Goal: Check status: Check status

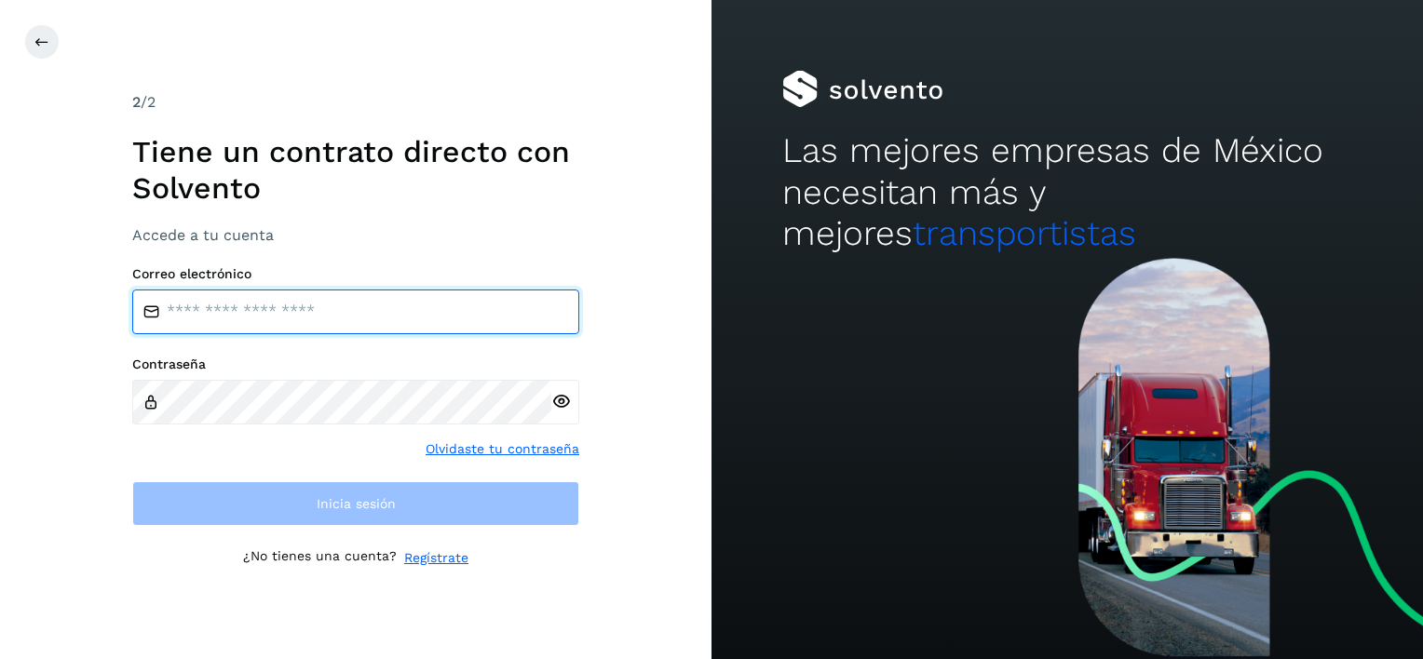
click at [350, 311] on input "email" at bounding box center [355, 312] width 447 height 45
type input "**********"
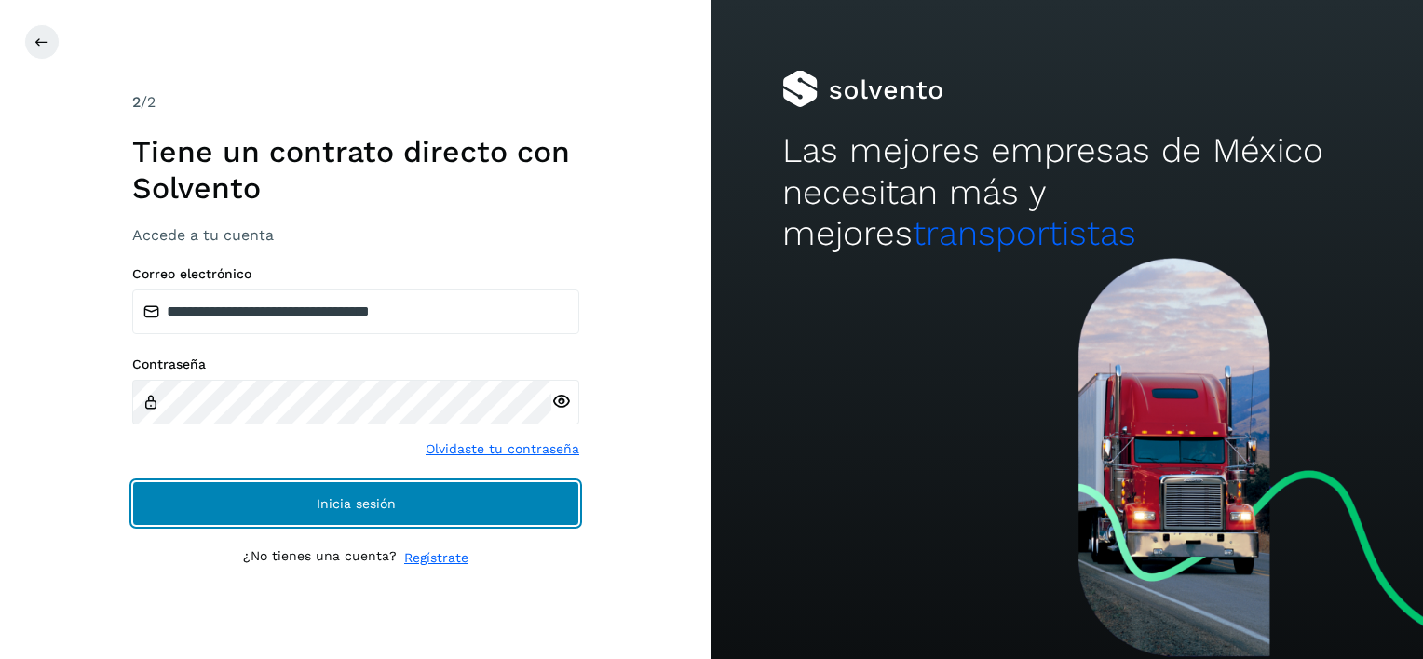
click at [363, 504] on span "Inicia sesión" at bounding box center [356, 503] width 79 height 13
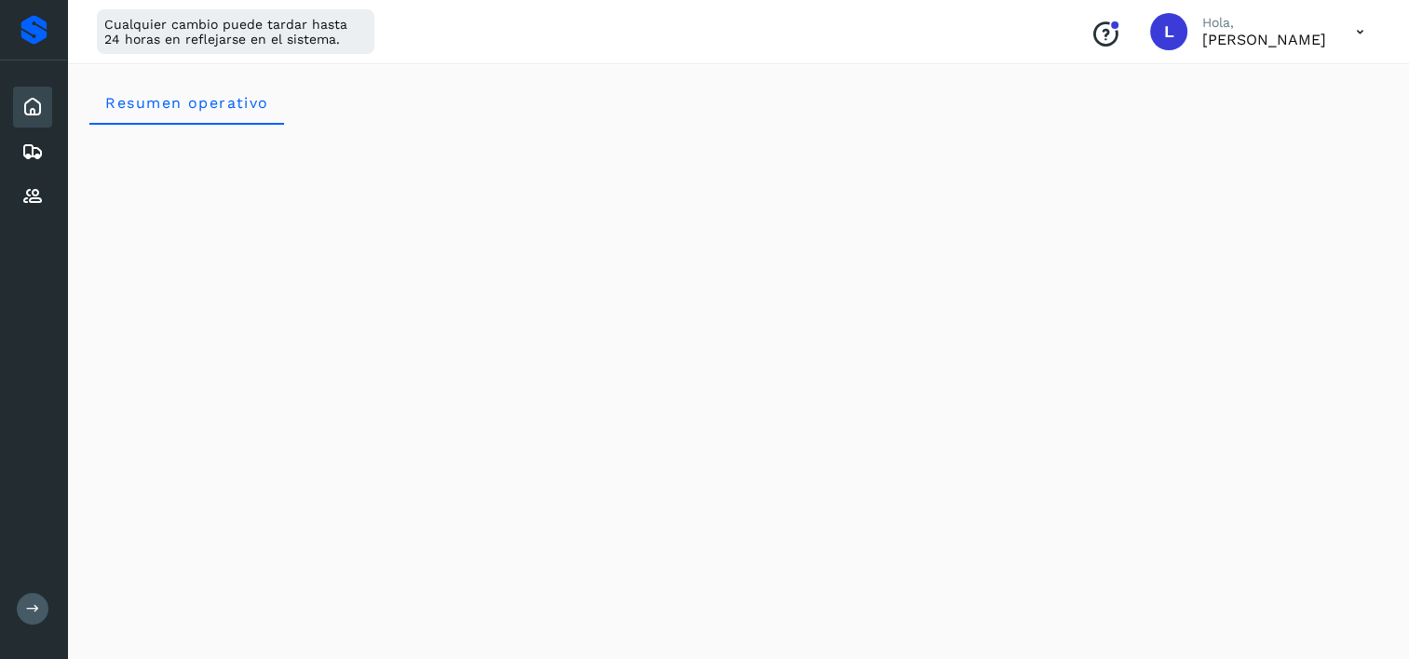
click at [32, 105] on icon at bounding box center [32, 107] width 22 height 22
click at [31, 105] on icon at bounding box center [32, 107] width 22 height 22
click at [28, 147] on icon at bounding box center [32, 152] width 22 height 22
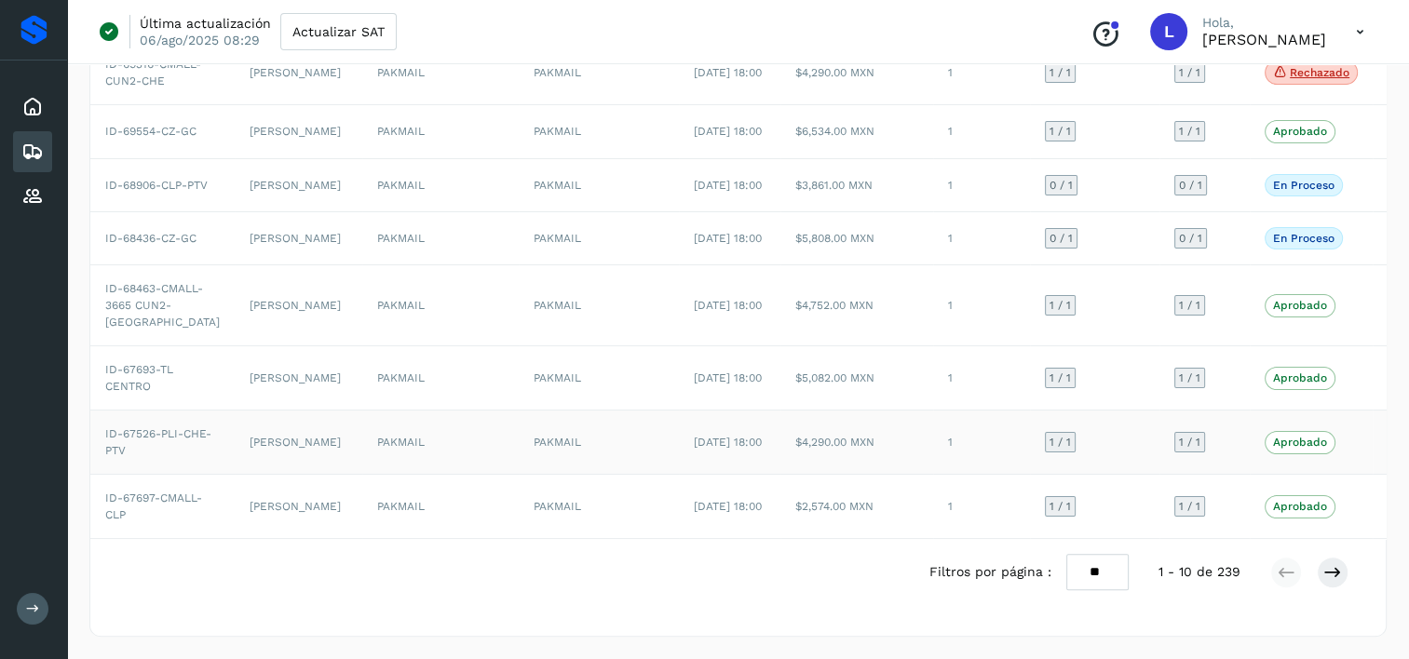
scroll to position [785, 0]
click at [1338, 575] on icon at bounding box center [1332, 572] width 19 height 19
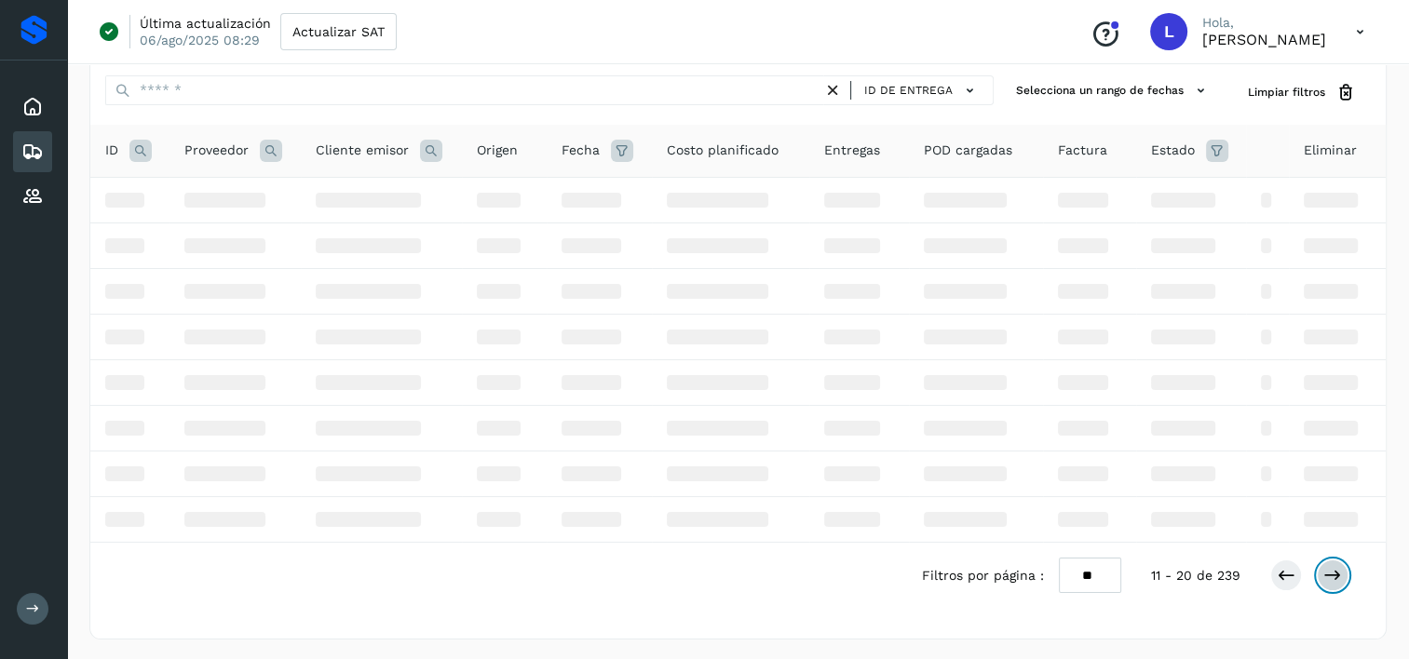
scroll to position [483, 0]
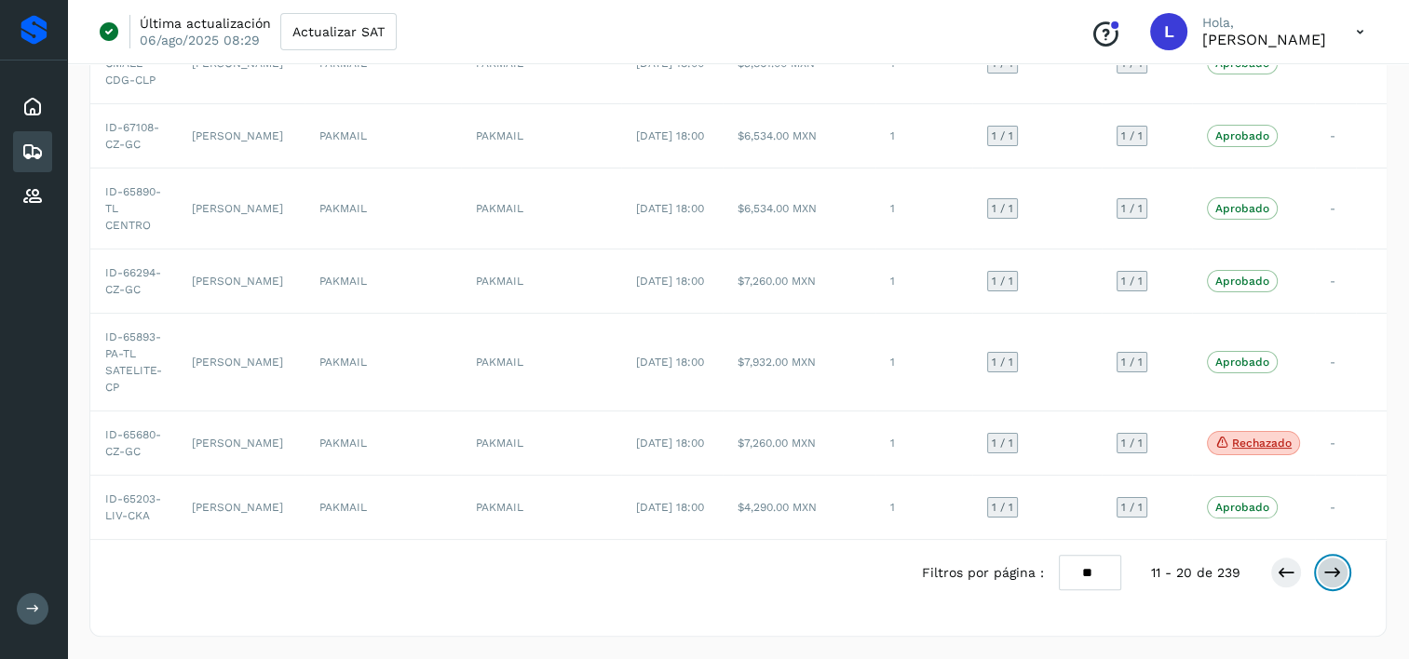
click at [1335, 573] on icon at bounding box center [1332, 572] width 19 height 19
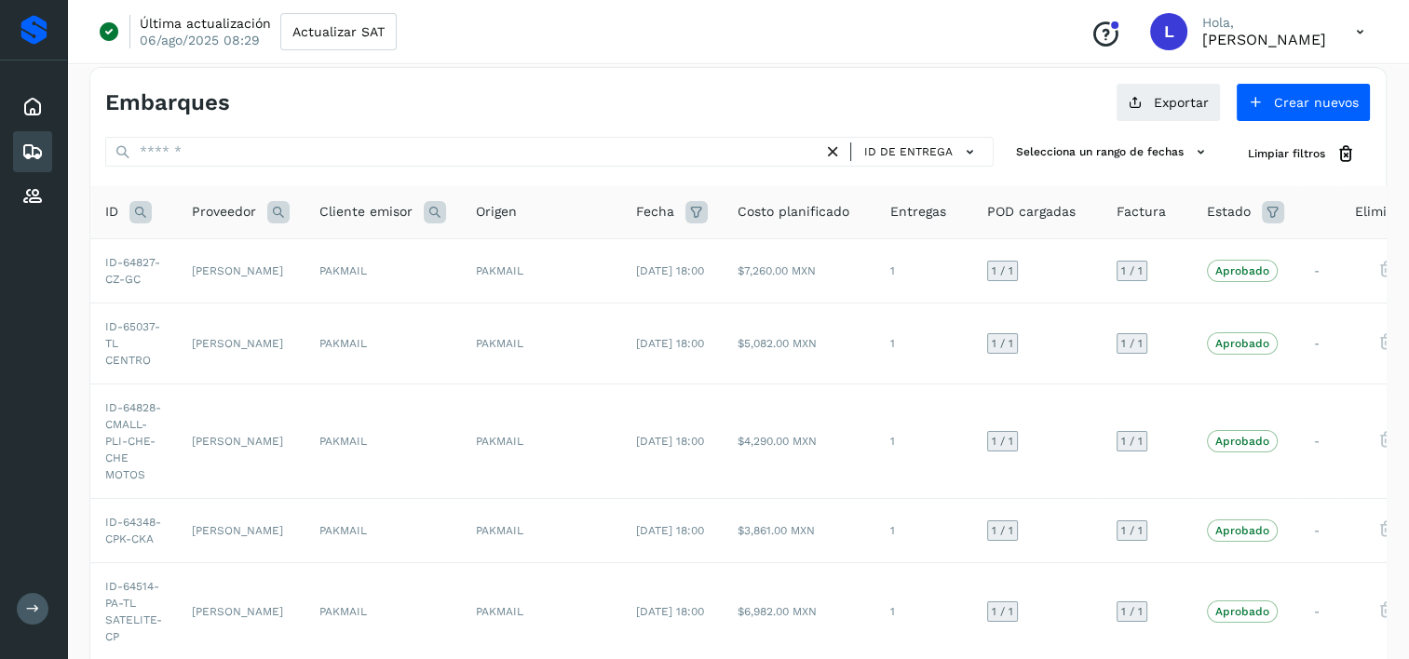
scroll to position [0, 0]
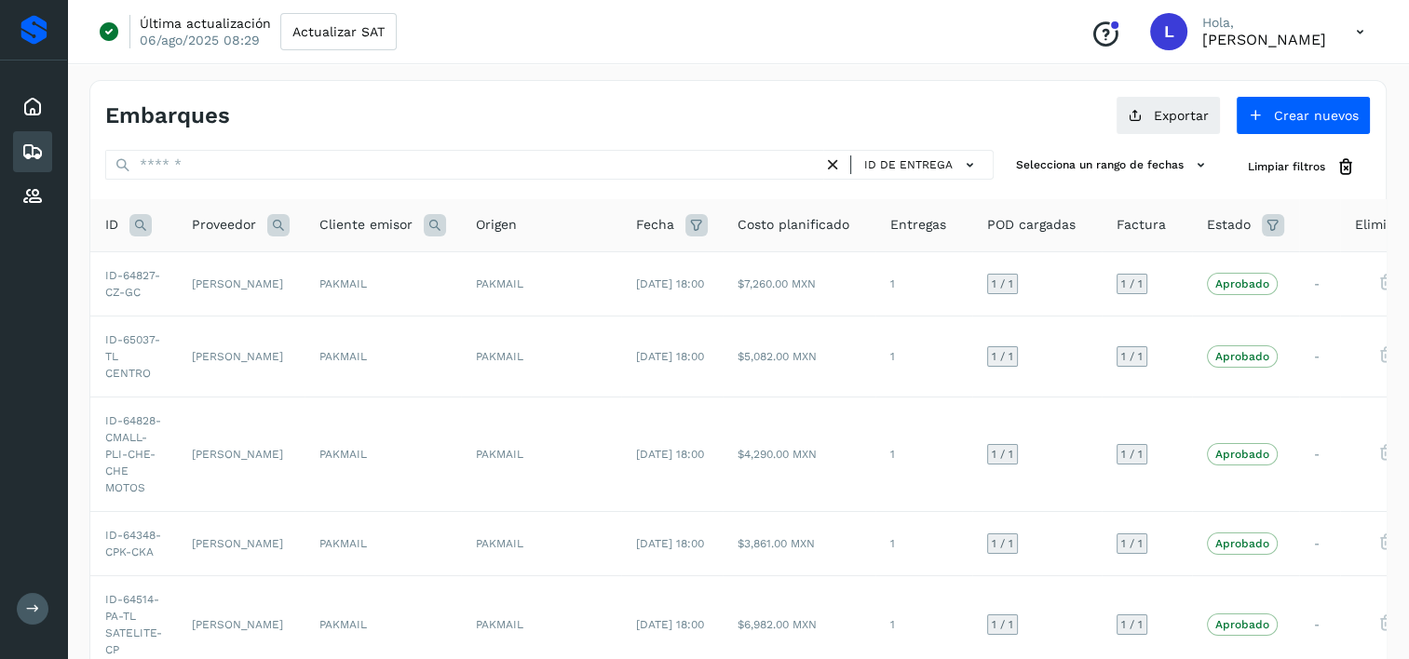
click at [1262, 222] on icon at bounding box center [1273, 225] width 22 height 22
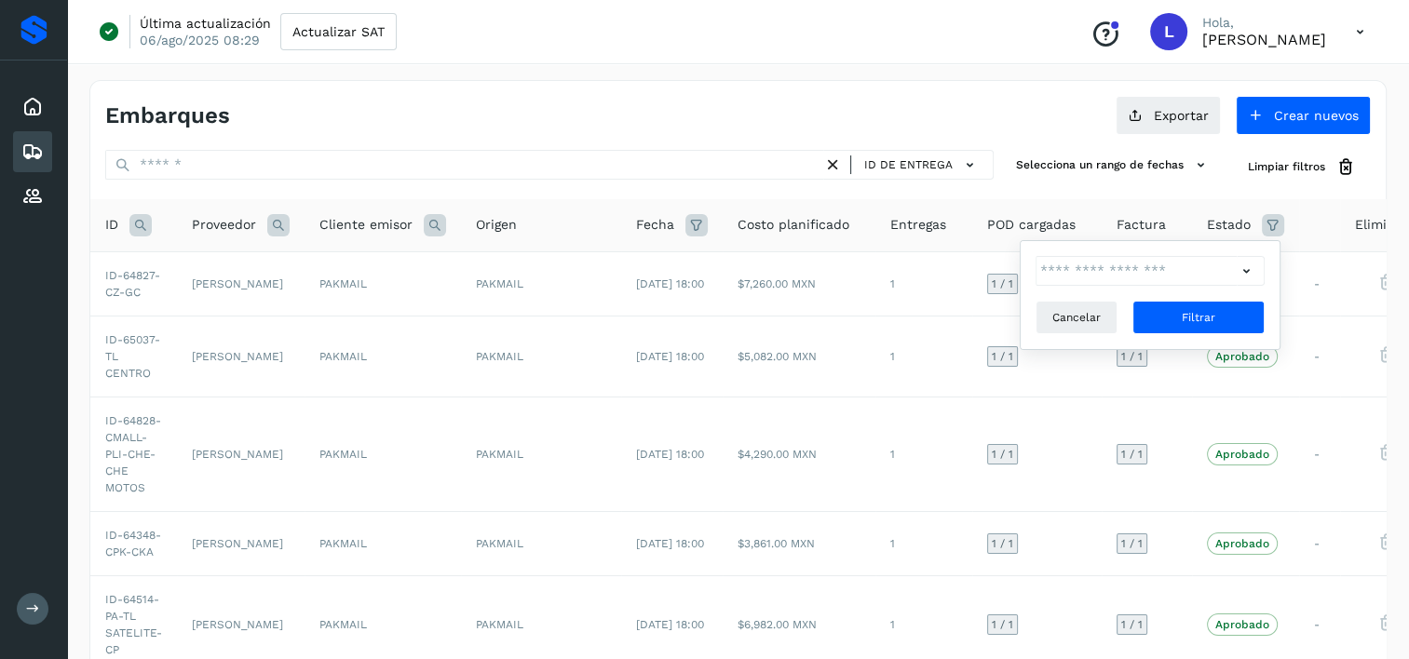
click at [1244, 268] on icon at bounding box center [1246, 272] width 20 height 20
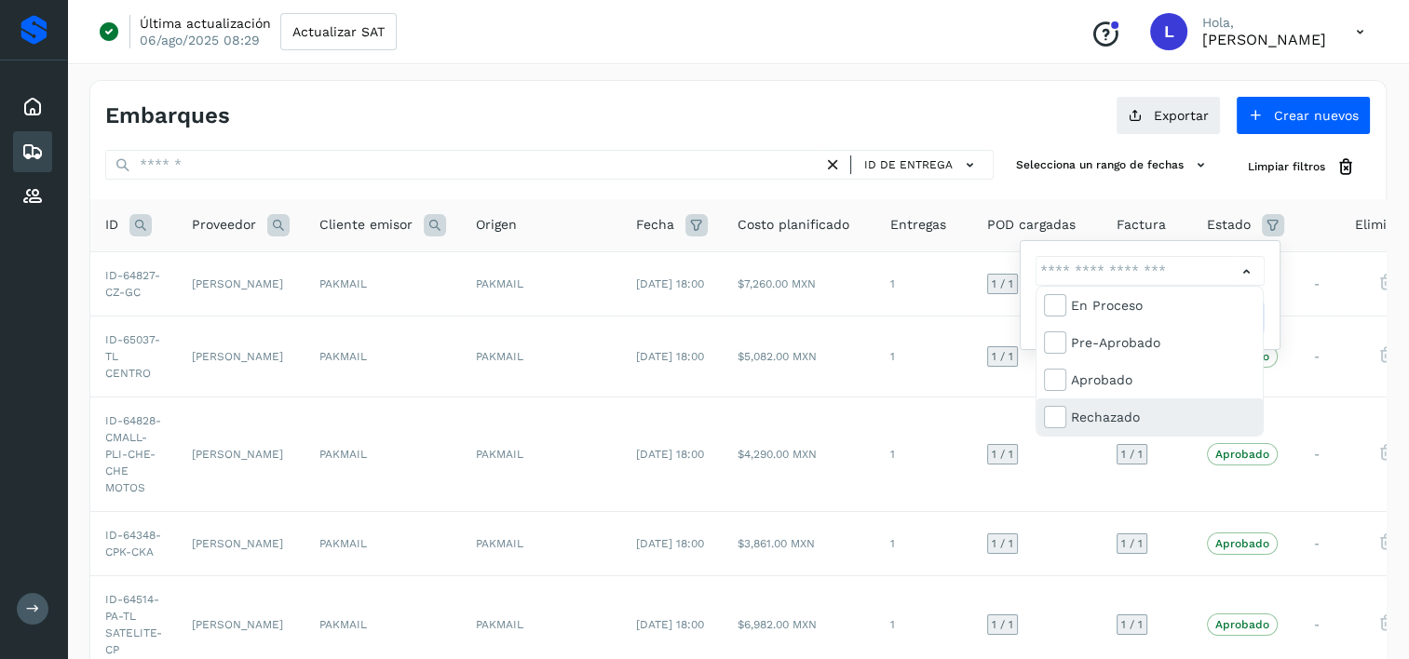
click at [1120, 417] on div "Rechazado" at bounding box center [1163, 417] width 184 height 20
type input "**********"
click at [1121, 422] on div "Rechazado" at bounding box center [1163, 417] width 184 height 20
type input "**********"
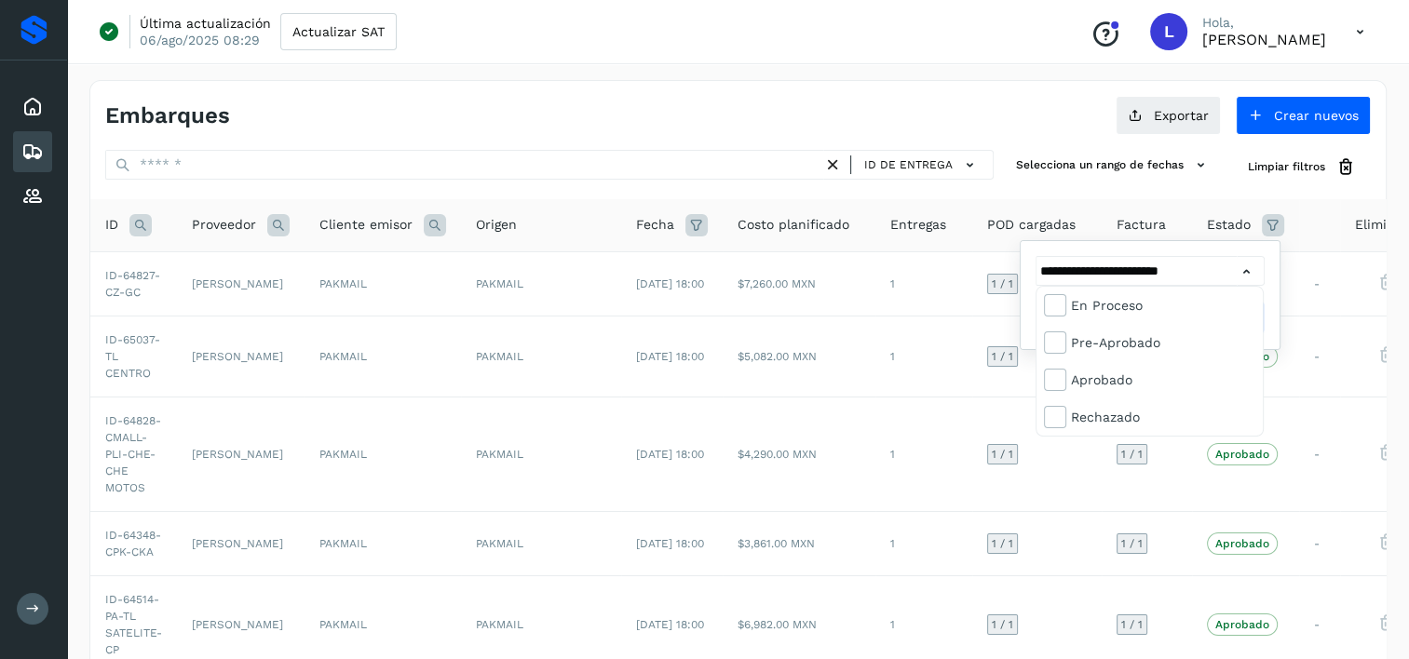
click at [1227, 272] on div at bounding box center [704, 329] width 1409 height 659
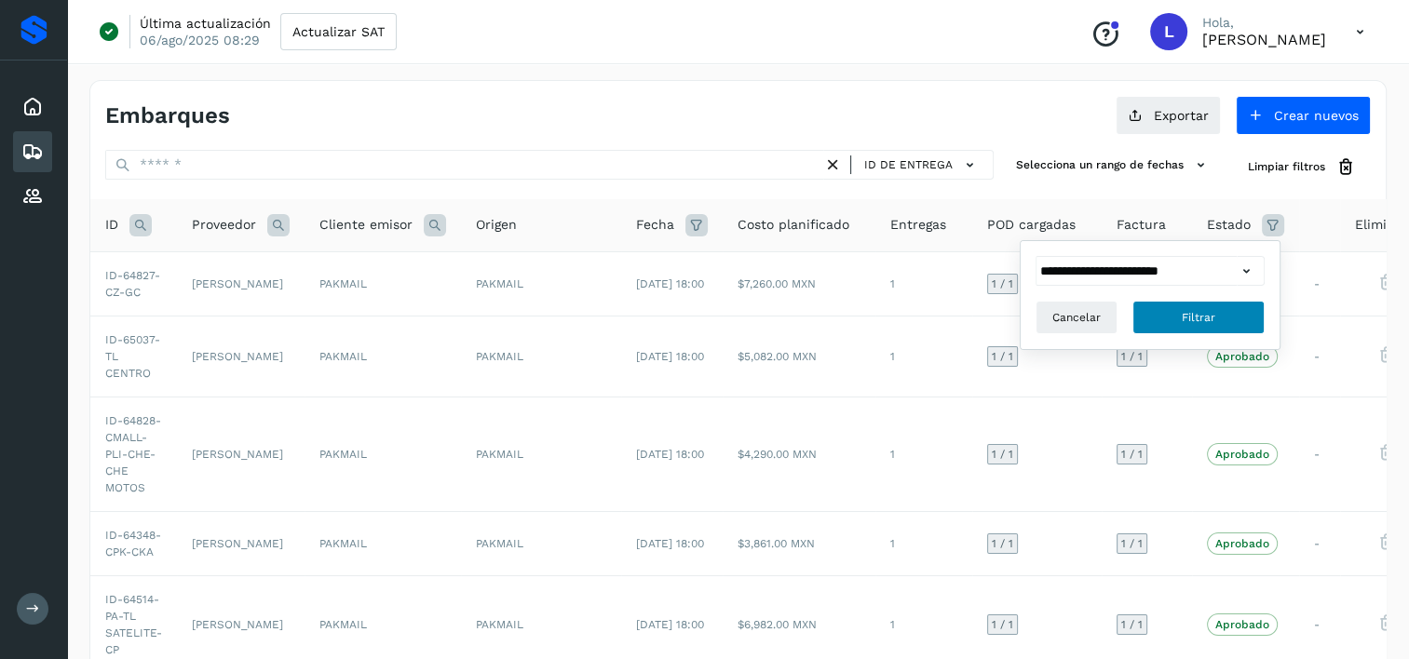
click at [1215, 313] on button "Filtrar" at bounding box center [1198, 318] width 132 height 34
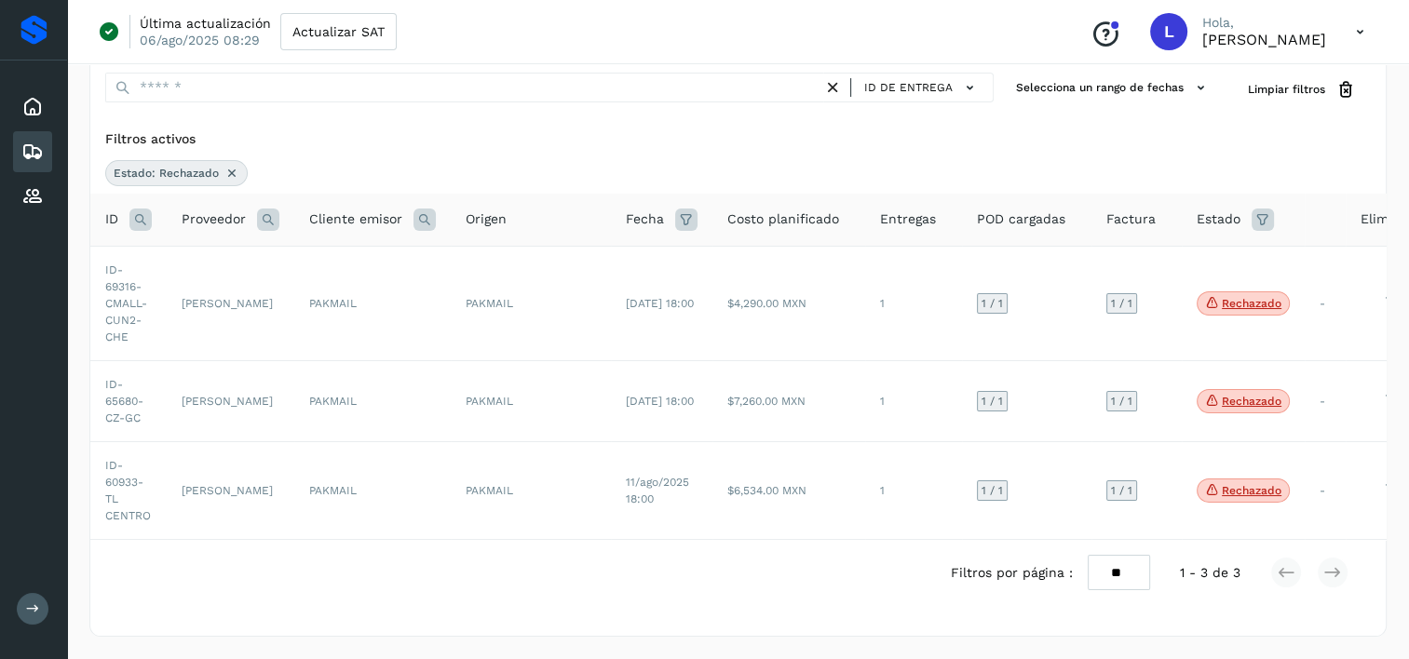
click at [1028, 209] on span "POD cargadas" at bounding box center [1021, 219] width 88 height 20
click at [948, 298] on td "1" at bounding box center [913, 303] width 97 height 115
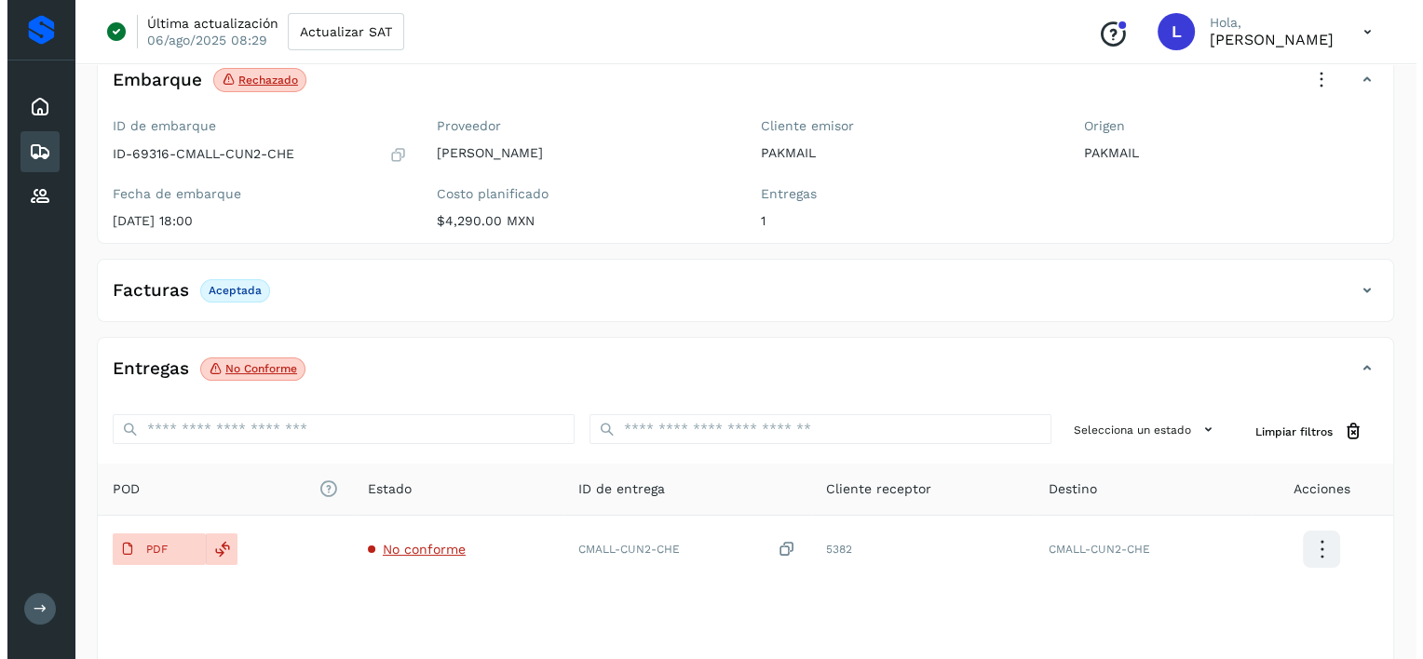
scroll to position [121, 0]
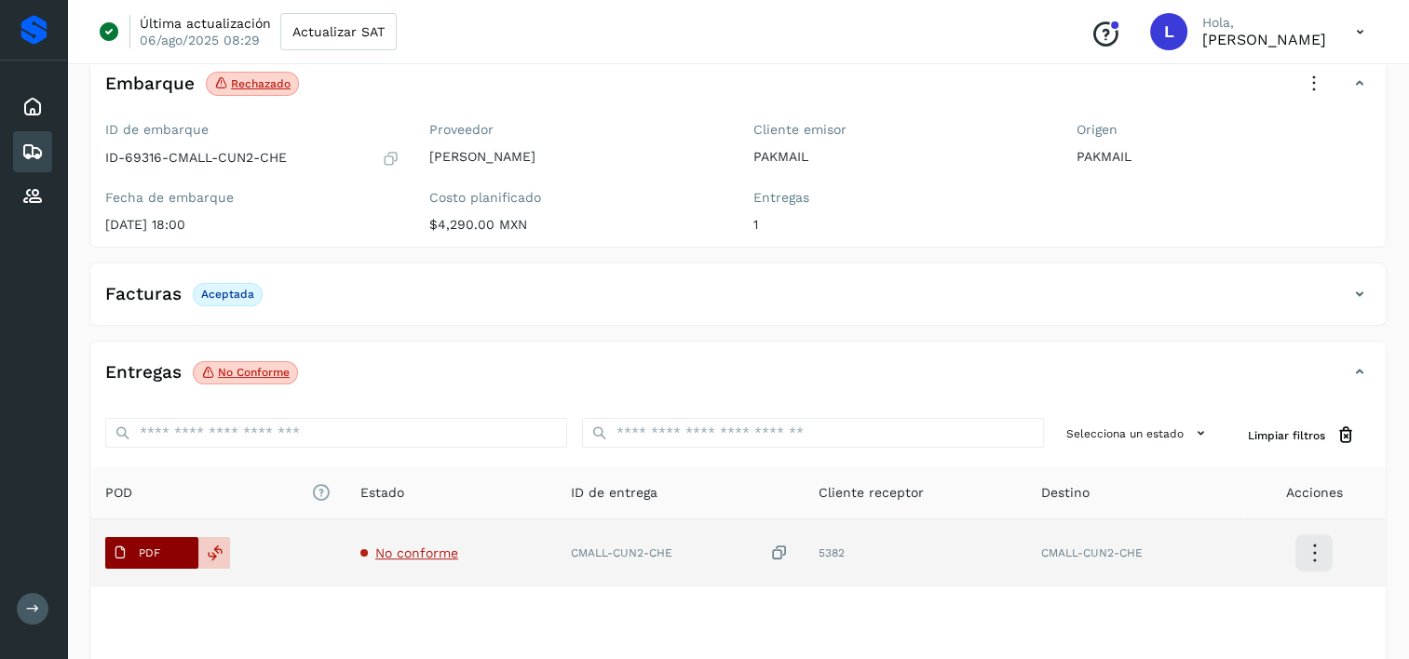
click at [150, 548] on p "PDF" at bounding box center [149, 553] width 21 height 13
click at [780, 555] on icon at bounding box center [779, 554] width 19 height 20
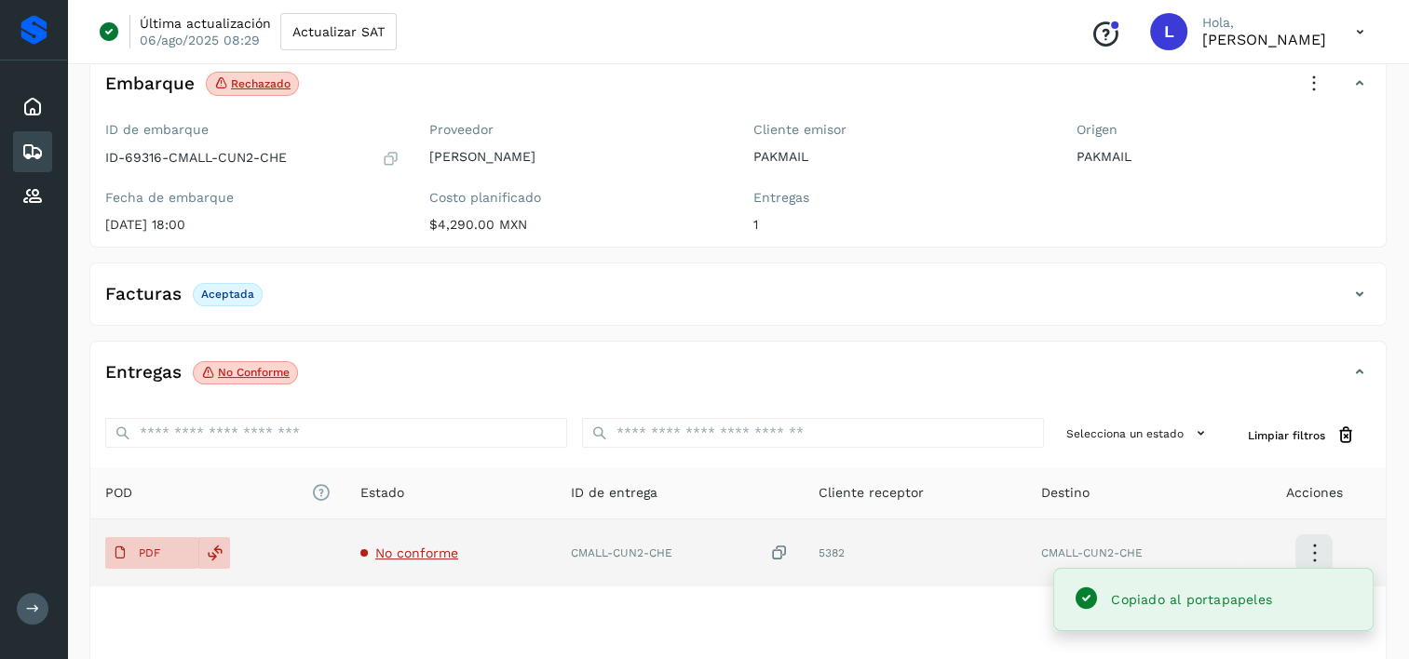
click at [830, 550] on td "5382" at bounding box center [914, 553] width 223 height 67
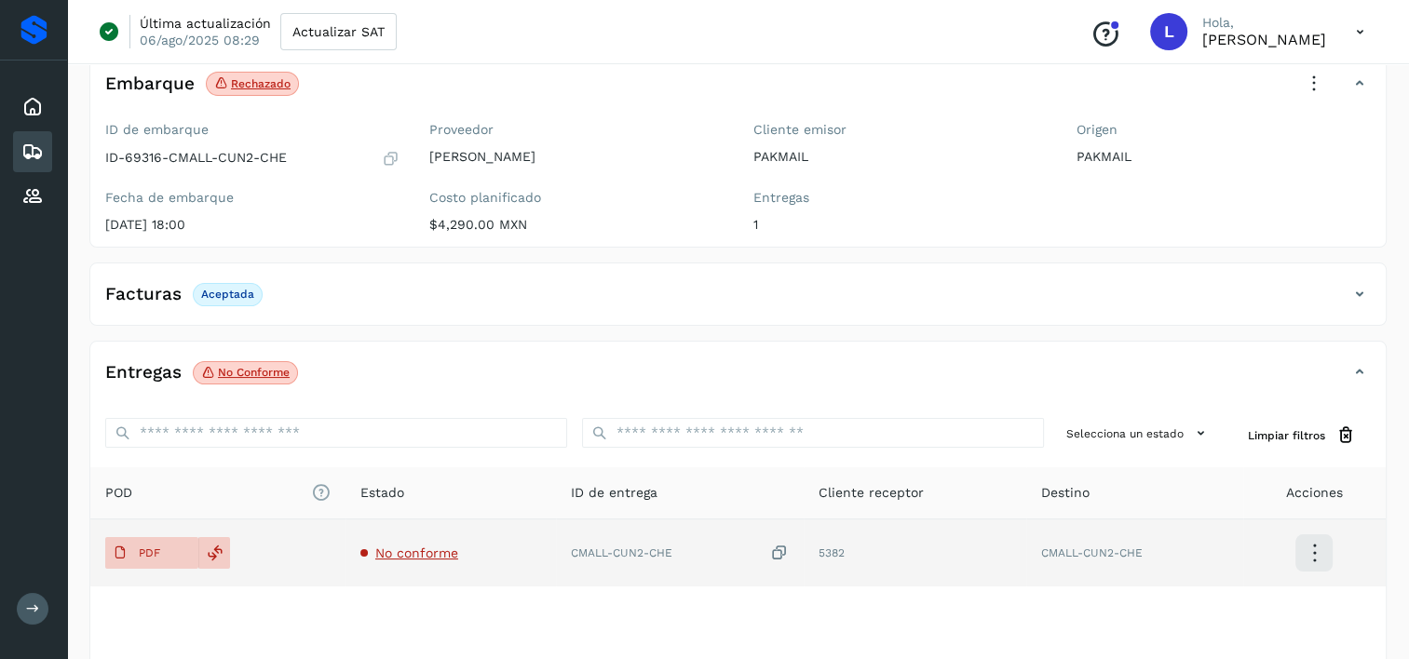
click at [1314, 550] on icon at bounding box center [1314, 554] width 44 height 44
click at [1208, 554] on button "Ver Detalle" at bounding box center [1221, 552] width 222 height 35
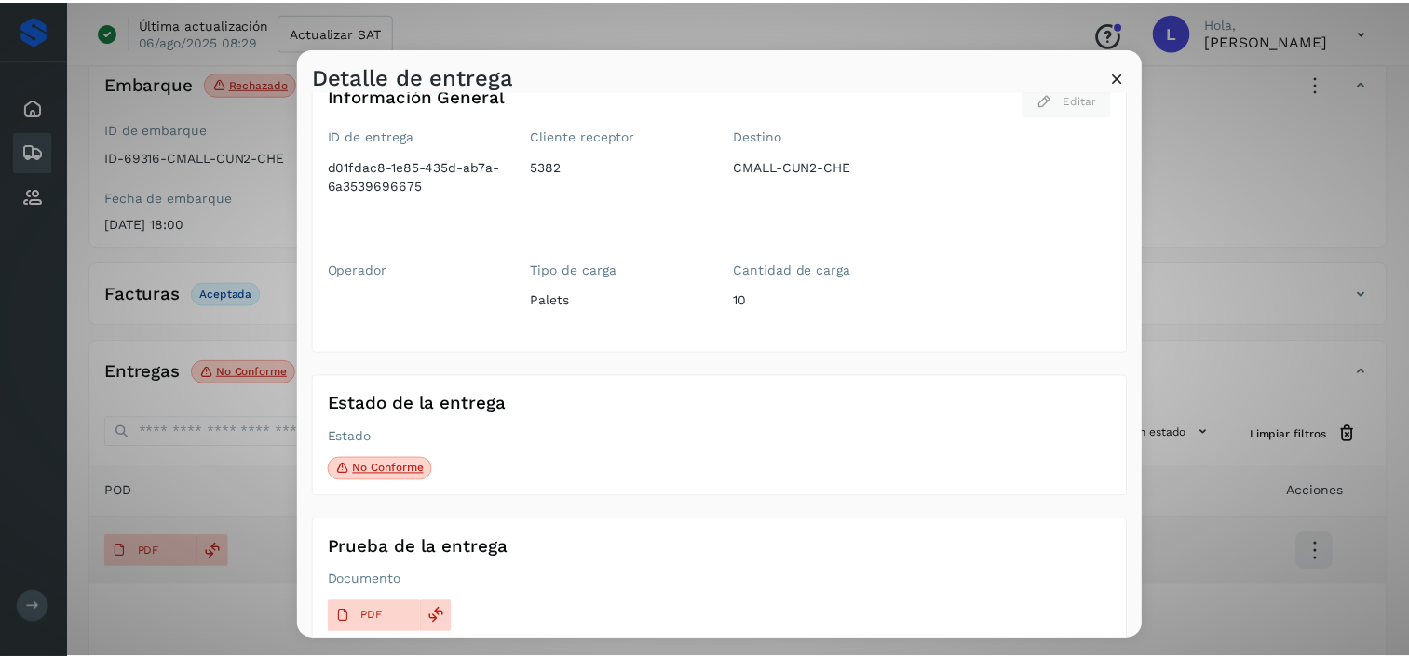
scroll to position [0, 0]
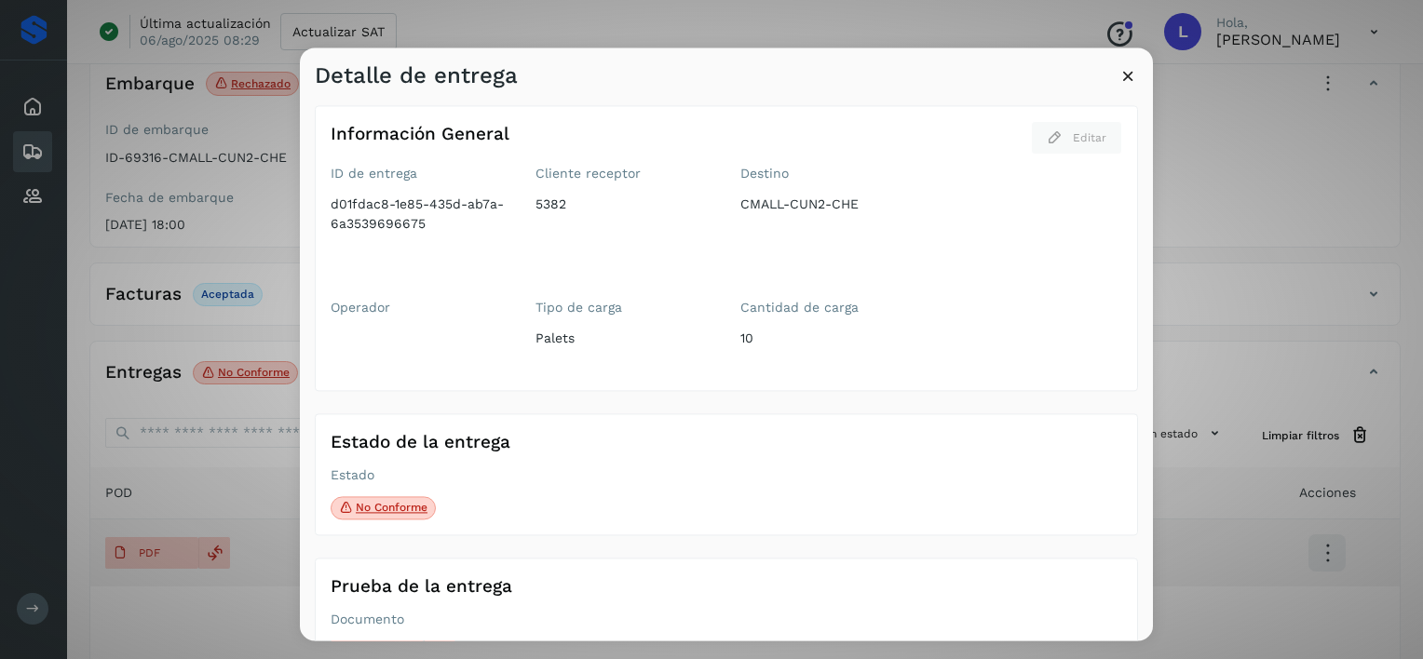
click at [379, 504] on p "No conforme" at bounding box center [392, 508] width 72 height 13
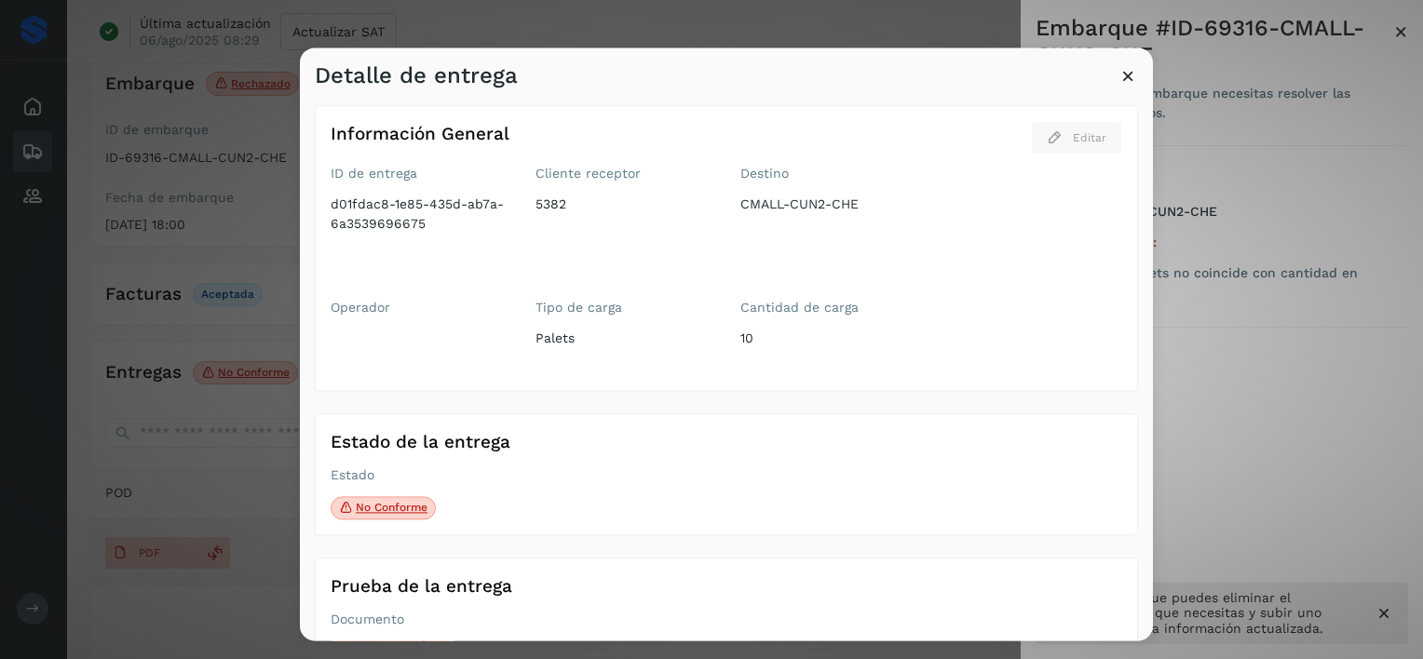
drag, startPoint x: 1031, startPoint y: 80, endPoint x: 851, endPoint y: 81, distance: 179.7
click at [851, 81] on div "Detalle de entrega" at bounding box center [726, 68] width 853 height 43
drag, startPoint x: 1082, startPoint y: 67, endPoint x: 949, endPoint y: 65, distance: 133.1
click at [949, 65] on div "Detalle de entrega" at bounding box center [726, 68] width 853 height 43
click at [1128, 74] on icon at bounding box center [1128, 76] width 20 height 20
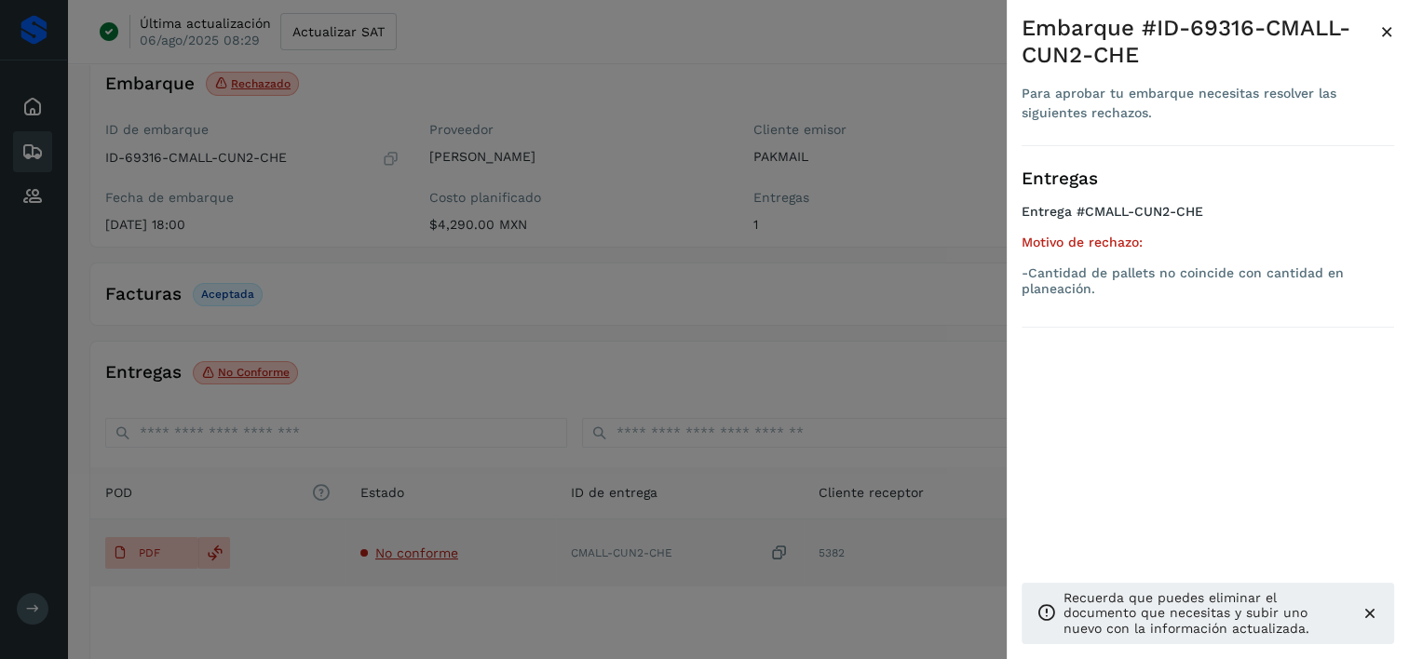
click at [896, 71] on div at bounding box center [704, 329] width 1409 height 659
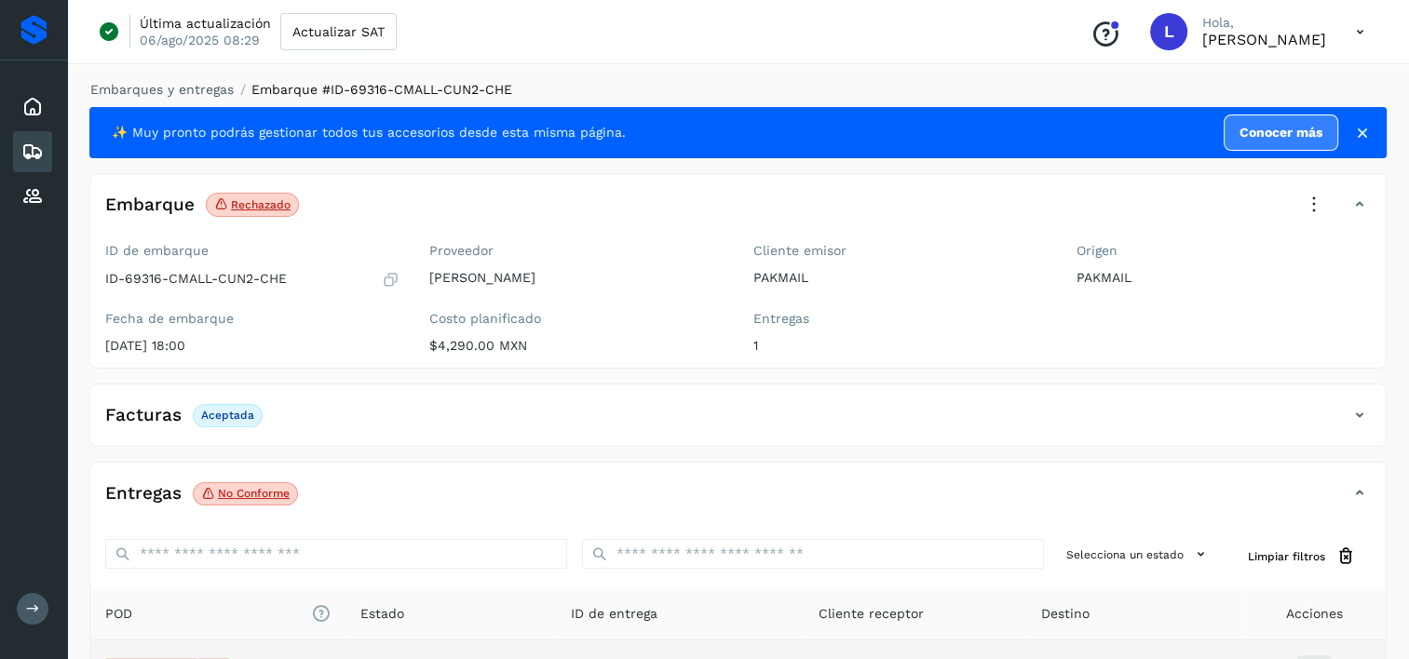
click at [215, 418] on p "Aceptada" at bounding box center [227, 415] width 53 height 13
click at [223, 414] on p "Aceptada" at bounding box center [227, 415] width 53 height 13
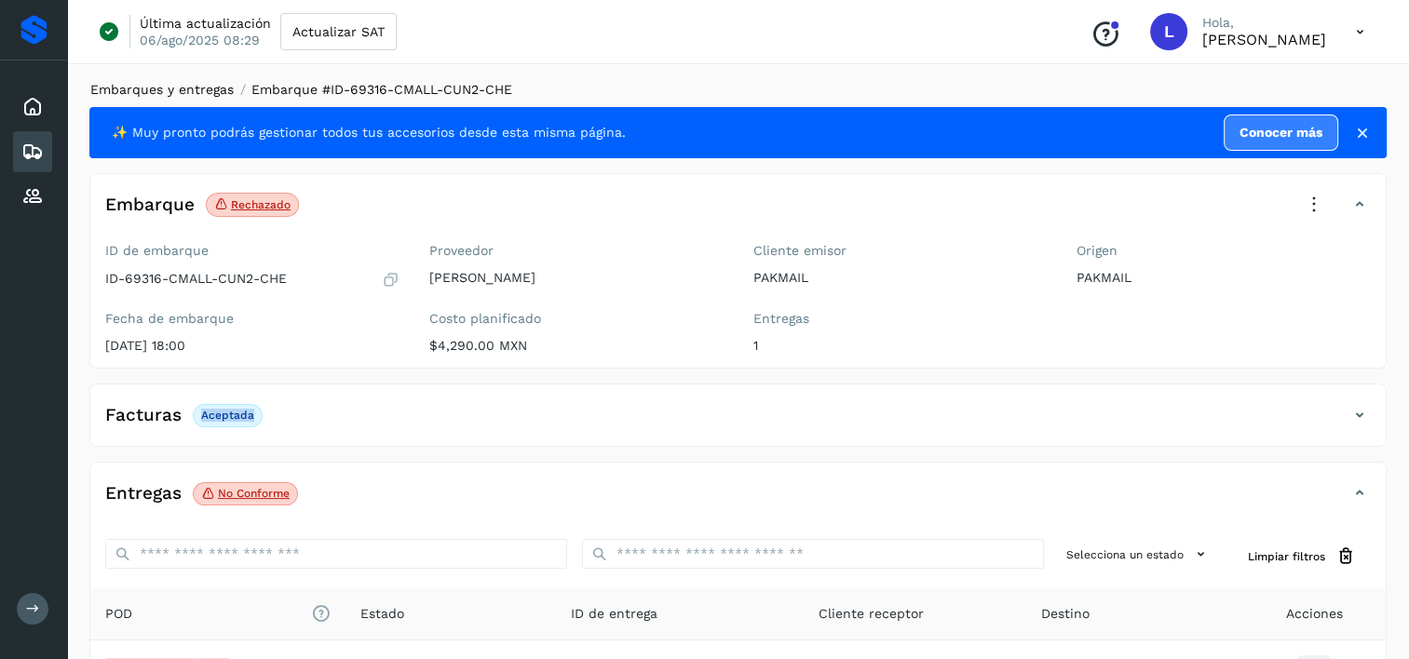
click at [196, 89] on link "Embarques y entregas" at bounding box center [161, 89] width 143 height 15
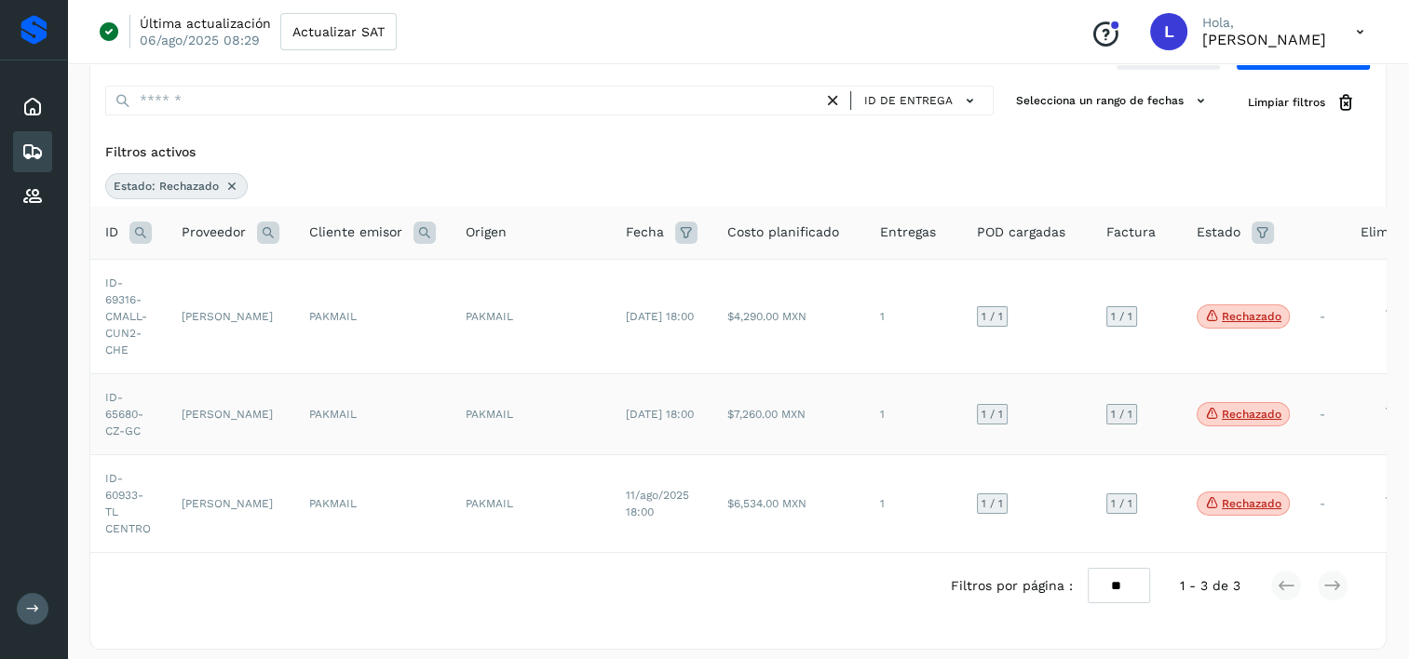
scroll to position [89, 0]
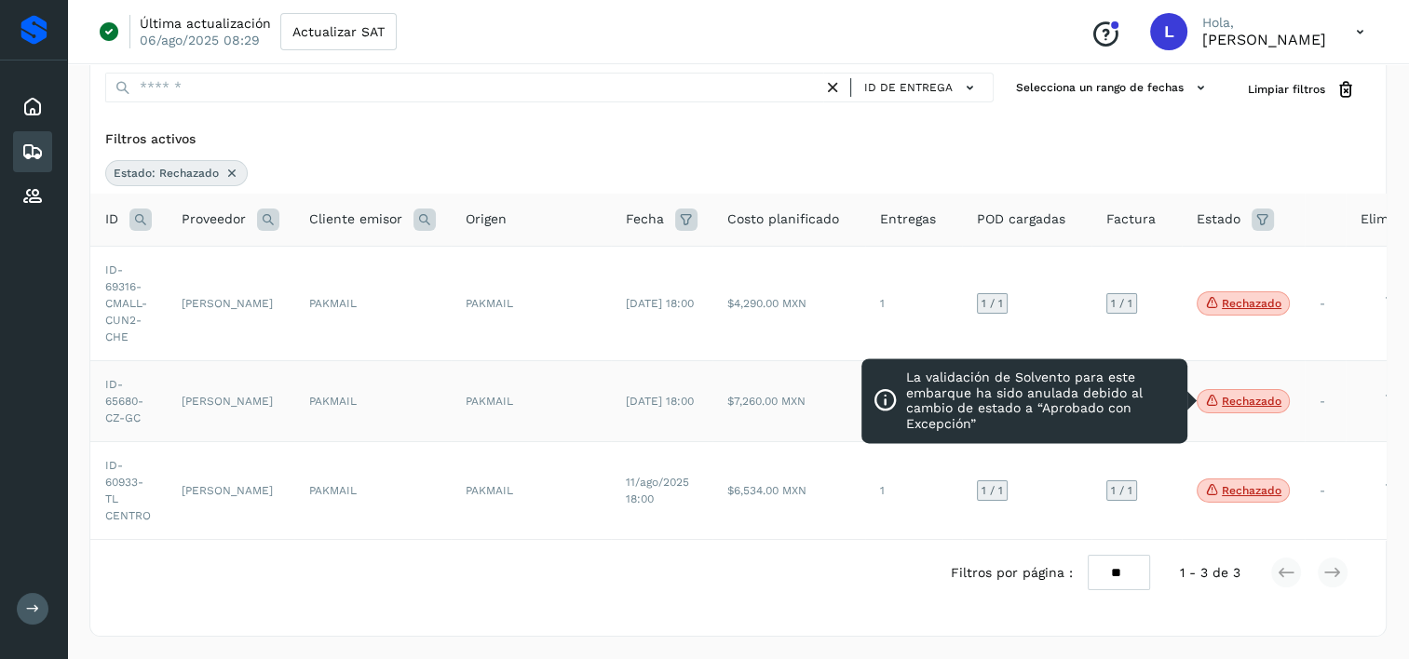
click at [1235, 395] on p "Rechazado" at bounding box center [1251, 401] width 60 height 13
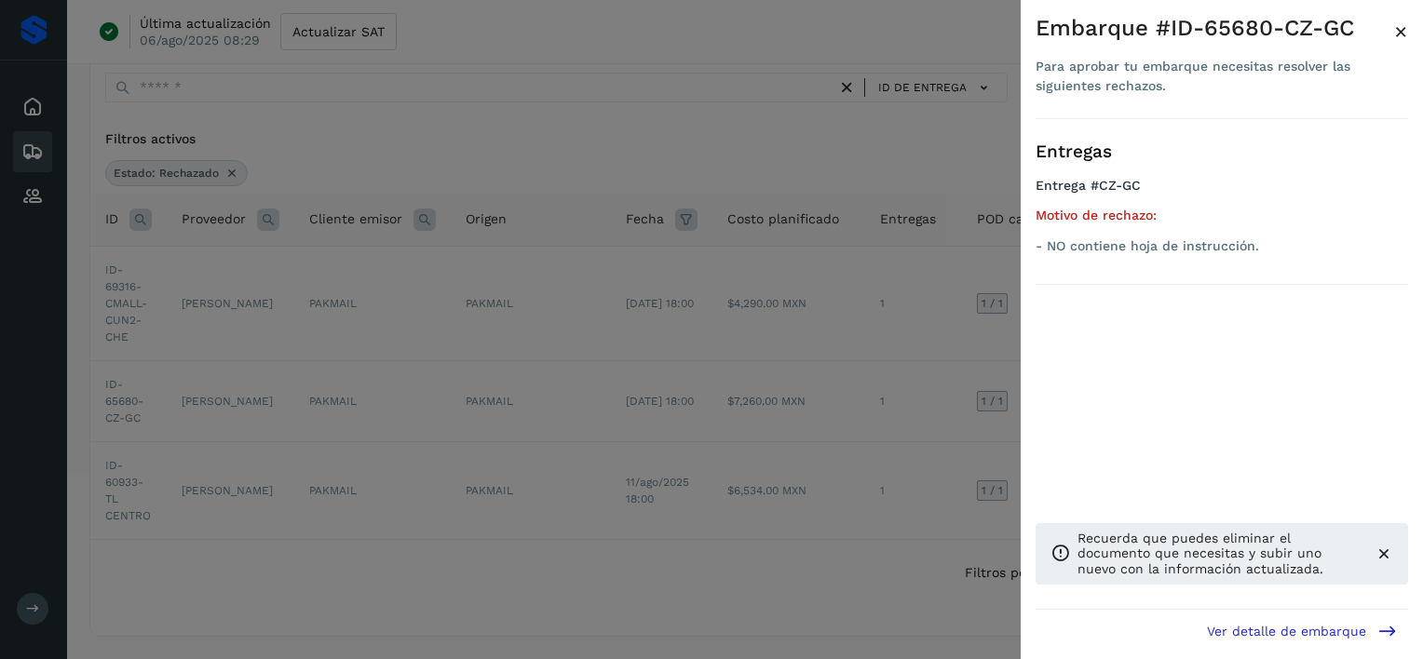
click at [493, 398] on div at bounding box center [711, 329] width 1423 height 659
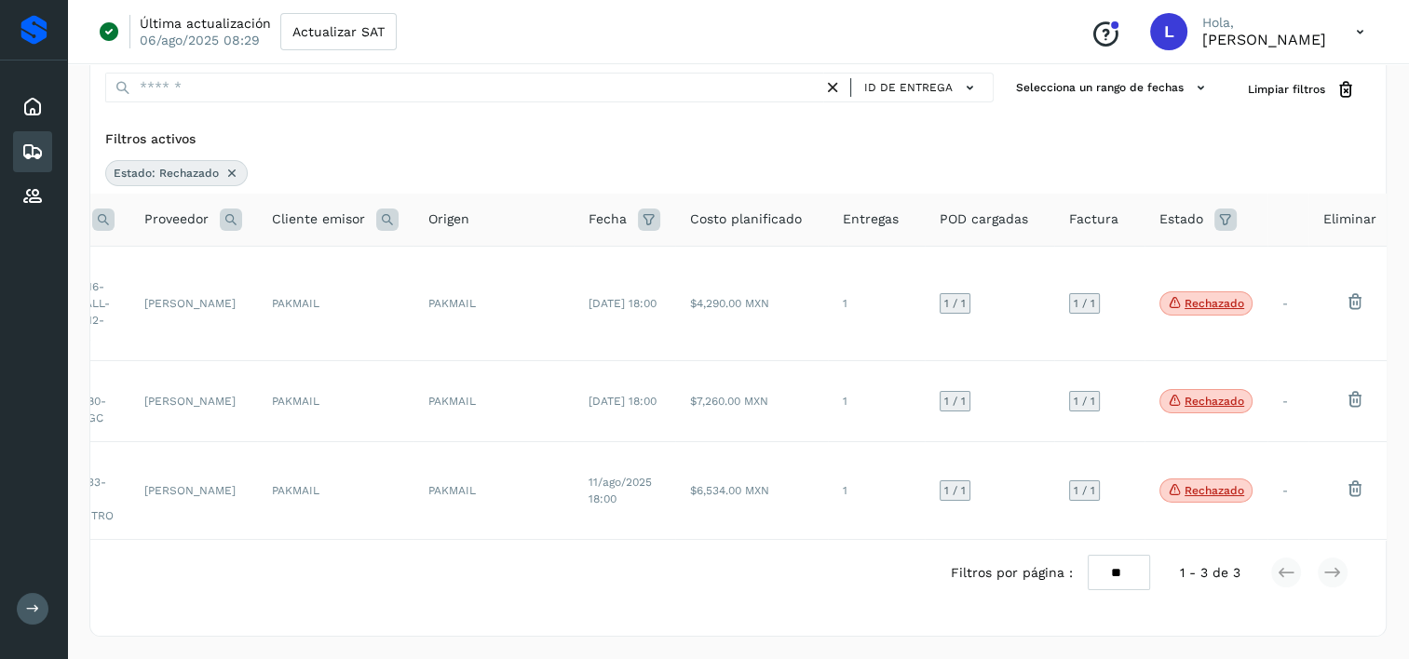
scroll to position [0, 48]
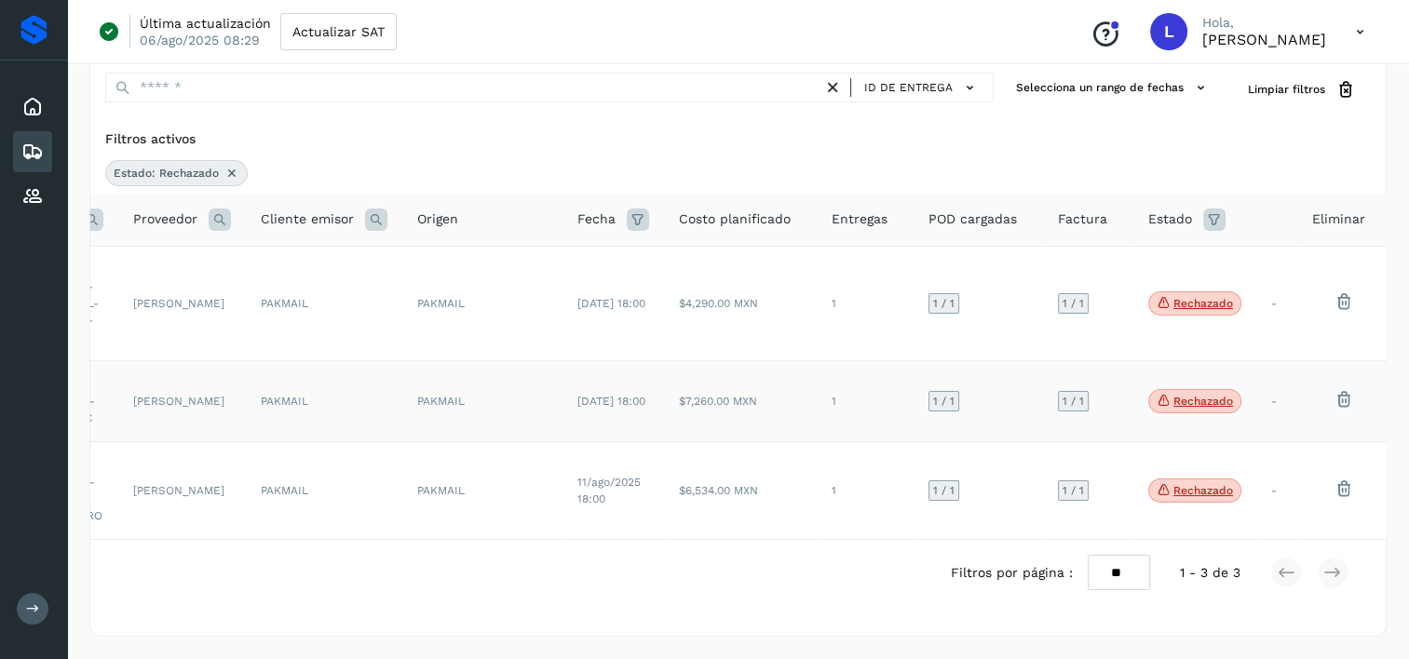
click at [758, 402] on td "$7,260.00 MXN" at bounding box center [740, 400] width 153 height 81
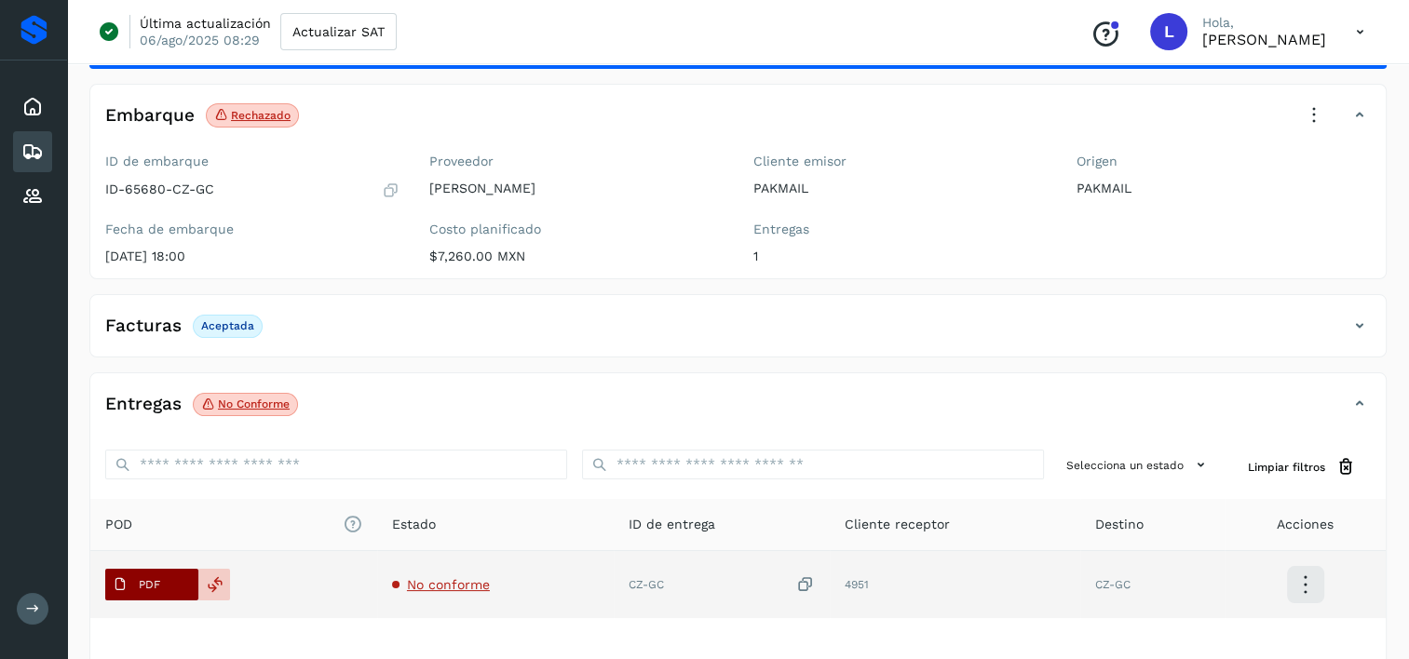
click at [149, 583] on p "PDF" at bounding box center [149, 584] width 21 height 13
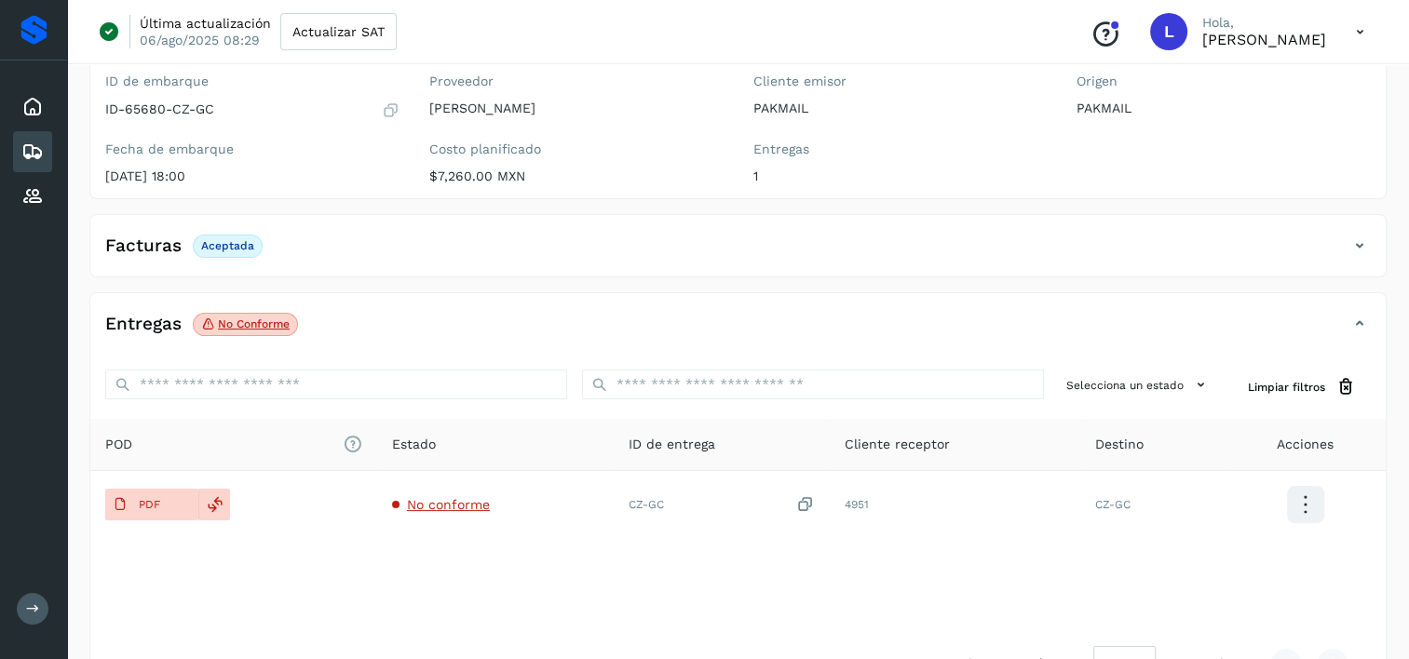
scroll to position [186, 0]
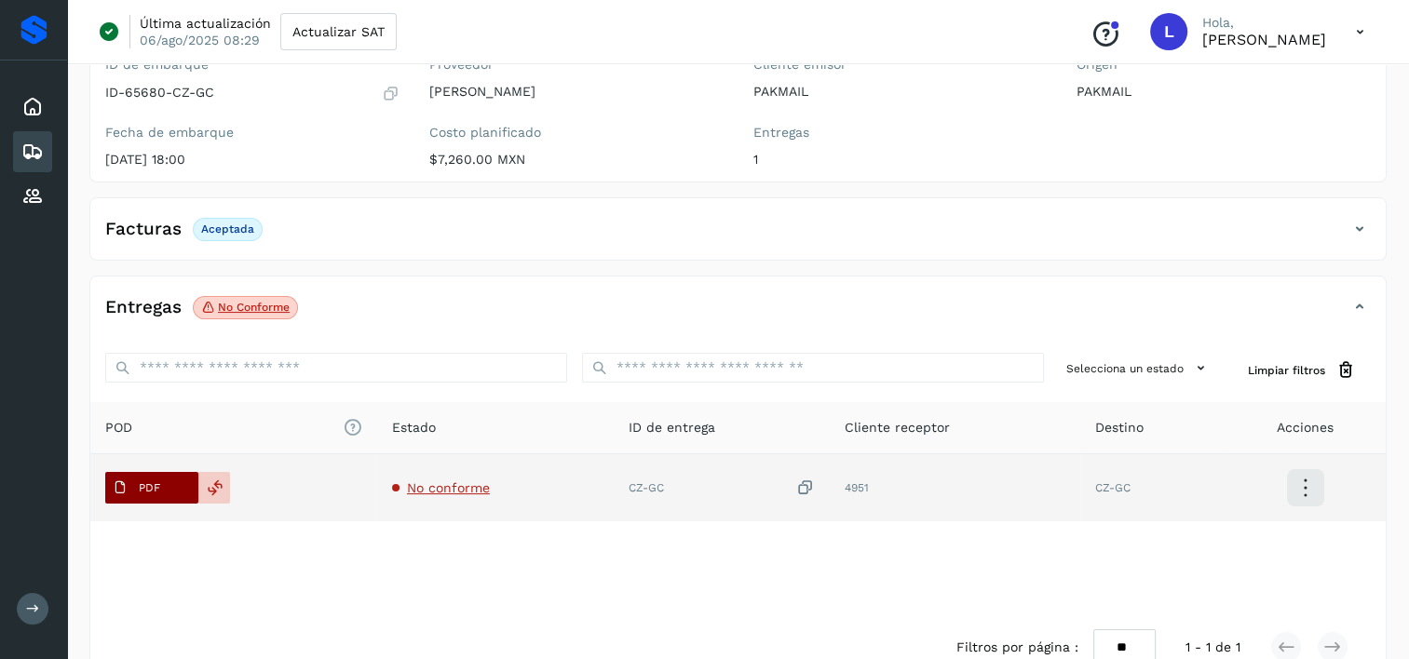
click at [120, 486] on icon at bounding box center [120, 487] width 15 height 15
click at [139, 488] on p "PDF" at bounding box center [149, 487] width 21 height 13
click at [217, 488] on icon at bounding box center [215, 487] width 17 height 17
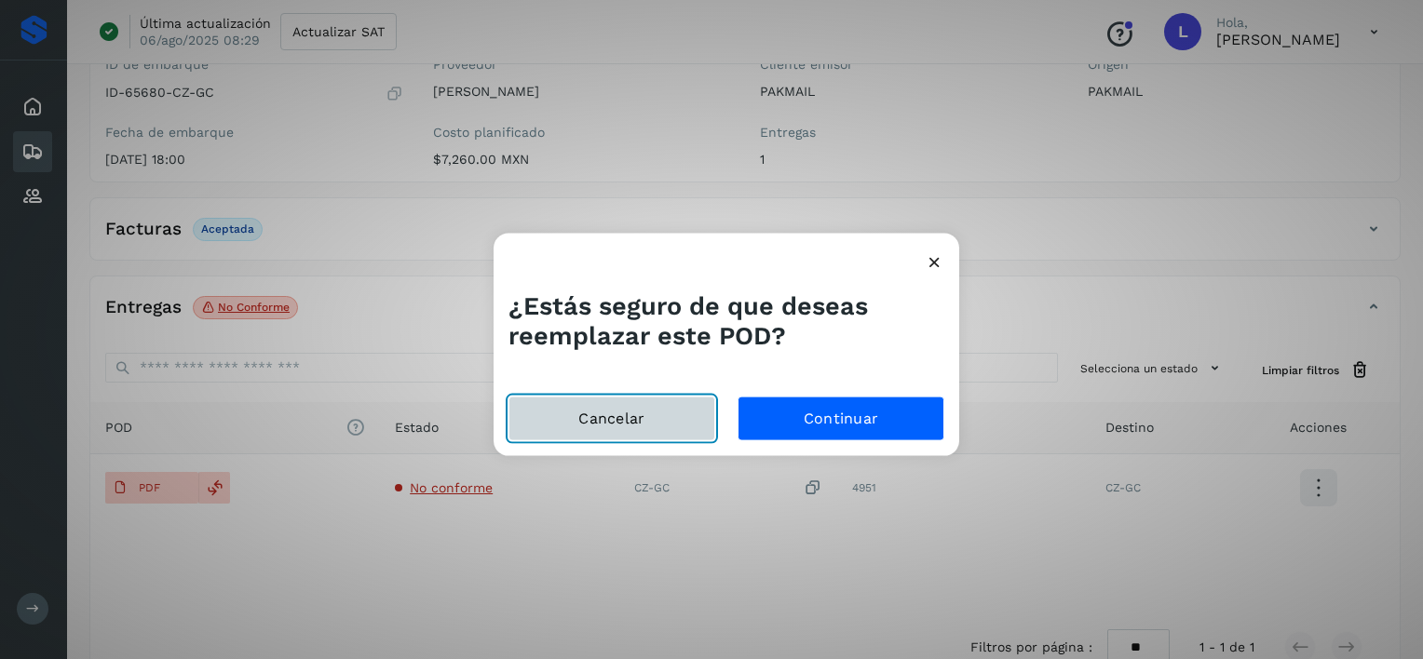
click at [626, 419] on button "Cancelar" at bounding box center [611, 418] width 207 height 45
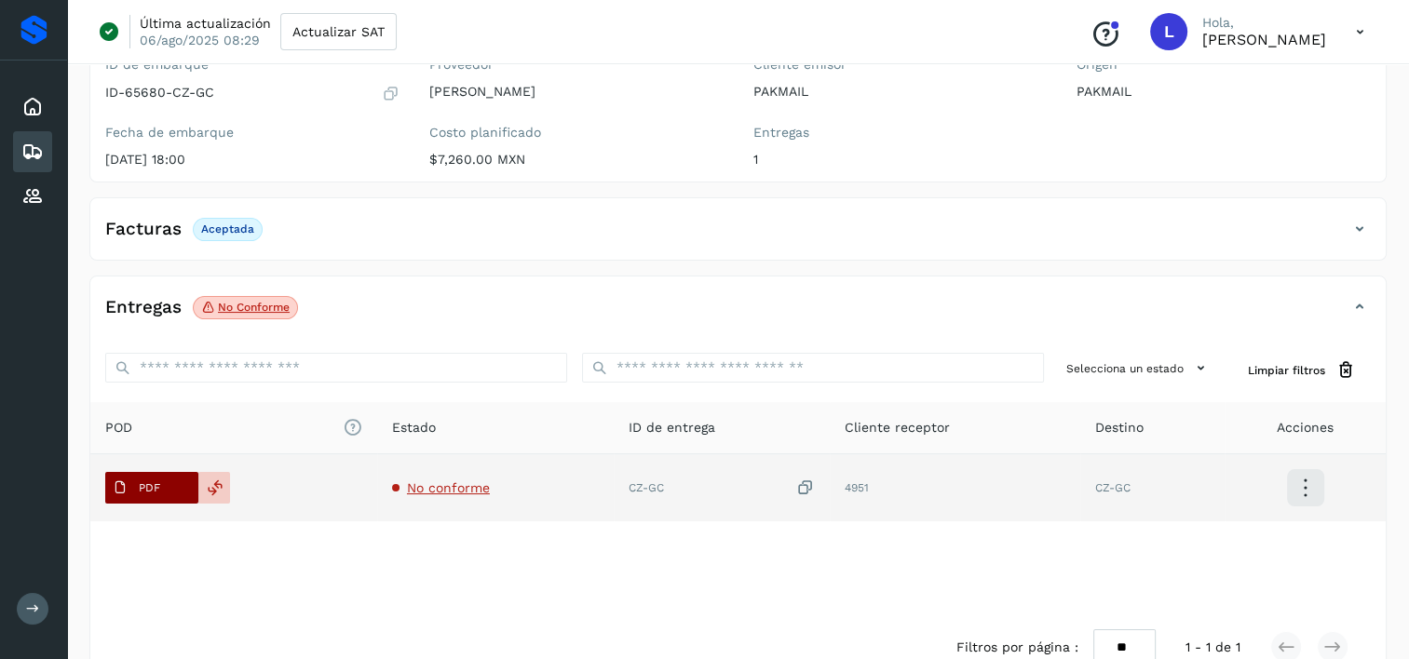
click at [141, 489] on p "PDF" at bounding box center [149, 487] width 21 height 13
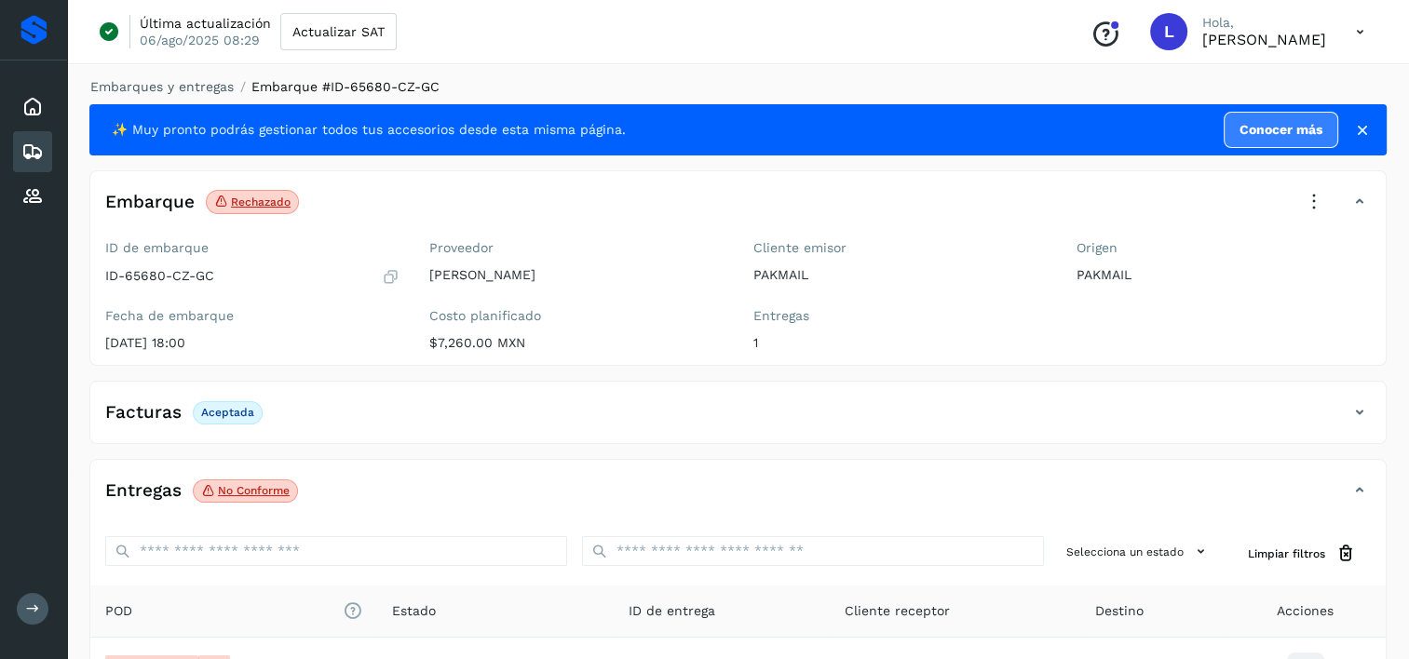
scroll to position [0, 0]
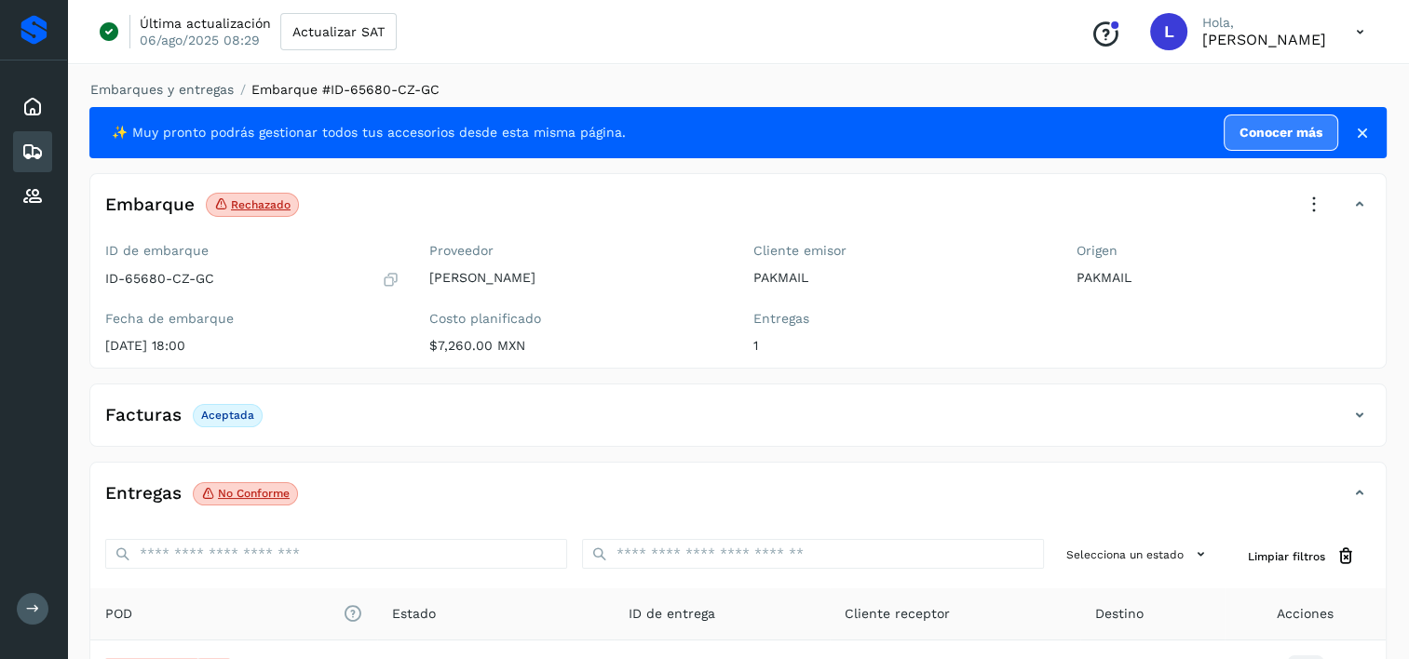
click at [236, 202] on p "Rechazado" at bounding box center [261, 204] width 60 height 13
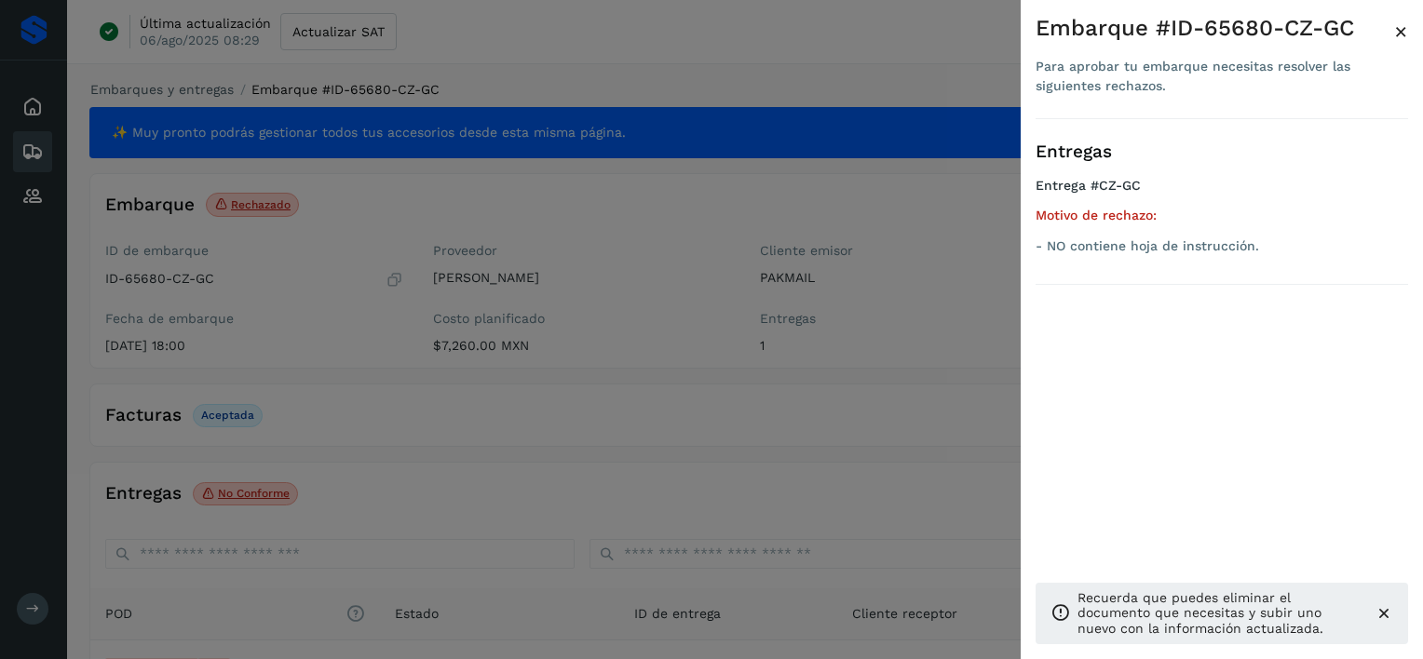
click at [482, 321] on div at bounding box center [711, 329] width 1423 height 659
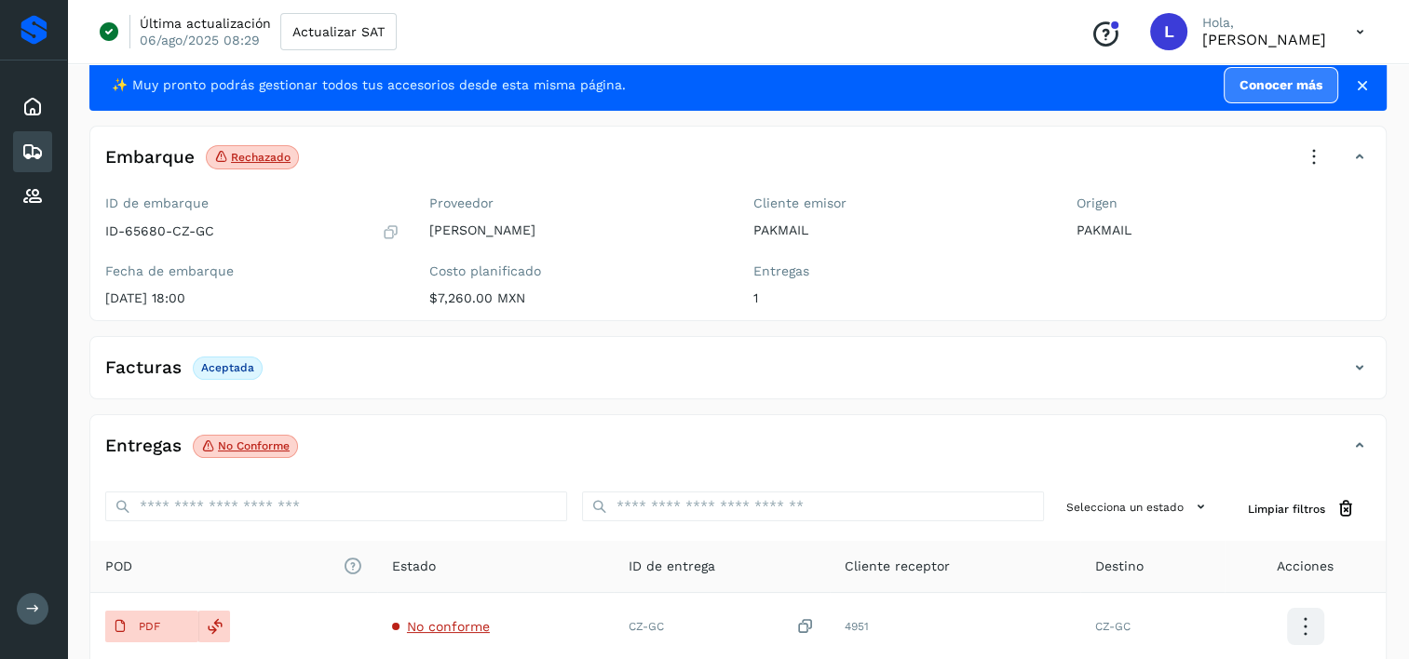
scroll to position [43, 0]
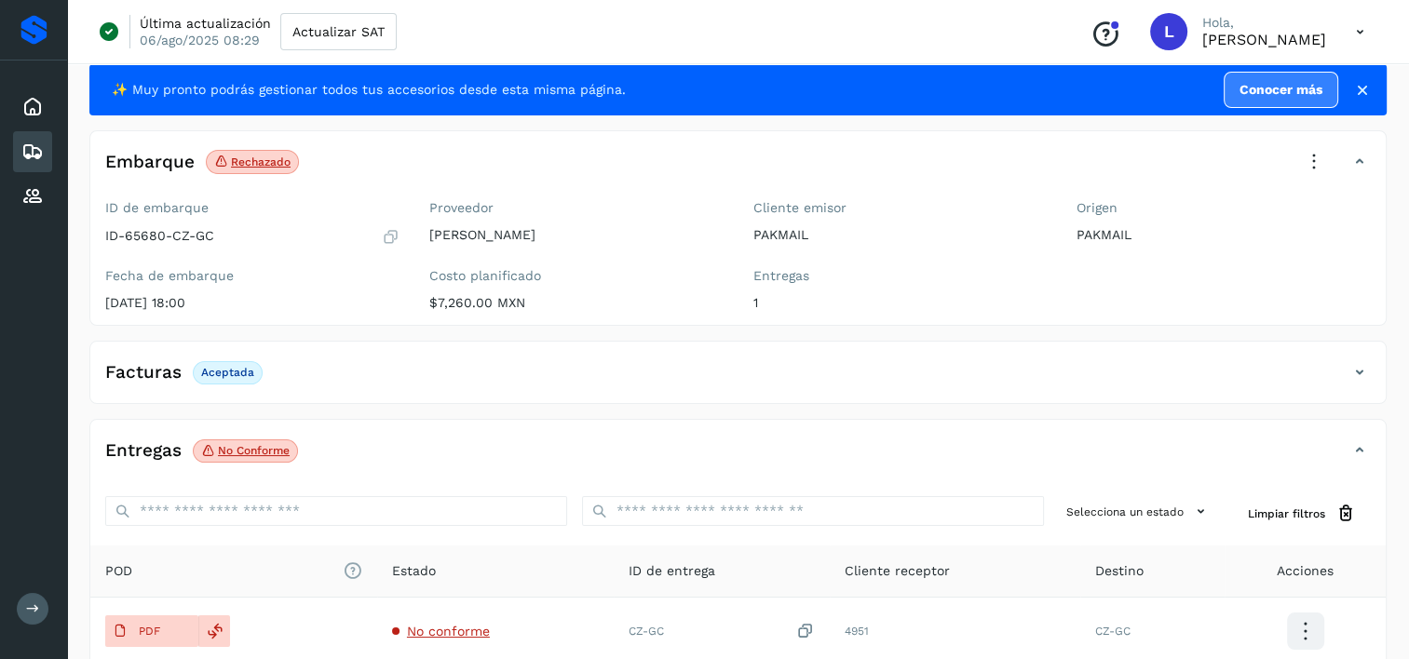
click at [41, 153] on icon at bounding box center [32, 152] width 22 height 22
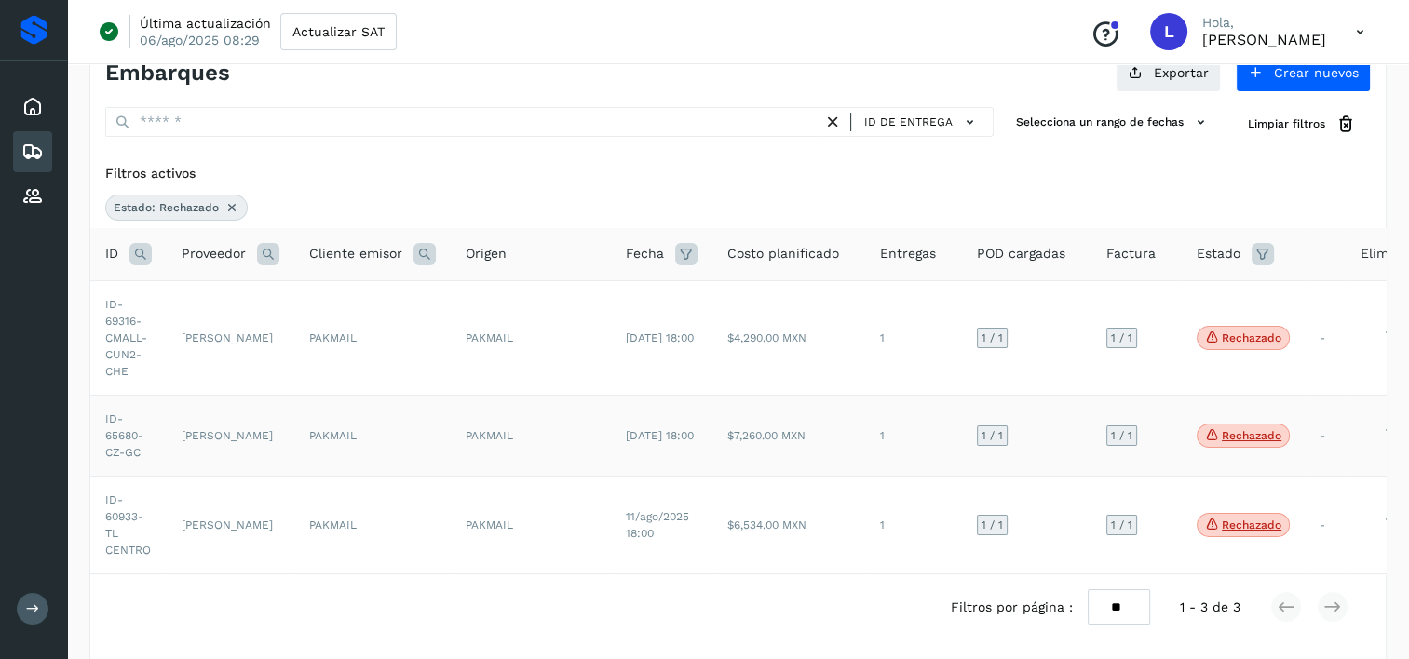
click at [216, 439] on td "[PERSON_NAME]" at bounding box center [231, 435] width 128 height 81
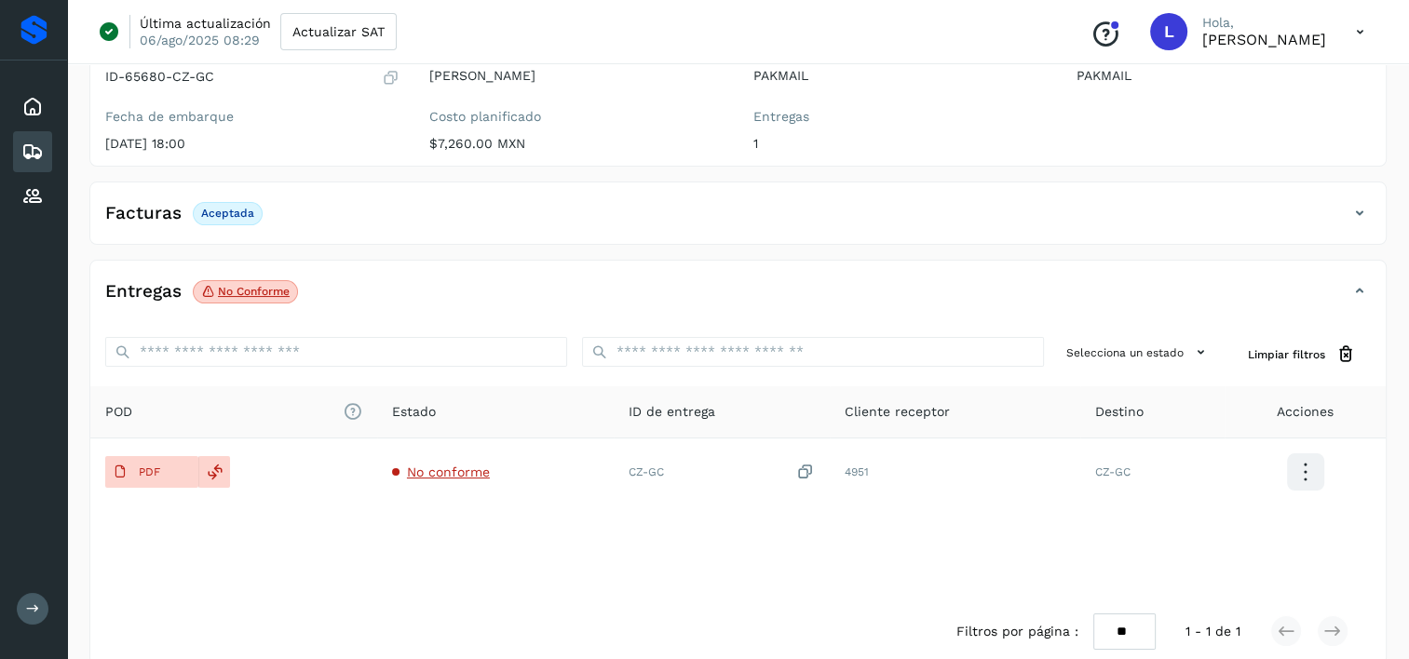
scroll to position [229, 0]
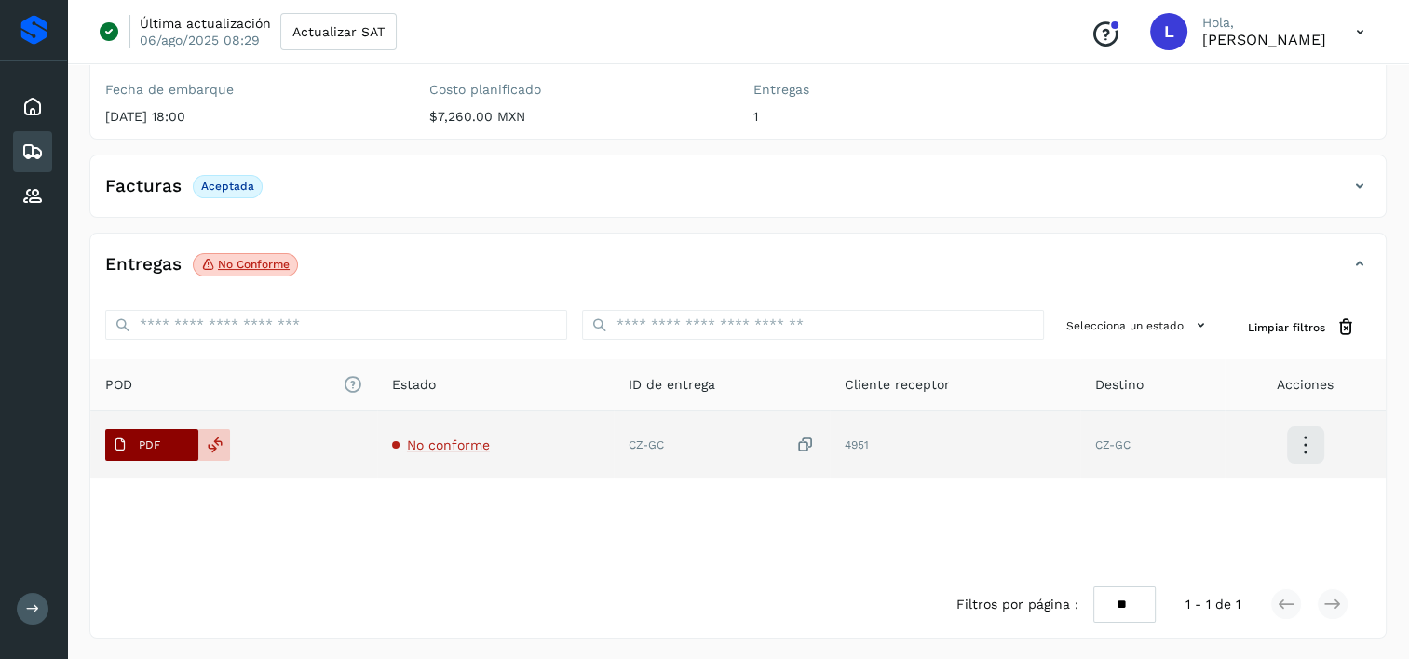
click at [115, 441] on icon at bounding box center [120, 445] width 15 height 15
click at [149, 448] on p "PDF" at bounding box center [149, 445] width 21 height 13
click at [213, 441] on icon at bounding box center [215, 445] width 17 height 17
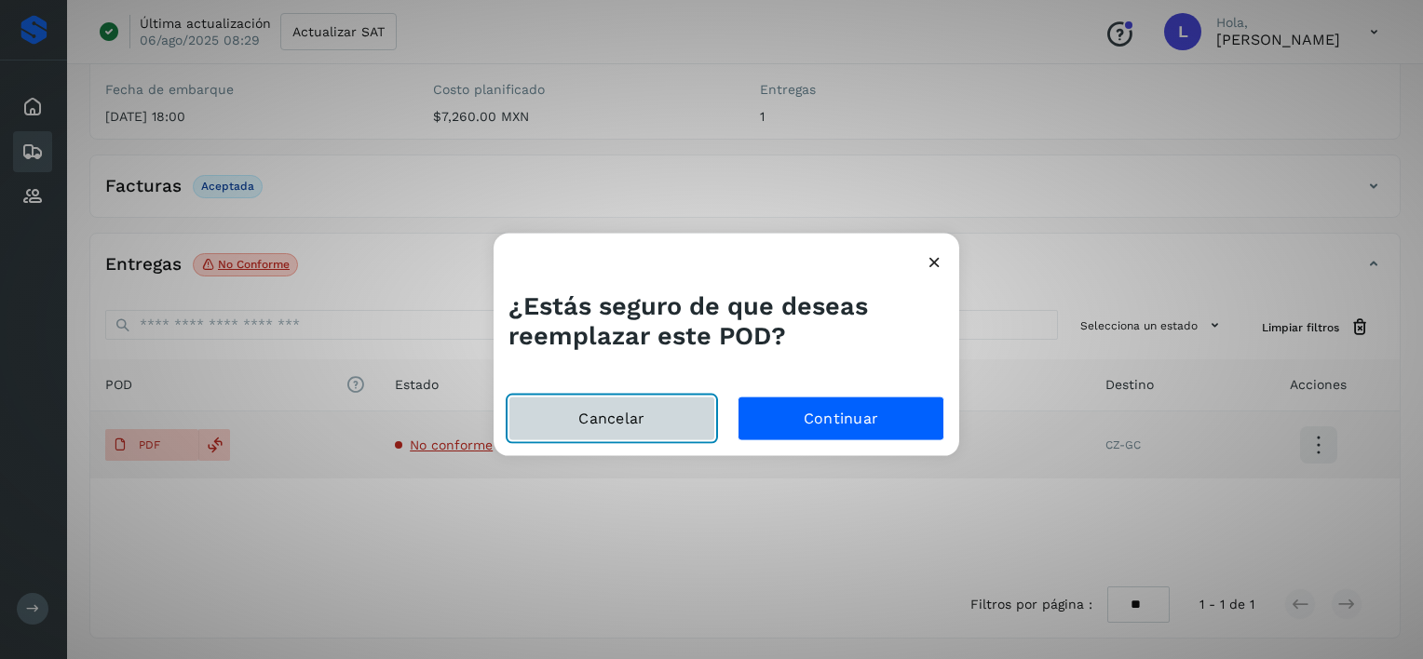
click at [634, 412] on button "Cancelar" at bounding box center [611, 418] width 207 height 45
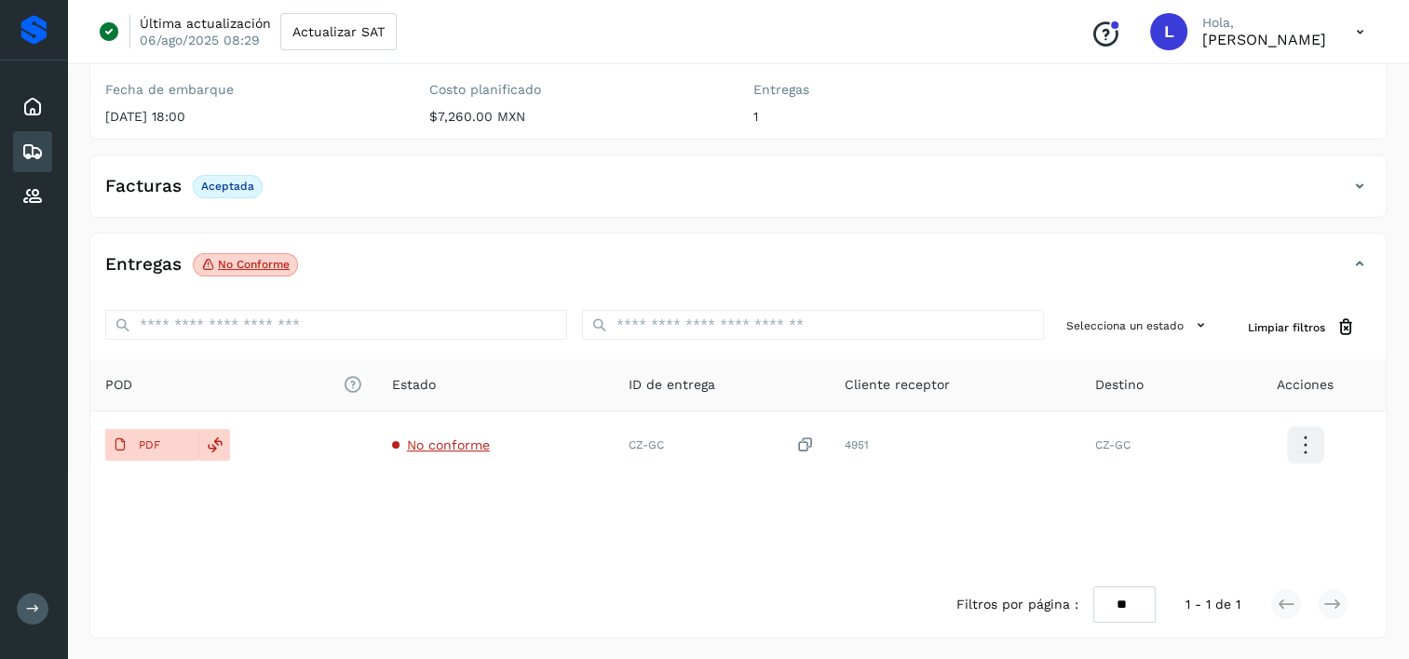
drag, startPoint x: 119, startPoint y: 440, endPoint x: 201, endPoint y: 576, distance: 158.7
click at [200, 576] on div "Filtros por página : ** ** ** 1 - 1 de 1" at bounding box center [737, 605] width 1295 height 66
click at [122, 385] on span "POD El tamaño máximo de archivo es de 20 Mb." at bounding box center [233, 385] width 257 height 20
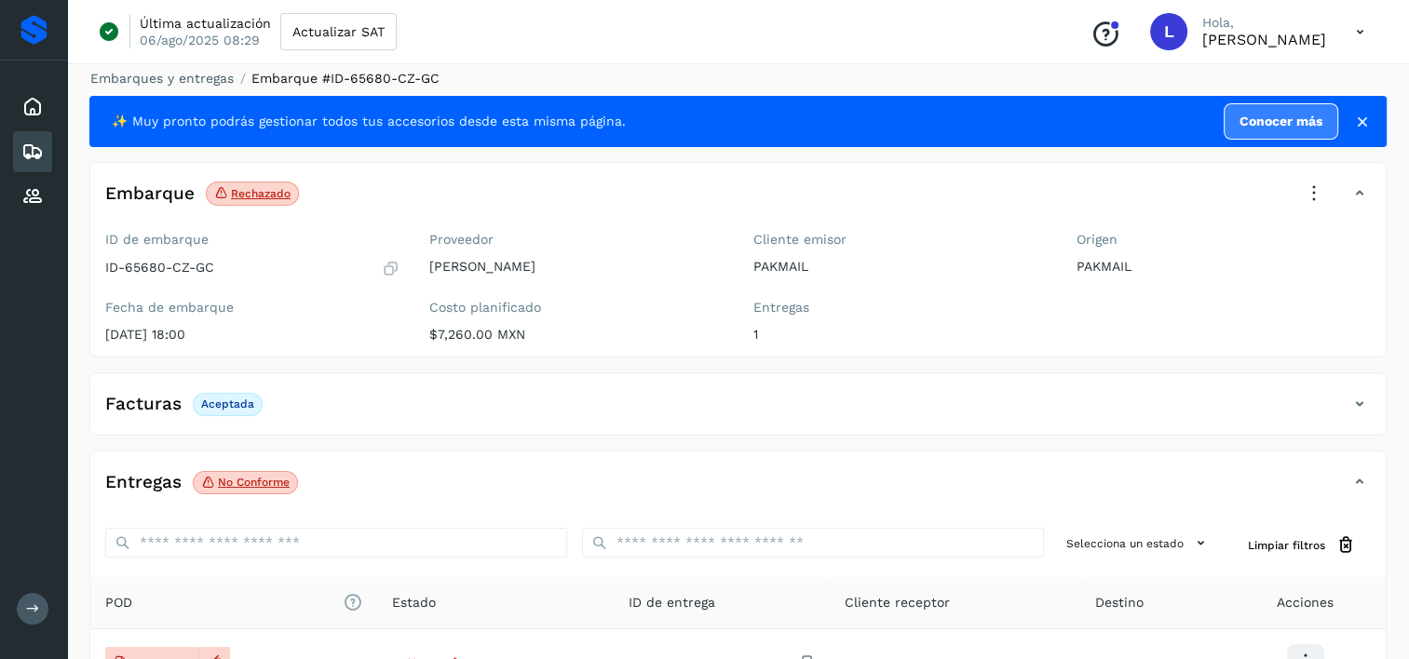
scroll to position [0, 0]
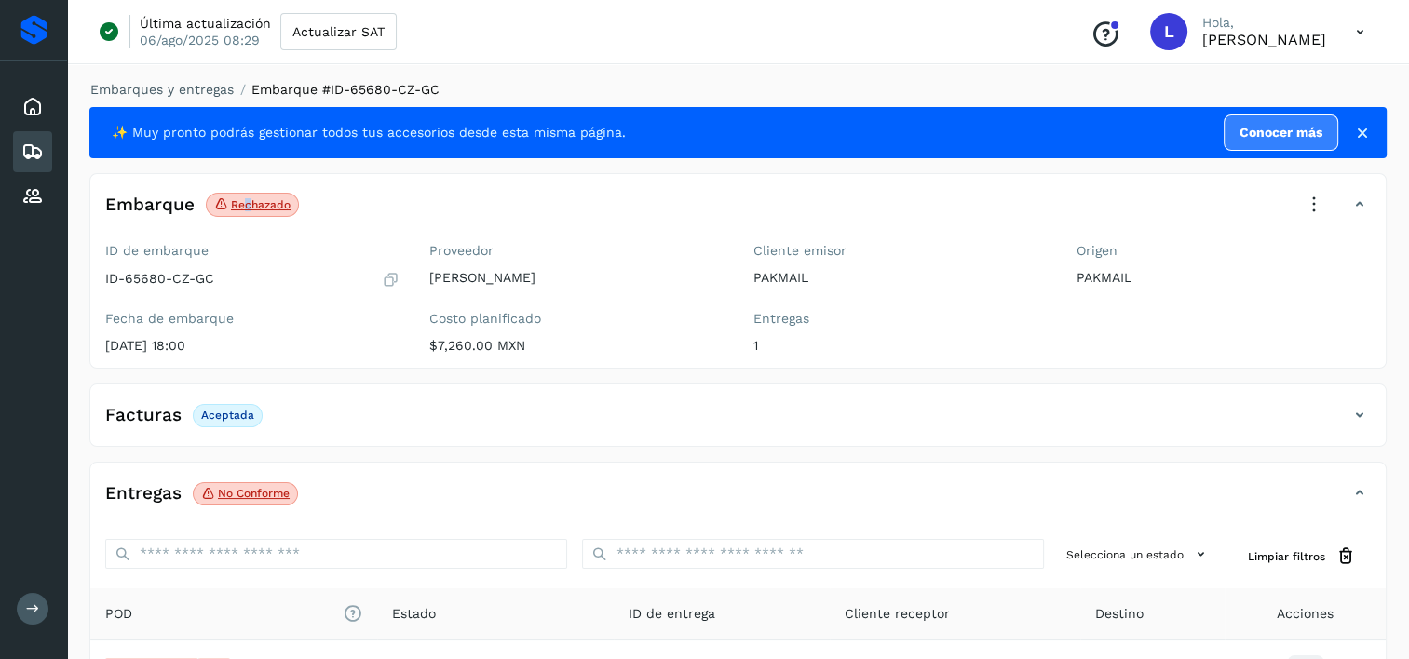
click at [246, 196] on span "Rechazado Verifica el estado de la factura o entregas asociadas a este embarque" at bounding box center [252, 205] width 93 height 24
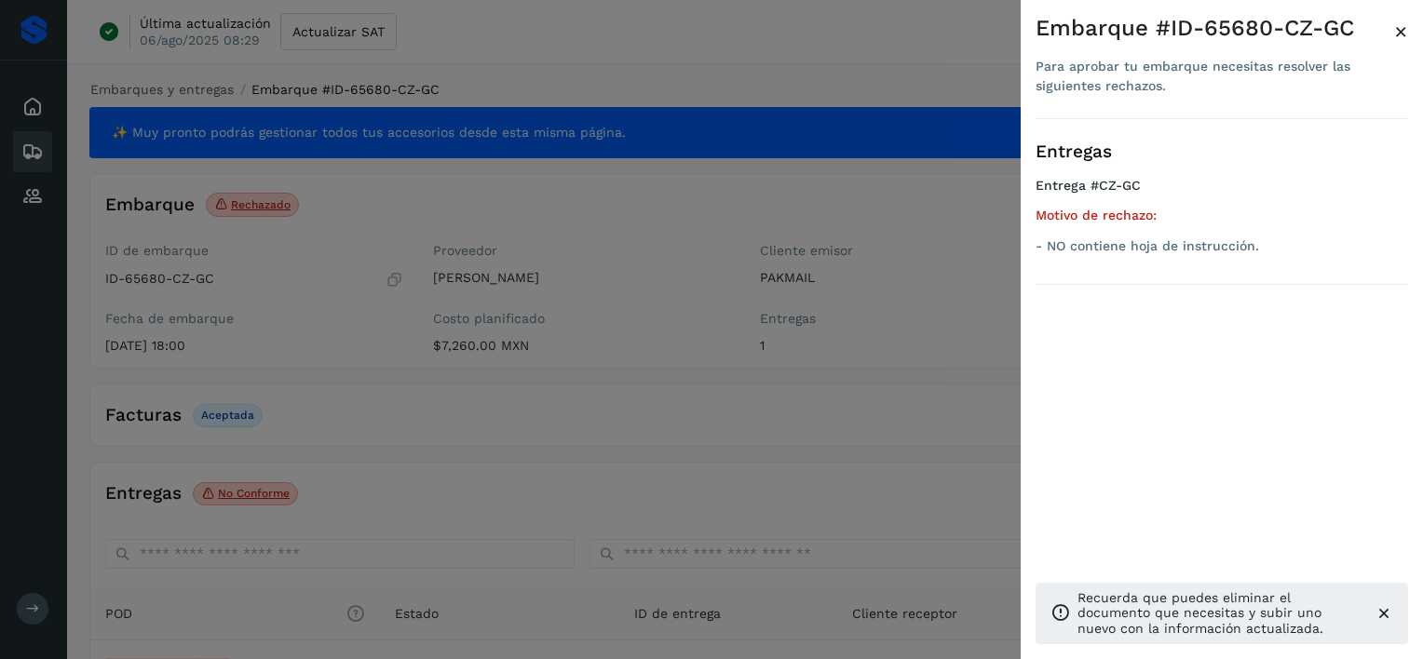
drag, startPoint x: 246, startPoint y: 196, endPoint x: 328, endPoint y: 294, distance: 128.3
click at [328, 294] on div at bounding box center [711, 329] width 1423 height 659
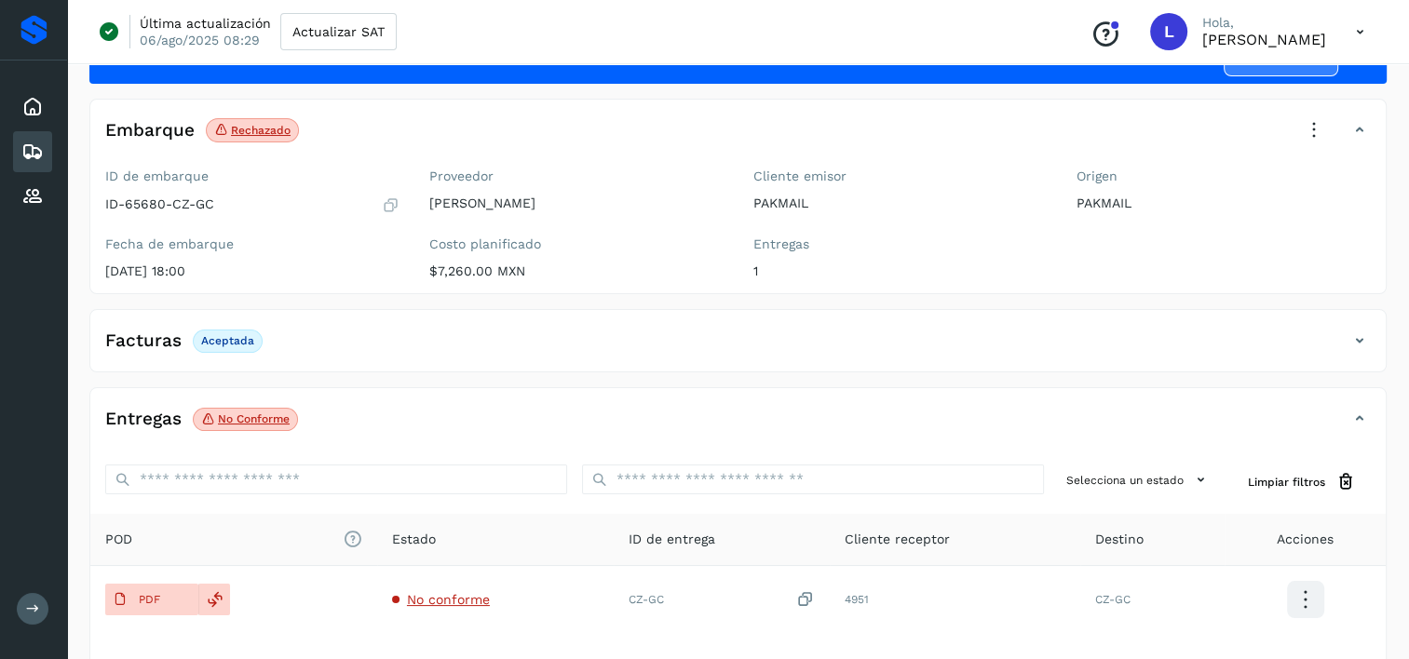
scroll to position [61, 0]
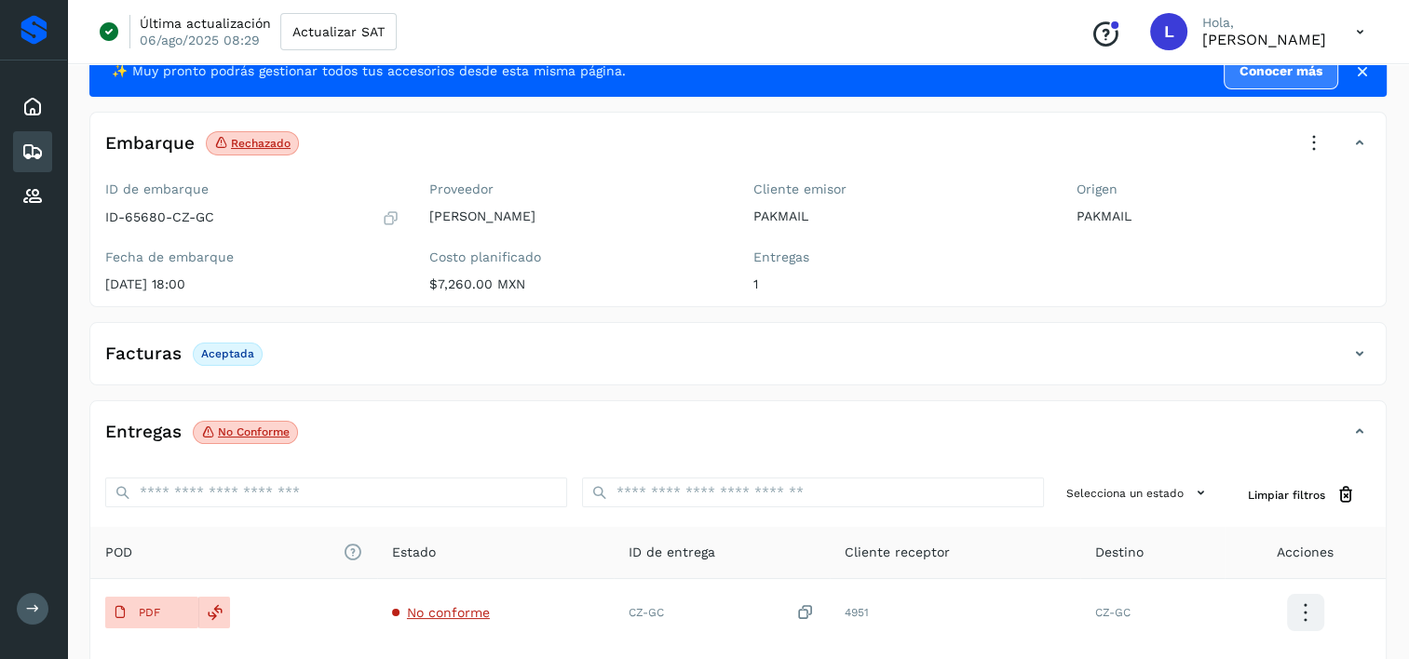
click at [236, 139] on p "Rechazado" at bounding box center [261, 143] width 60 height 13
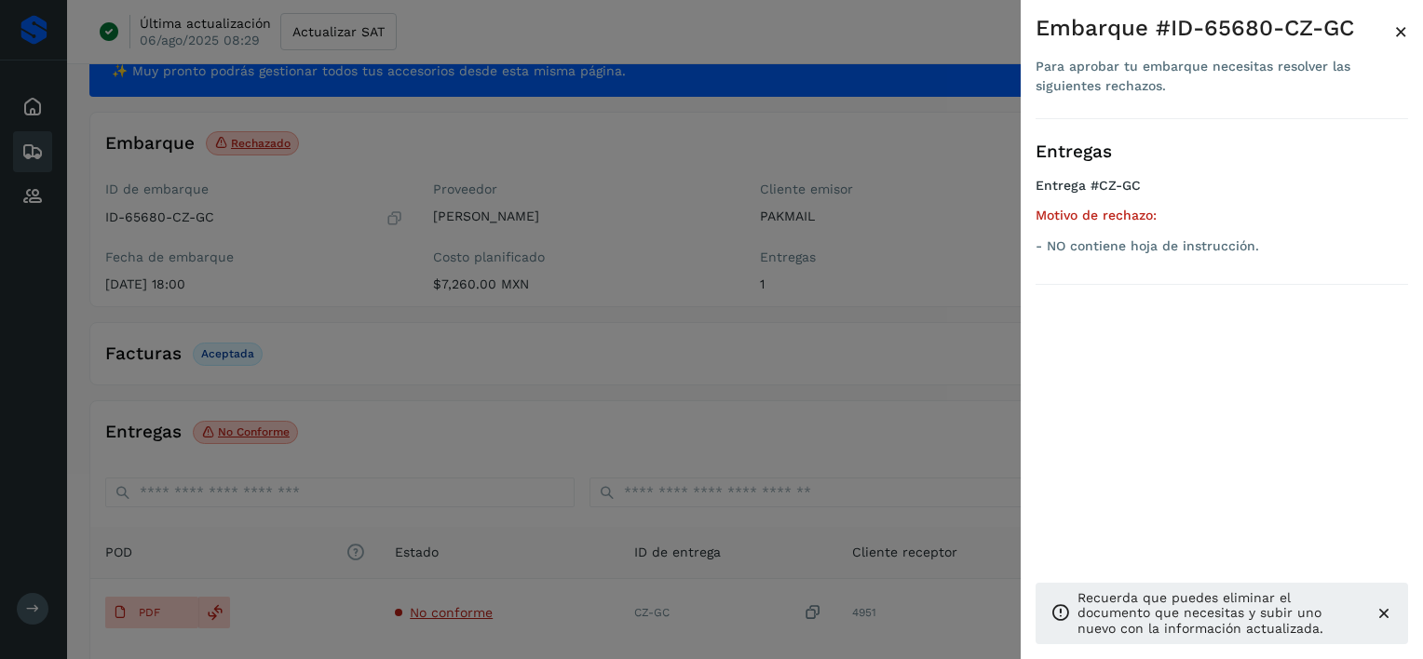
click at [15, 63] on div at bounding box center [711, 329] width 1423 height 659
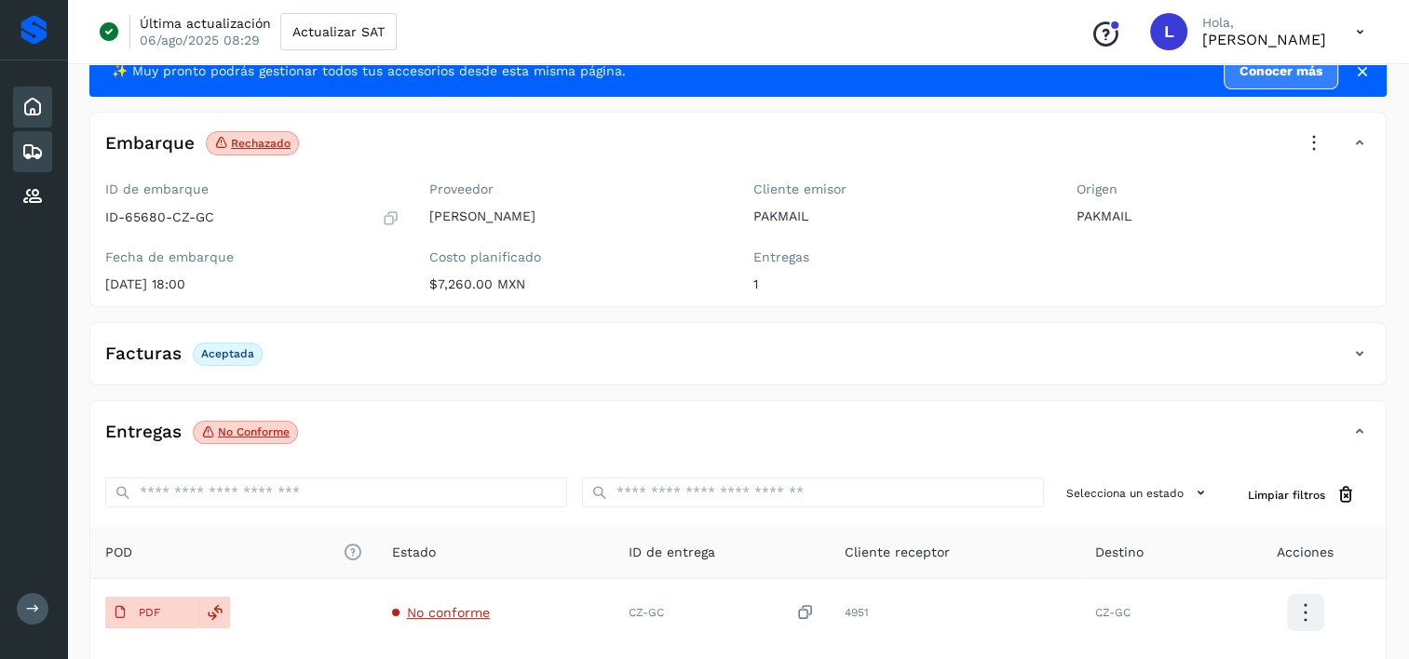
click at [29, 106] on icon at bounding box center [32, 107] width 22 height 22
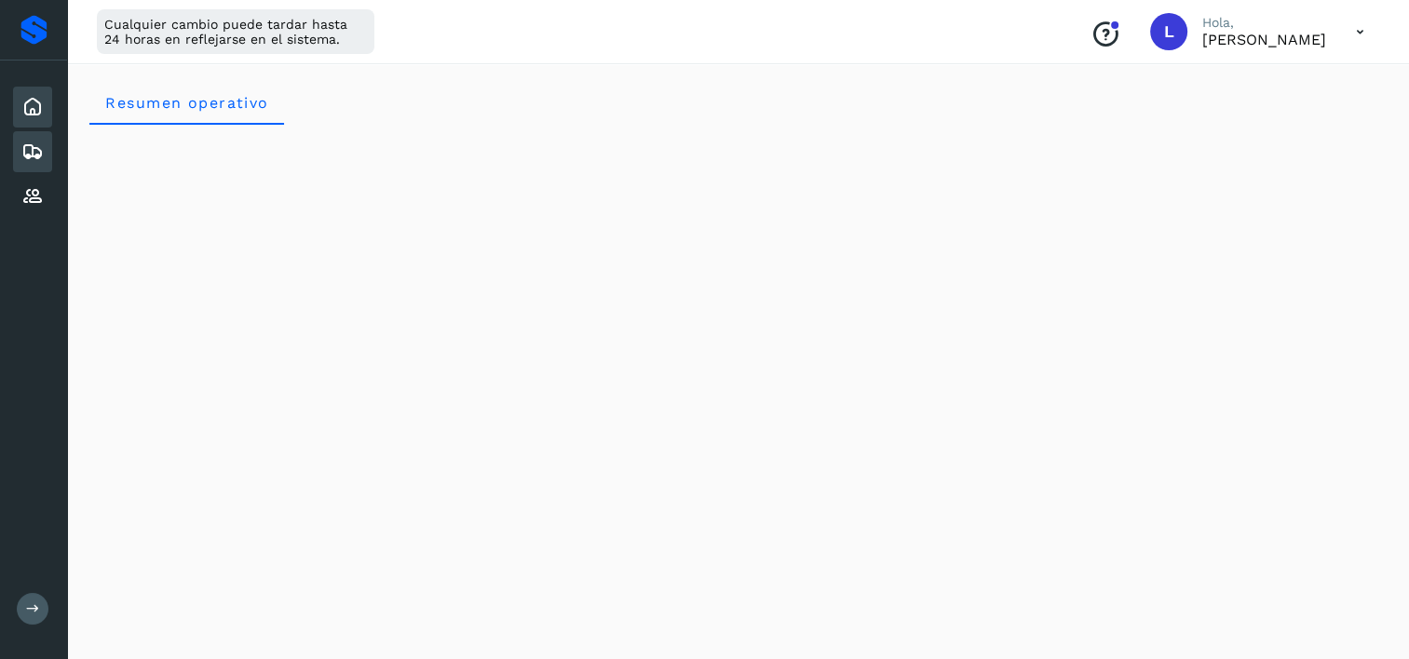
click at [33, 151] on icon at bounding box center [32, 152] width 22 height 22
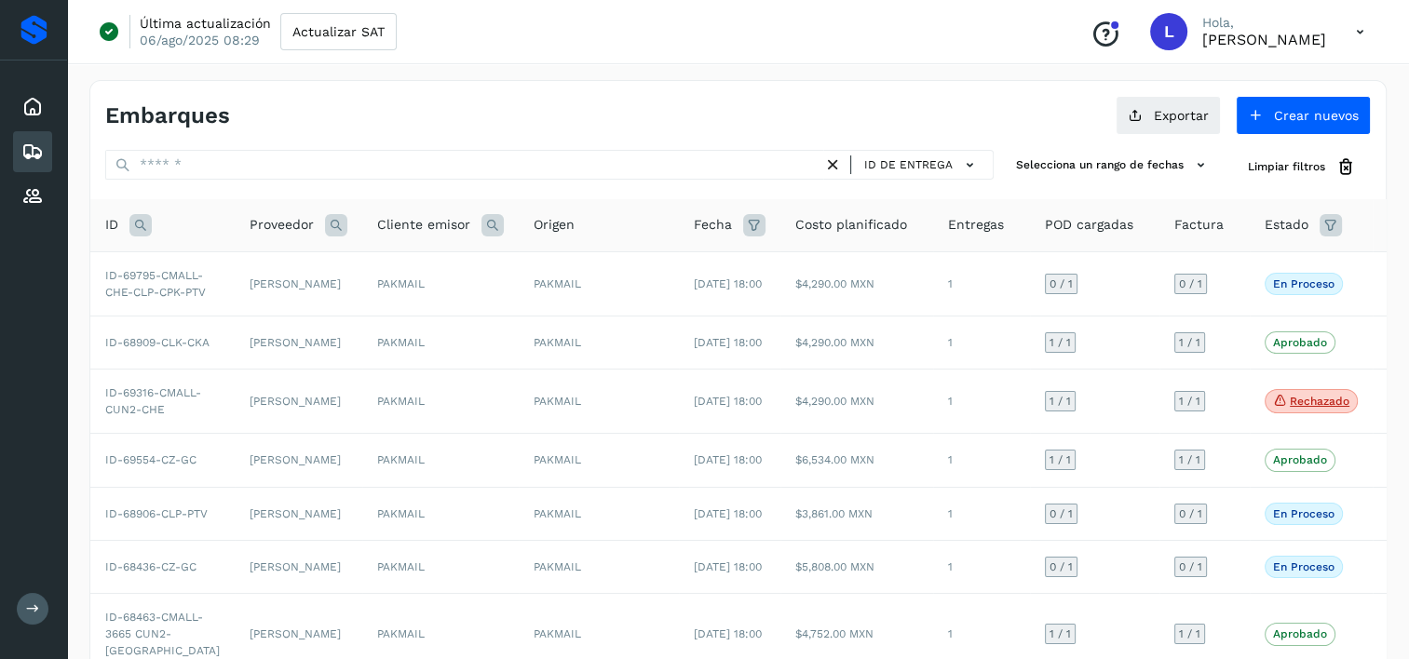
click at [1319, 224] on icon at bounding box center [1330, 225] width 22 height 22
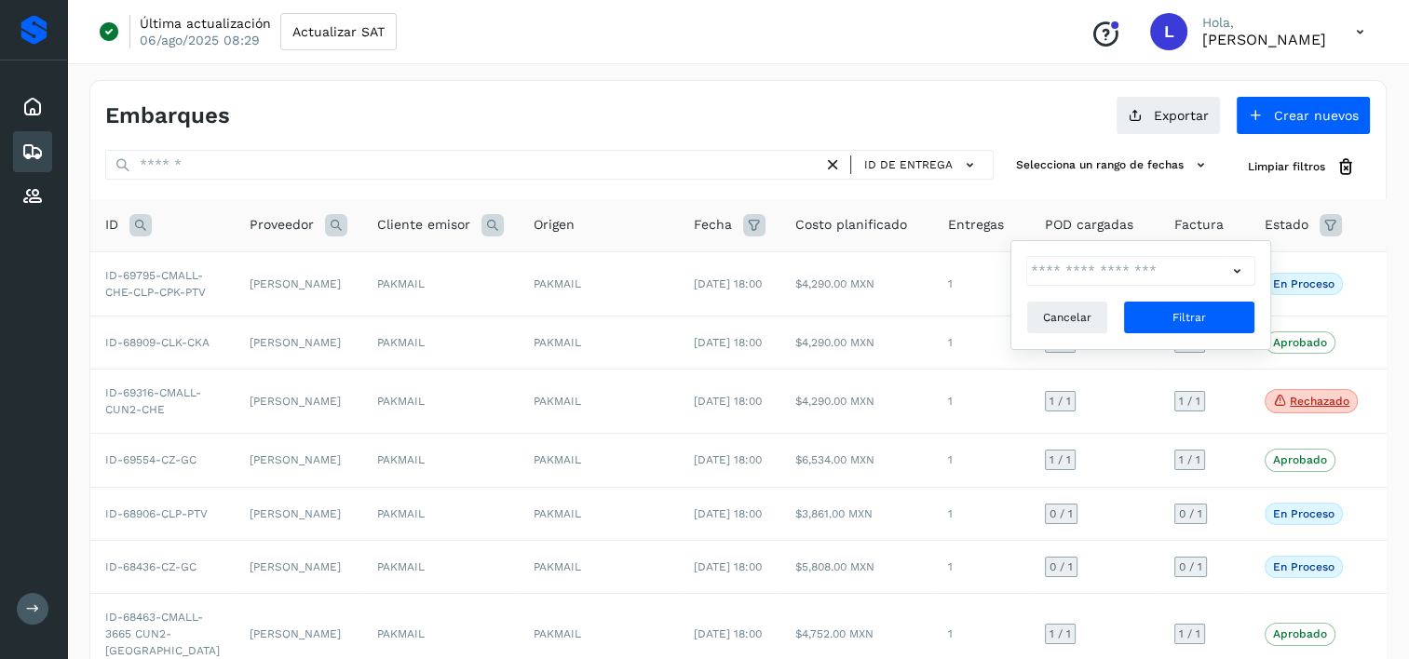
click at [1241, 268] on icon at bounding box center [1237, 272] width 20 height 20
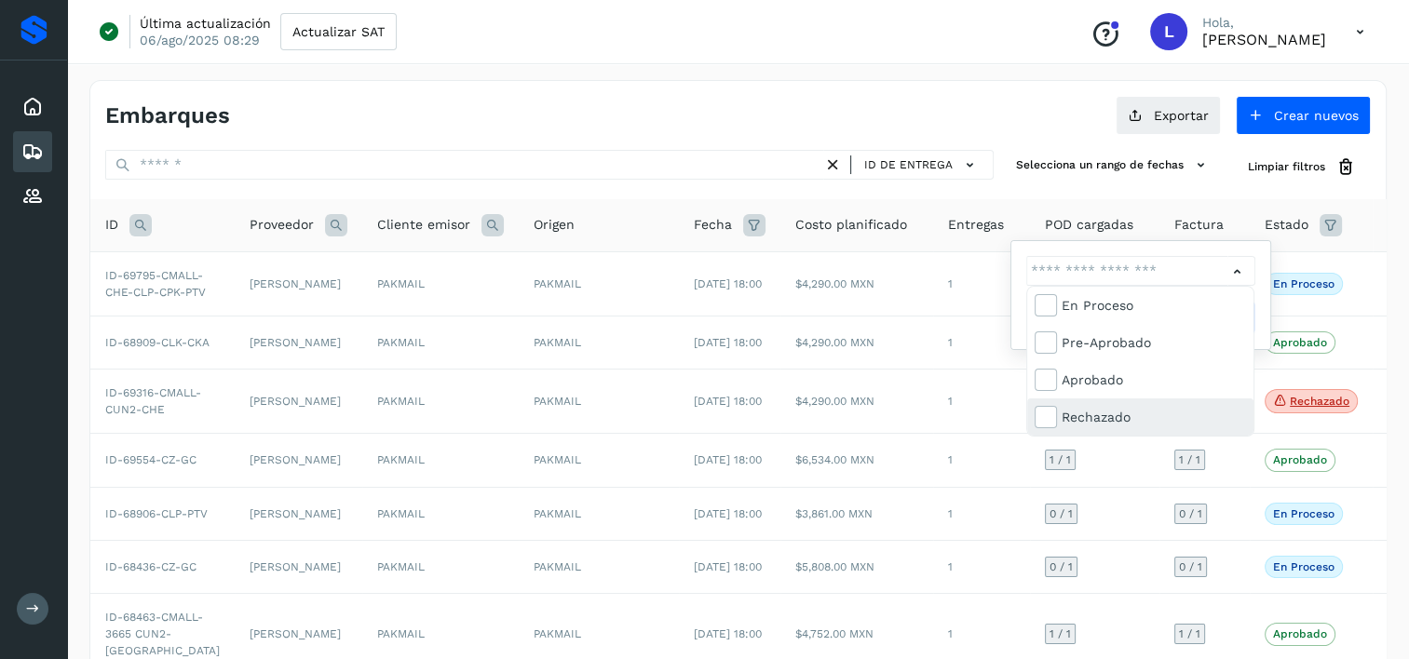
click at [1095, 414] on div "Rechazado" at bounding box center [1153, 417] width 184 height 20
type input "**********"
click at [1294, 286] on div at bounding box center [704, 329] width 1409 height 659
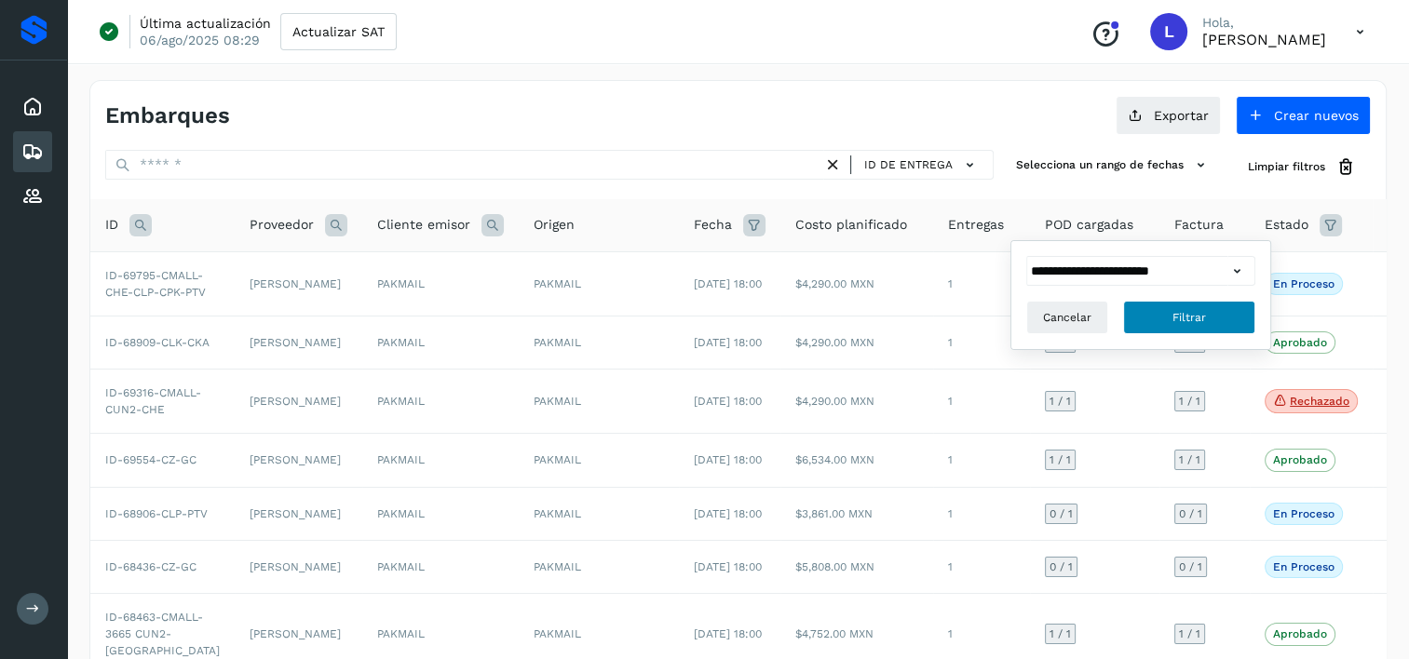
click at [1183, 314] on span "Filtrar" at bounding box center [1189, 317] width 34 height 17
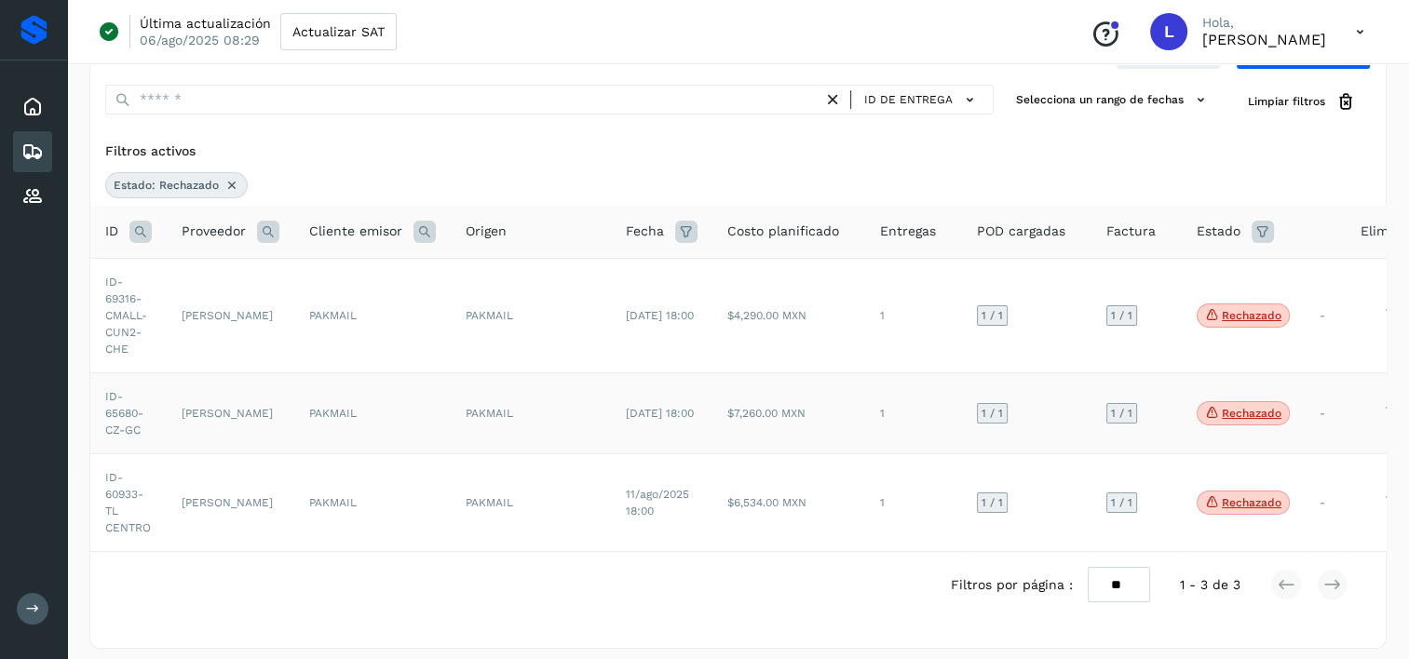
scroll to position [89, 0]
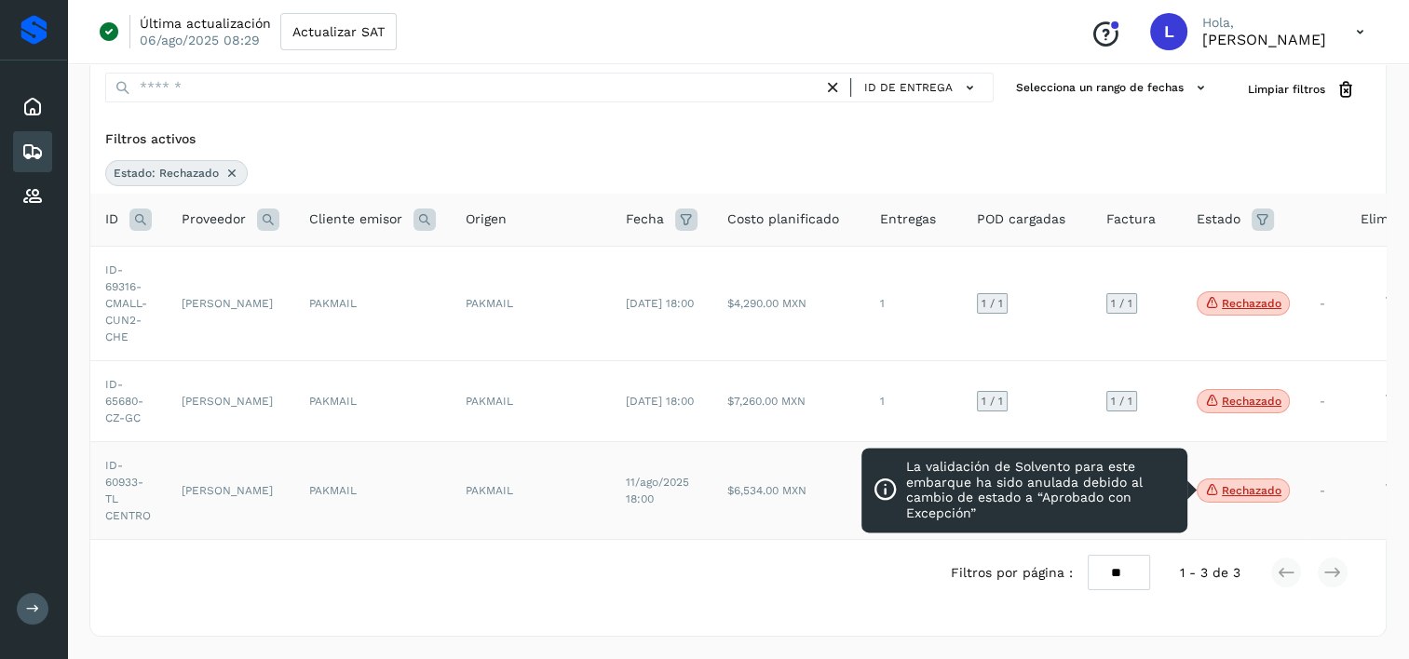
click at [1244, 479] on span "Rechazado" at bounding box center [1242, 491] width 93 height 24
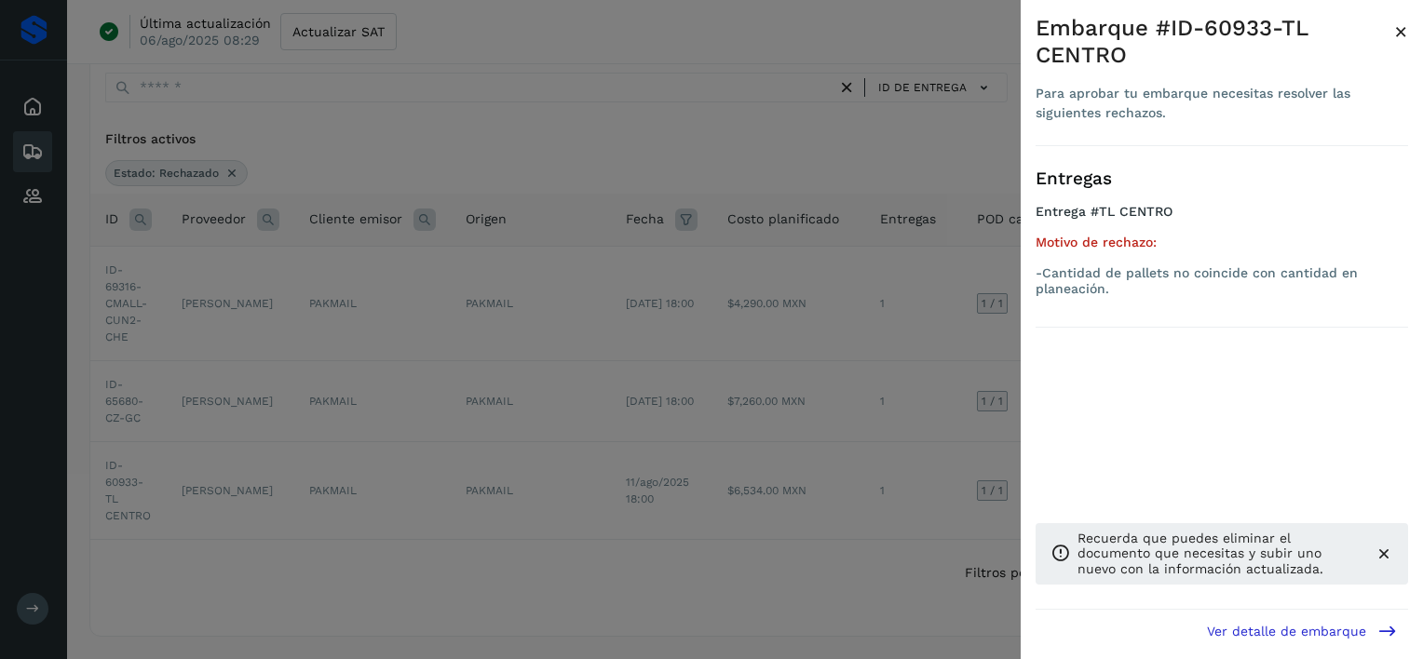
click at [682, 488] on div at bounding box center [711, 329] width 1423 height 659
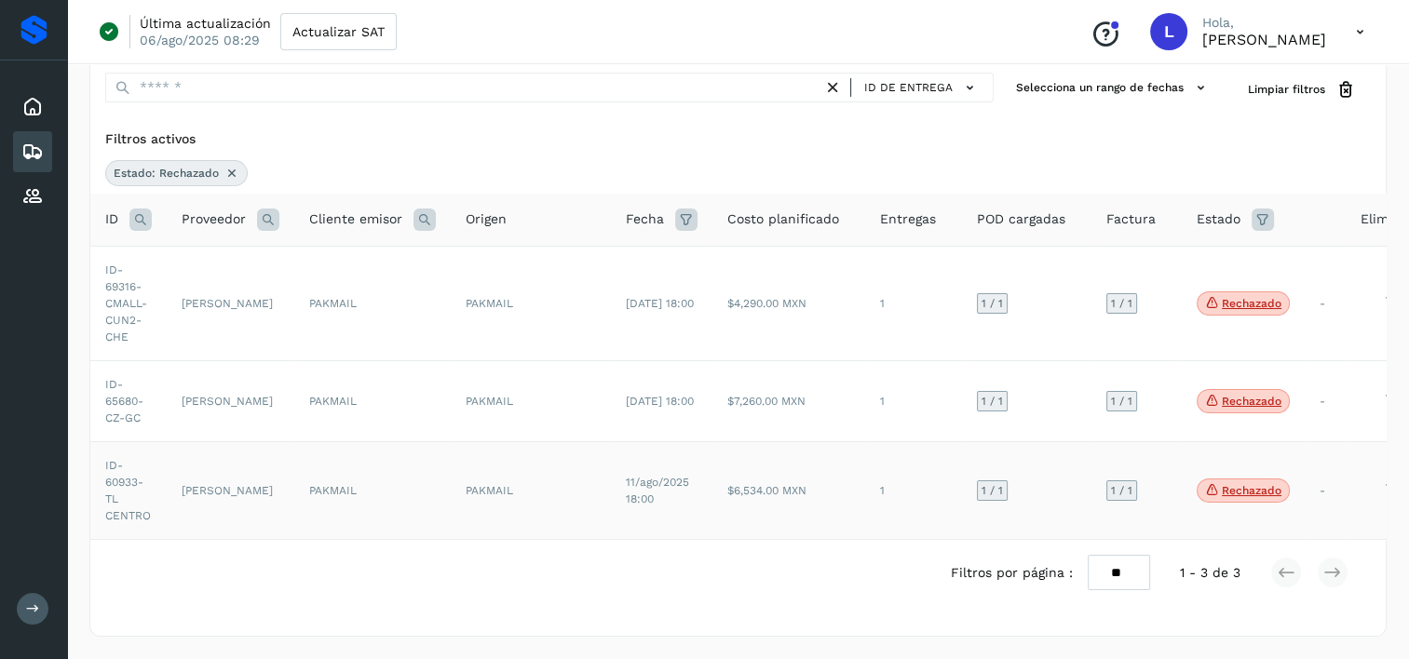
click at [368, 472] on td "PAKMAIL" at bounding box center [372, 490] width 156 height 98
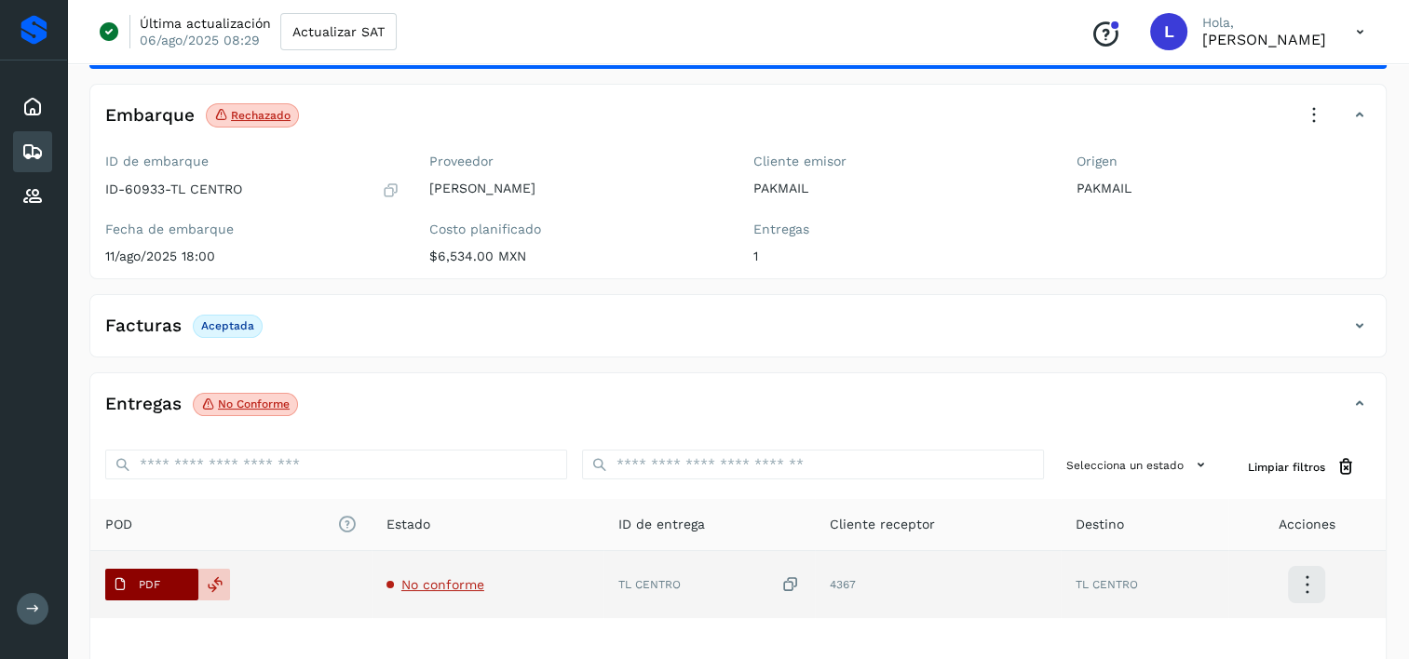
click at [153, 585] on p "PDF" at bounding box center [149, 584] width 21 height 13
click at [212, 581] on icon at bounding box center [215, 584] width 17 height 17
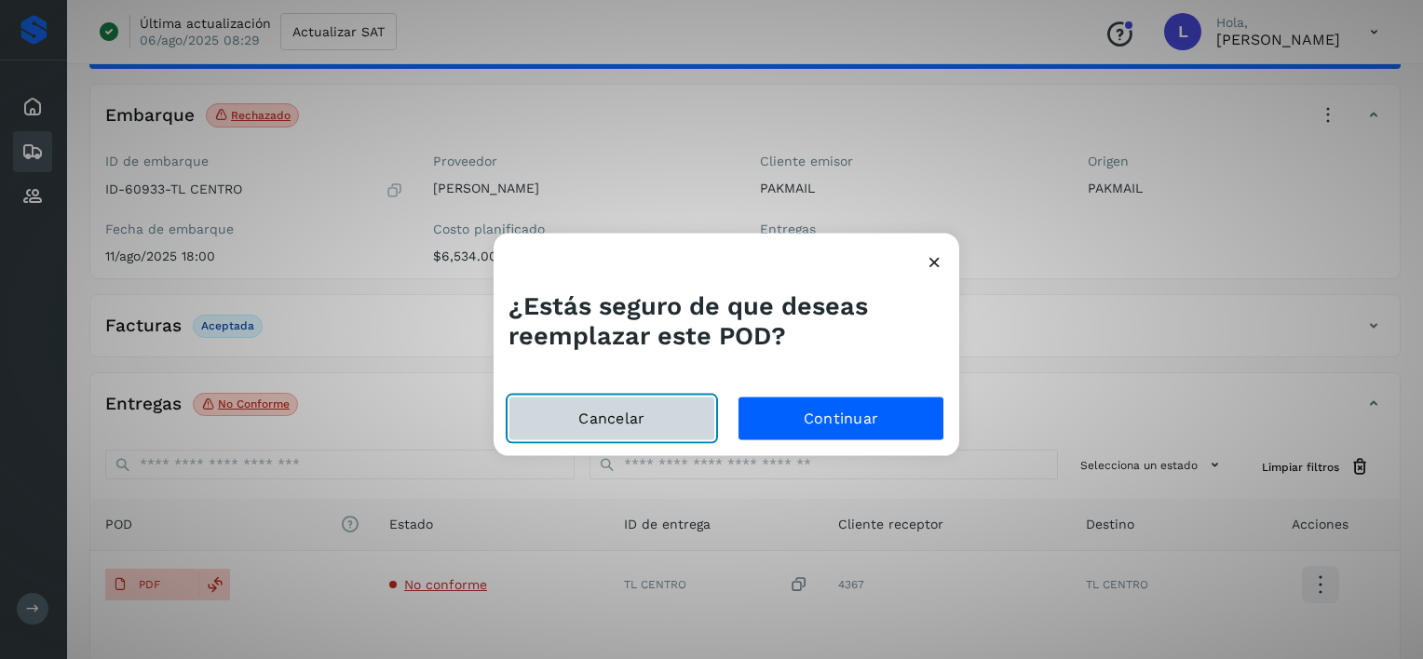
click at [605, 422] on button "Cancelar" at bounding box center [611, 418] width 207 height 45
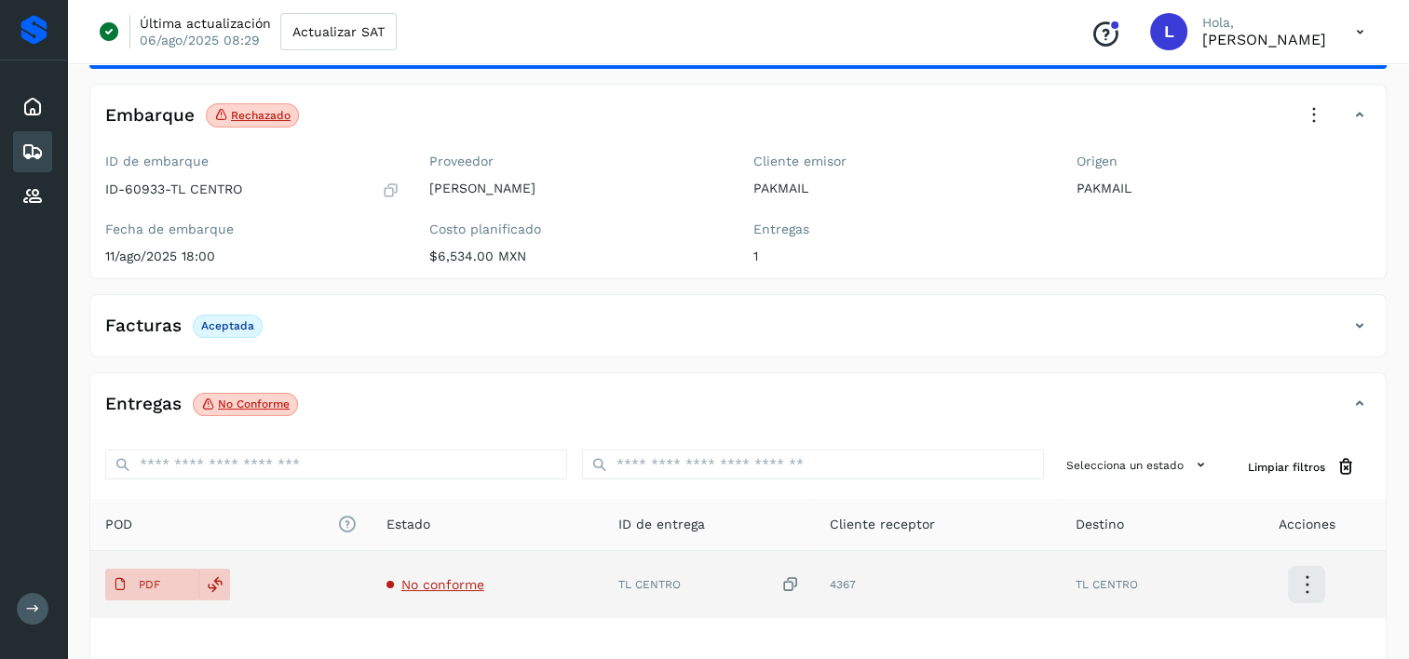
click at [434, 579] on span "No conforme" at bounding box center [442, 584] width 83 height 15
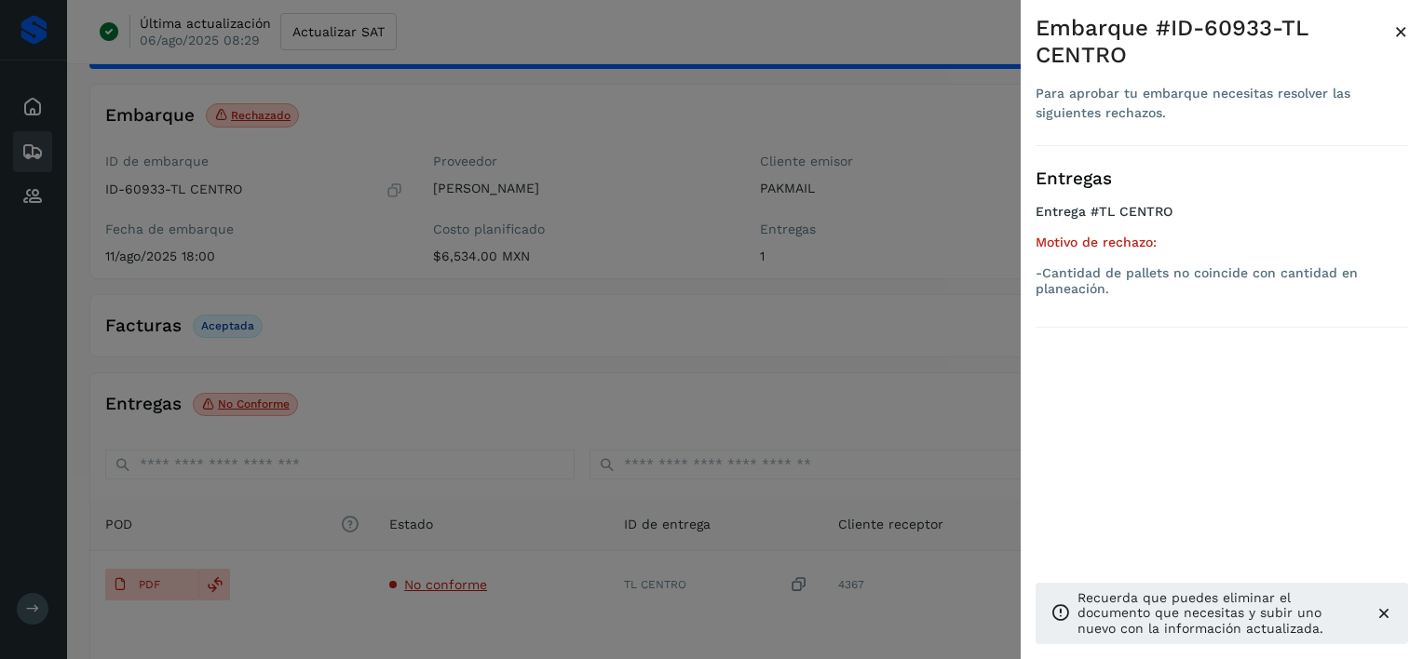
click at [144, 583] on div at bounding box center [711, 329] width 1423 height 659
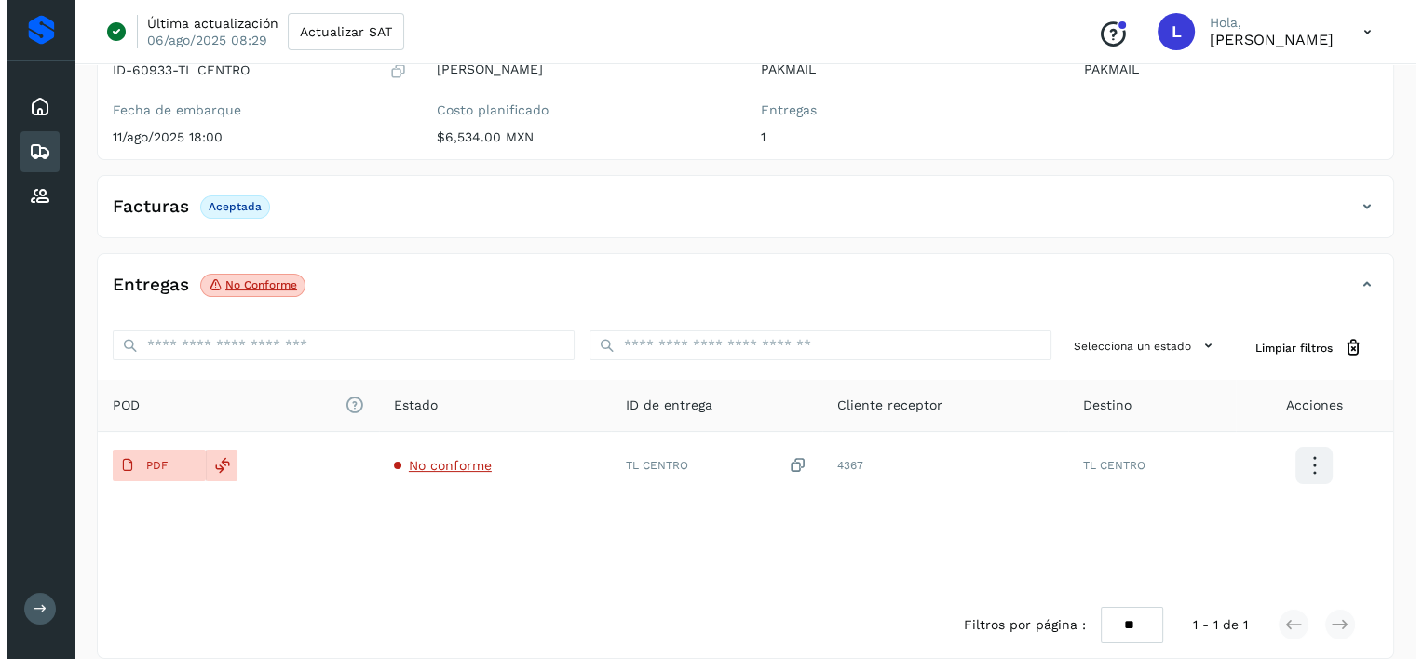
scroll to position [214, 0]
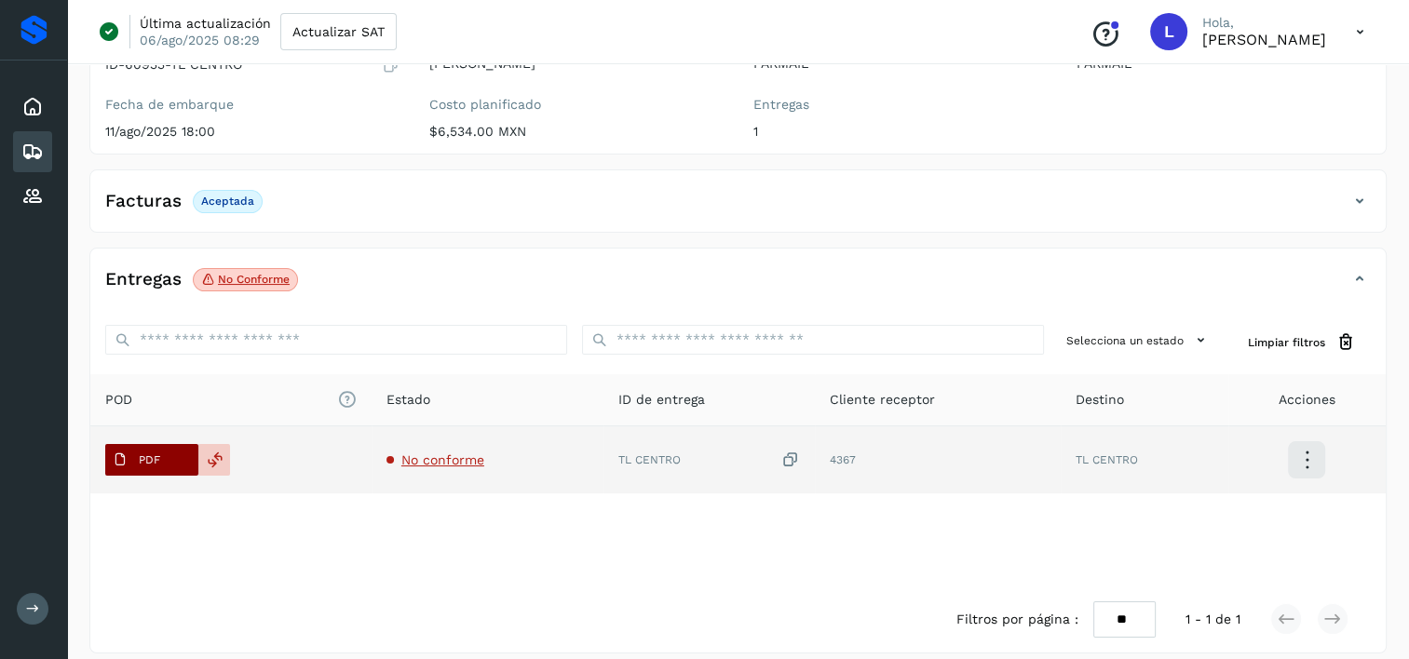
click at [119, 463] on icon at bounding box center [120, 459] width 15 height 15
click at [151, 468] on span "PDF" at bounding box center [136, 460] width 62 height 30
click at [159, 465] on p "PDF" at bounding box center [149, 459] width 21 height 13
drag, startPoint x: 159, startPoint y: 465, endPoint x: 128, endPoint y: 464, distance: 30.7
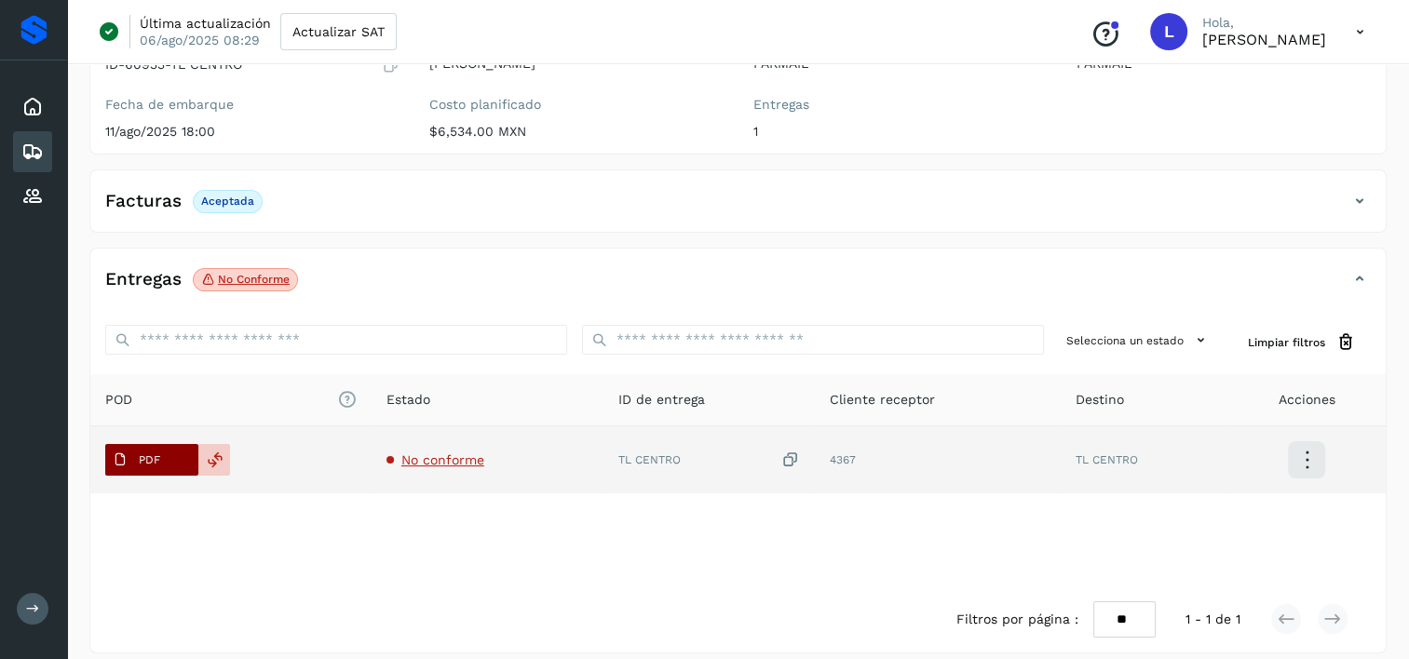
click at [128, 464] on span "PDF" at bounding box center [136, 460] width 62 height 30
click at [116, 453] on icon at bounding box center [120, 459] width 15 height 15
click at [788, 461] on icon at bounding box center [790, 461] width 19 height 20
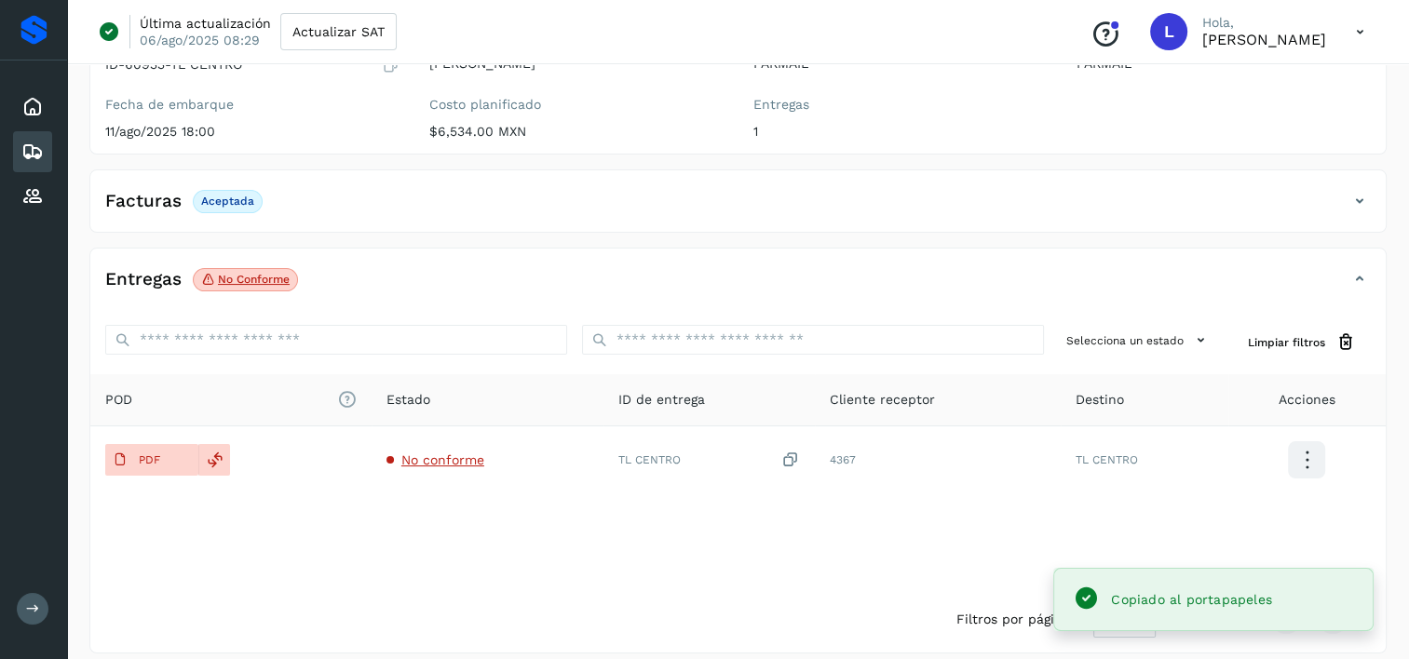
click at [1187, 618] on div "Copiado al portapapeles" at bounding box center [1213, 599] width 320 height 63
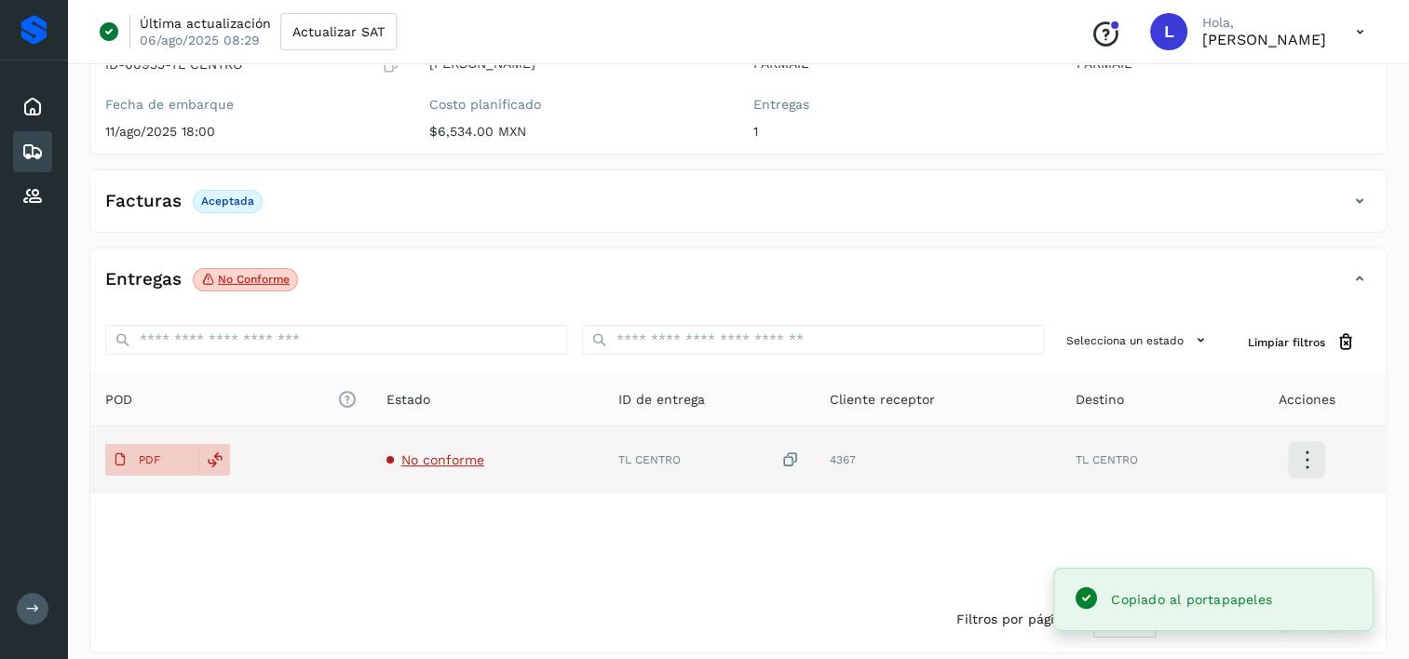
click at [1302, 449] on icon at bounding box center [1307, 461] width 44 height 44
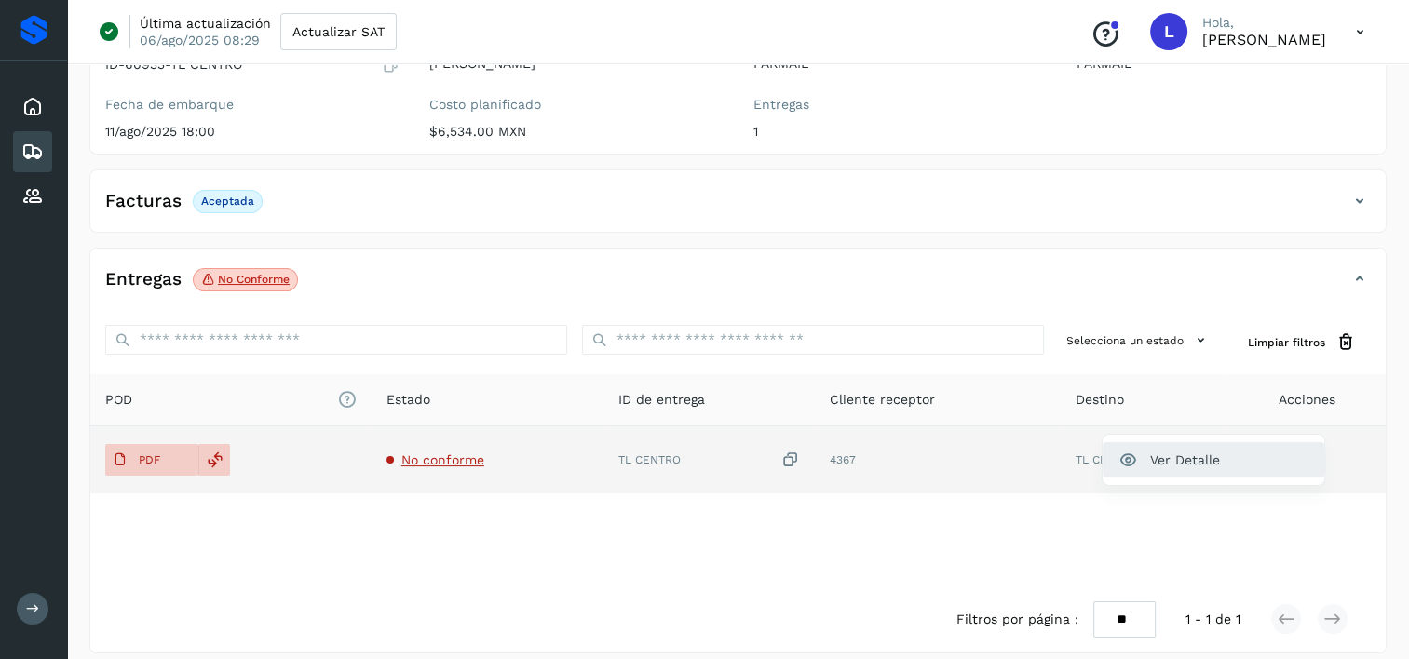
click at [1193, 462] on button "Ver Detalle" at bounding box center [1213, 459] width 222 height 35
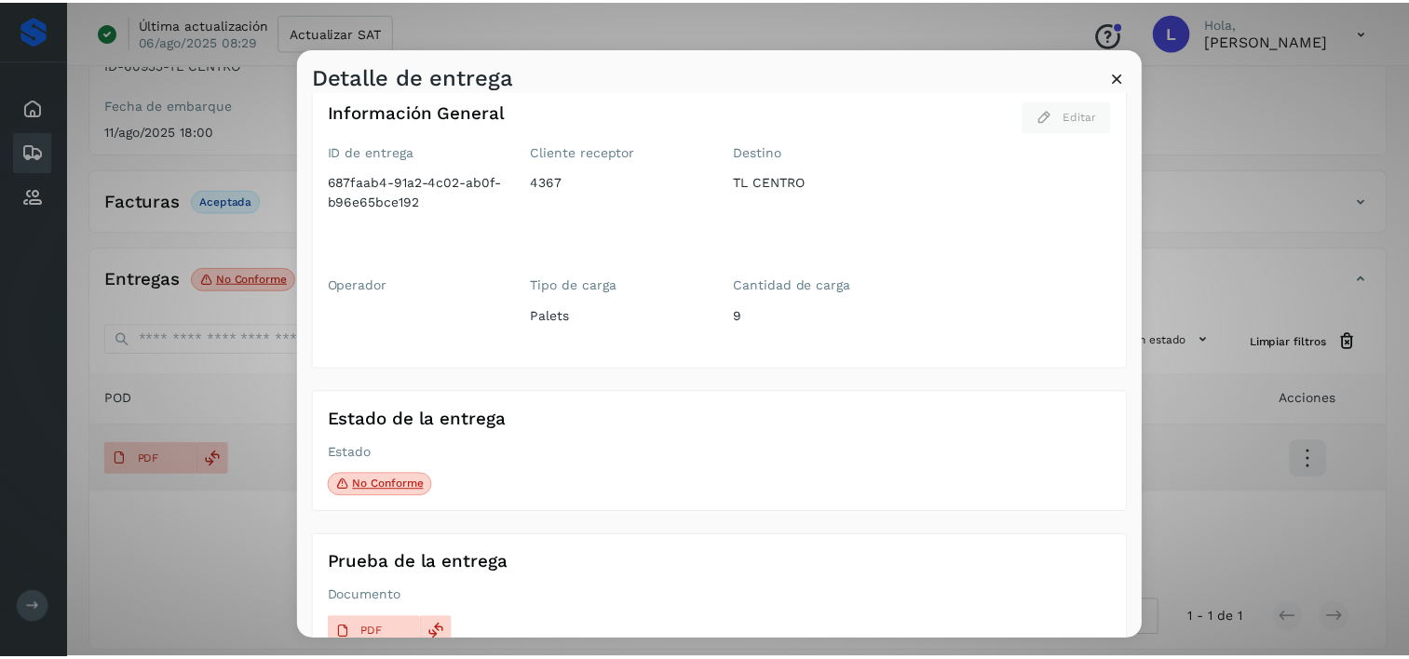
scroll to position [60, 0]
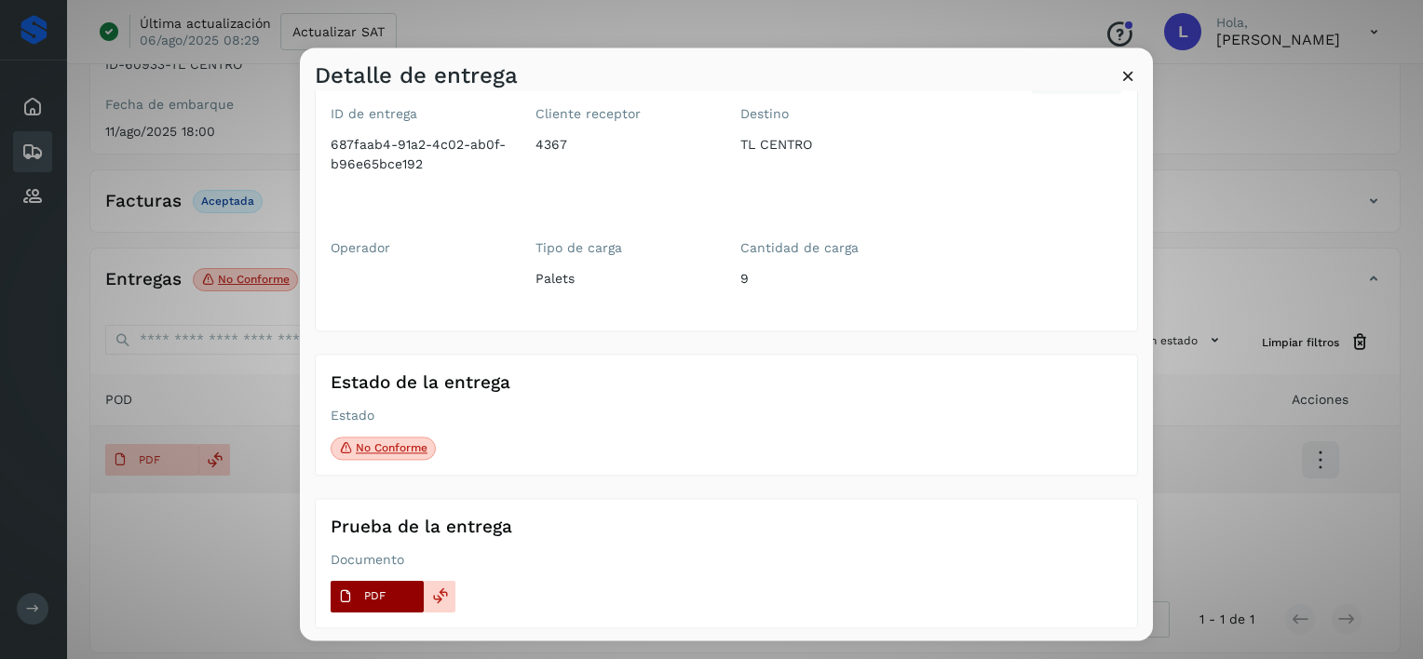
click at [368, 592] on p "PDF" at bounding box center [374, 596] width 21 height 13
click at [349, 593] on icon at bounding box center [345, 596] width 15 height 15
click at [369, 591] on p "PDF" at bounding box center [374, 596] width 21 height 13
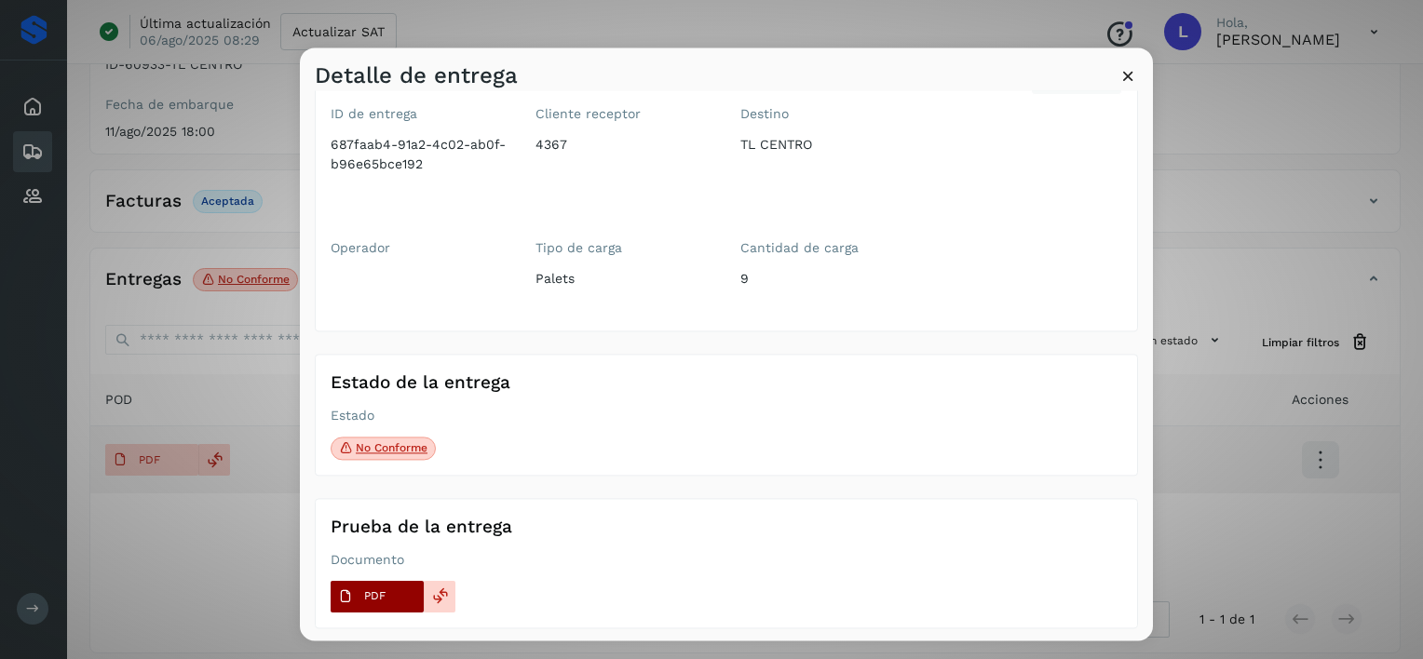
click at [369, 591] on p "PDF" at bounding box center [374, 596] width 21 height 13
click at [369, 590] on p "PDF" at bounding box center [374, 596] width 21 height 13
click at [169, 559] on div "Detalle de entrega Información General Editar ID de entrega 687faab4-91a2-4c02-…" at bounding box center [711, 329] width 1423 height 659
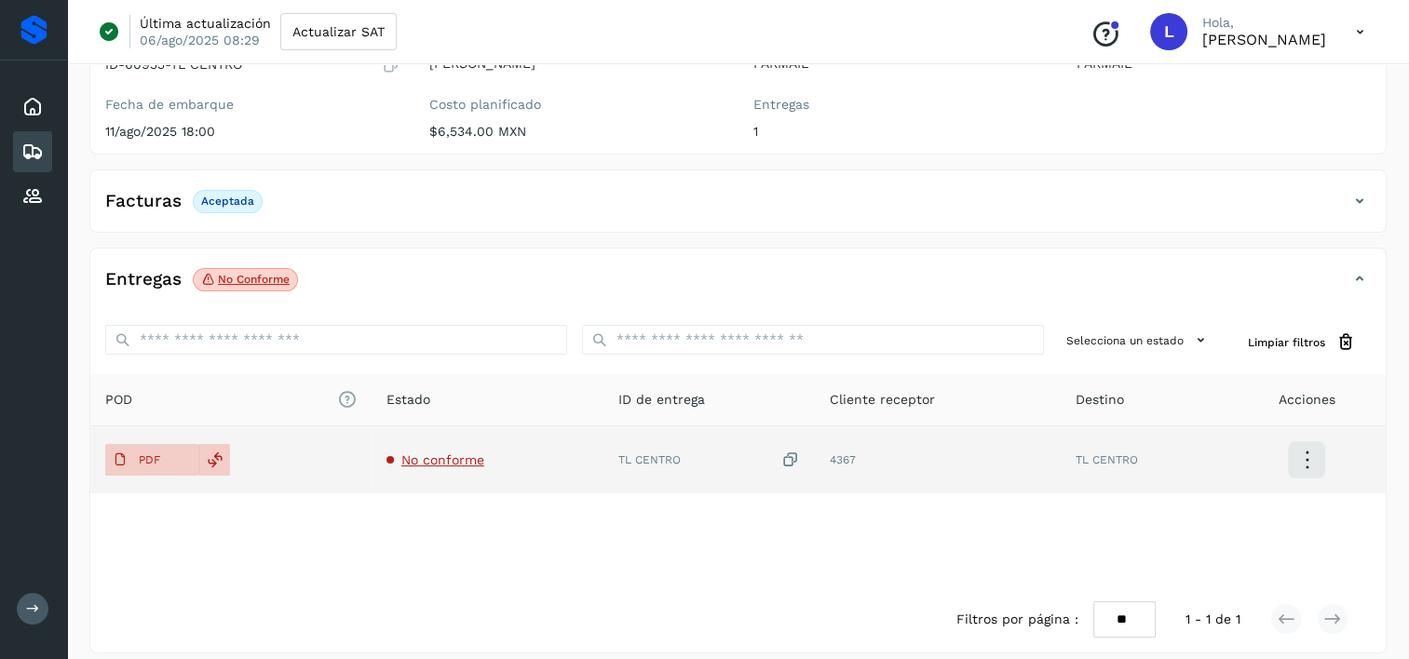
click at [462, 458] on span "No conforme" at bounding box center [442, 459] width 83 height 15
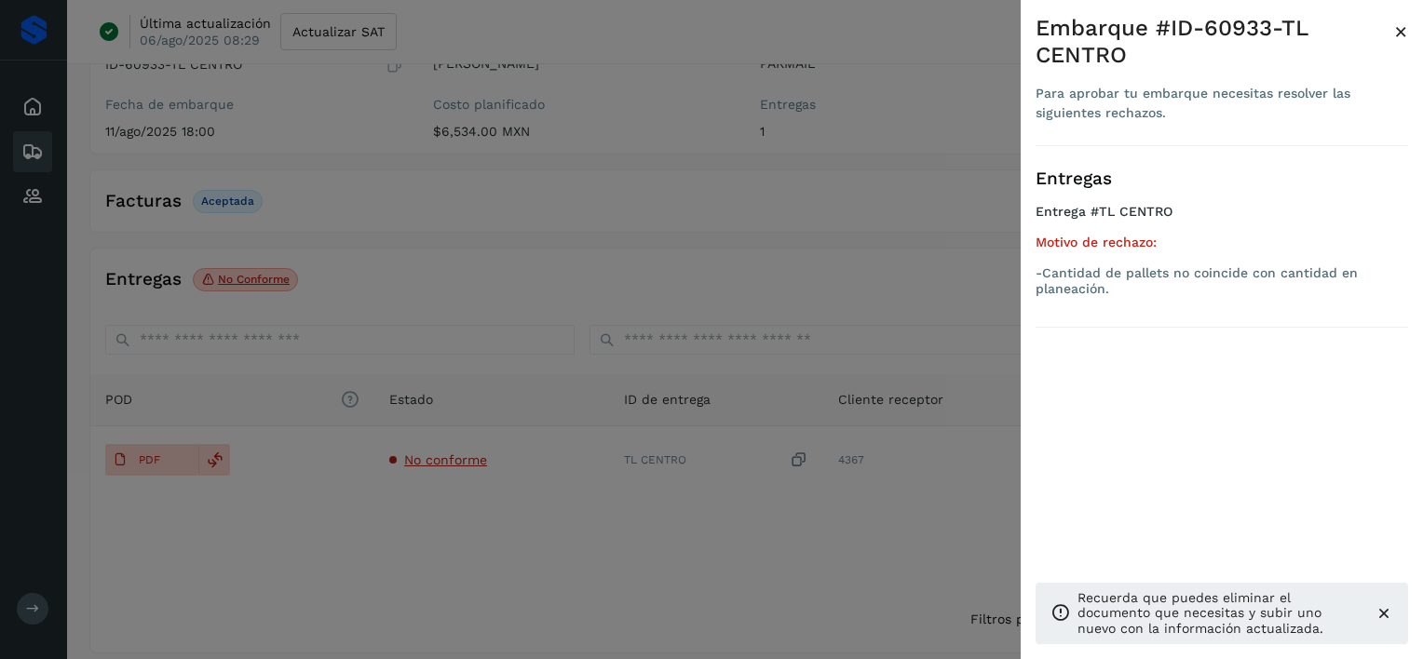
click at [1037, 286] on p "-Cantidad de pallets no coincide con cantidad en planeación." at bounding box center [1221, 281] width 372 height 32
click at [521, 200] on div at bounding box center [711, 329] width 1423 height 659
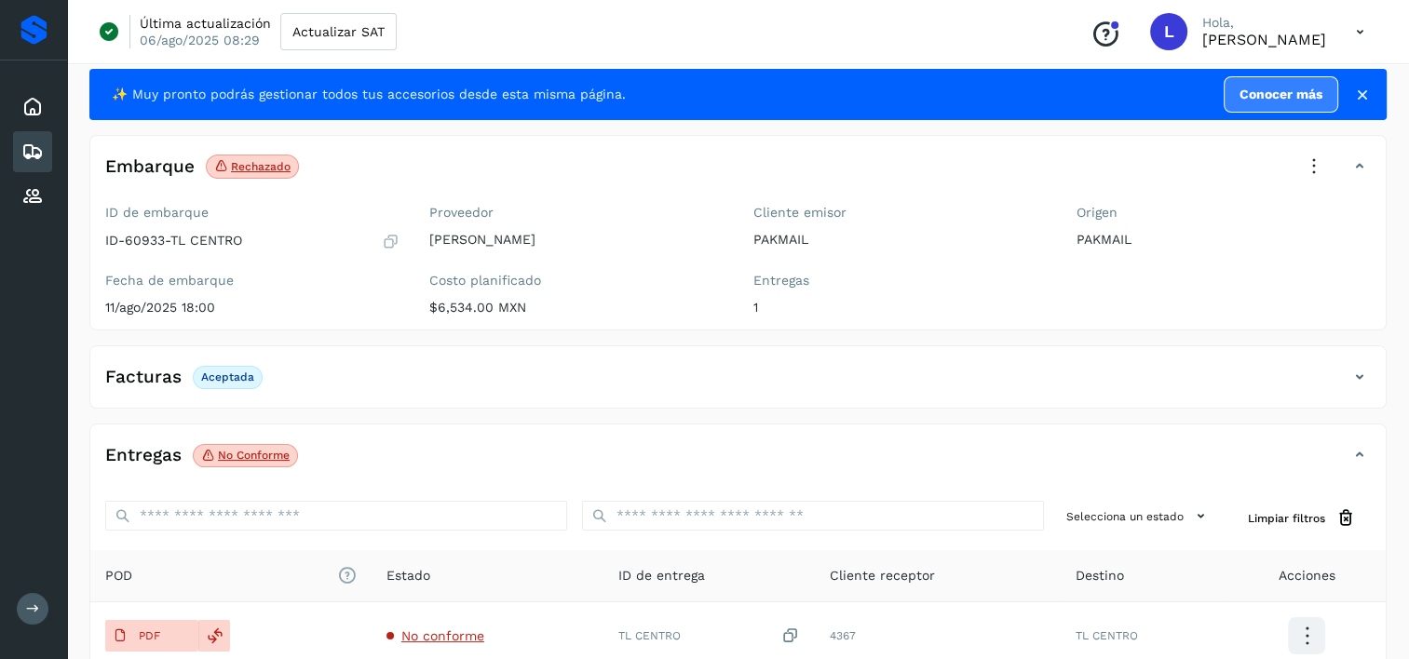
scroll to position [28, 0]
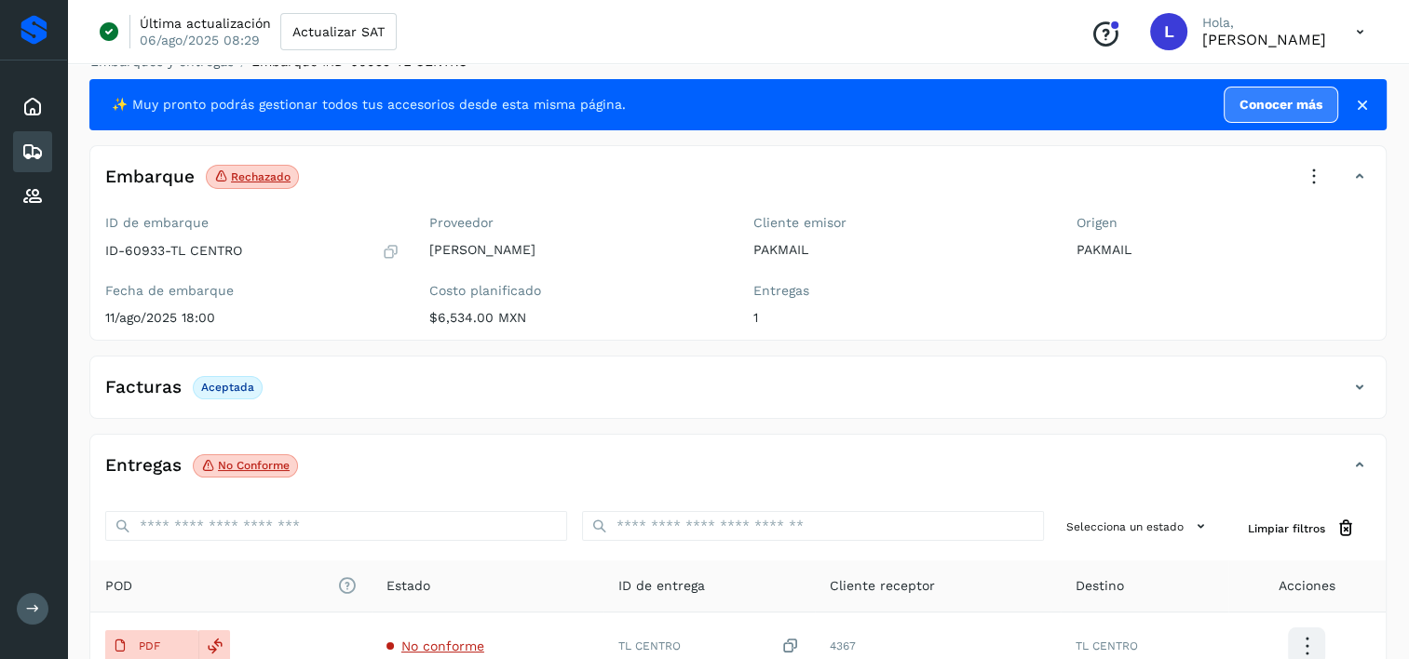
click at [222, 387] on p "Aceptada" at bounding box center [227, 387] width 53 height 13
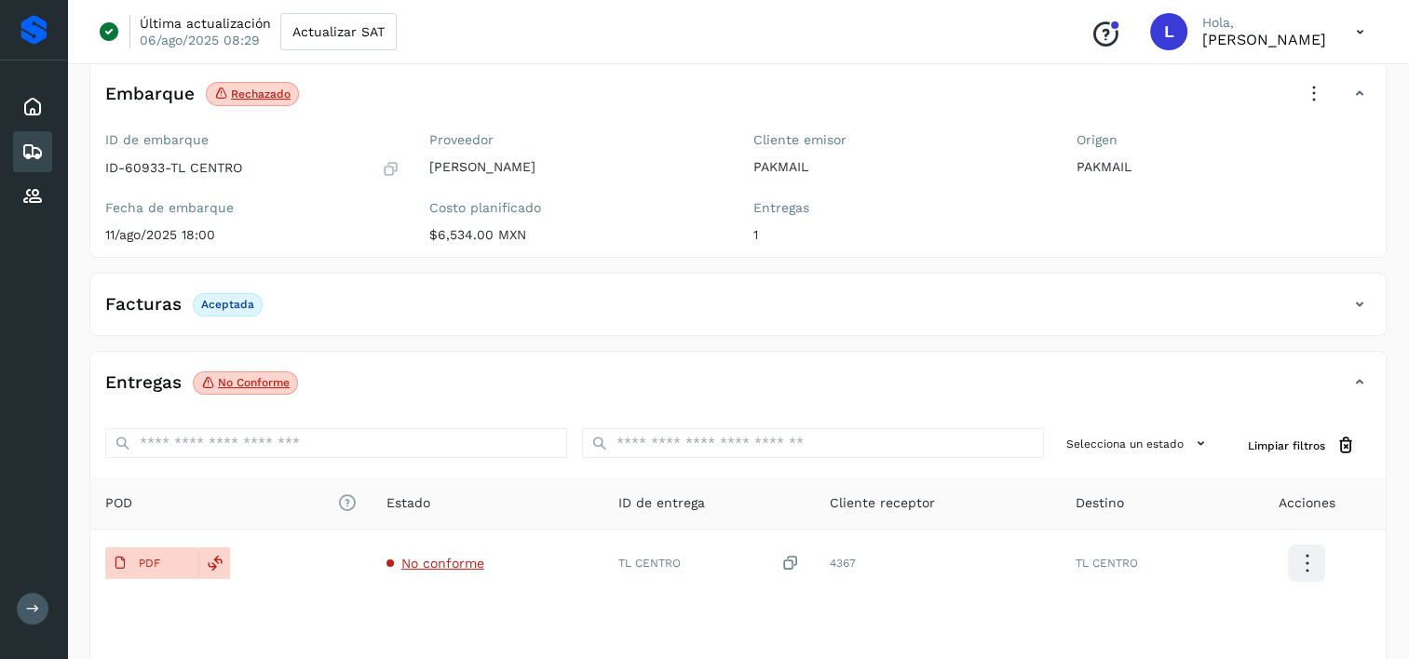
scroll to position [121, 0]
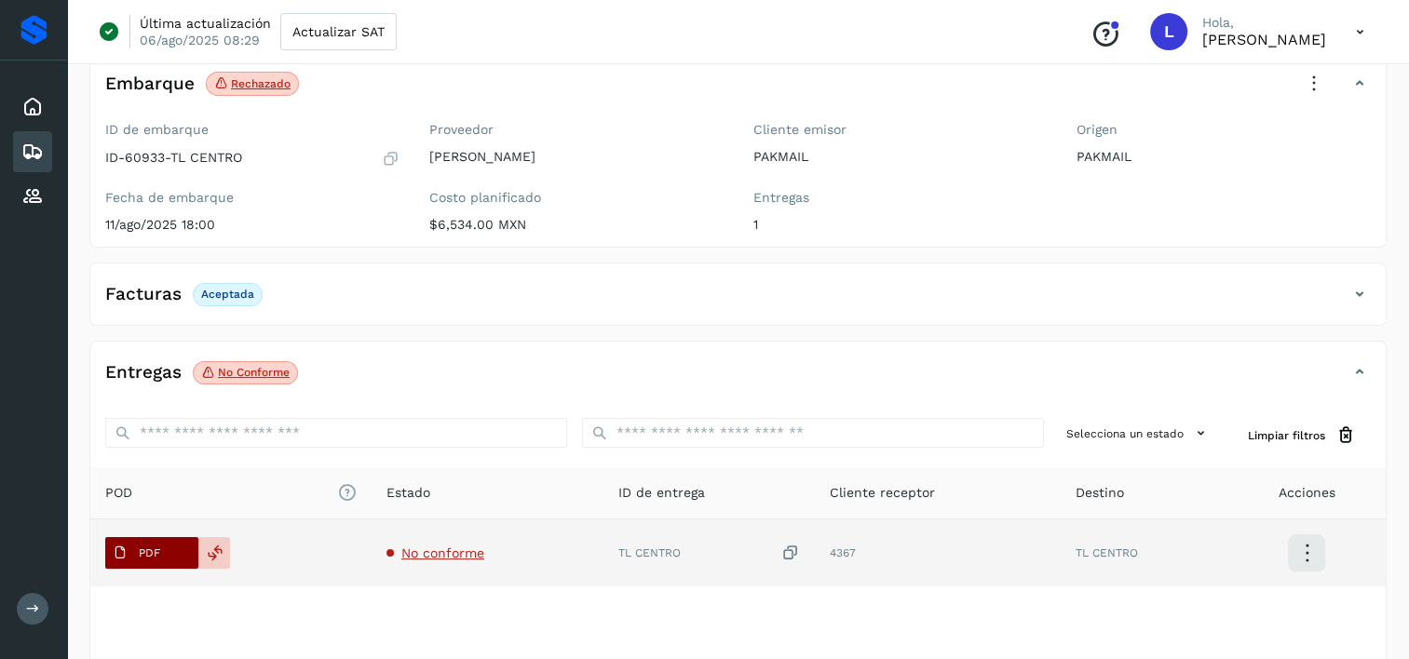
click at [123, 547] on icon at bounding box center [120, 553] width 15 height 15
click at [162, 549] on span "PDF" at bounding box center [136, 553] width 62 height 30
click at [163, 549] on span "PDF" at bounding box center [136, 553] width 62 height 30
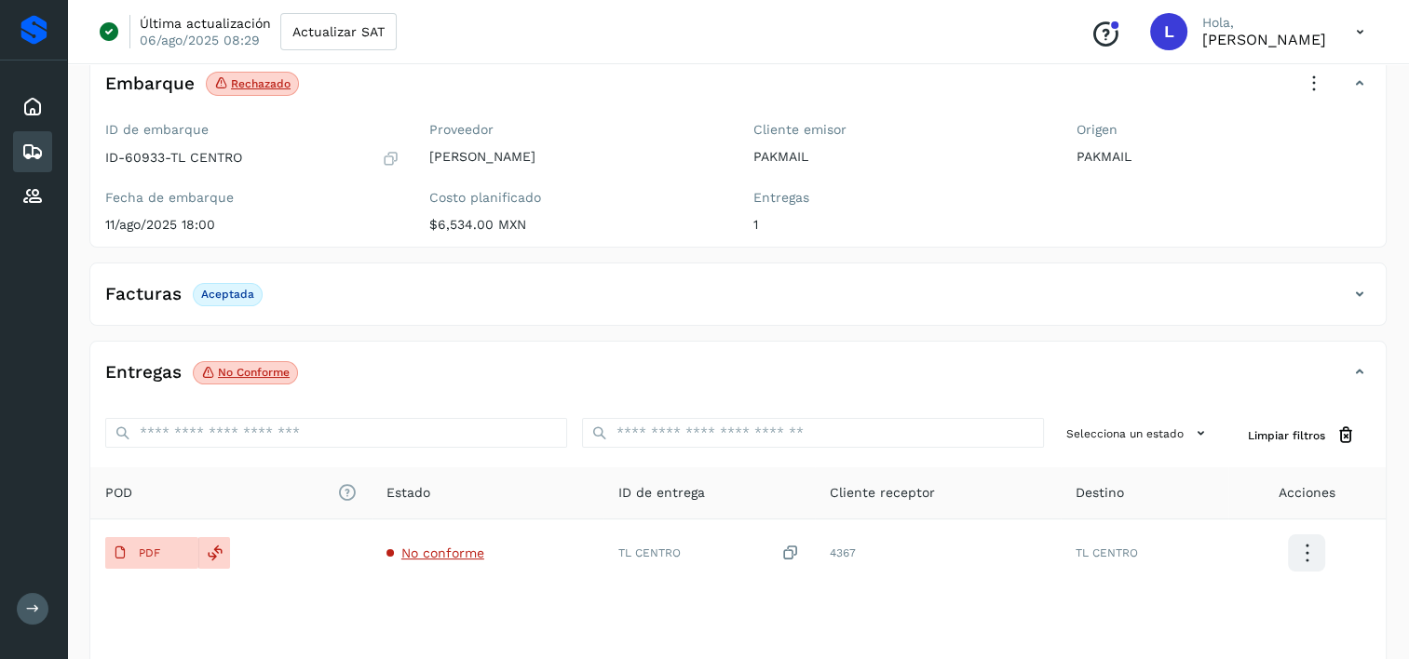
click at [31, 146] on icon at bounding box center [32, 152] width 22 height 22
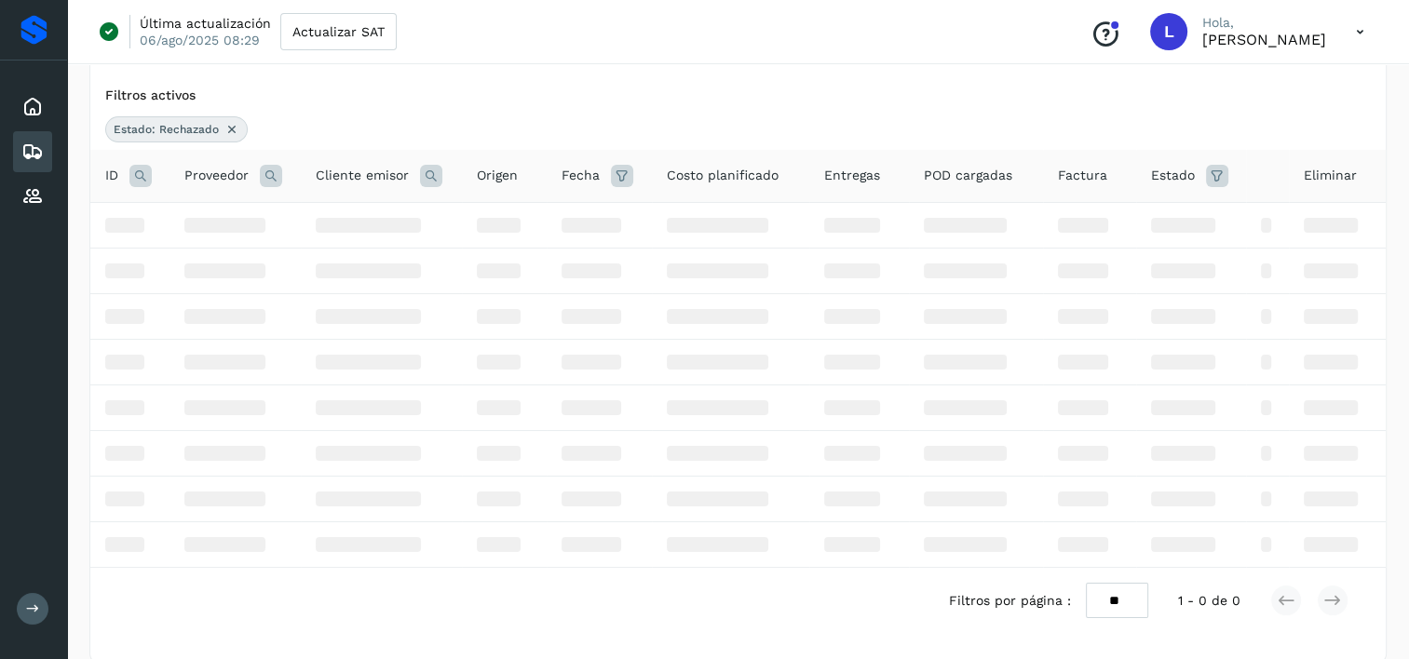
scroll to position [89, 0]
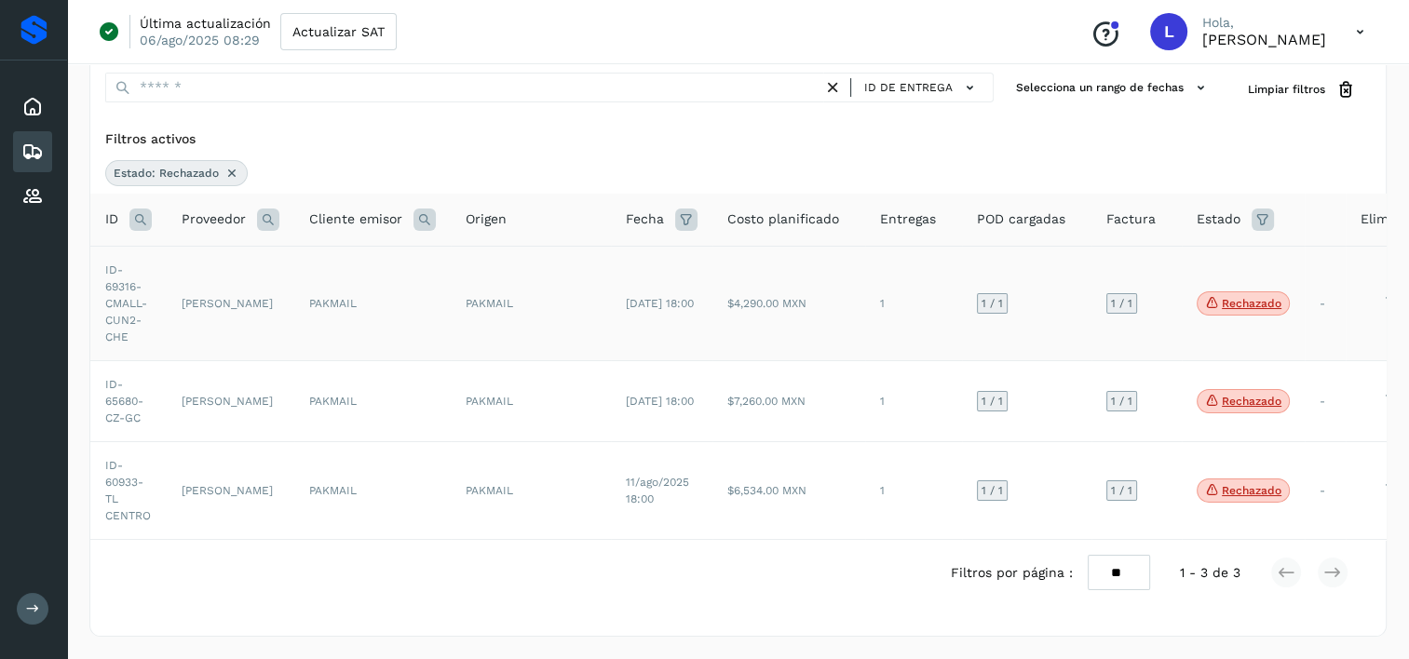
click at [211, 298] on td "[PERSON_NAME]" at bounding box center [231, 303] width 128 height 115
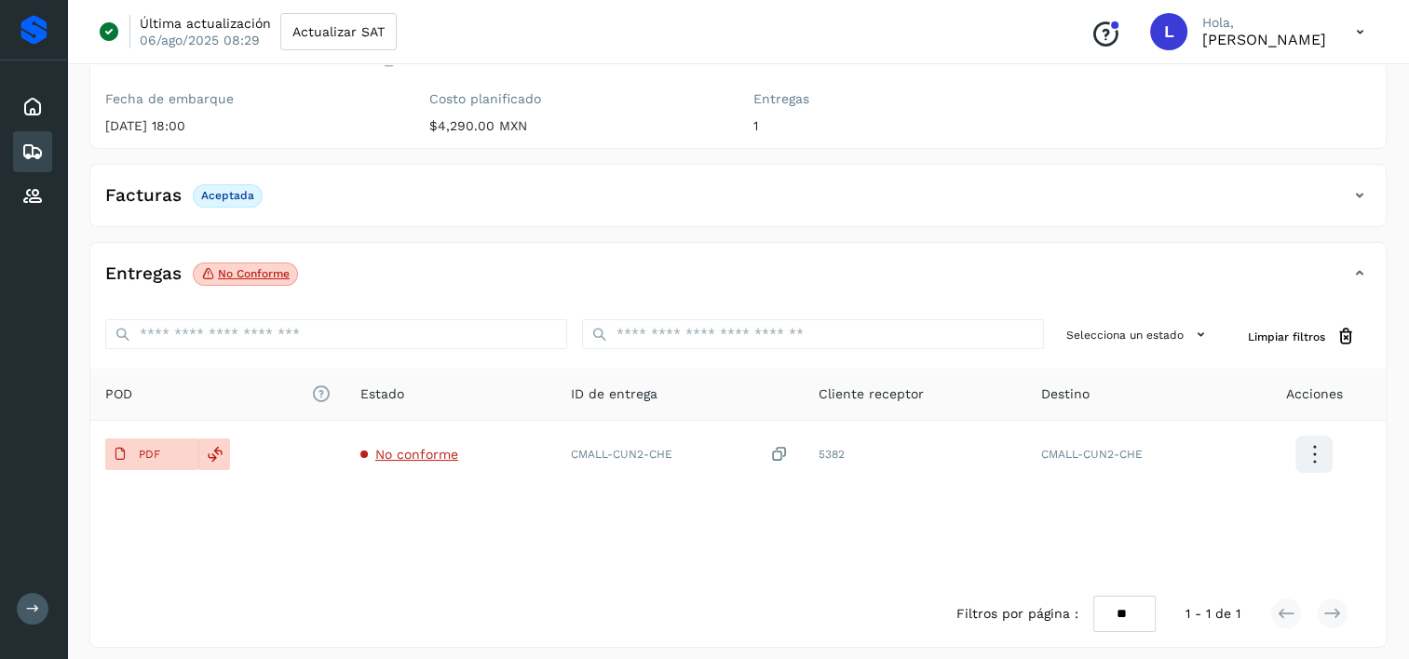
scroll to position [229, 0]
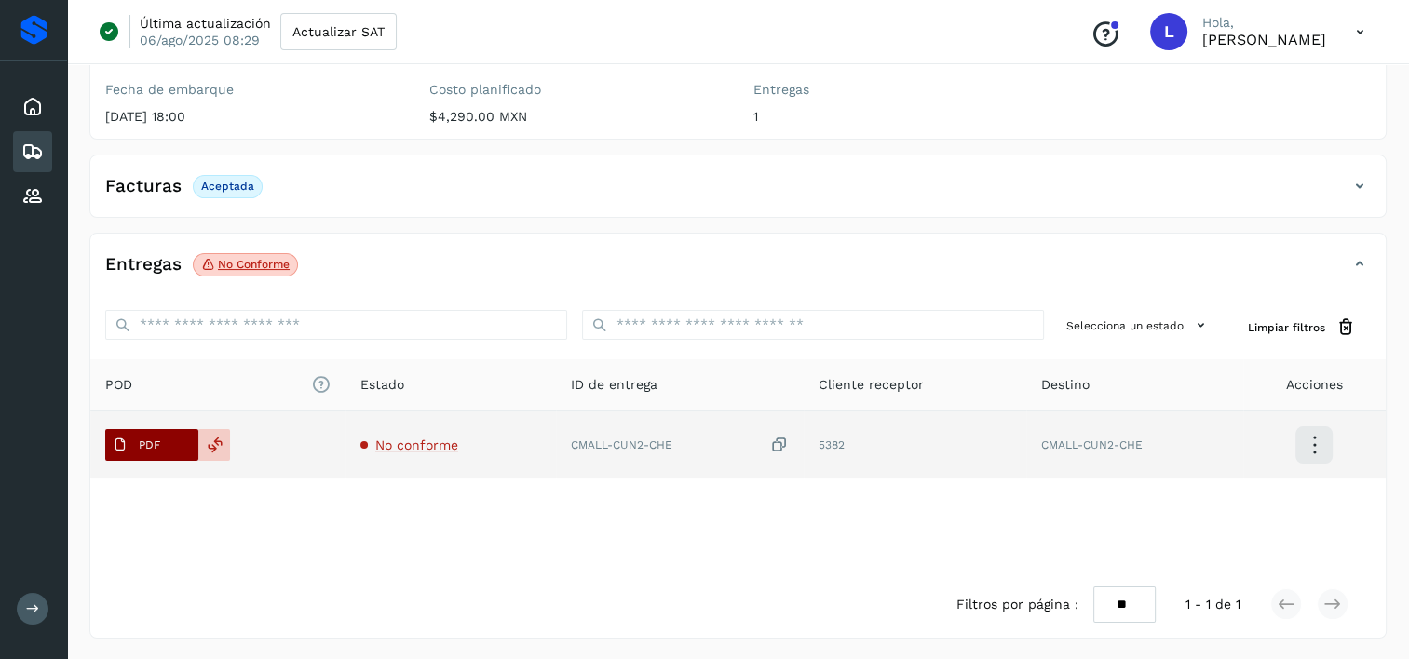
click at [151, 439] on p "PDF" at bounding box center [149, 445] width 21 height 13
click at [401, 449] on span "No conforme" at bounding box center [416, 445] width 83 height 15
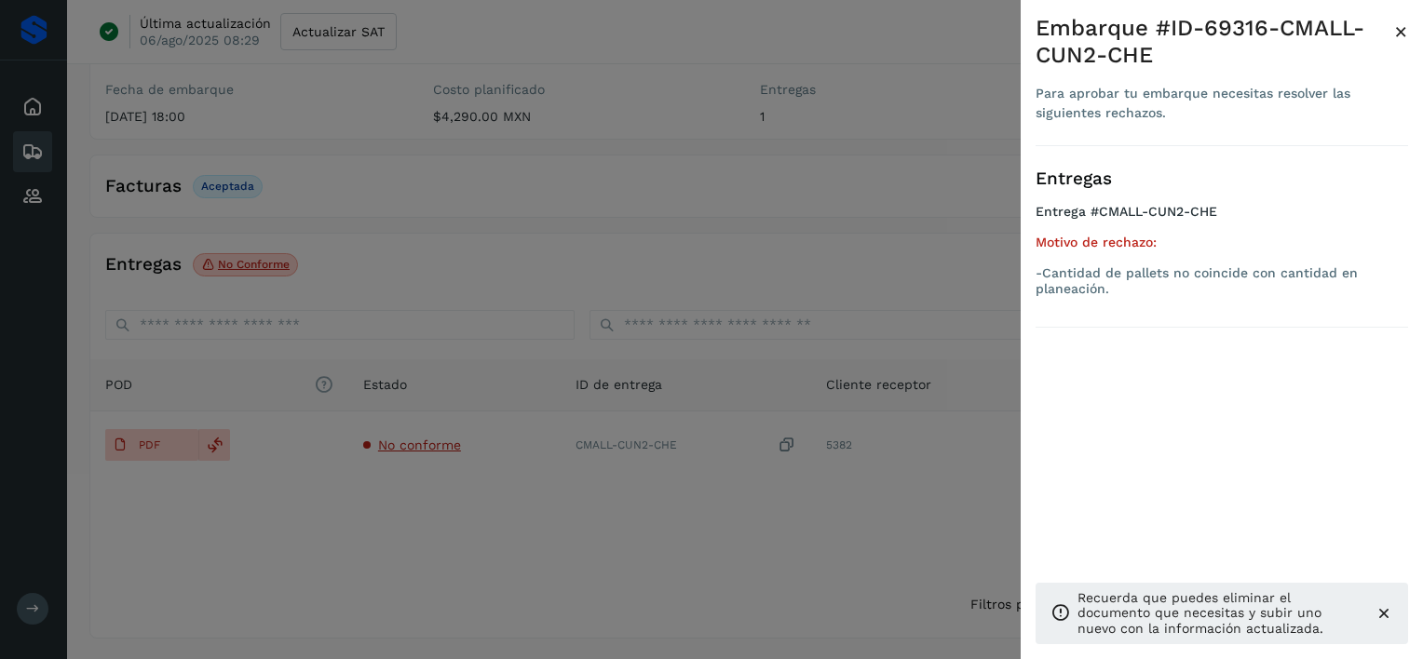
click at [884, 298] on div at bounding box center [711, 329] width 1423 height 659
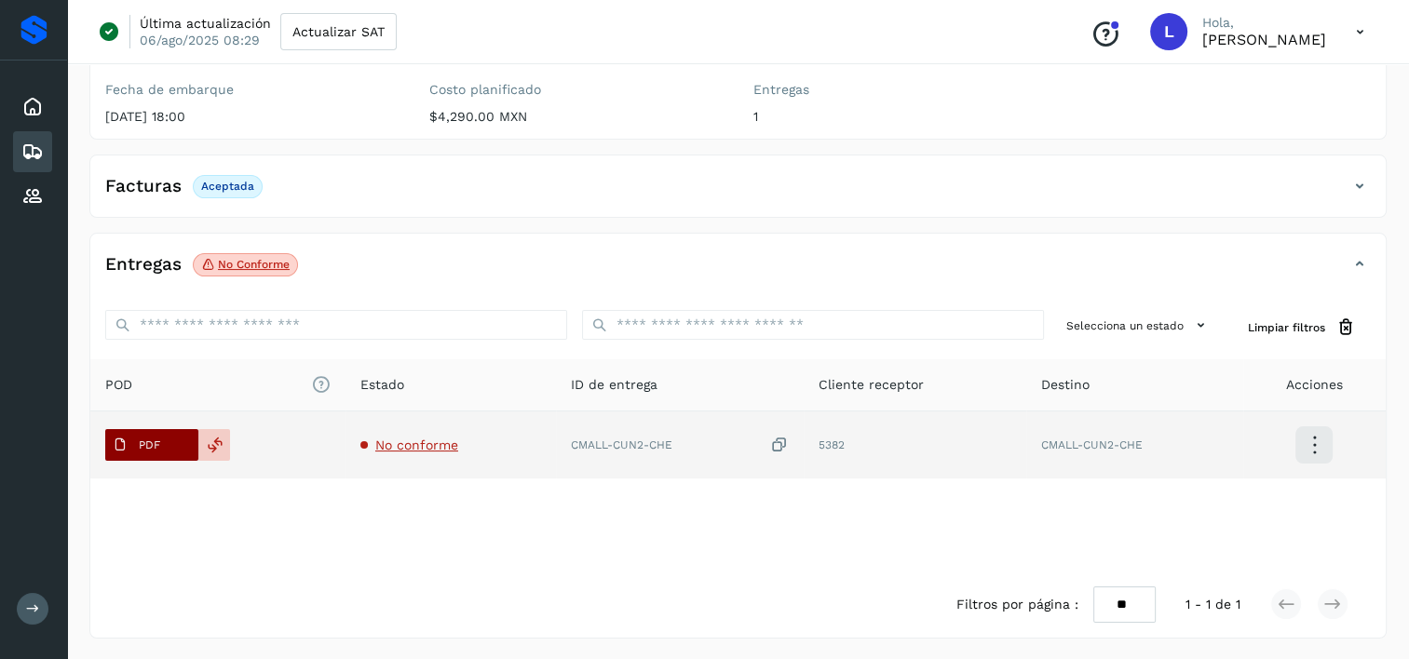
click at [115, 443] on icon at bounding box center [120, 445] width 15 height 15
click at [115, 441] on icon at bounding box center [120, 445] width 15 height 15
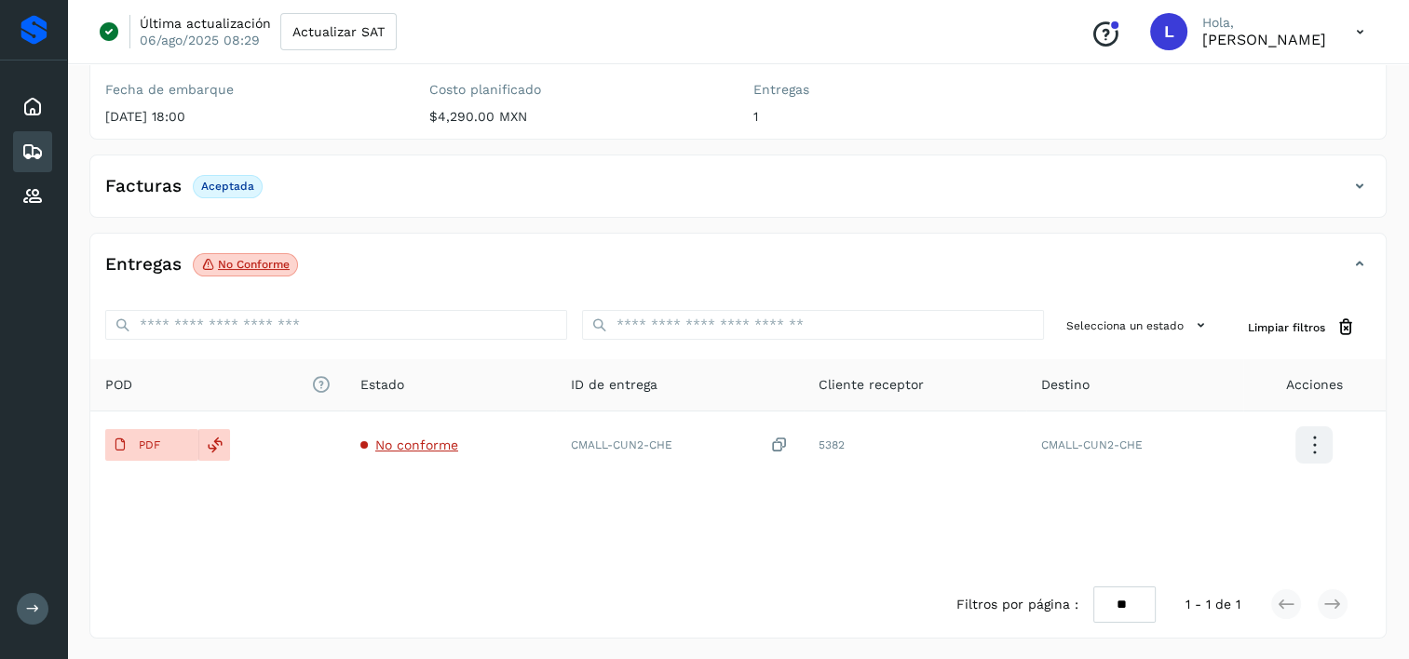
click at [242, 260] on p "No conforme" at bounding box center [254, 264] width 72 height 13
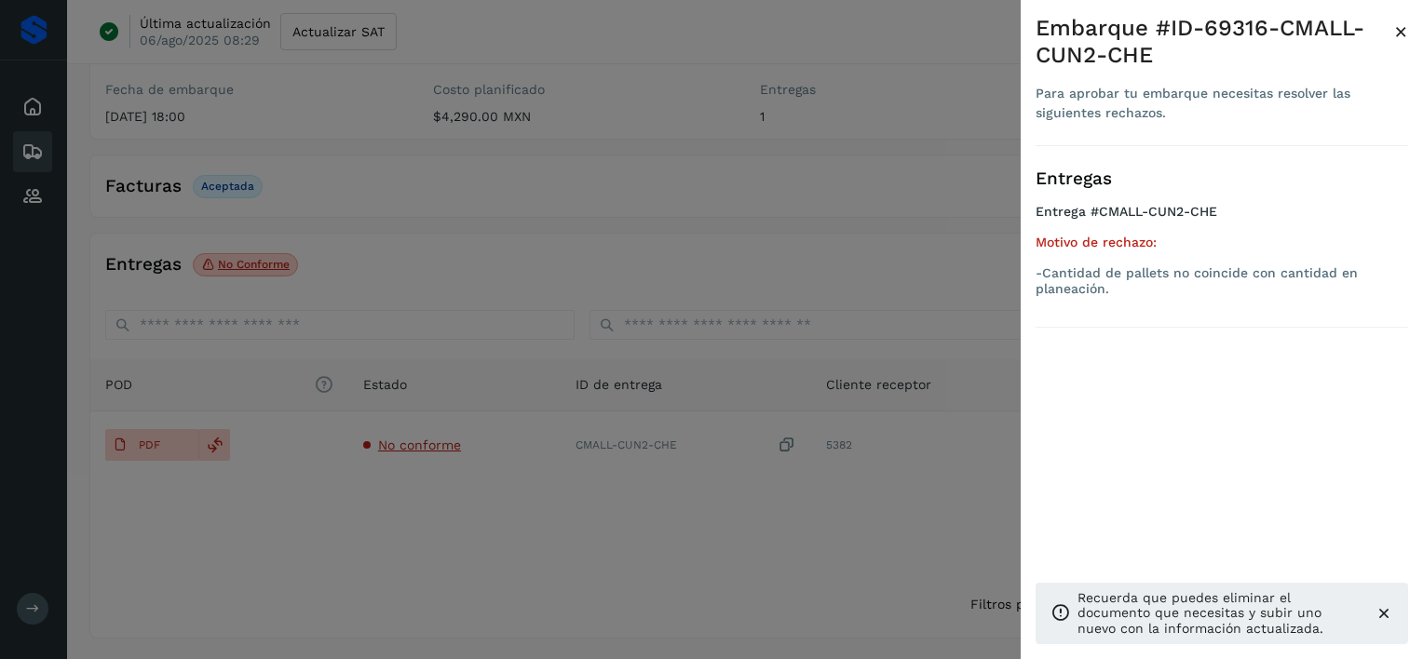
click at [685, 572] on div at bounding box center [711, 329] width 1423 height 659
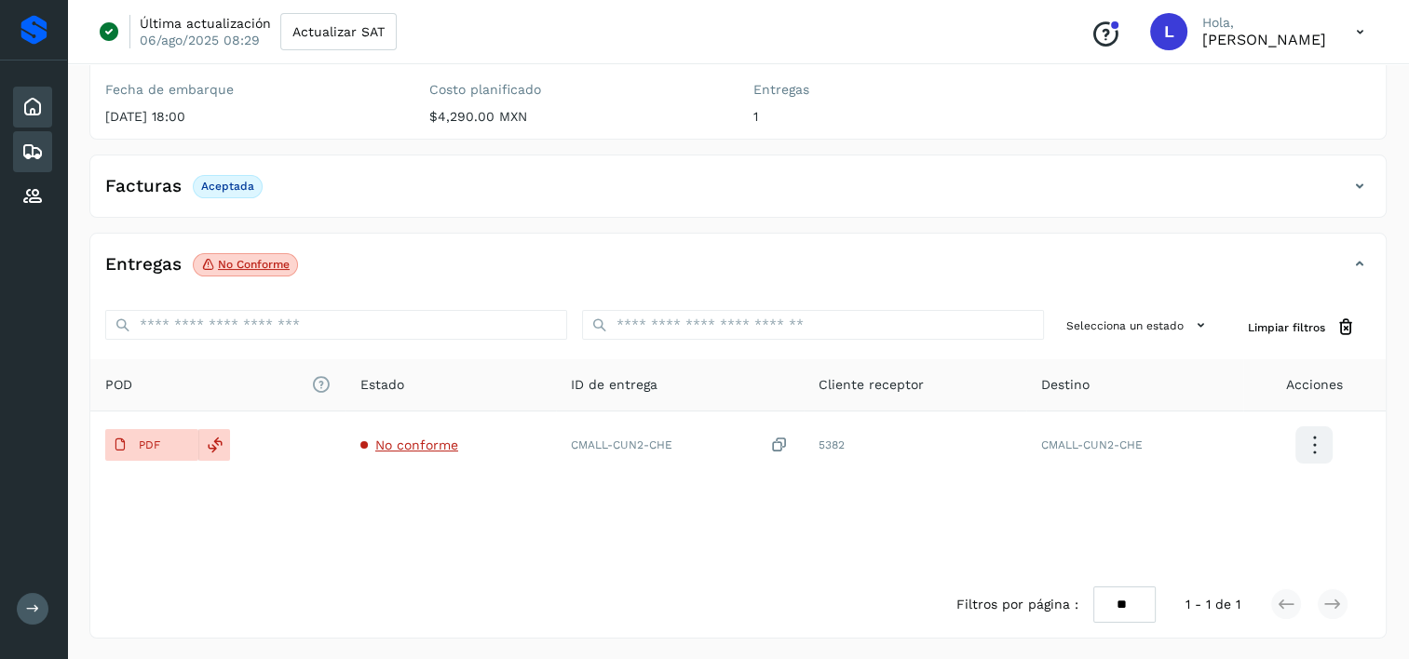
click at [35, 101] on icon at bounding box center [32, 107] width 22 height 22
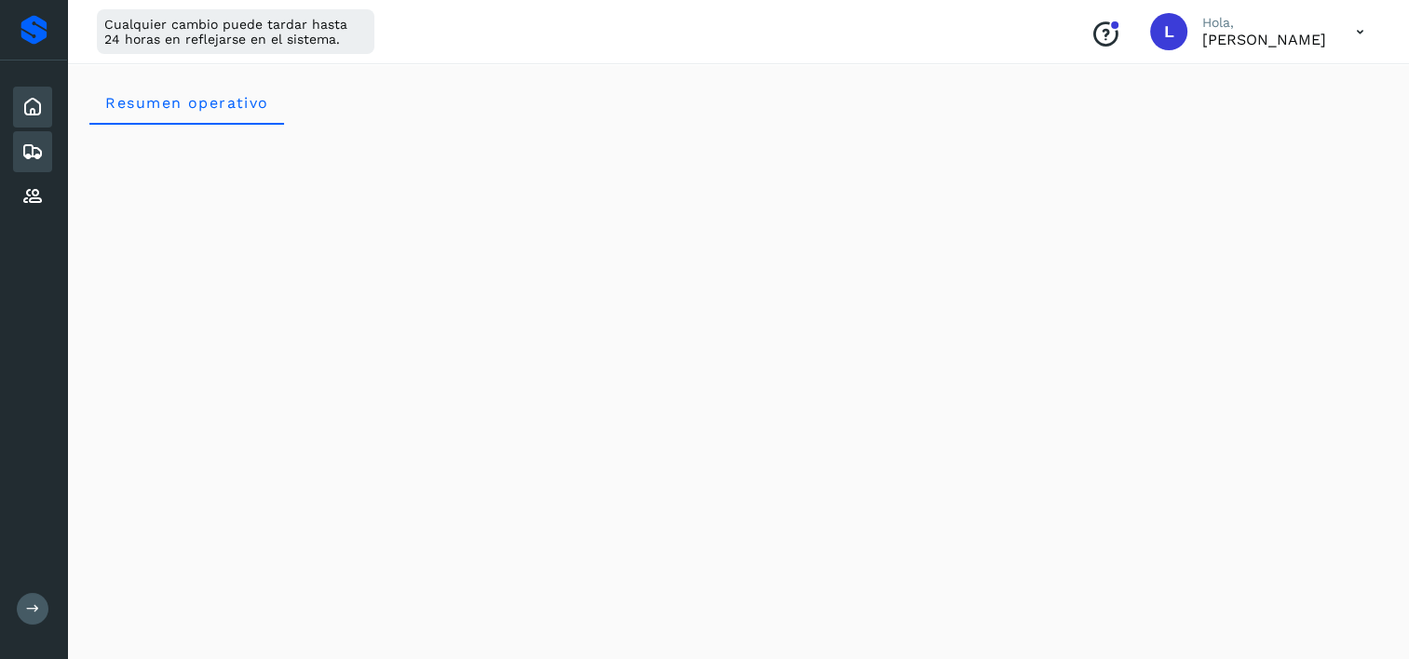
click at [23, 151] on icon at bounding box center [32, 152] width 22 height 22
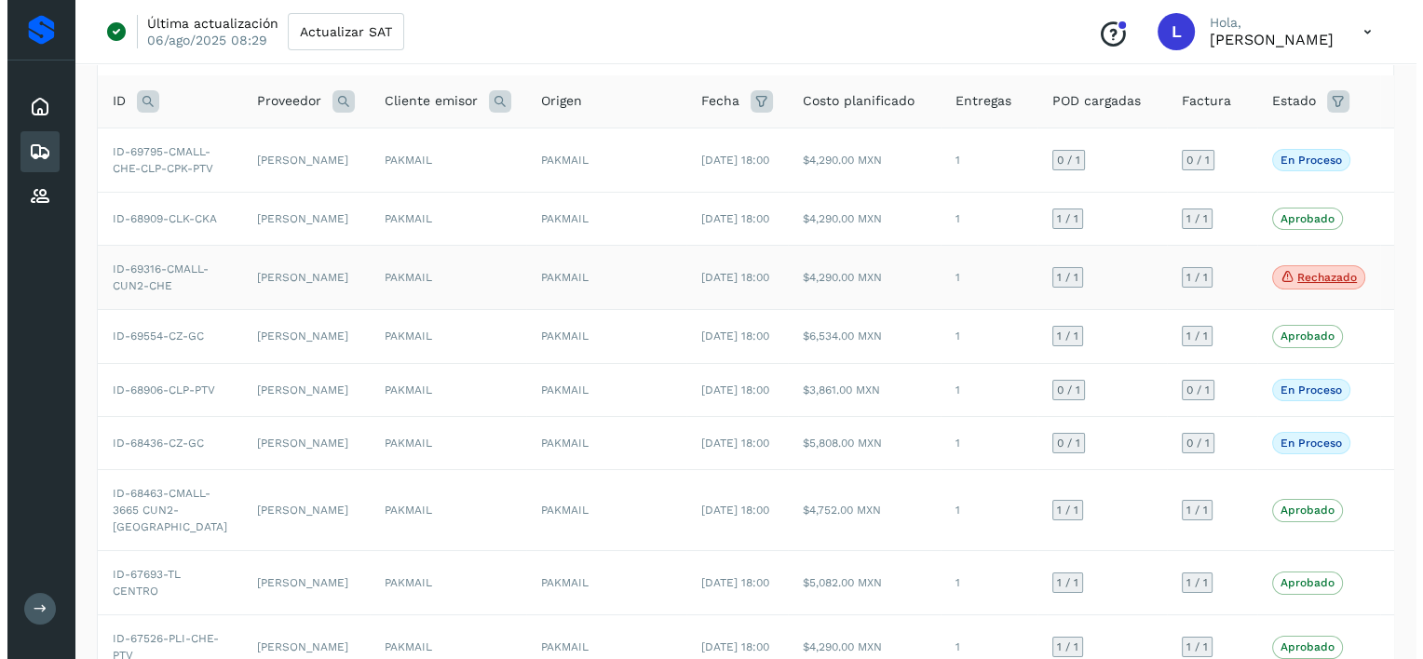
scroll to position [186, 0]
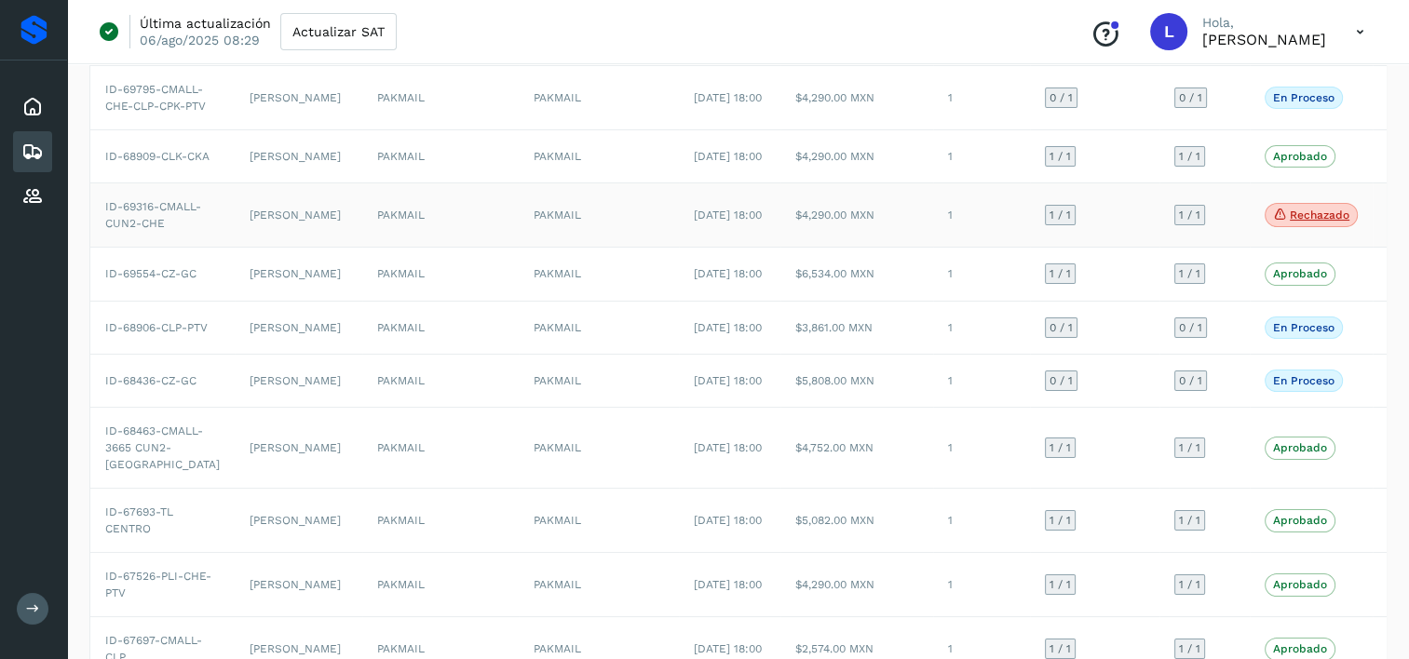
click at [283, 248] on td "[PERSON_NAME]" at bounding box center [299, 215] width 128 height 64
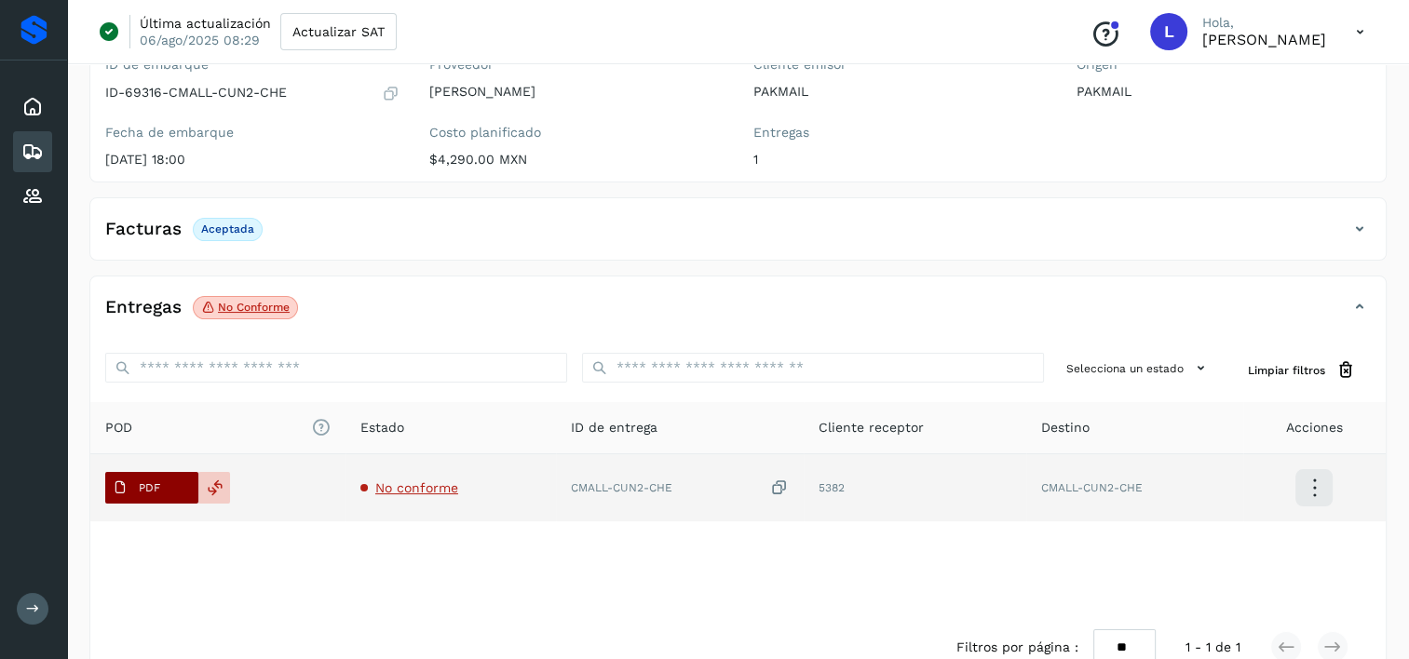
click at [121, 483] on icon at bounding box center [120, 487] width 15 height 15
click at [215, 485] on icon at bounding box center [215, 487] width 17 height 17
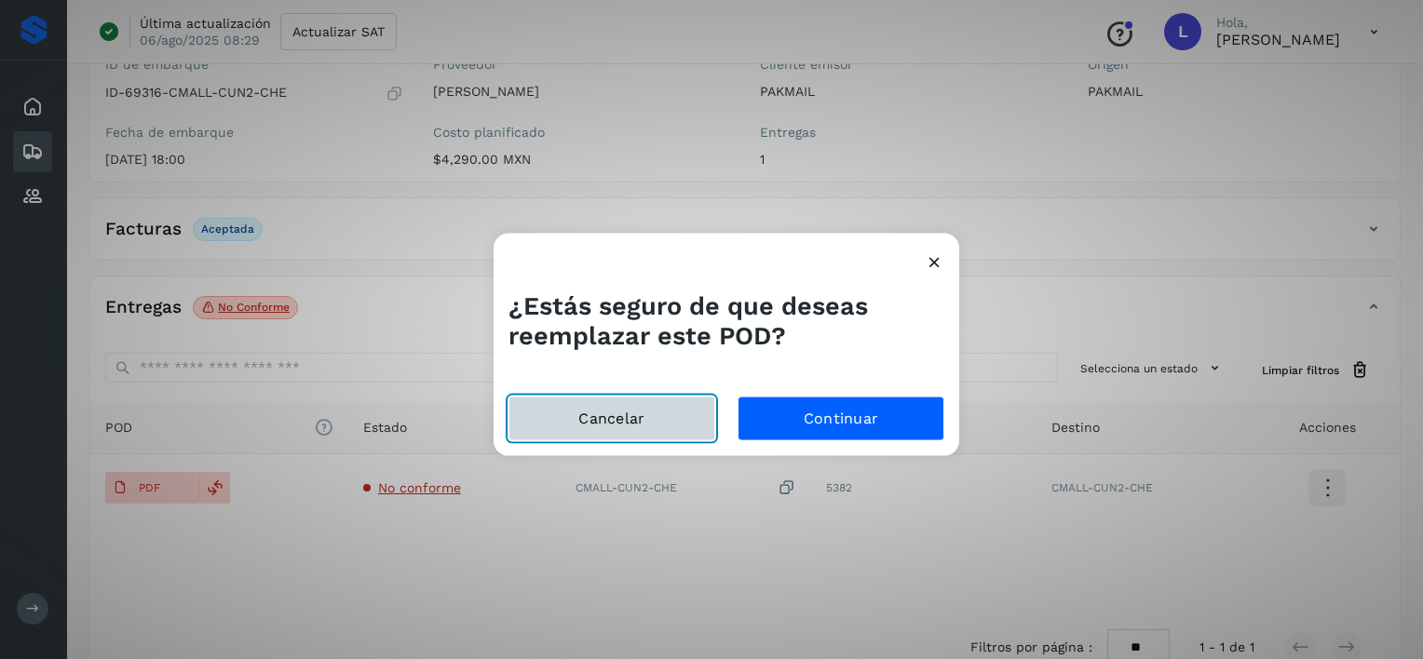
click at [659, 417] on button "Cancelar" at bounding box center [611, 418] width 207 height 45
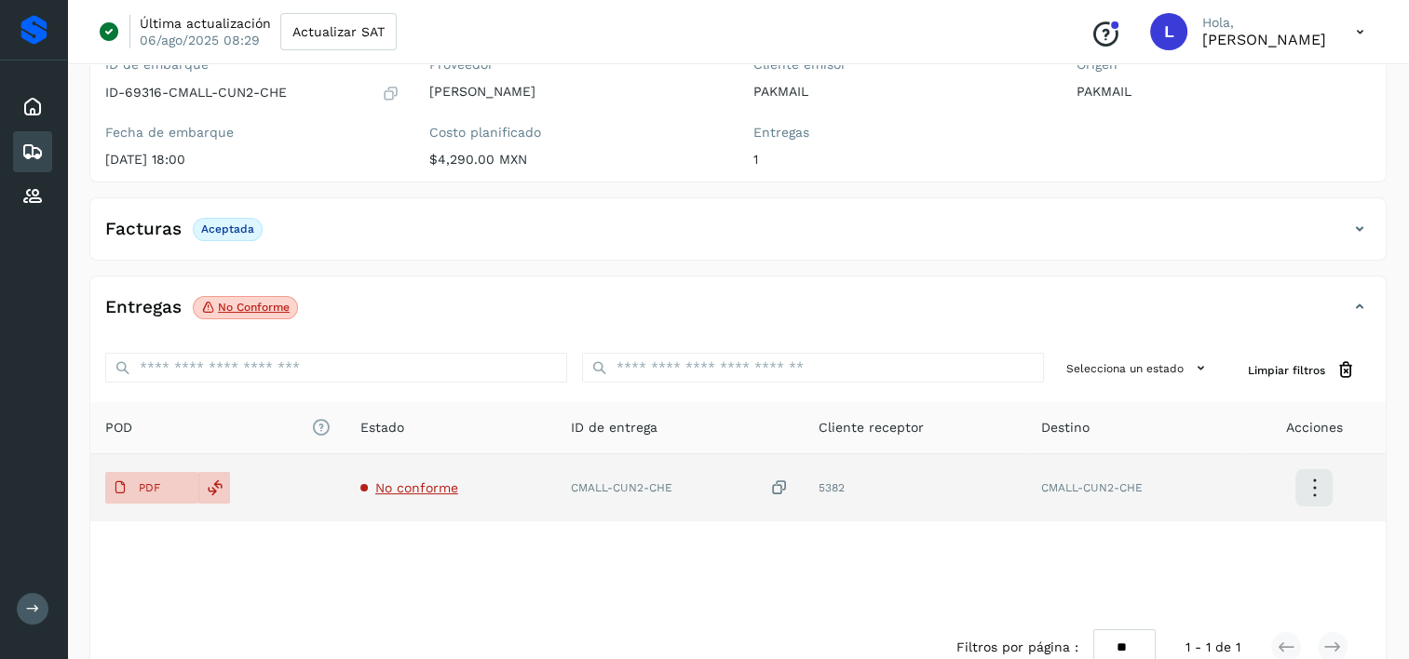
click at [1311, 488] on icon at bounding box center [1314, 488] width 44 height 44
click at [1214, 485] on button "Ver Detalle" at bounding box center [1221, 487] width 222 height 35
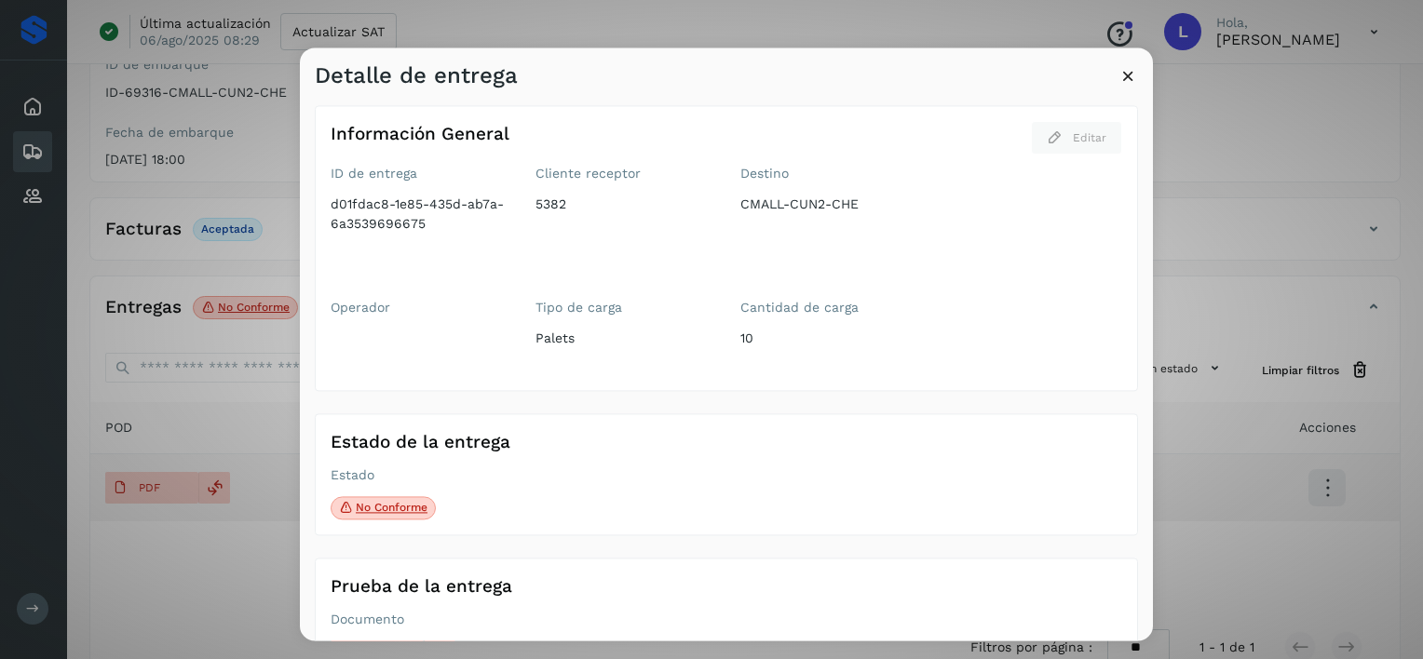
scroll to position [60, 0]
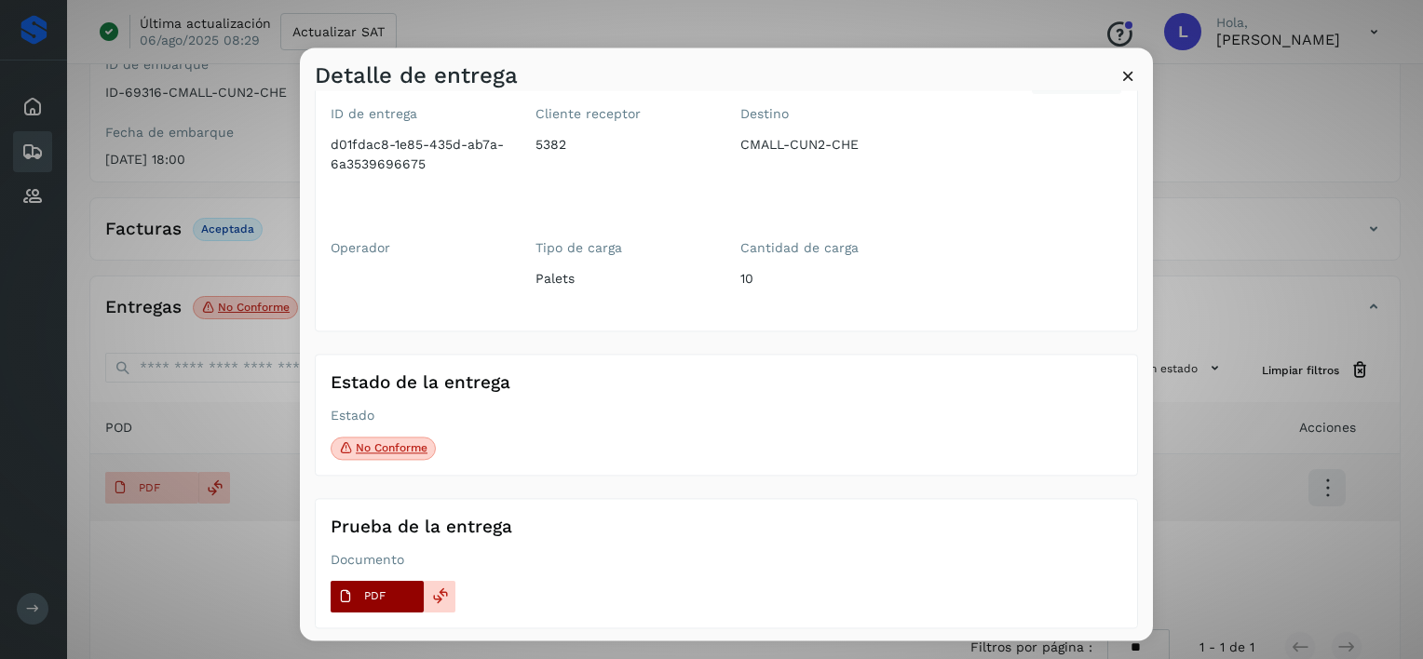
click at [364, 592] on p "PDF" at bounding box center [374, 596] width 21 height 13
click at [445, 591] on icon at bounding box center [440, 596] width 17 height 17
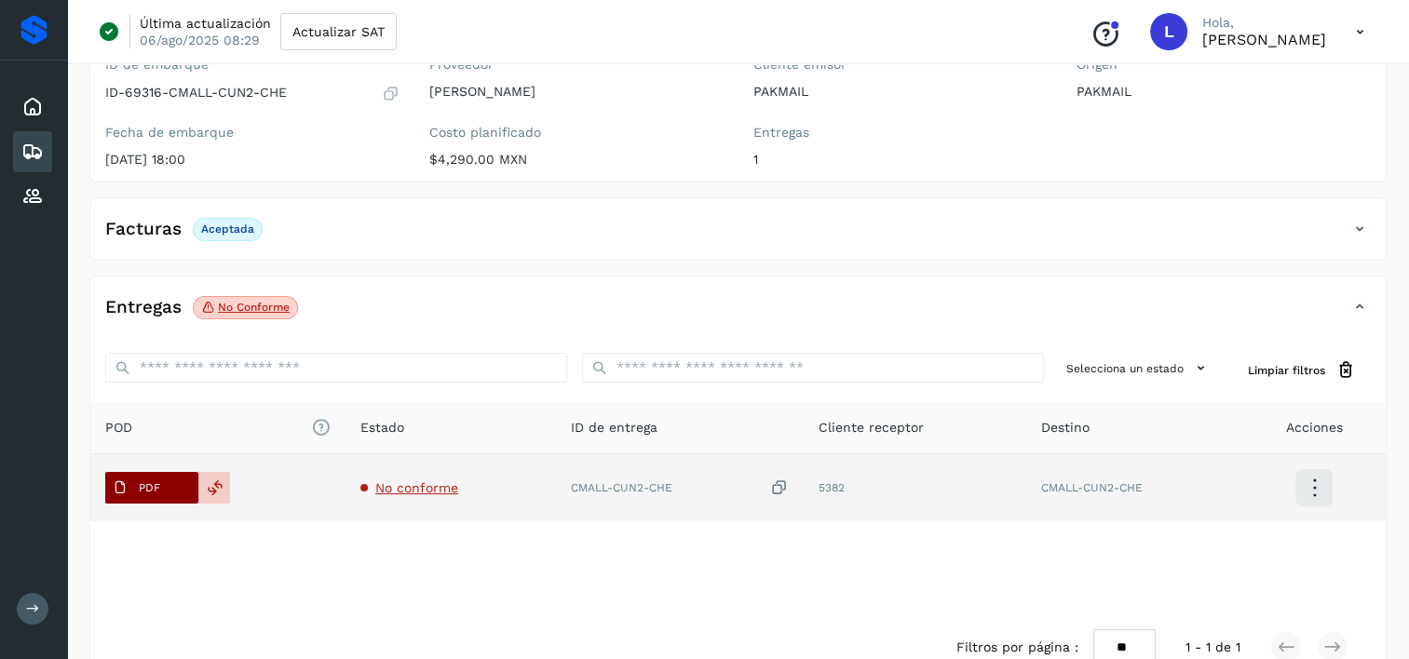
drag, startPoint x: 150, startPoint y: 487, endPoint x: 125, endPoint y: 481, distance: 25.8
click at [125, 481] on icon at bounding box center [120, 487] width 15 height 15
click at [126, 481] on icon at bounding box center [120, 487] width 15 height 15
click at [128, 482] on span "PDF" at bounding box center [136, 488] width 62 height 30
click at [128, 484] on span "PDF" at bounding box center [136, 488] width 62 height 30
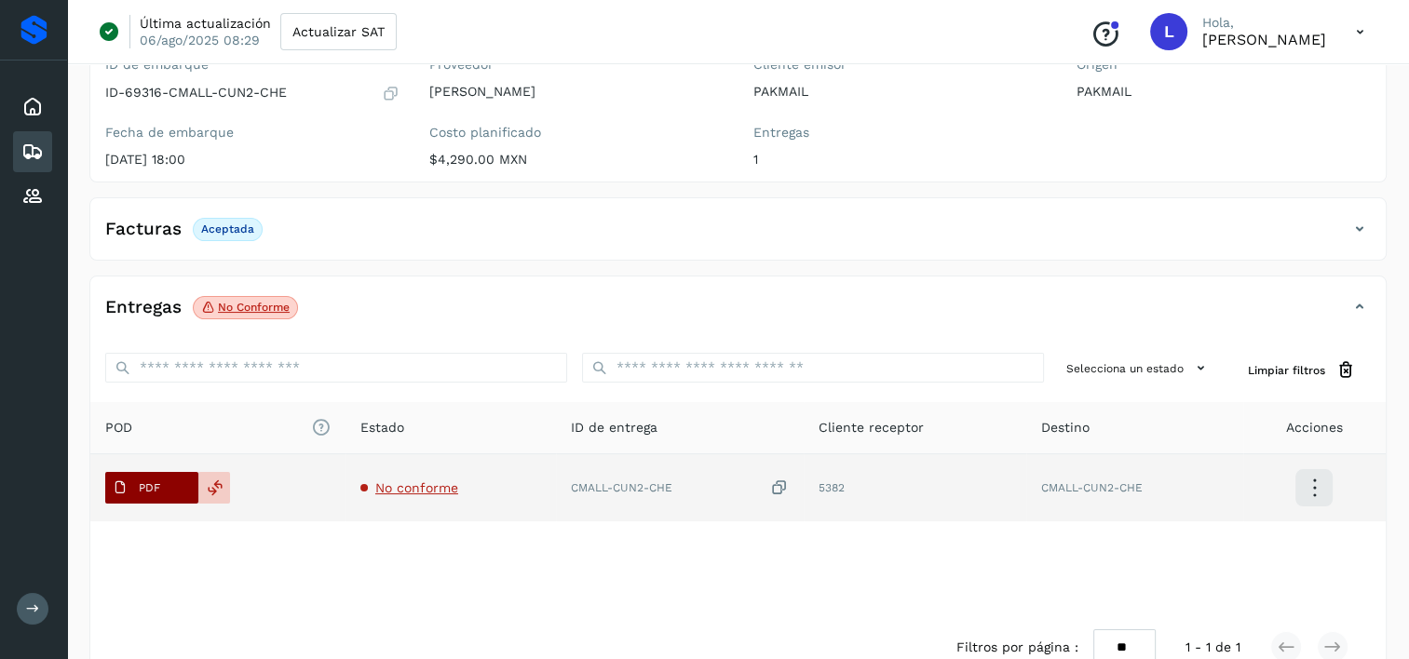
click at [128, 484] on span "PDF" at bounding box center [136, 488] width 62 height 30
click at [113, 486] on icon at bounding box center [120, 487] width 15 height 15
click at [130, 485] on span "PDF" at bounding box center [136, 488] width 62 height 30
click at [130, 484] on span "PDF" at bounding box center [136, 488] width 62 height 30
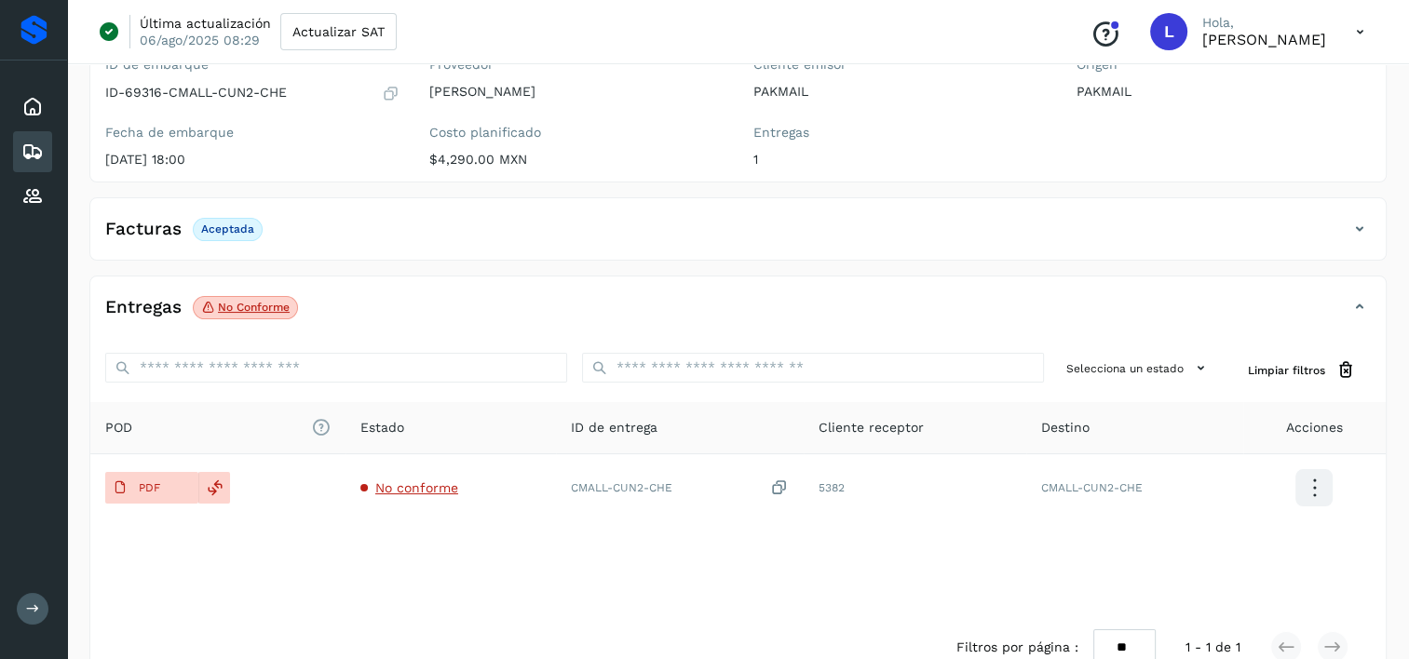
click at [112, 424] on span "POD El tamaño máximo de archivo es de 20 Mb." at bounding box center [217, 428] width 225 height 20
click at [119, 428] on span "POD El tamaño máximo de archivo es de 20 Mb." at bounding box center [217, 428] width 225 height 20
click at [326, 425] on icon "El tamaño máximo de archivo es de 20 Mb." at bounding box center [321, 428] width 20 height 20
drag, startPoint x: 326, startPoint y: 425, endPoint x: 304, endPoint y: 425, distance: 21.4
click at [304, 425] on span "POD El tamaño máximo de archivo es de 20 Mb." at bounding box center [217, 428] width 225 height 20
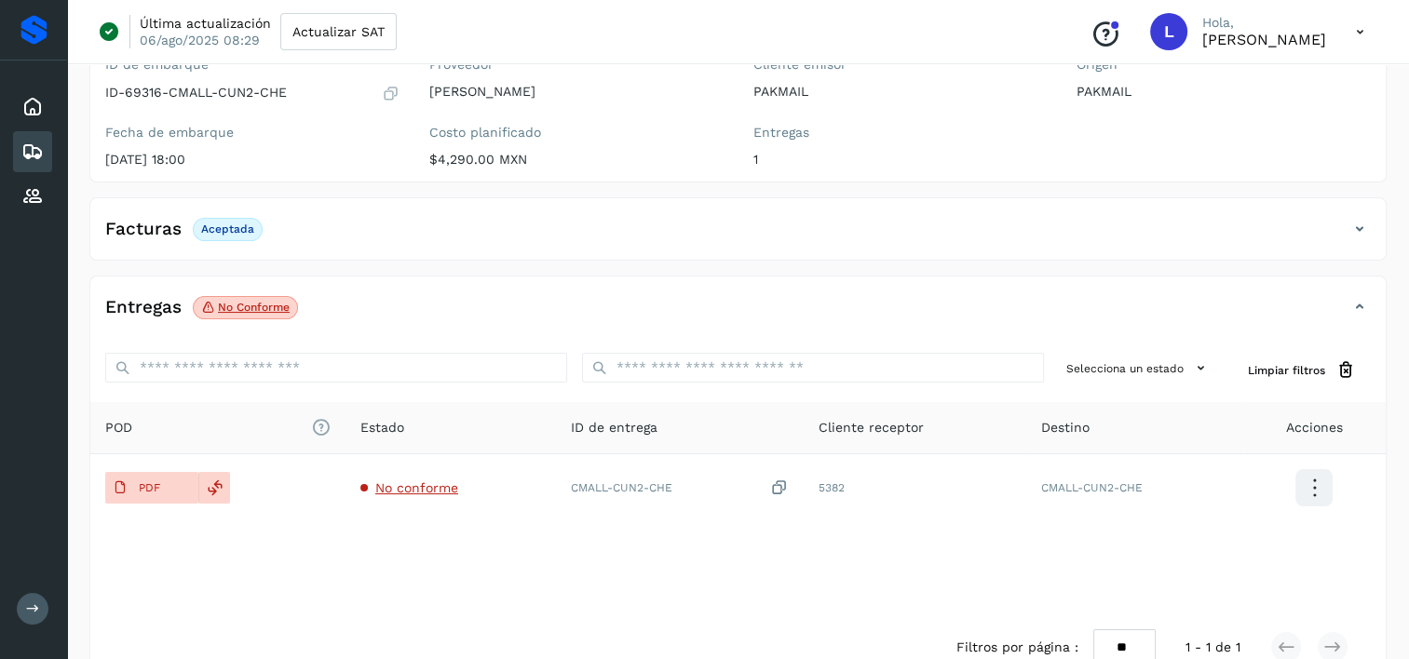
click at [322, 425] on icon "El tamaño máximo de archivo es de 20 Mb." at bounding box center [321, 428] width 20 height 20
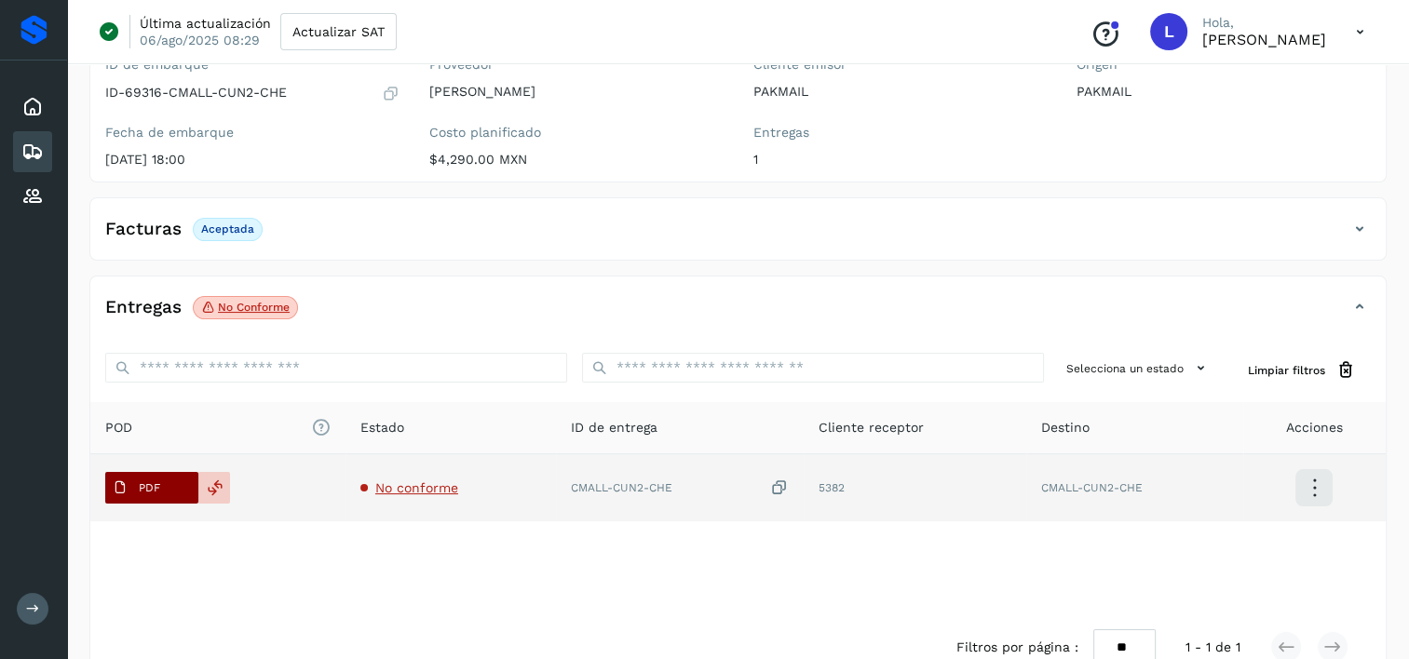
click at [157, 488] on p "PDF" at bounding box center [149, 487] width 21 height 13
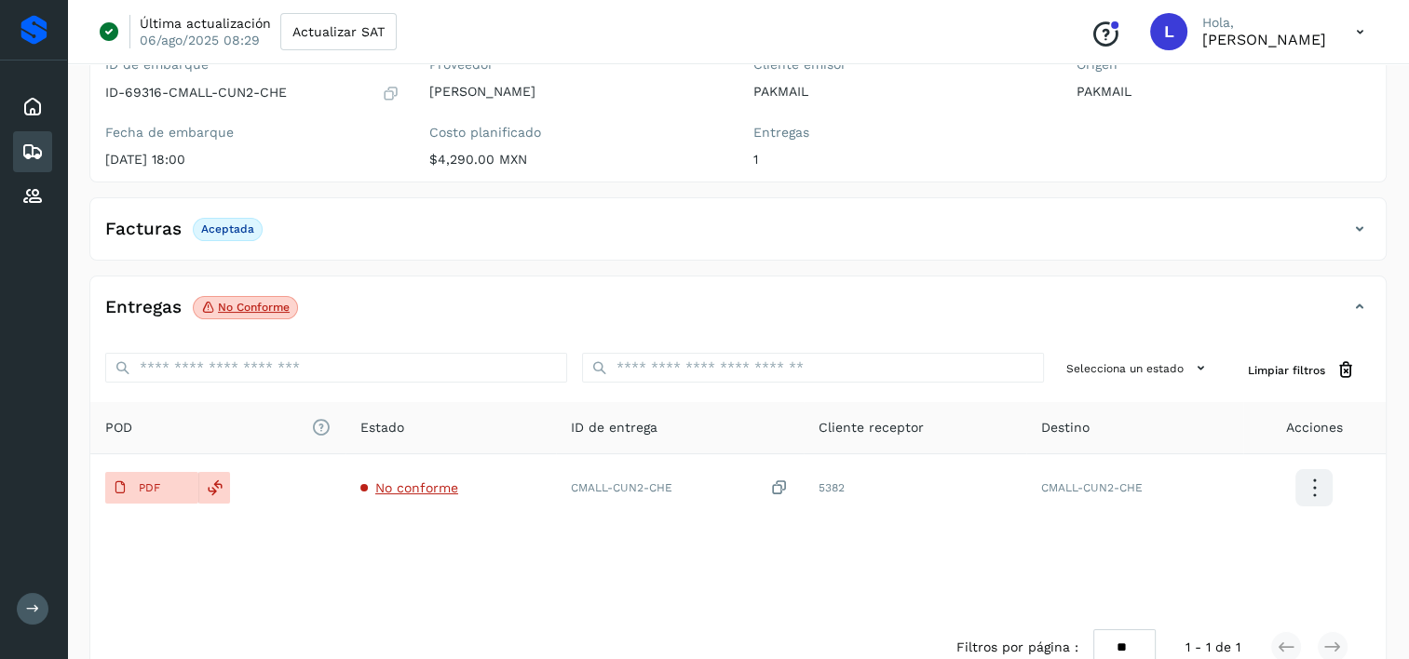
click at [1317, 480] on icon at bounding box center [1314, 488] width 44 height 44
click at [1136, 490] on icon at bounding box center [1134, 488] width 19 height 19
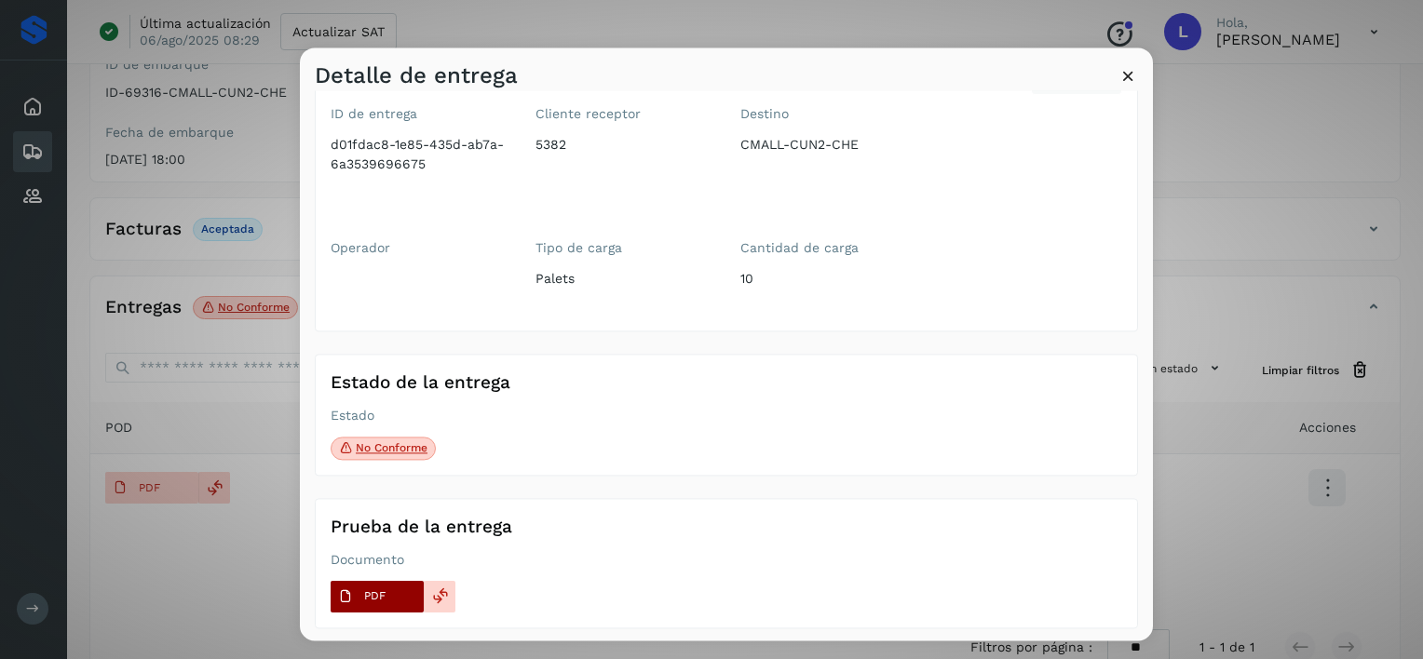
click at [371, 595] on p "PDF" at bounding box center [374, 596] width 21 height 13
click at [160, 486] on div "Detalle de entrega Información General Editar ID de entrega d01fdac8-1e85-435d-…" at bounding box center [711, 329] width 1423 height 659
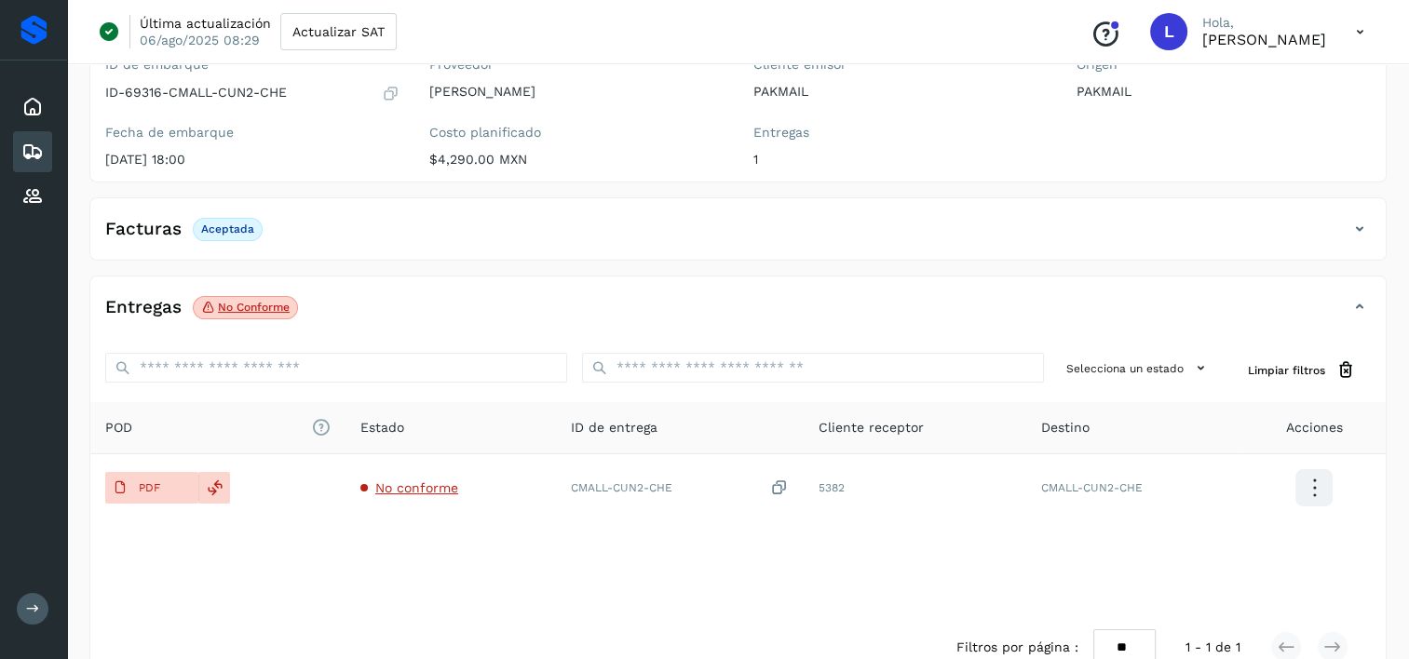
click at [229, 304] on p "No conforme" at bounding box center [254, 307] width 72 height 13
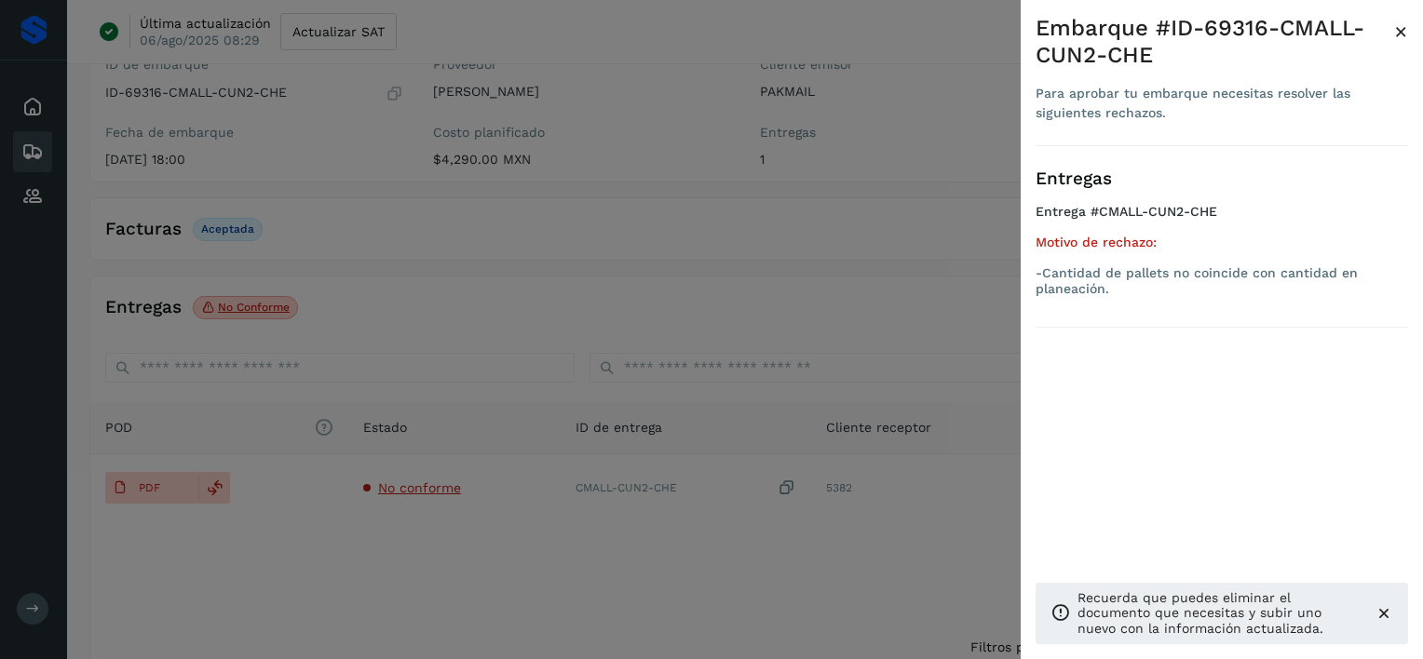
click at [1376, 610] on icon at bounding box center [1383, 613] width 19 height 19
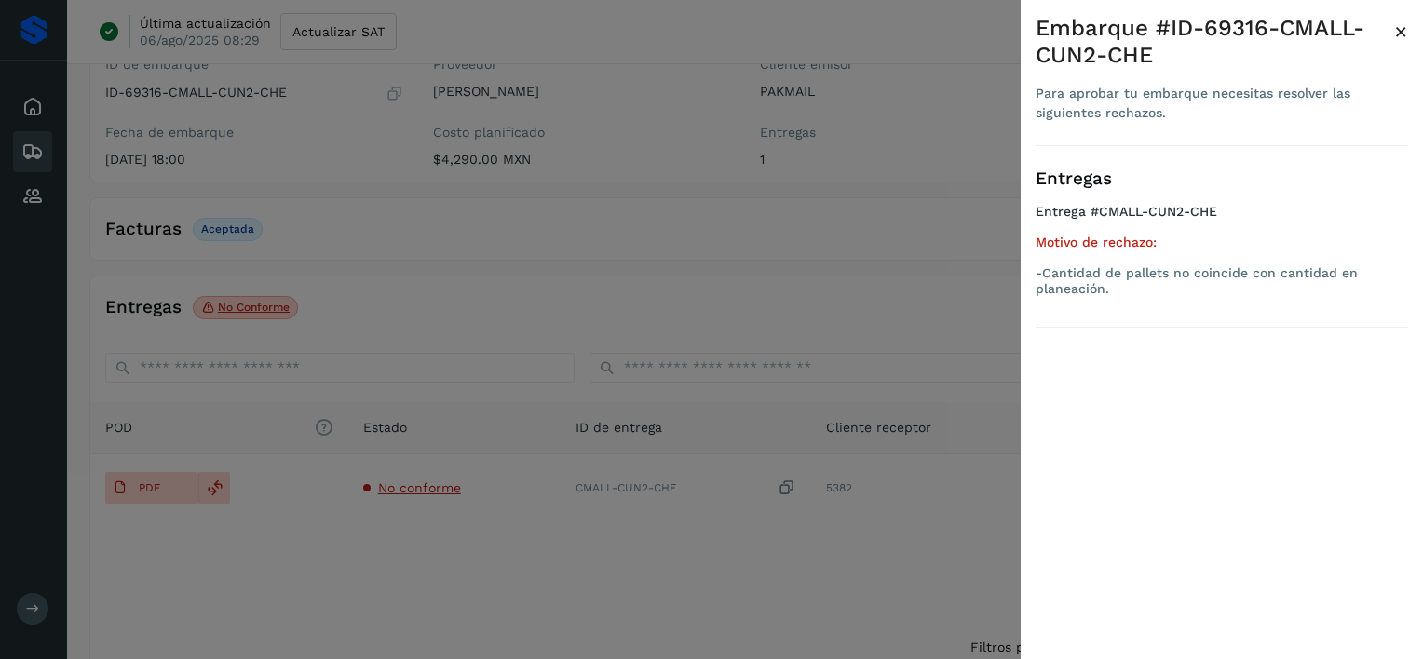
drag, startPoint x: 160, startPoint y: 485, endPoint x: 145, endPoint y: 488, distance: 15.2
click at [145, 488] on div at bounding box center [711, 329] width 1423 height 659
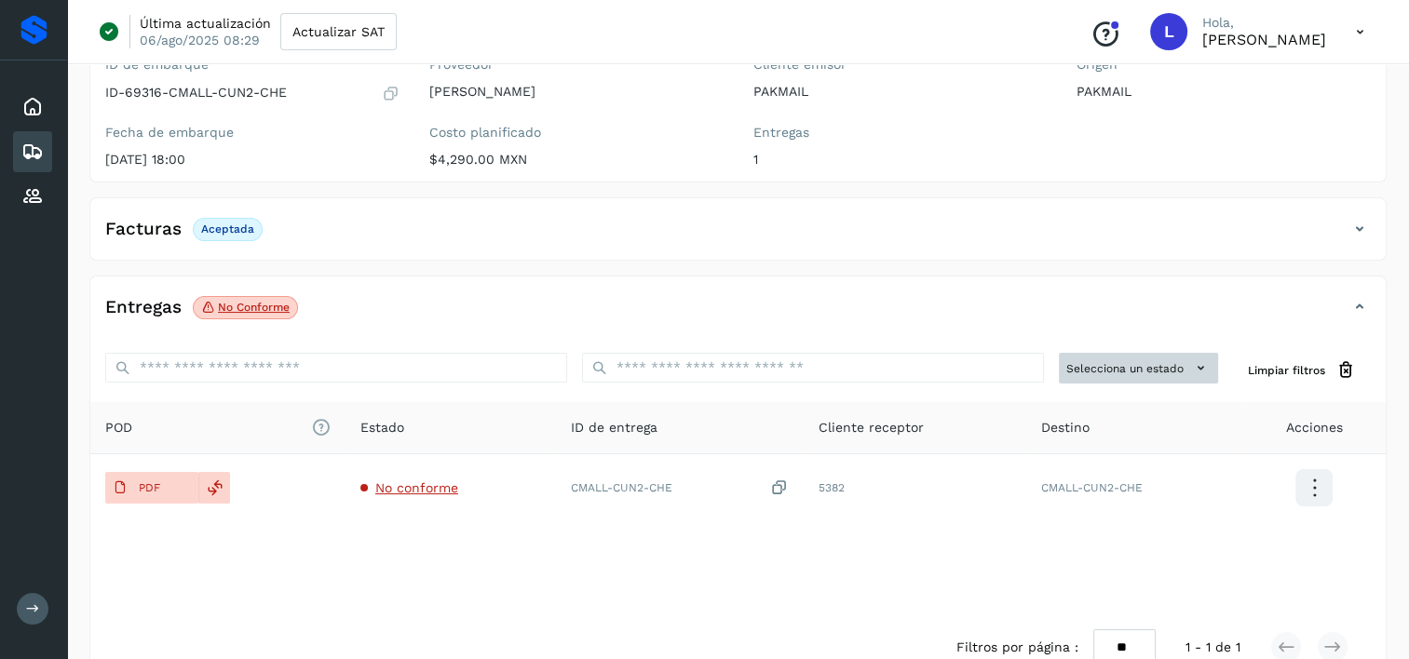
click at [1197, 365] on icon at bounding box center [1201, 368] width 20 height 20
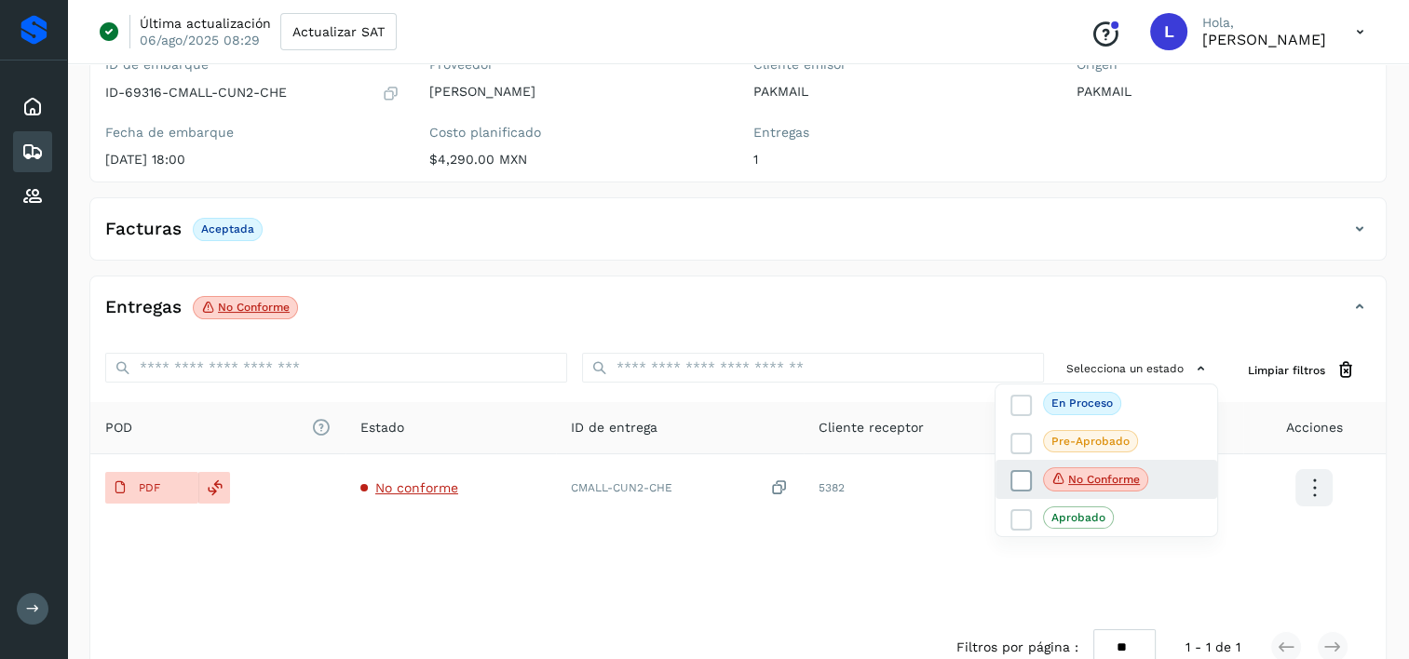
click at [1106, 477] on p "No conforme" at bounding box center [1104, 479] width 72 height 13
click at [1313, 482] on div at bounding box center [704, 329] width 1409 height 659
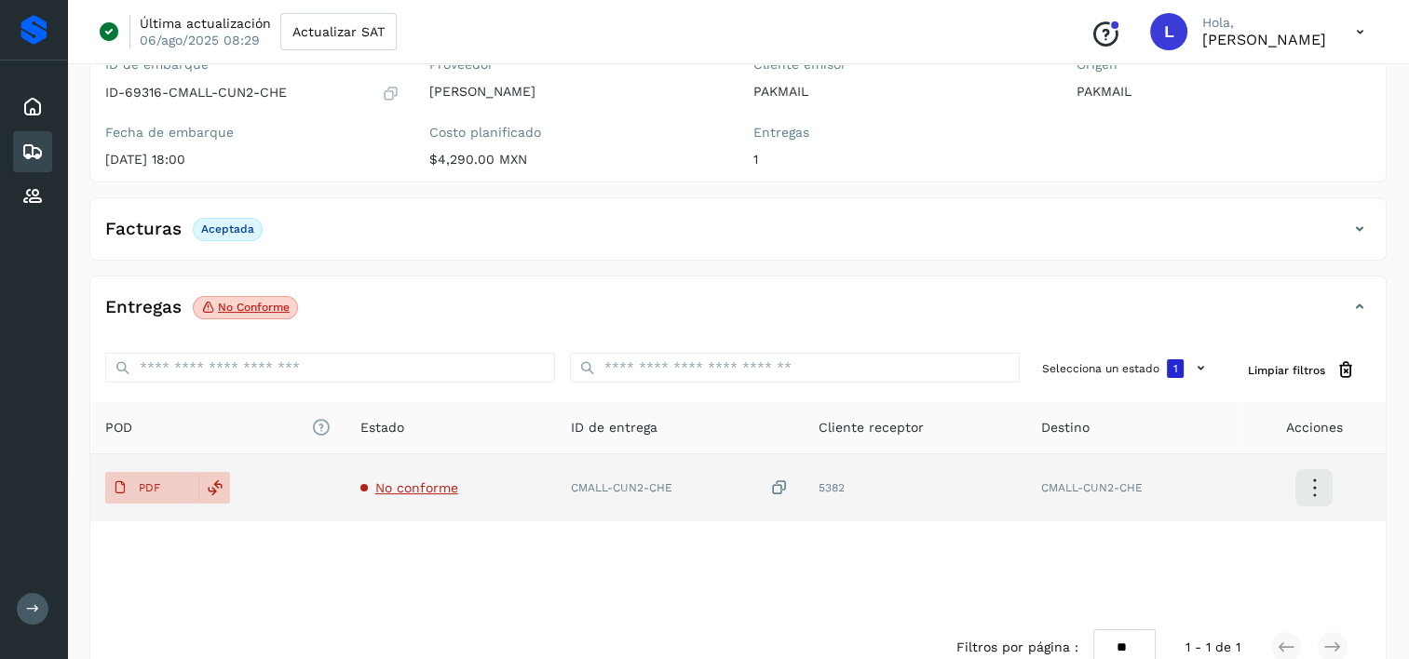
click at [408, 485] on span "No conforme" at bounding box center [416, 487] width 83 height 15
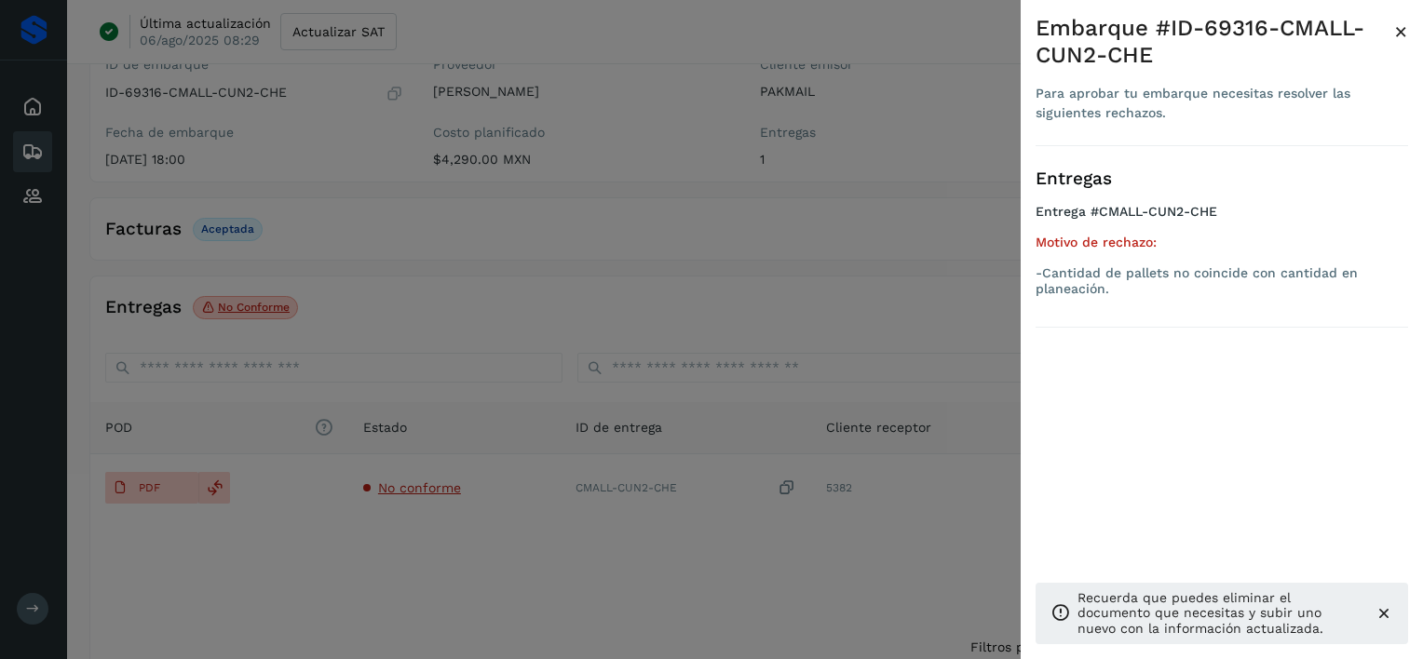
click at [157, 481] on div at bounding box center [711, 329] width 1423 height 659
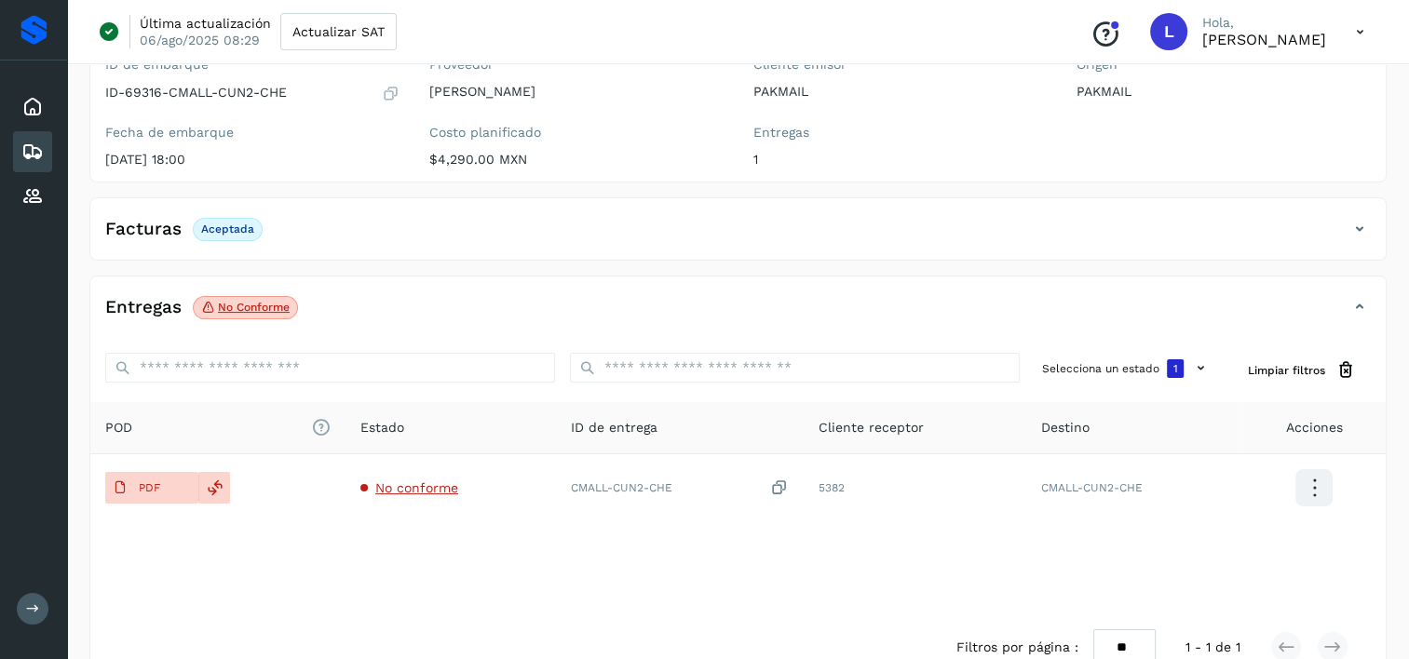
drag, startPoint x: 157, startPoint y: 481, endPoint x: 402, endPoint y: 571, distance: 260.7
click at [402, 571] on div "POD El tamaño máximo de archivo es de 20 Mb. Estado ID de entrega Cliente recep…" at bounding box center [737, 508] width 1295 height 212
click at [31, 150] on icon at bounding box center [32, 152] width 22 height 22
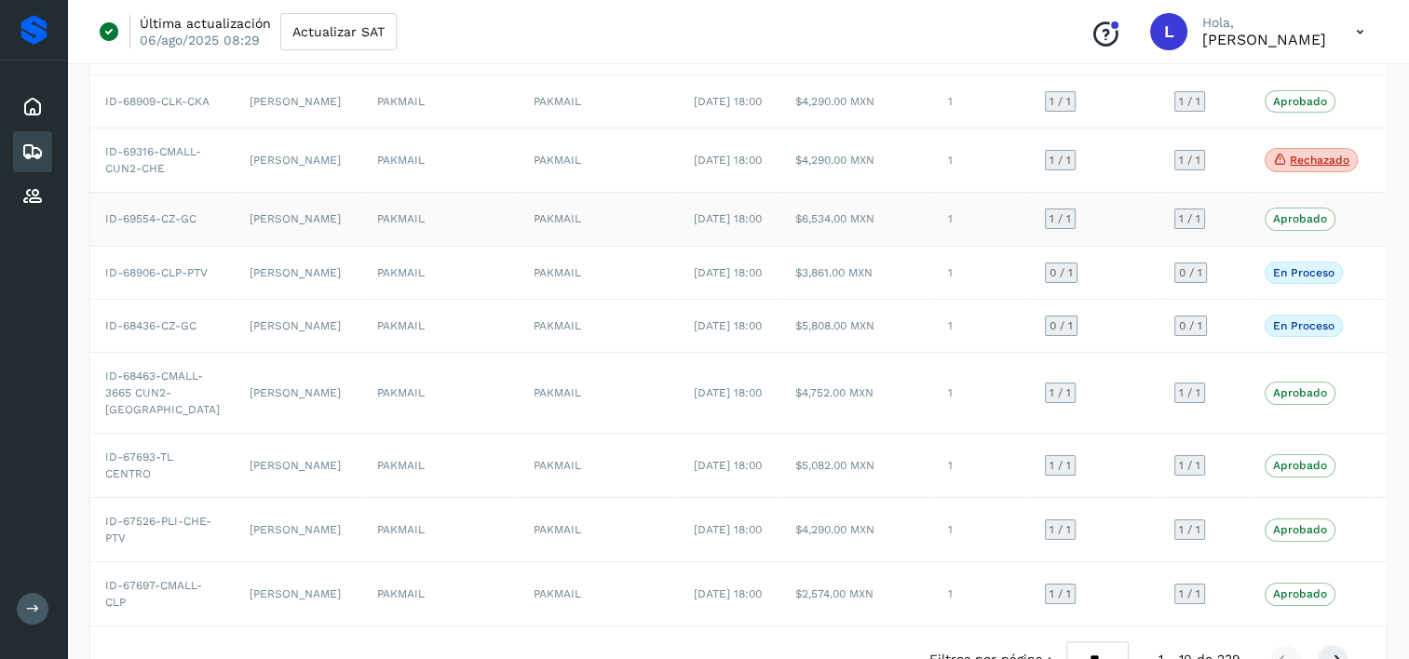
scroll to position [248, 0]
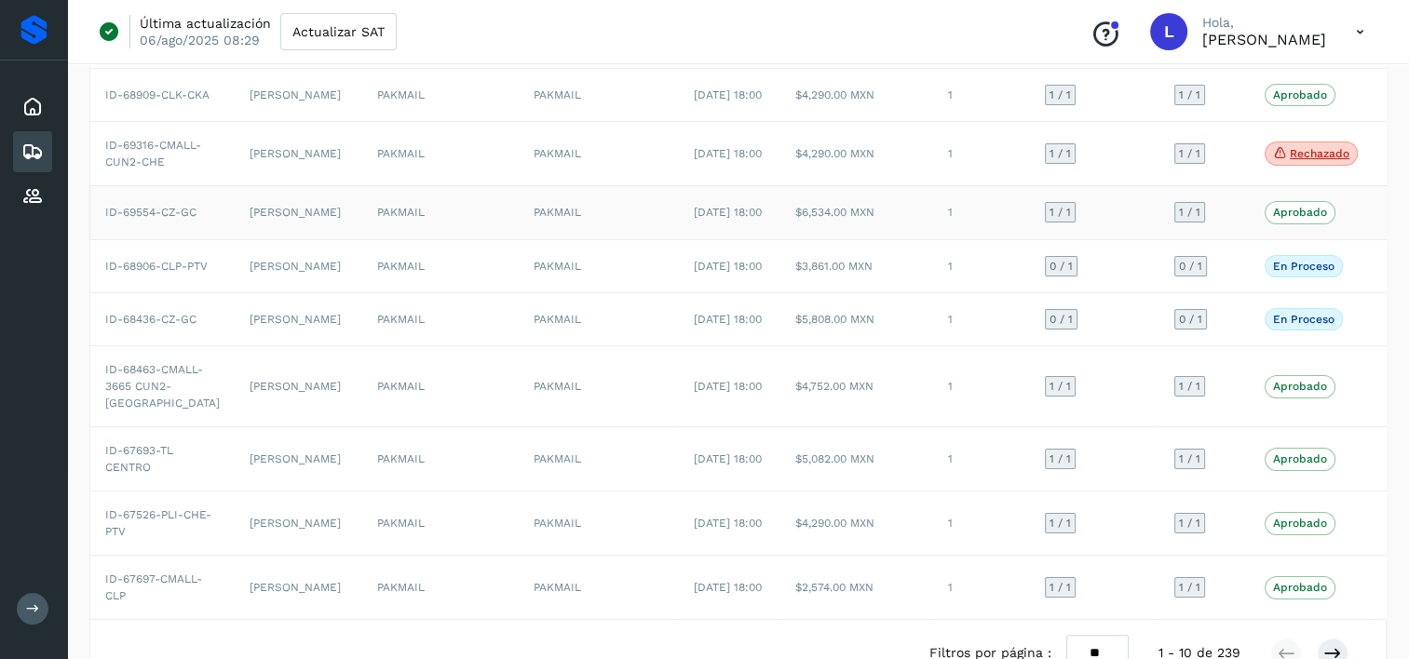
click at [1049, 218] on span "1 / 1" at bounding box center [1059, 212] width 21 height 11
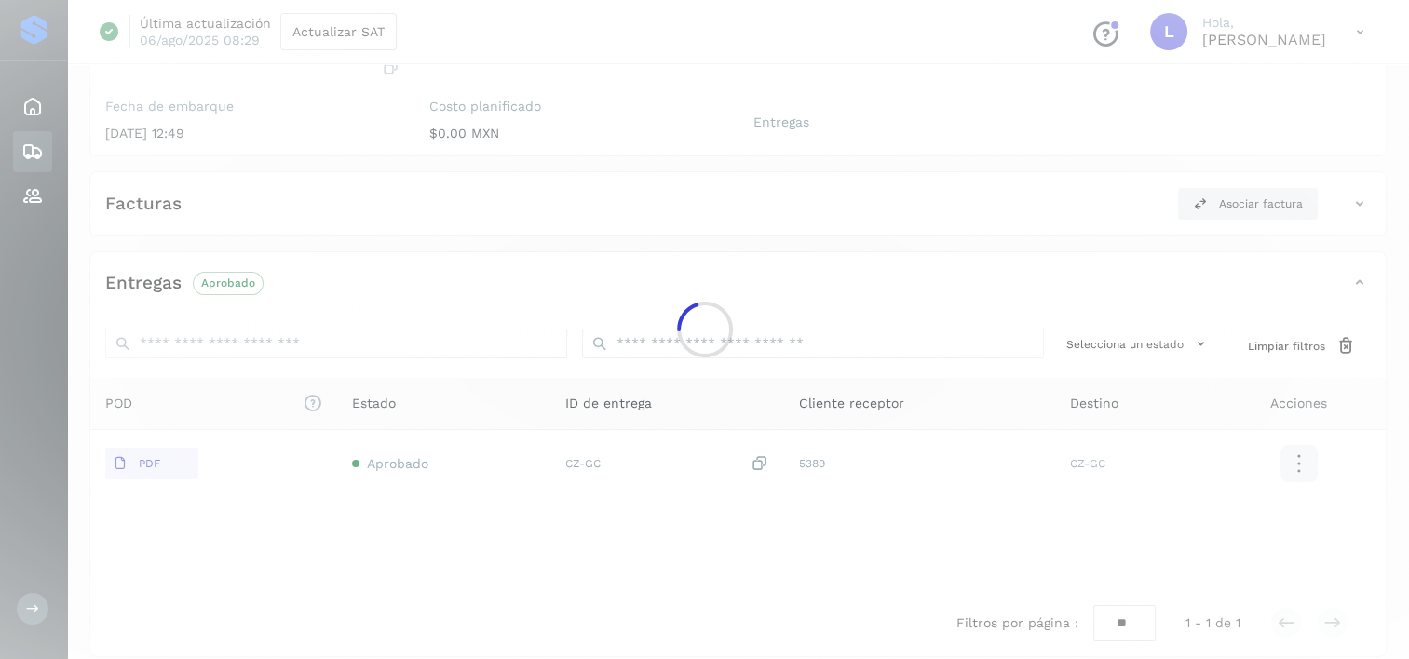
scroll to position [229, 0]
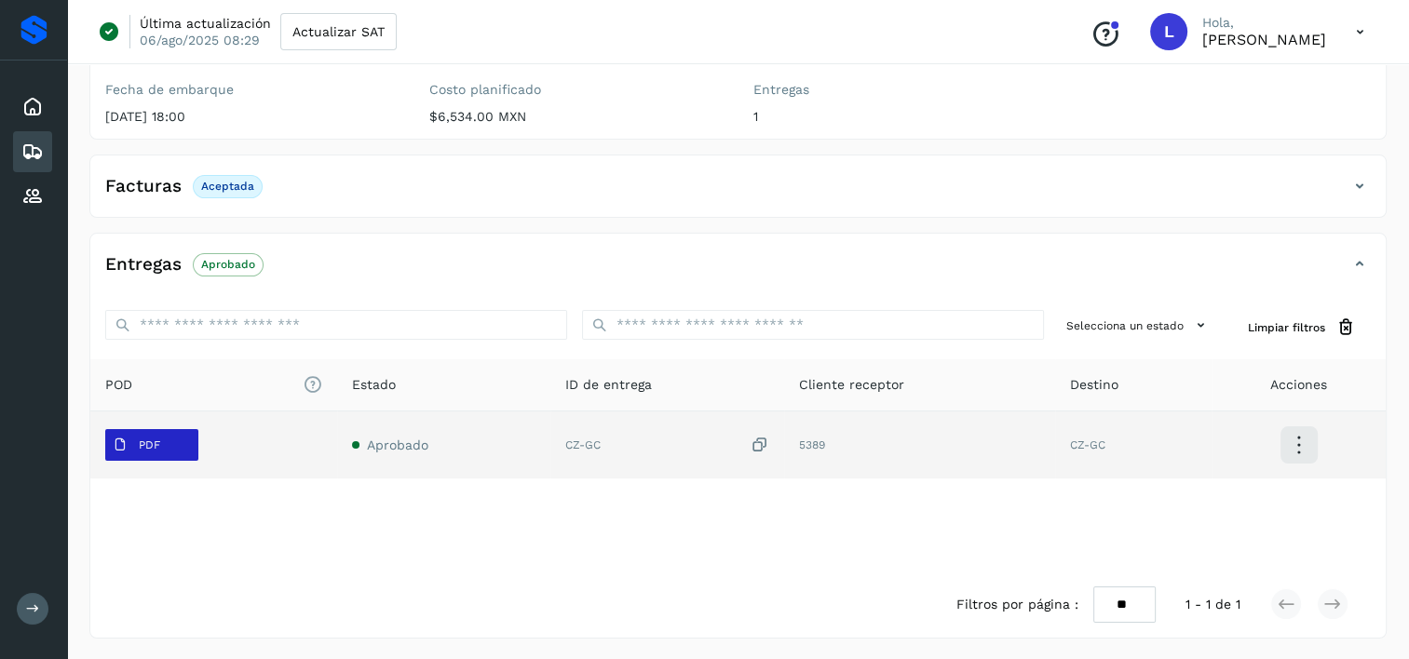
click at [150, 439] on p "PDF" at bounding box center [149, 445] width 21 height 13
click at [155, 450] on p "PDF" at bounding box center [149, 445] width 21 height 13
click at [156, 450] on p "PDF" at bounding box center [149, 445] width 21 height 13
click at [154, 439] on p "PDF" at bounding box center [149, 445] width 21 height 13
click at [153, 443] on p "PDF" at bounding box center [149, 445] width 21 height 13
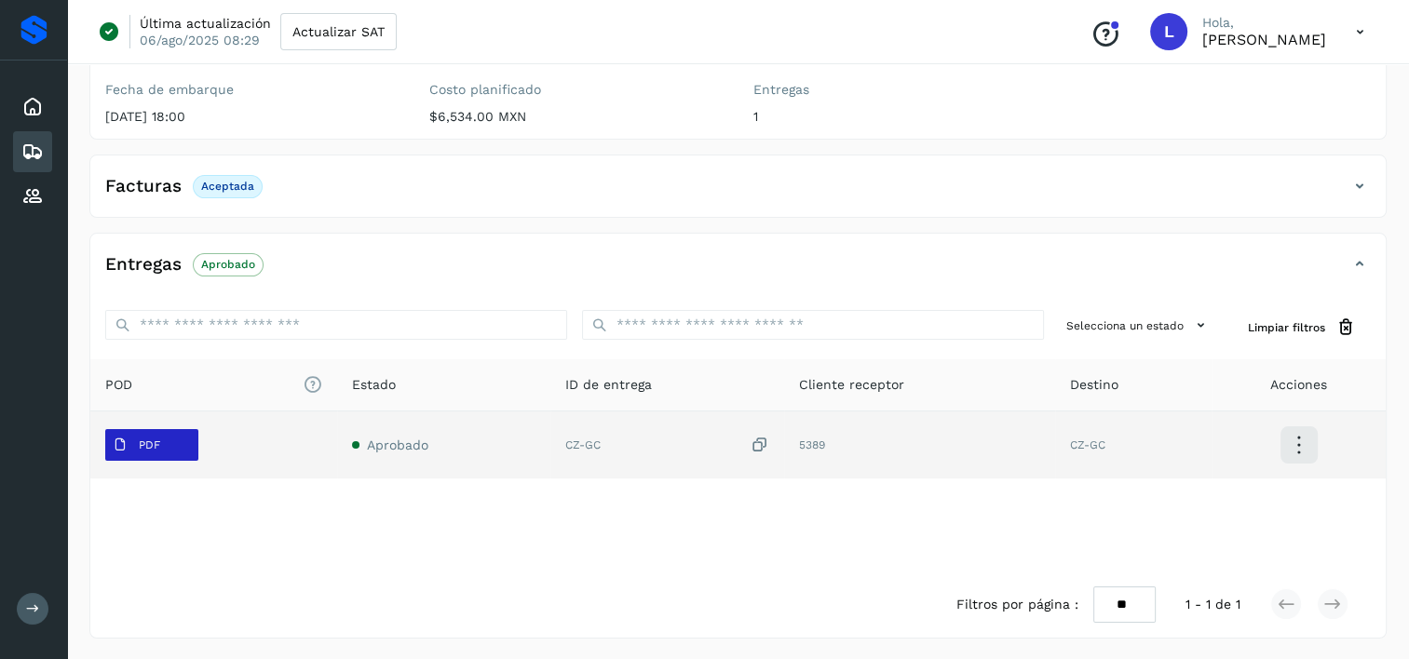
click at [116, 440] on icon at bounding box center [120, 445] width 15 height 15
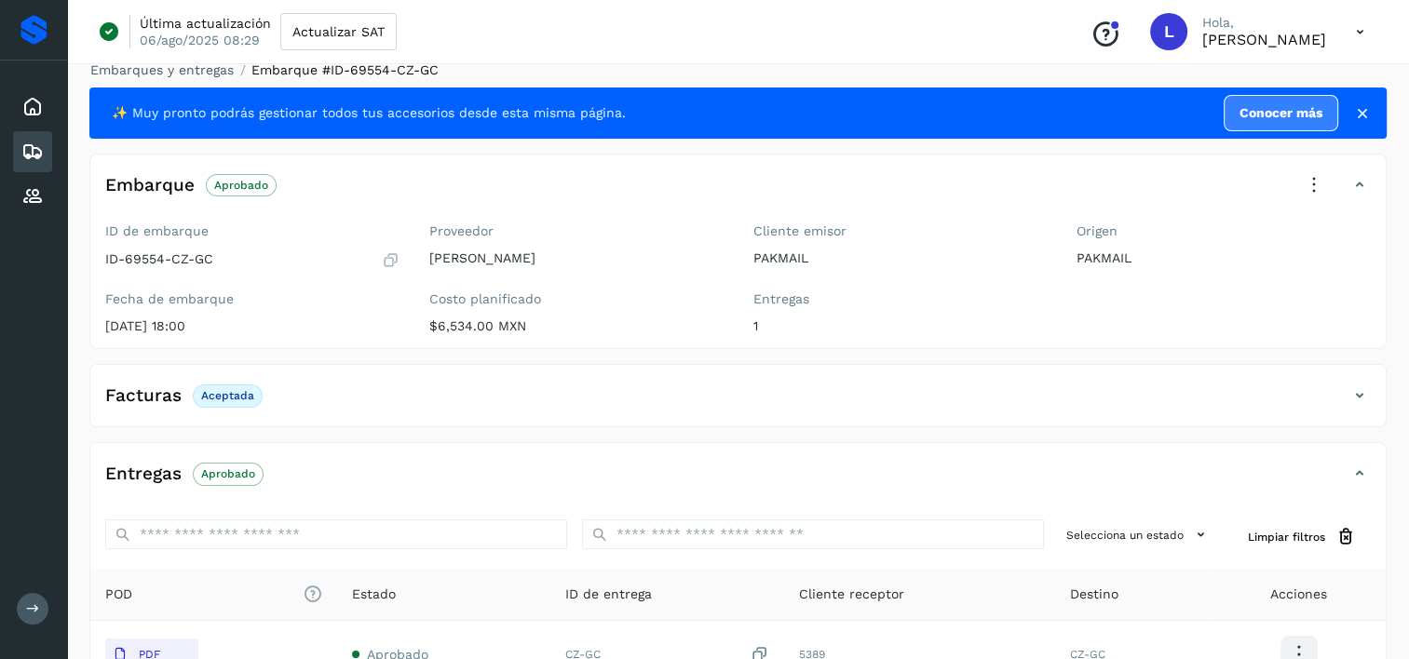
scroll to position [11, 0]
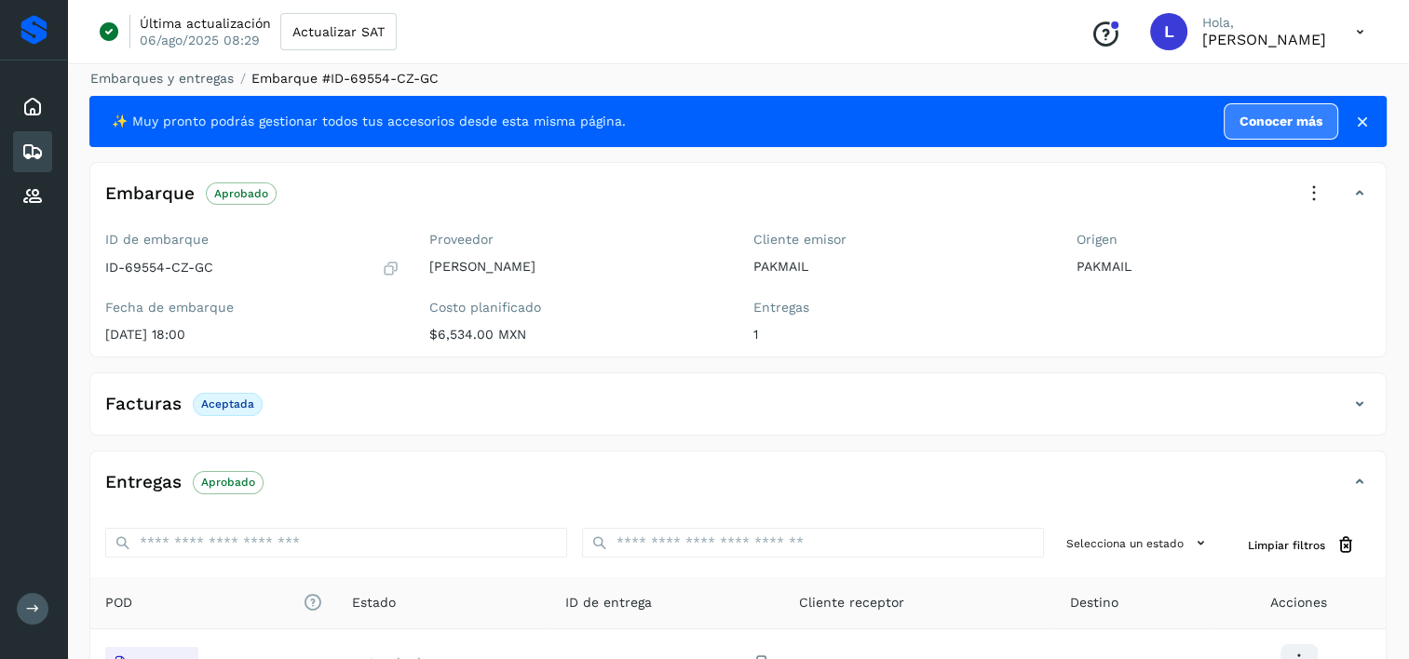
click at [34, 153] on icon at bounding box center [32, 152] width 22 height 22
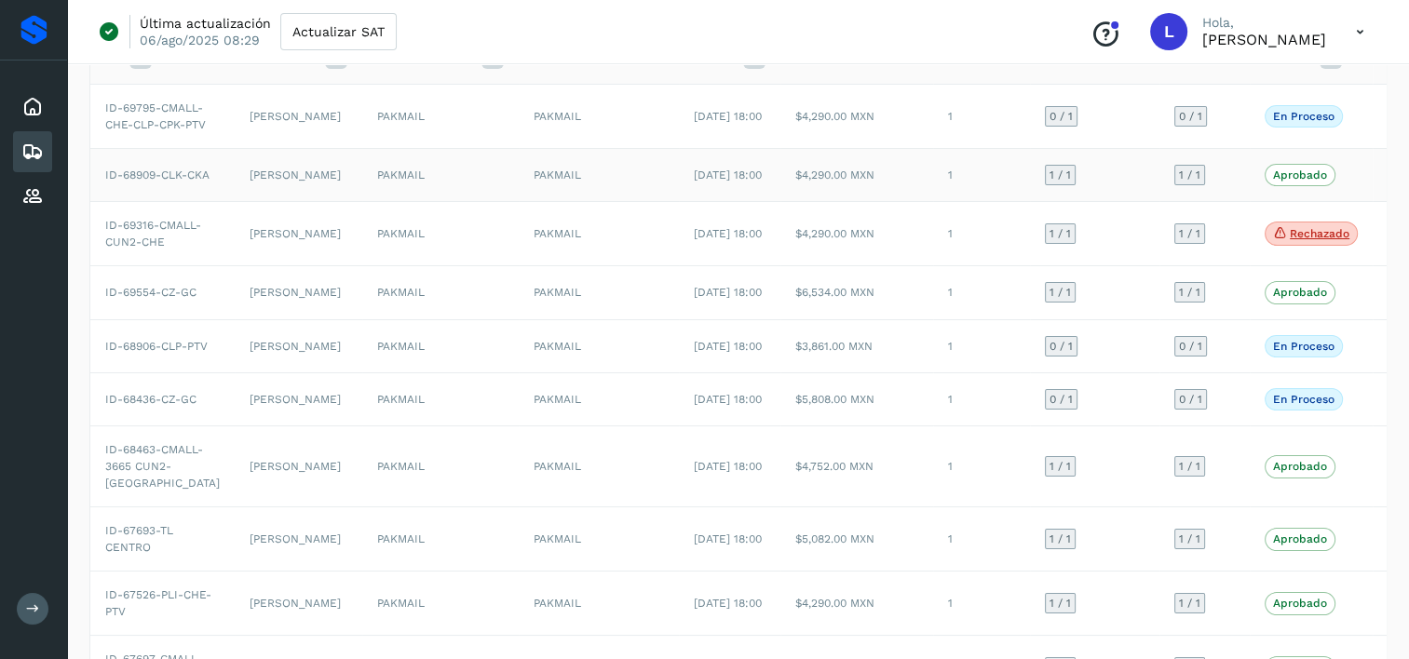
scroll to position [197, 0]
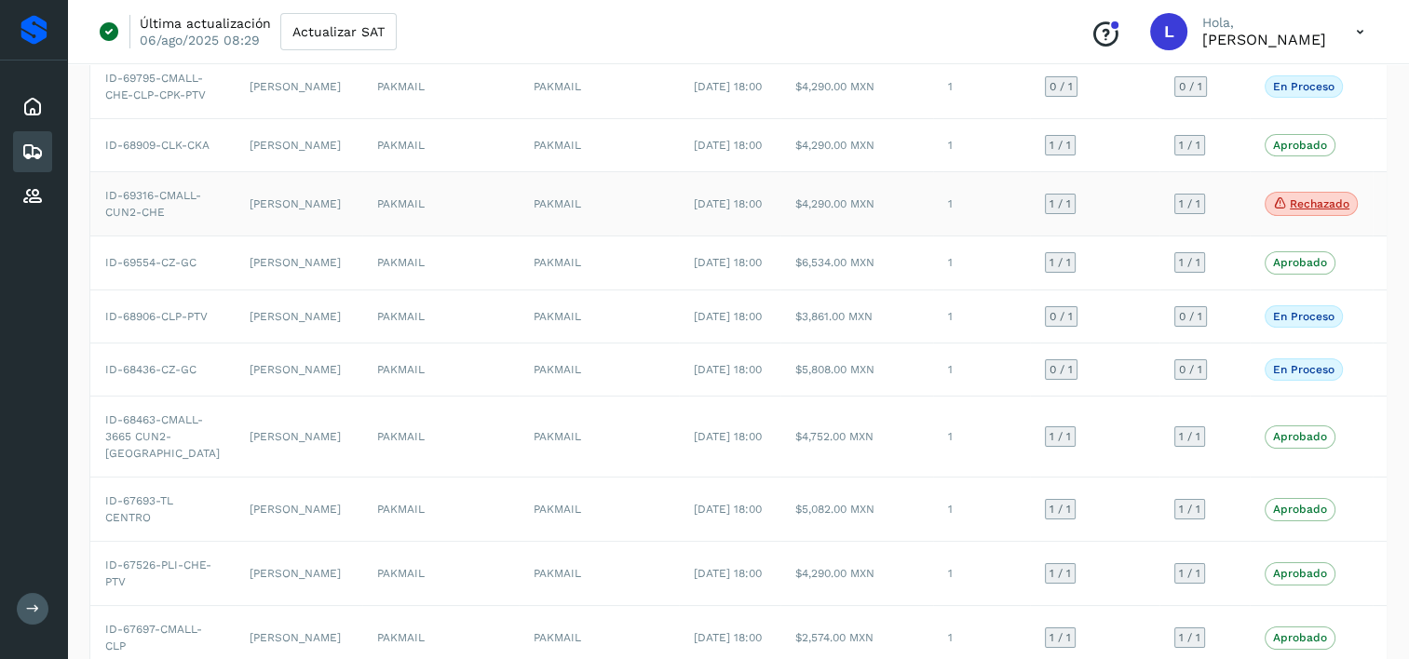
click at [1273, 211] on icon at bounding box center [1280, 203] width 15 height 17
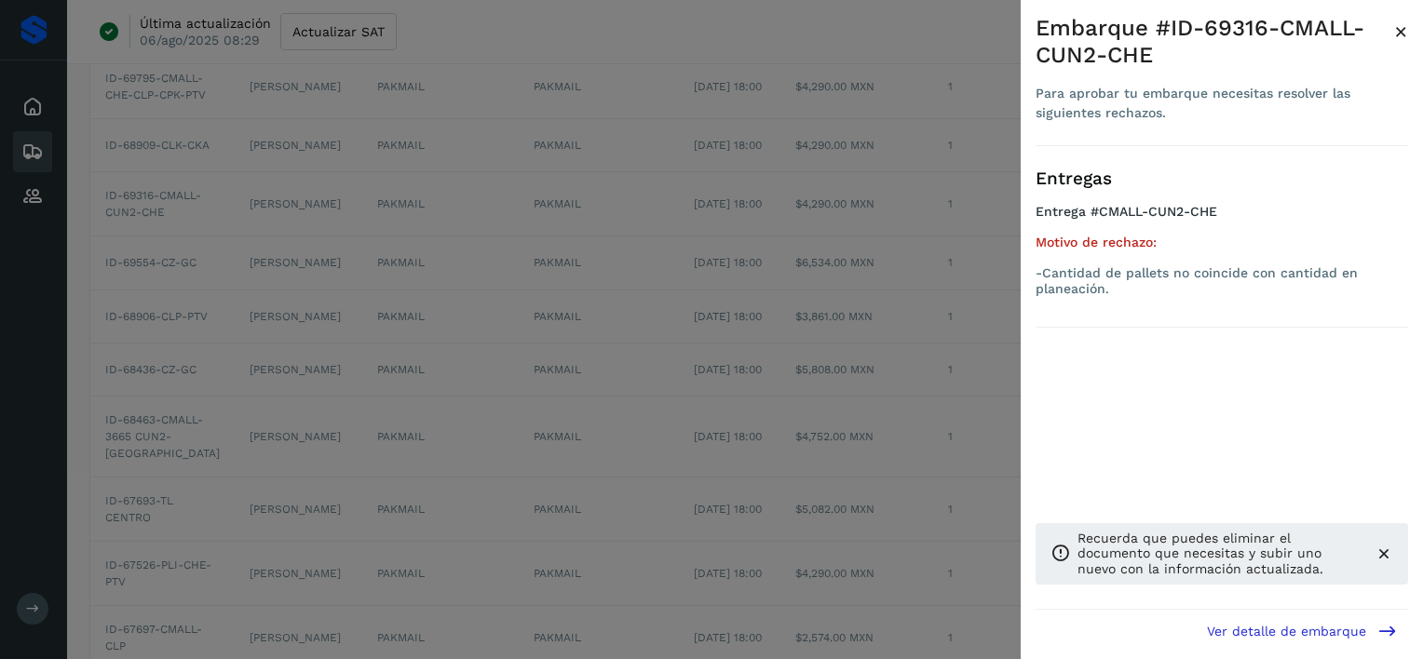
click at [1301, 626] on span "Ver detalle de embarque" at bounding box center [1286, 631] width 159 height 13
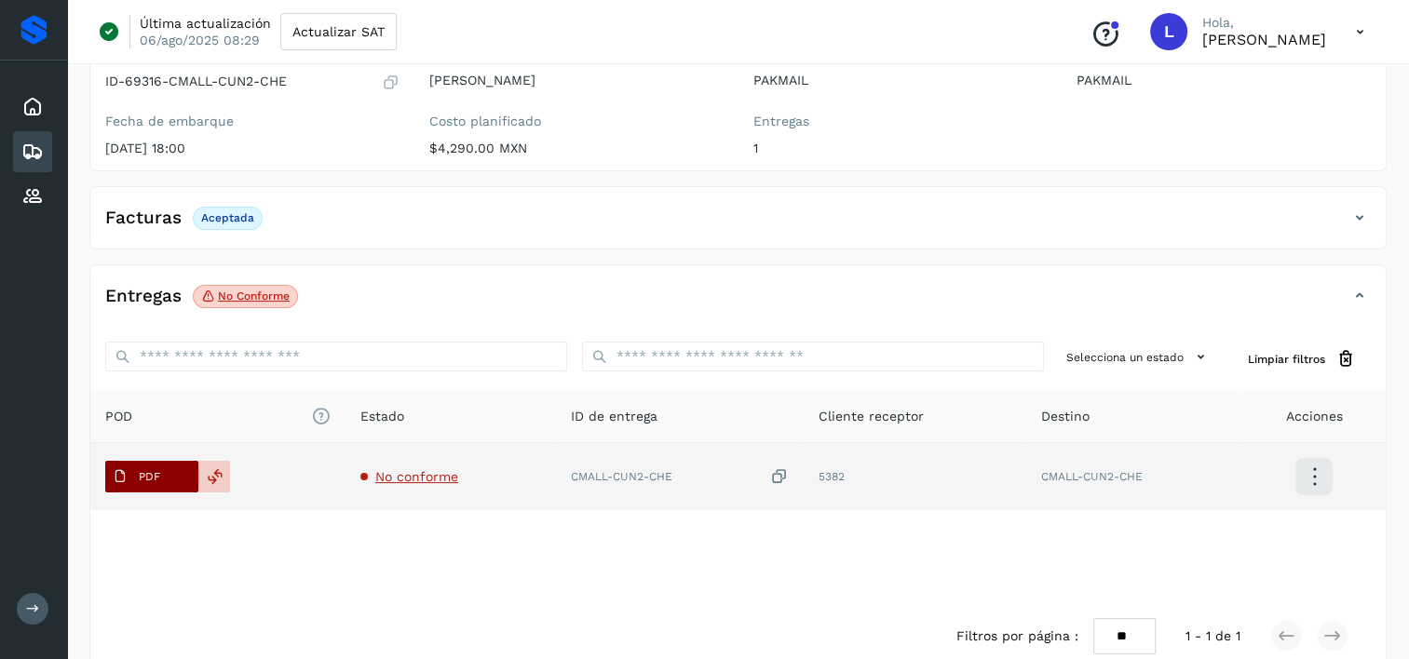
click at [153, 475] on p "PDF" at bounding box center [149, 476] width 21 height 13
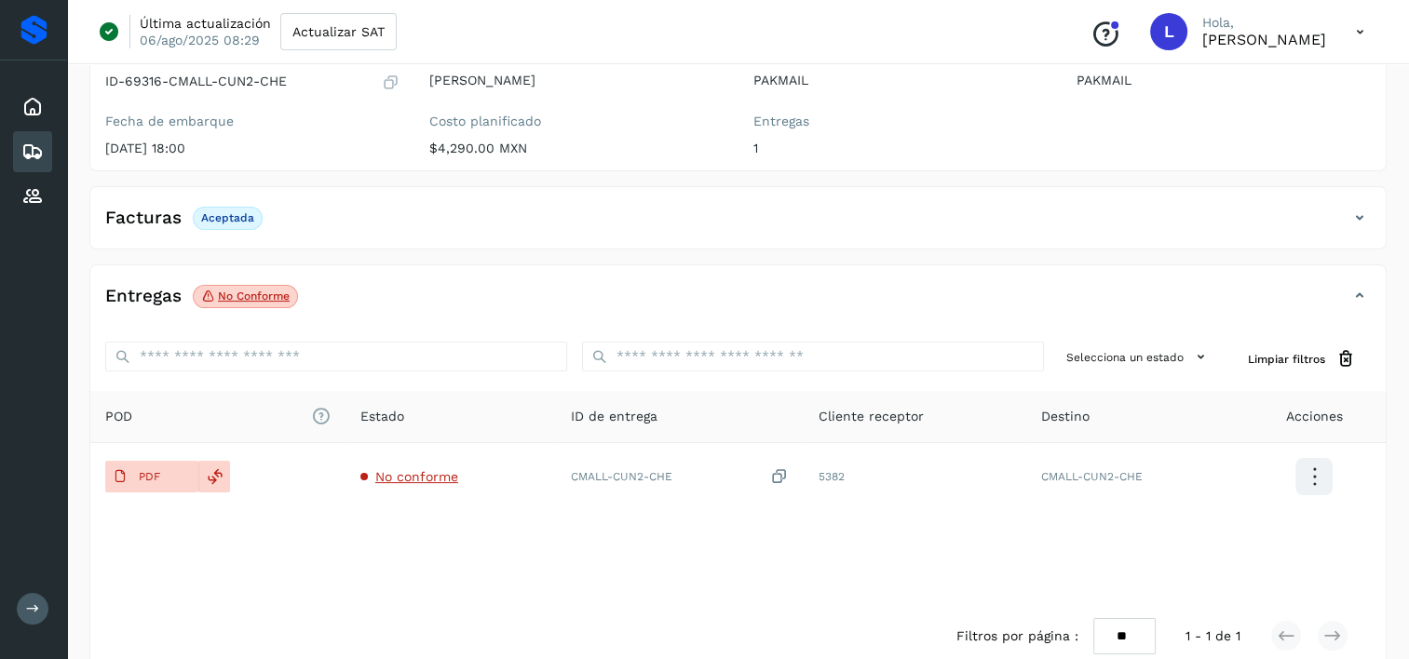
scroll to position [229, 0]
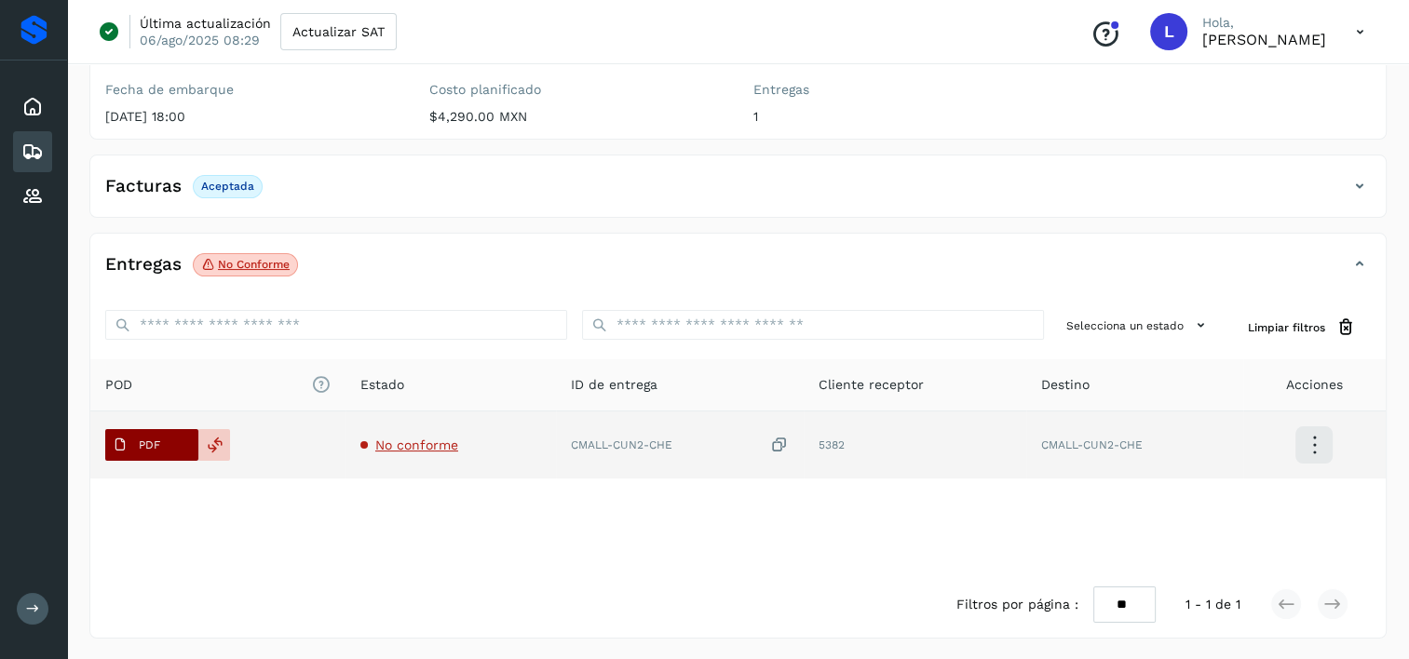
click at [159, 440] on p "PDF" at bounding box center [149, 445] width 21 height 13
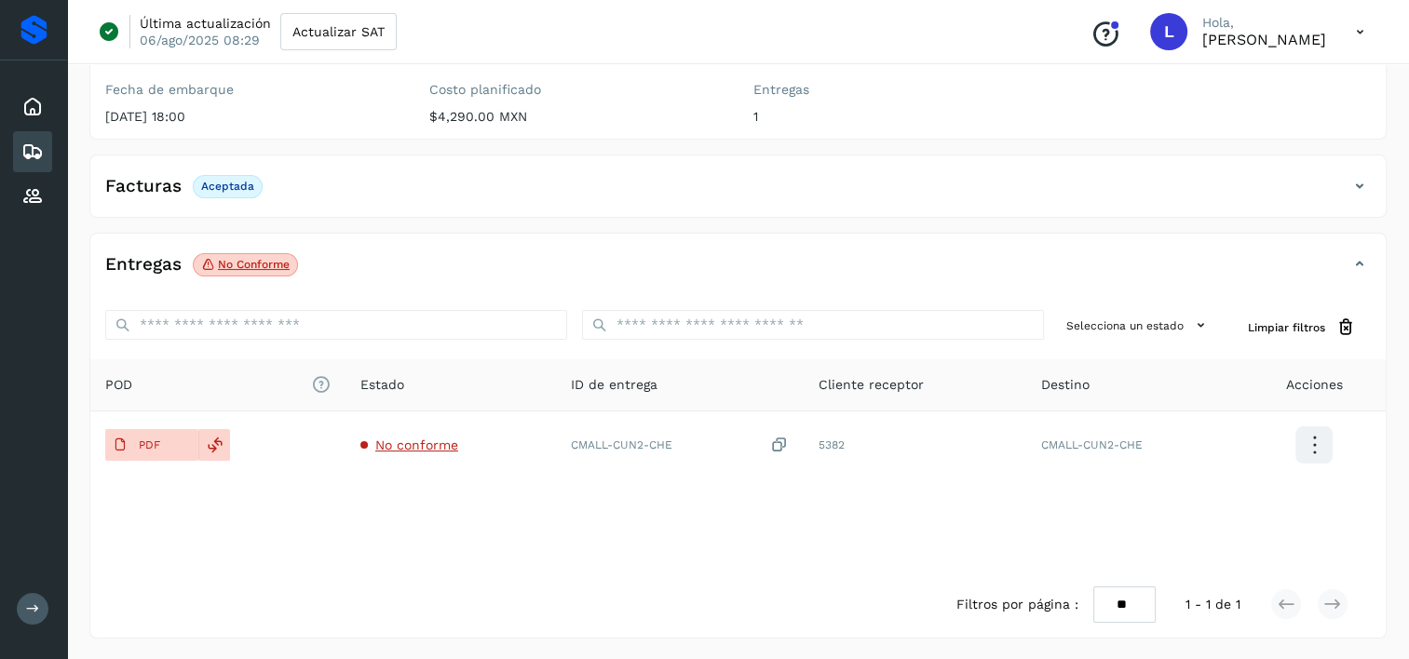
drag, startPoint x: 159, startPoint y: 440, endPoint x: 160, endPoint y: 575, distance: 135.0
click at [160, 575] on div "Filtros por página : ** ** ** 1 - 1 de 1" at bounding box center [737, 605] width 1295 height 66
click at [29, 147] on icon at bounding box center [32, 152] width 22 height 22
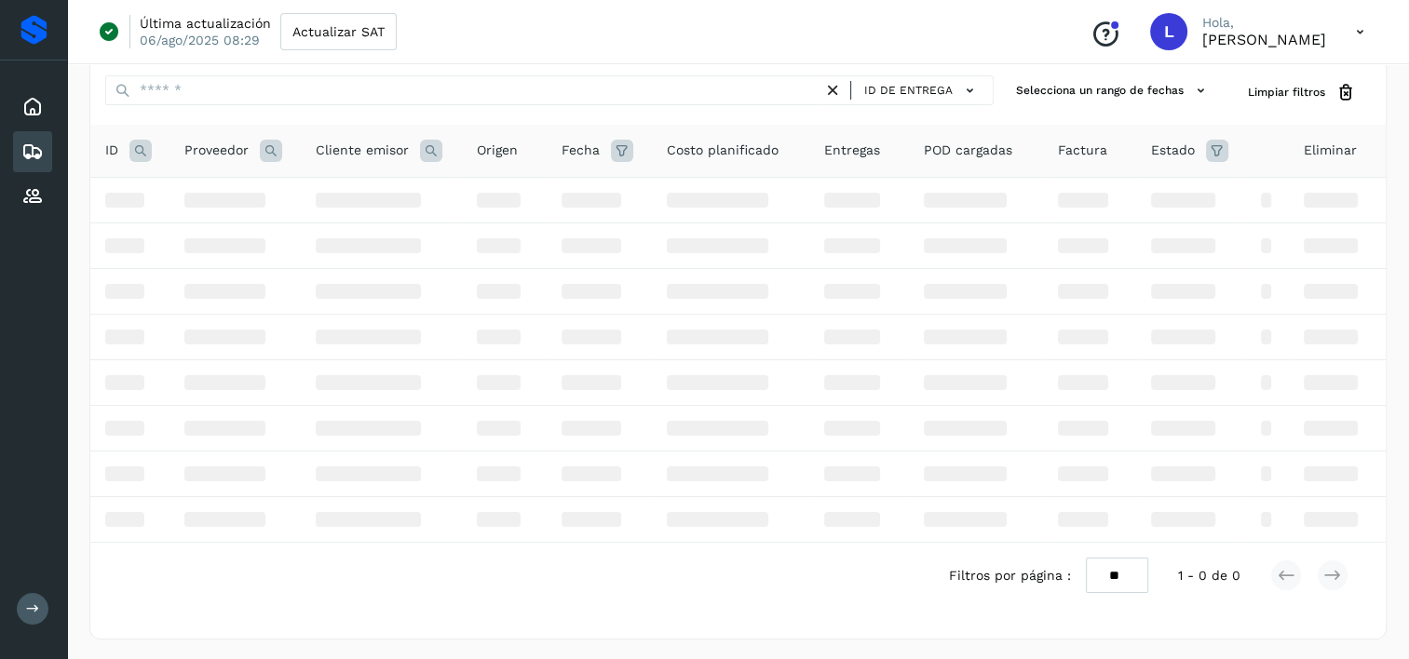
scroll to position [229, 0]
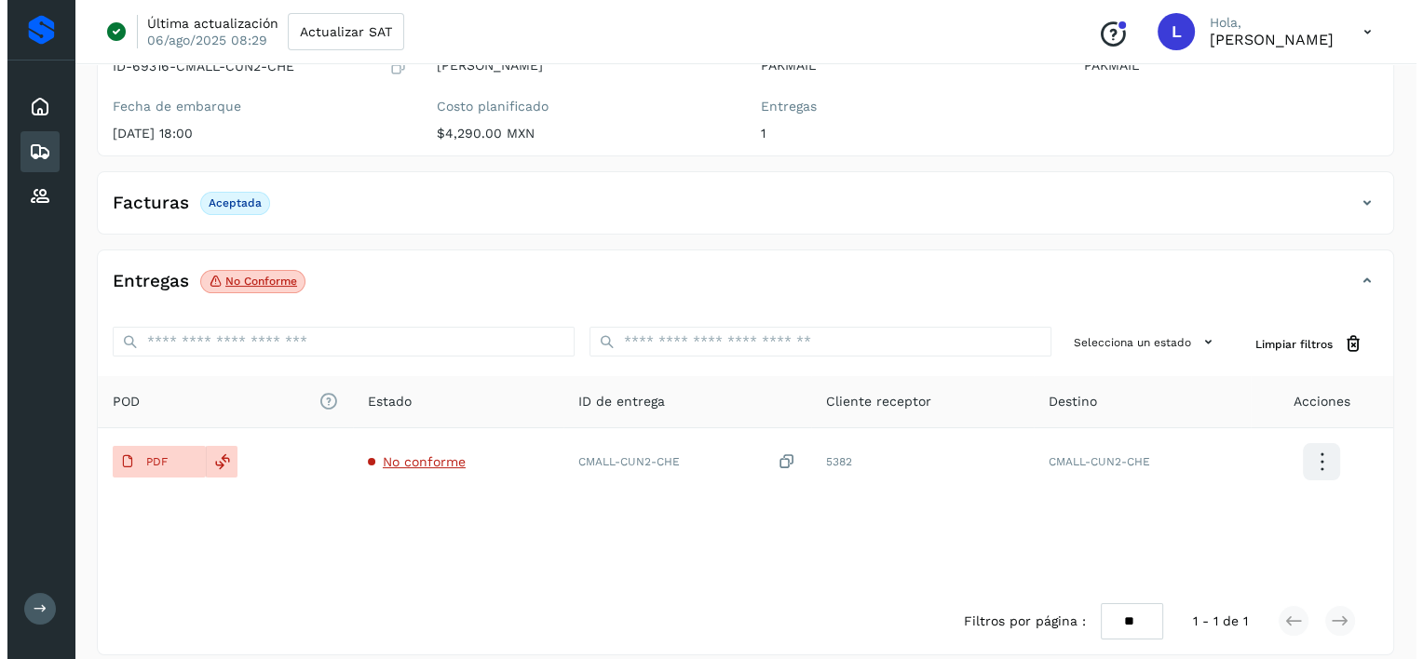
scroll to position [229, 0]
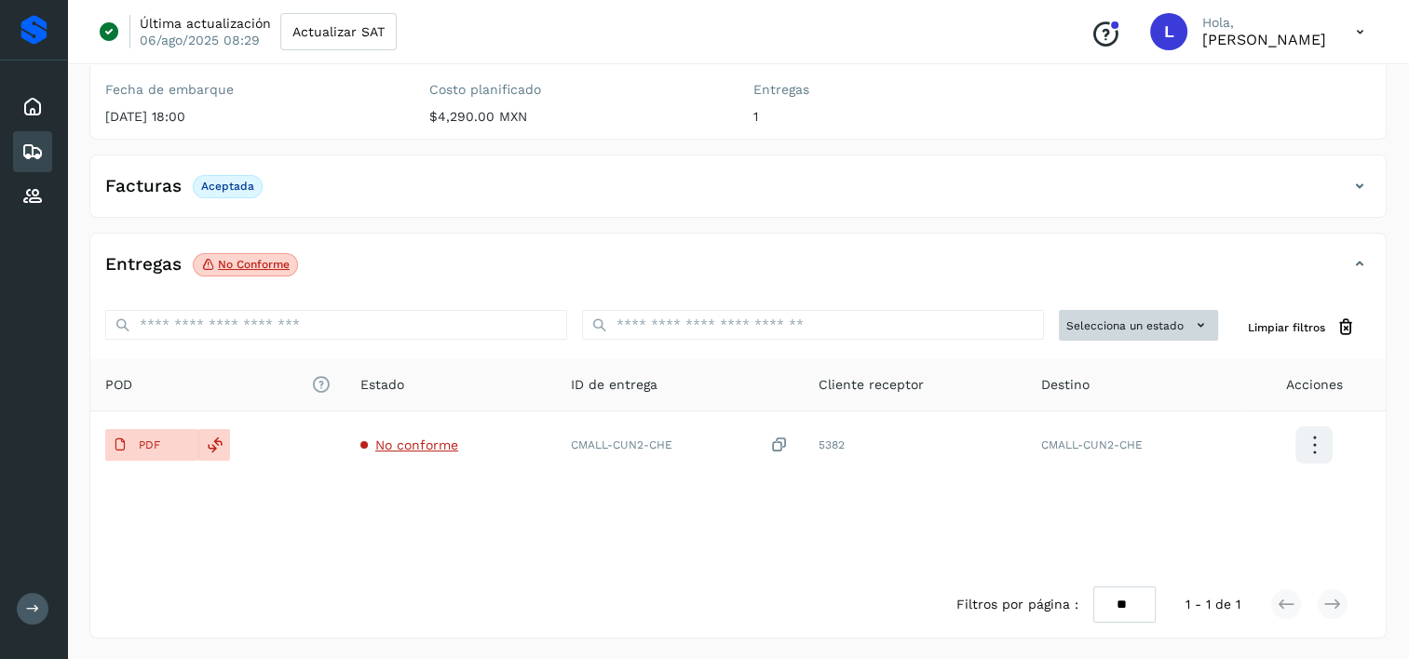
click at [1199, 323] on icon at bounding box center [1201, 326] width 20 height 20
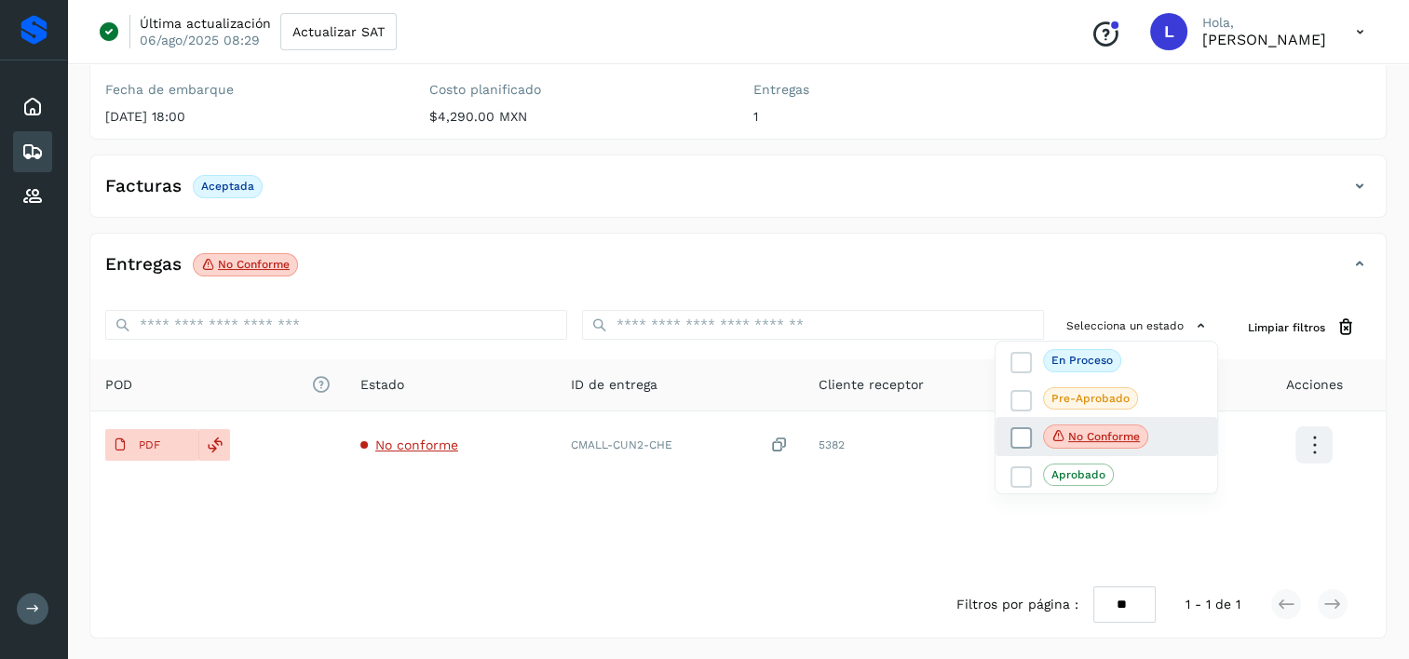
click at [1014, 432] on icon at bounding box center [1021, 438] width 19 height 19
click at [1039, 547] on div at bounding box center [704, 329] width 1409 height 659
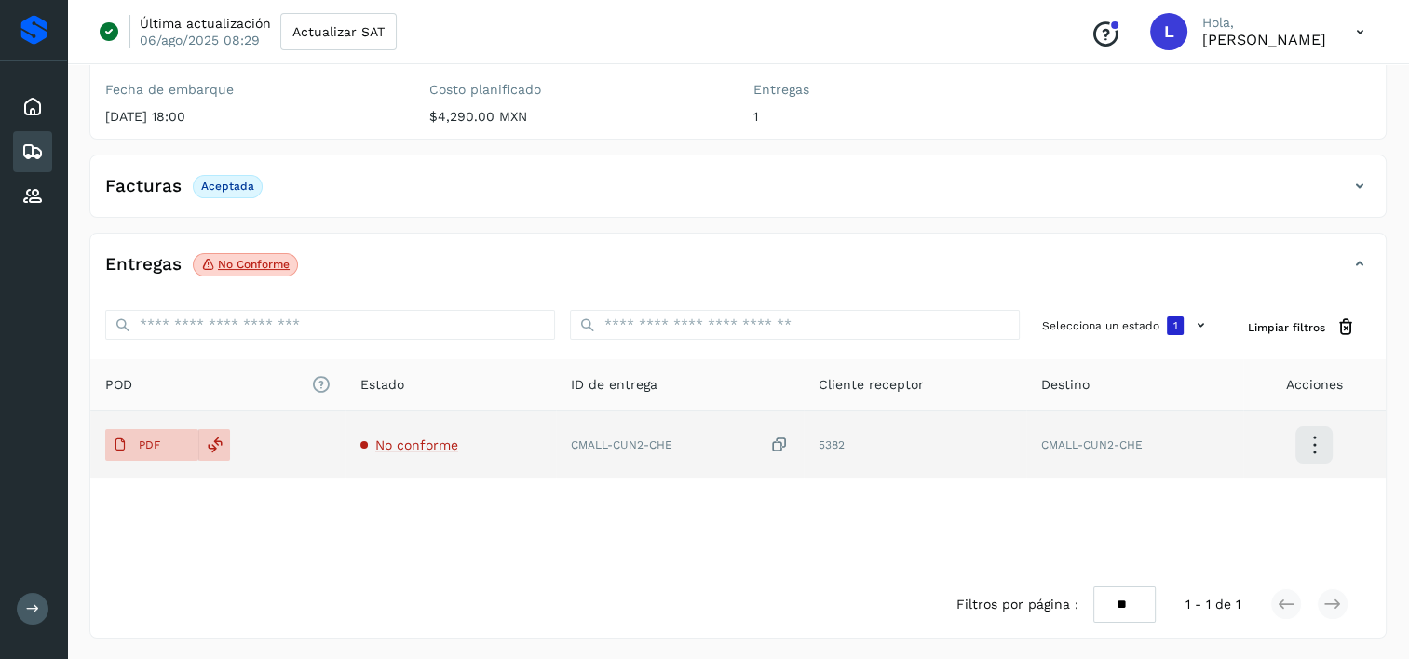
click at [1310, 436] on icon at bounding box center [1314, 446] width 44 height 44
click at [1195, 436] on button "Ver Detalle" at bounding box center [1221, 444] width 222 height 35
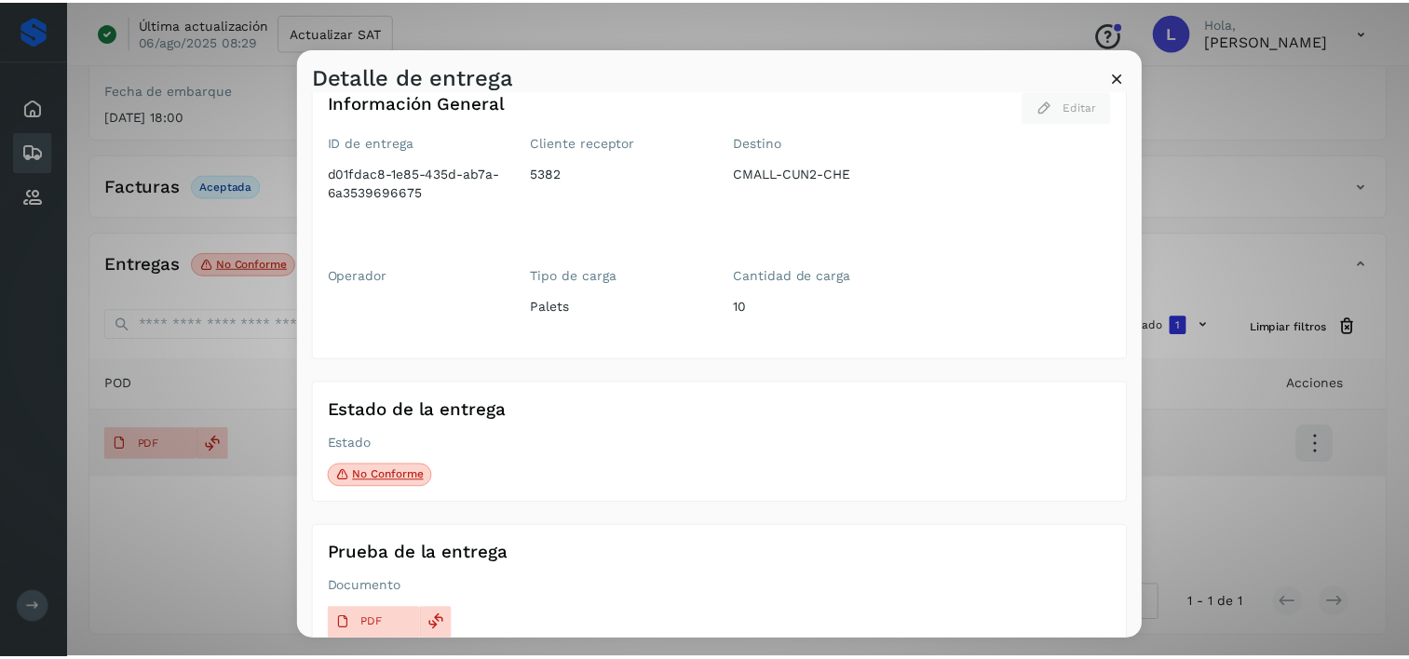
scroll to position [60, 0]
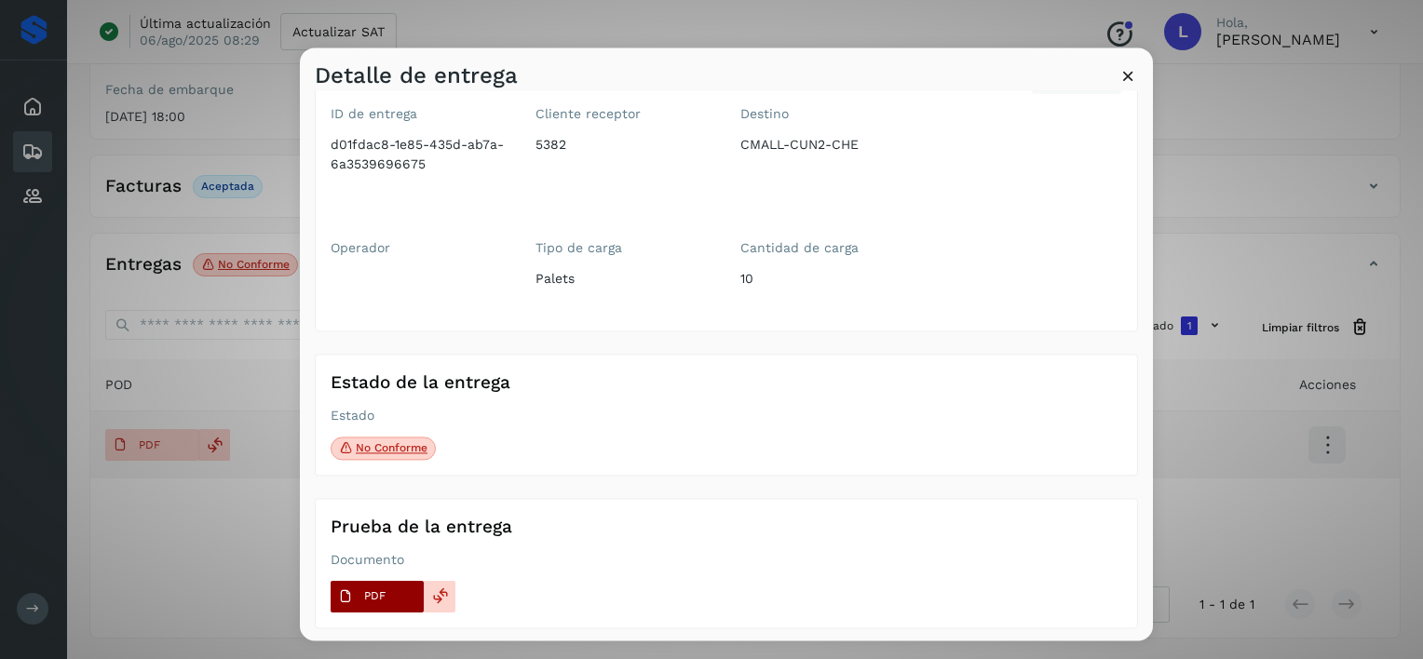
click at [362, 593] on span "PDF" at bounding box center [362, 597] width 62 height 30
click at [372, 599] on p "PDF" at bounding box center [374, 596] width 21 height 13
click at [400, 289] on span at bounding box center [424, 292] width 186 height 47
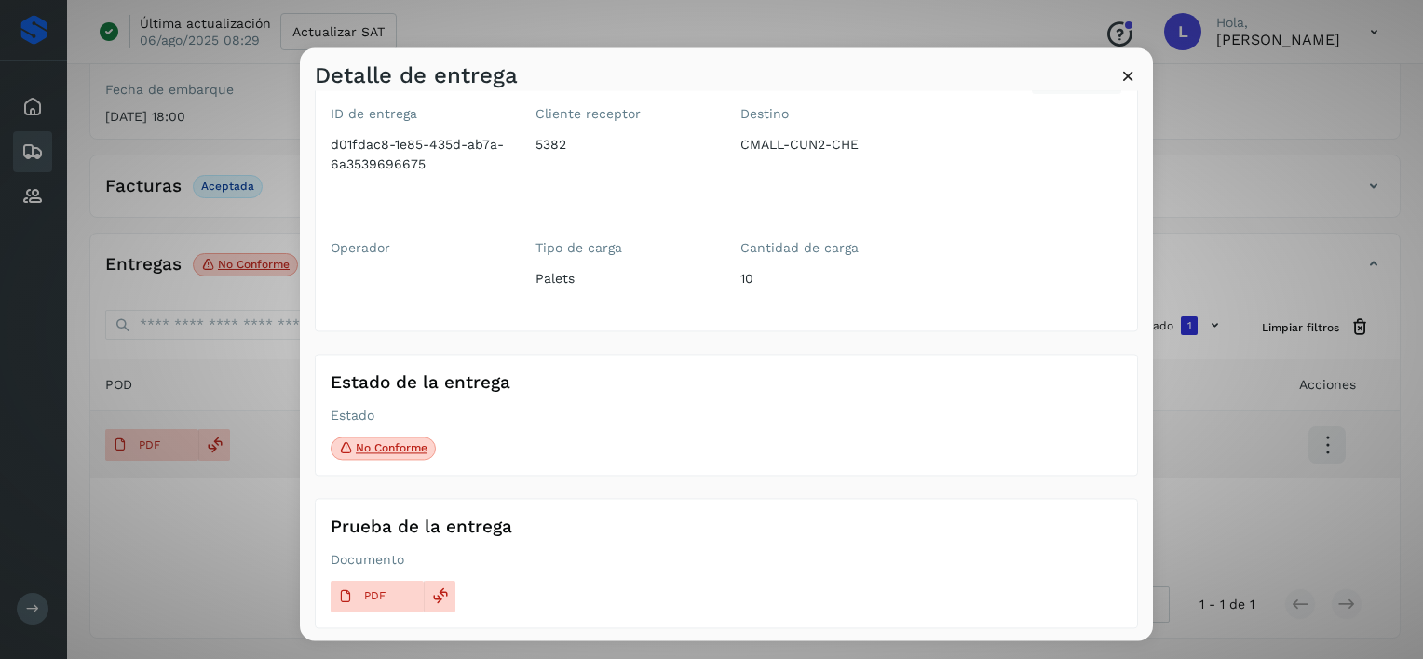
click at [1128, 73] on icon at bounding box center [1128, 76] width 20 height 20
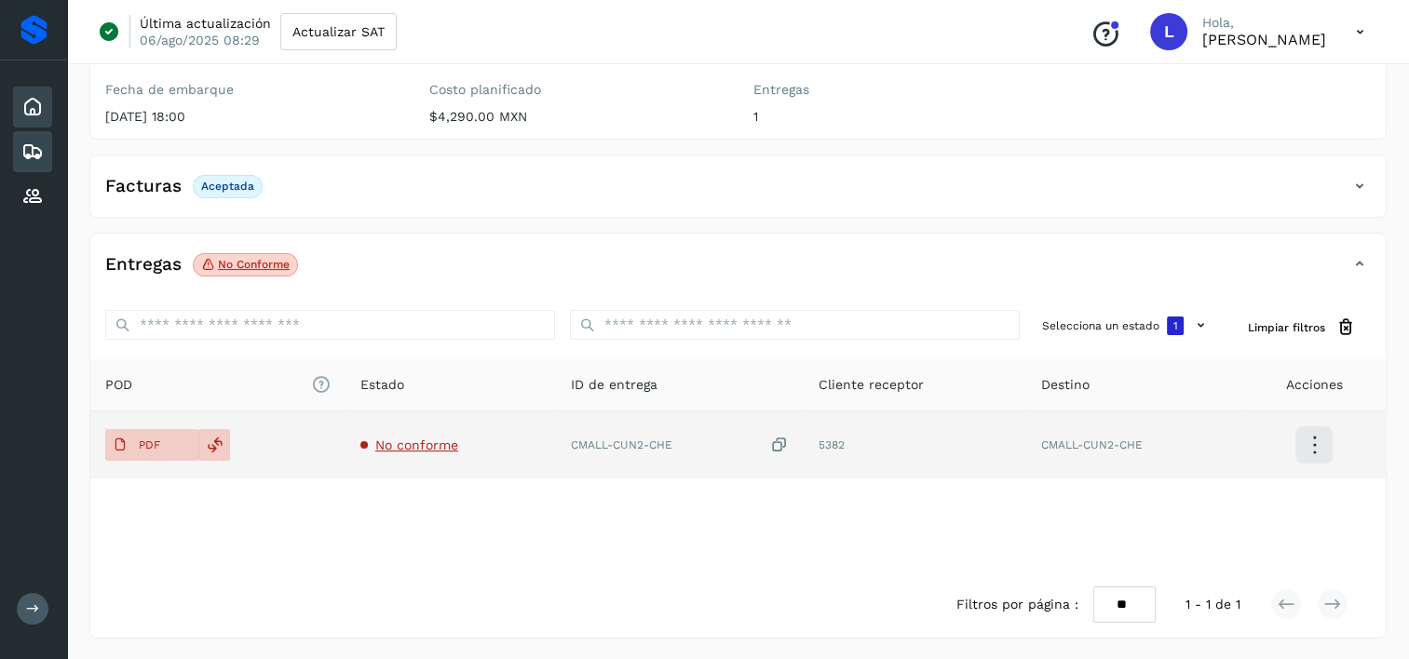
click at [34, 105] on icon at bounding box center [32, 107] width 22 height 22
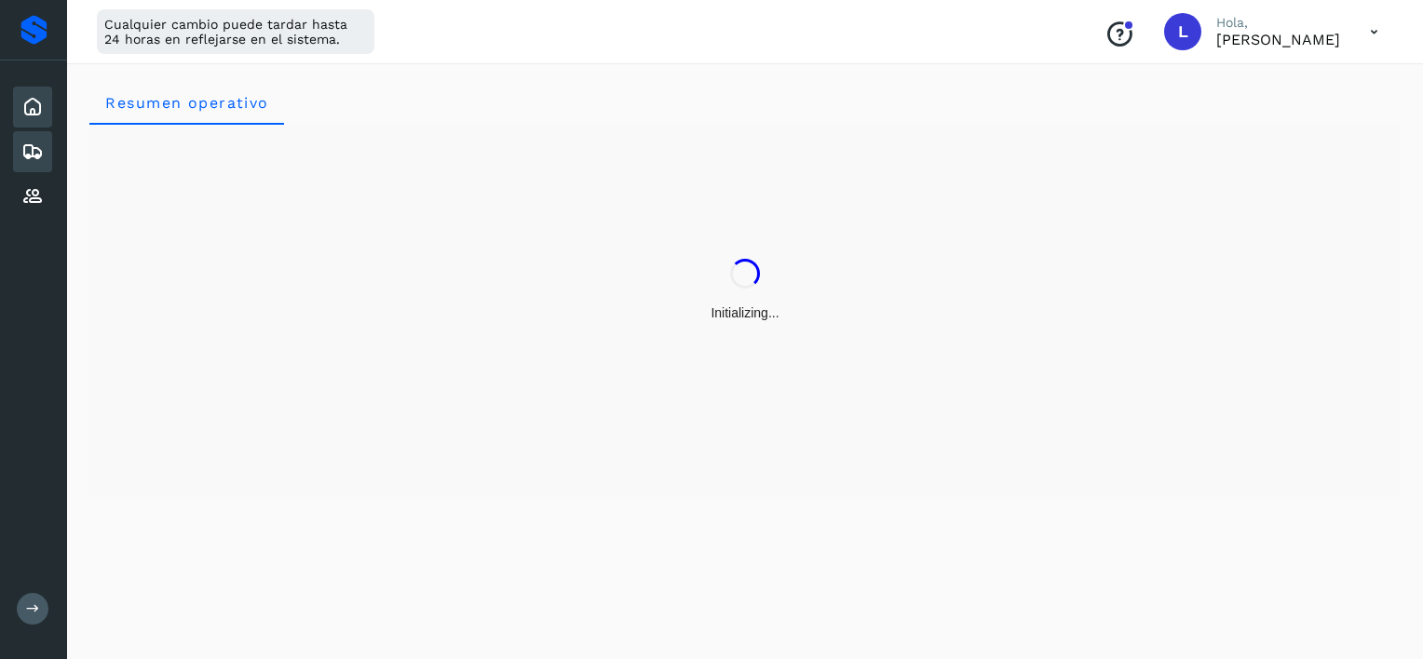
click at [33, 152] on icon at bounding box center [32, 152] width 22 height 22
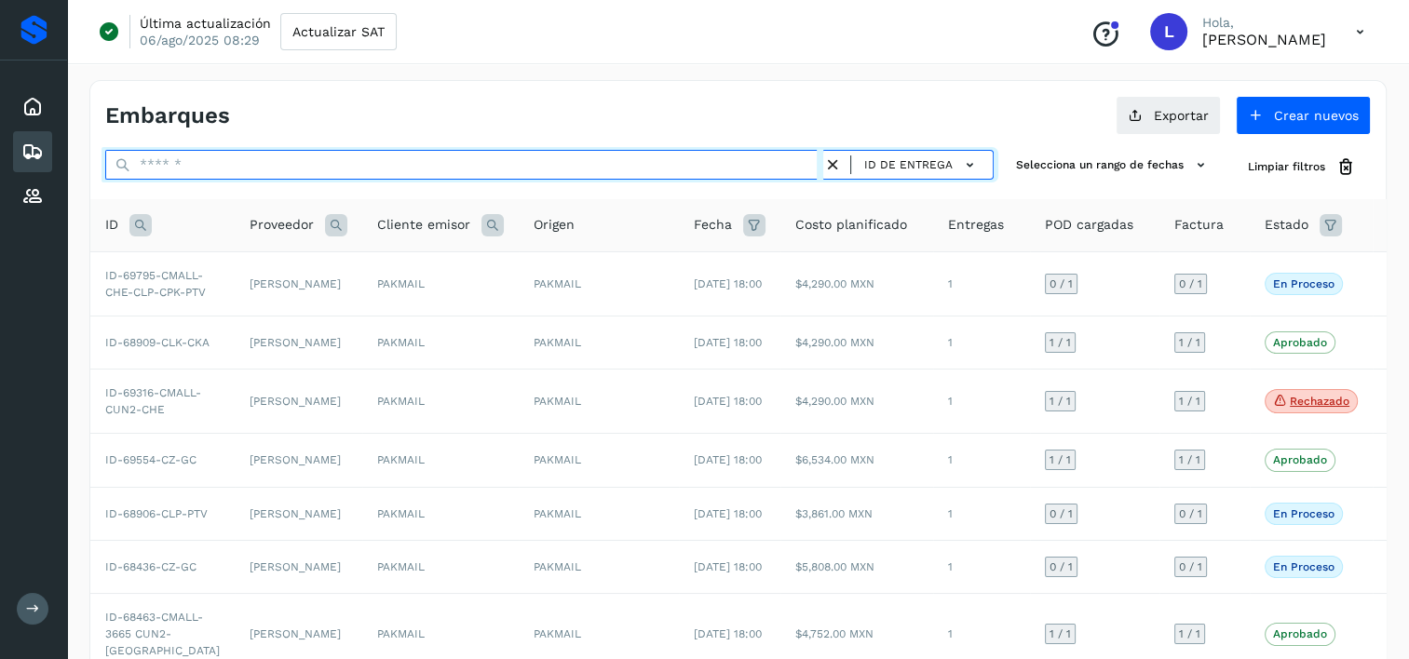
click at [375, 160] on input "text" at bounding box center [464, 165] width 718 height 30
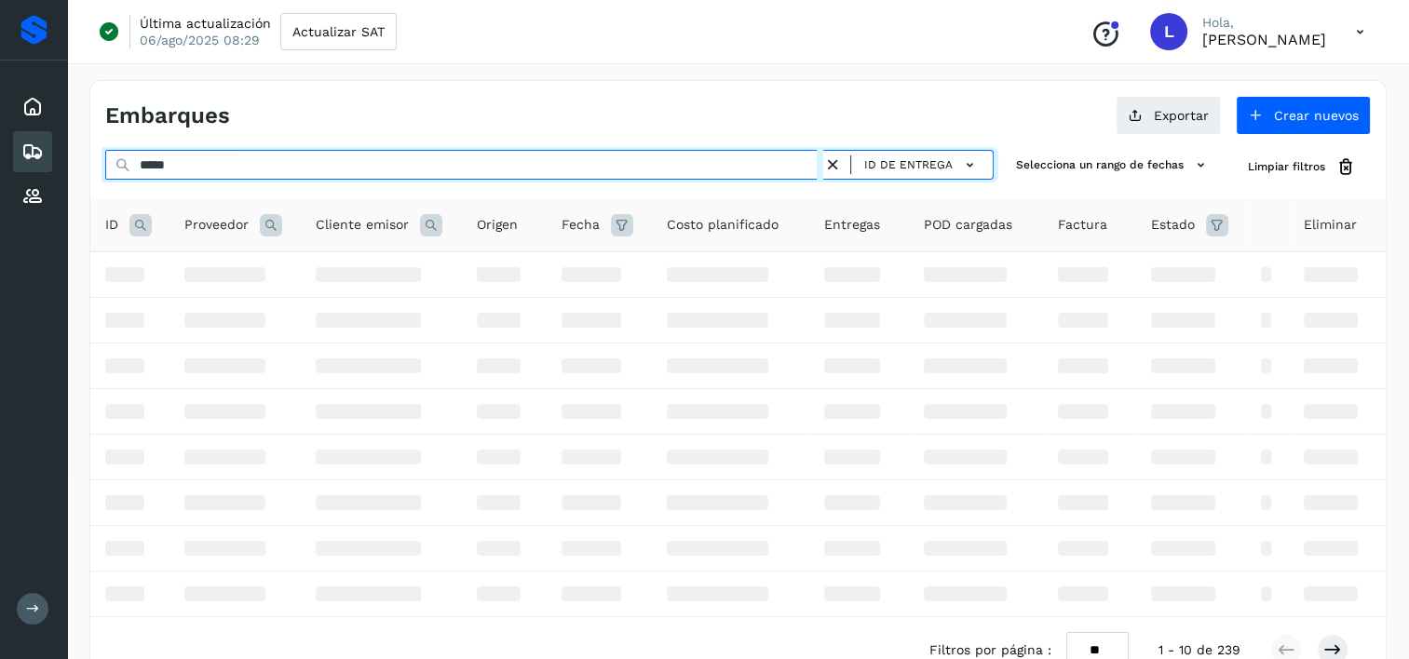
type input "*****"
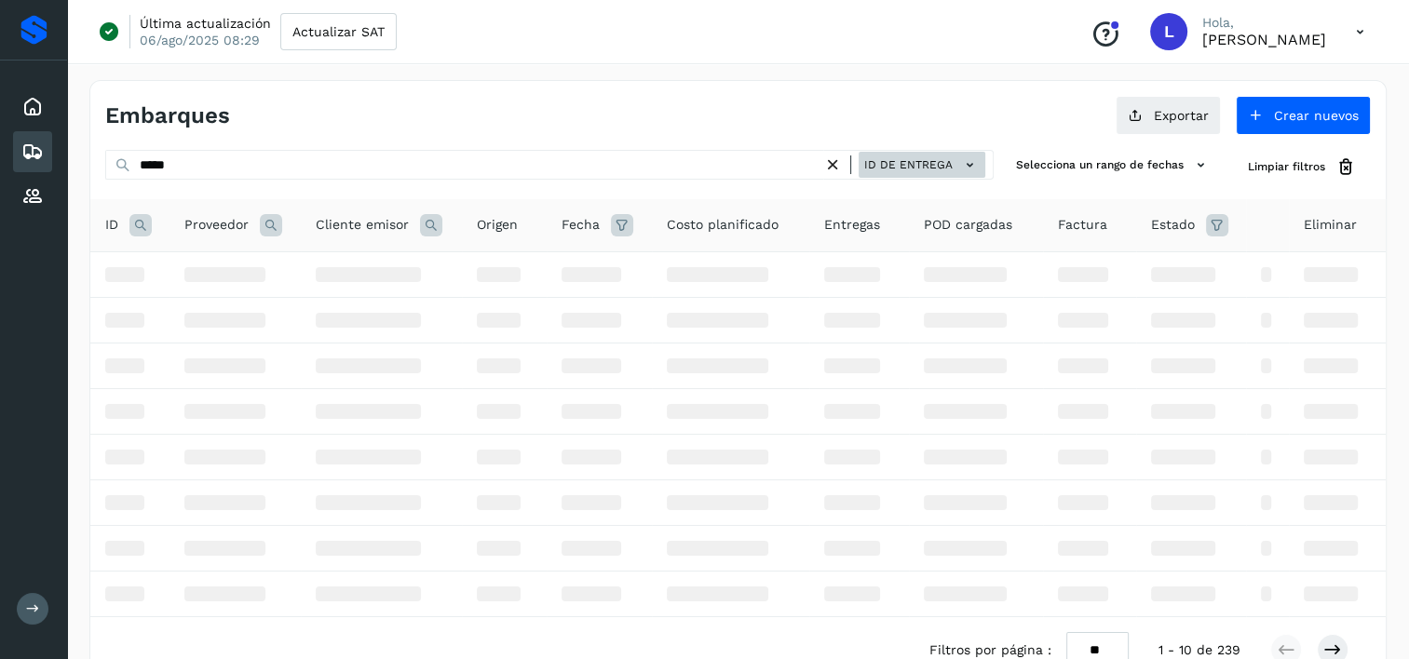
click at [934, 167] on span "ID de entrega" at bounding box center [908, 164] width 88 height 17
click at [846, 203] on div "ID de entrega" at bounding box center [873, 196] width 222 height 35
click at [224, 341] on td at bounding box center [234, 320] width 131 height 46
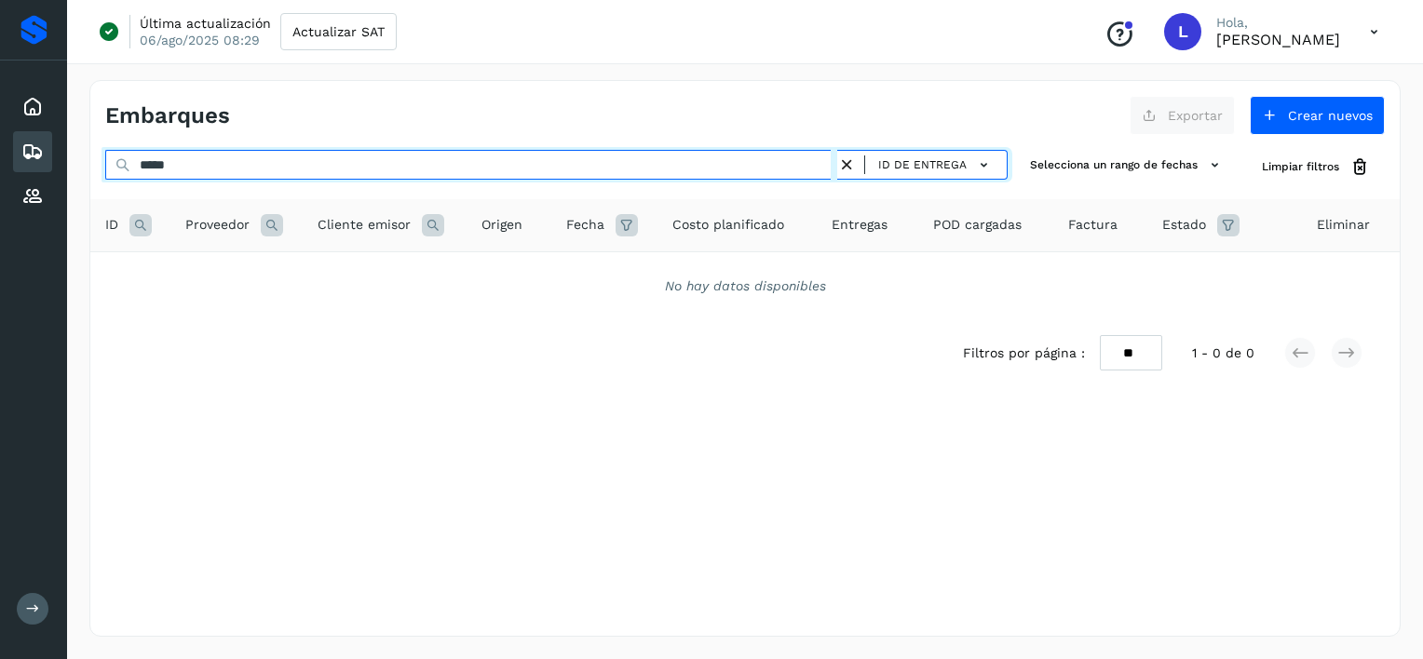
click at [216, 164] on input "*****" at bounding box center [471, 165] width 732 height 30
click at [209, 164] on input "*****" at bounding box center [471, 165] width 732 height 30
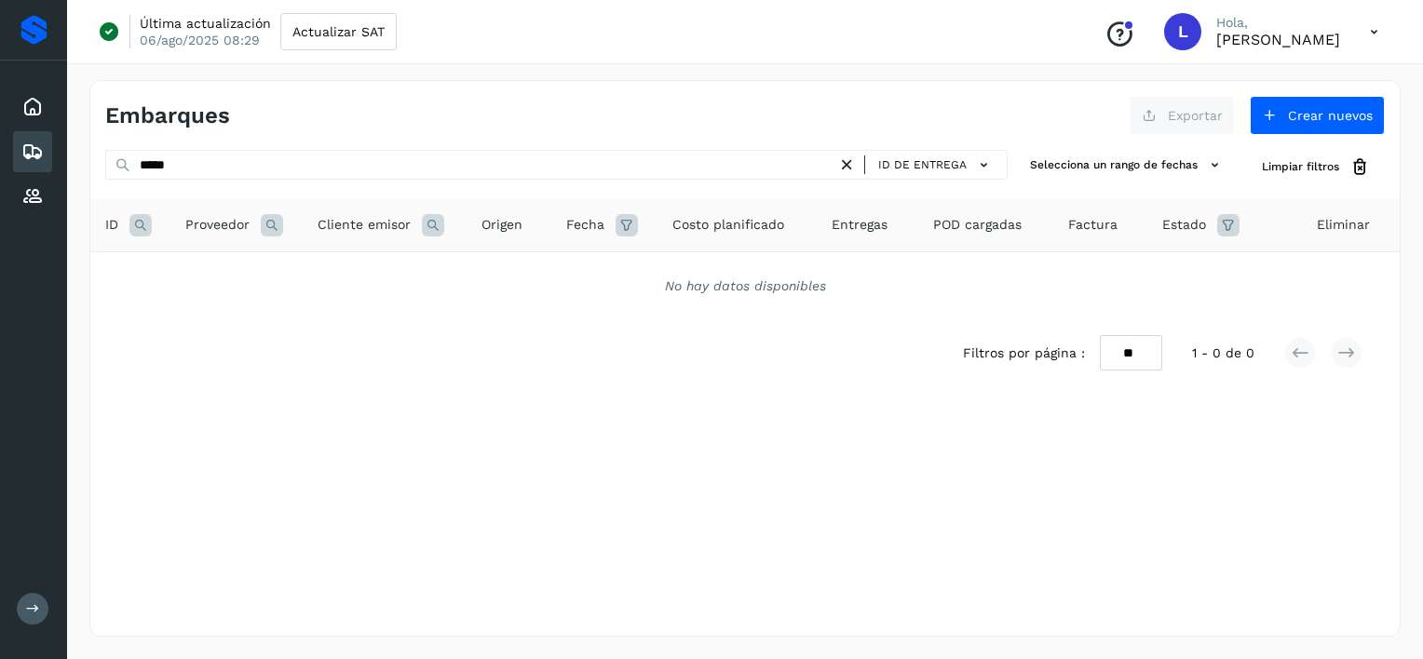
click at [122, 164] on icon at bounding box center [123, 164] width 17 height 17
click at [120, 160] on icon at bounding box center [123, 164] width 17 height 17
click at [314, 361] on div "Filtros por página : ** ** ** 1 - 0 de 0" at bounding box center [744, 353] width 1309 height 66
click at [46, 150] on div "Embarques" at bounding box center [32, 151] width 39 height 41
click at [26, 147] on icon at bounding box center [32, 152] width 22 height 22
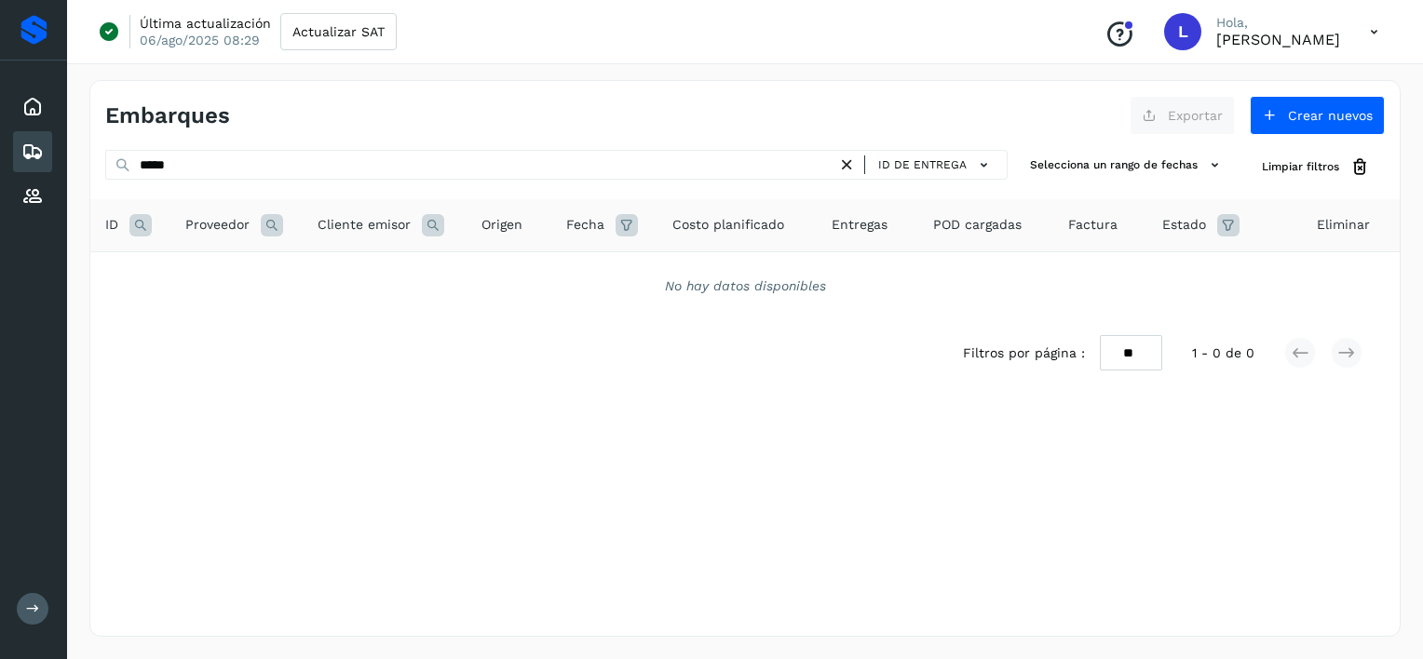
click at [30, 153] on icon at bounding box center [32, 152] width 22 height 22
click at [28, 103] on icon at bounding box center [32, 107] width 22 height 22
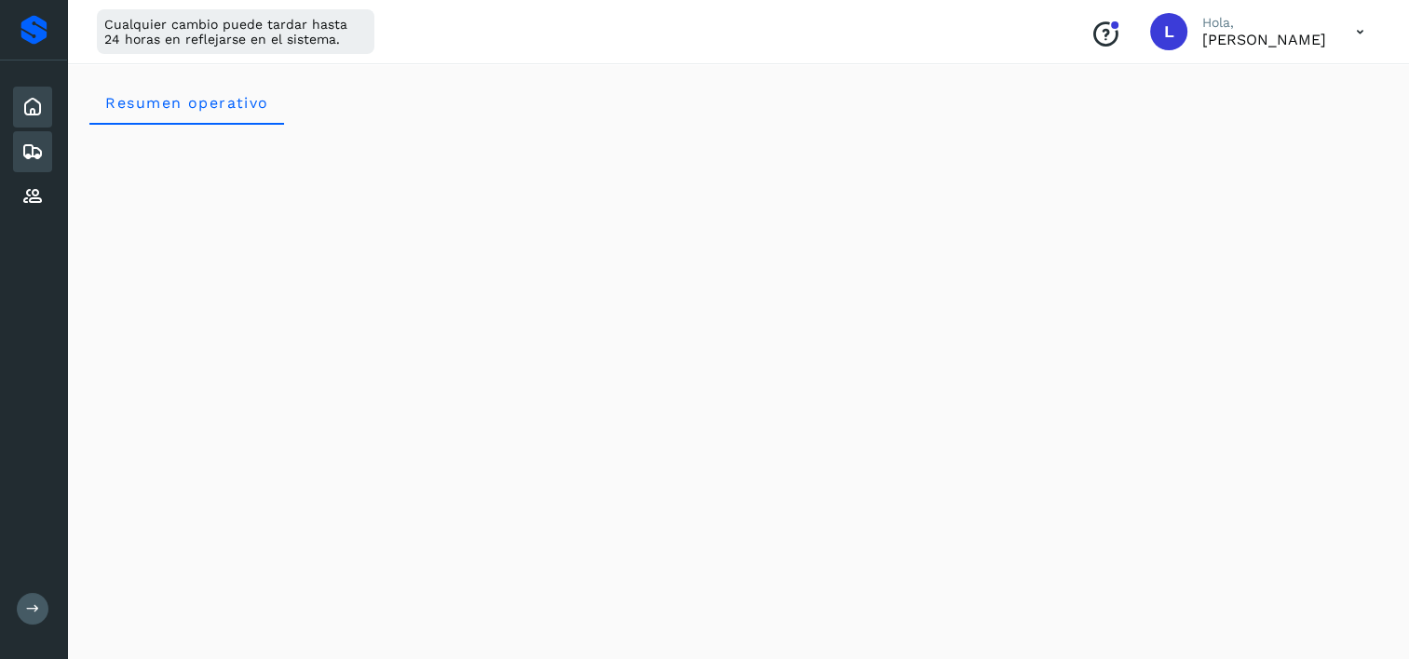
click at [28, 149] on icon at bounding box center [32, 152] width 22 height 22
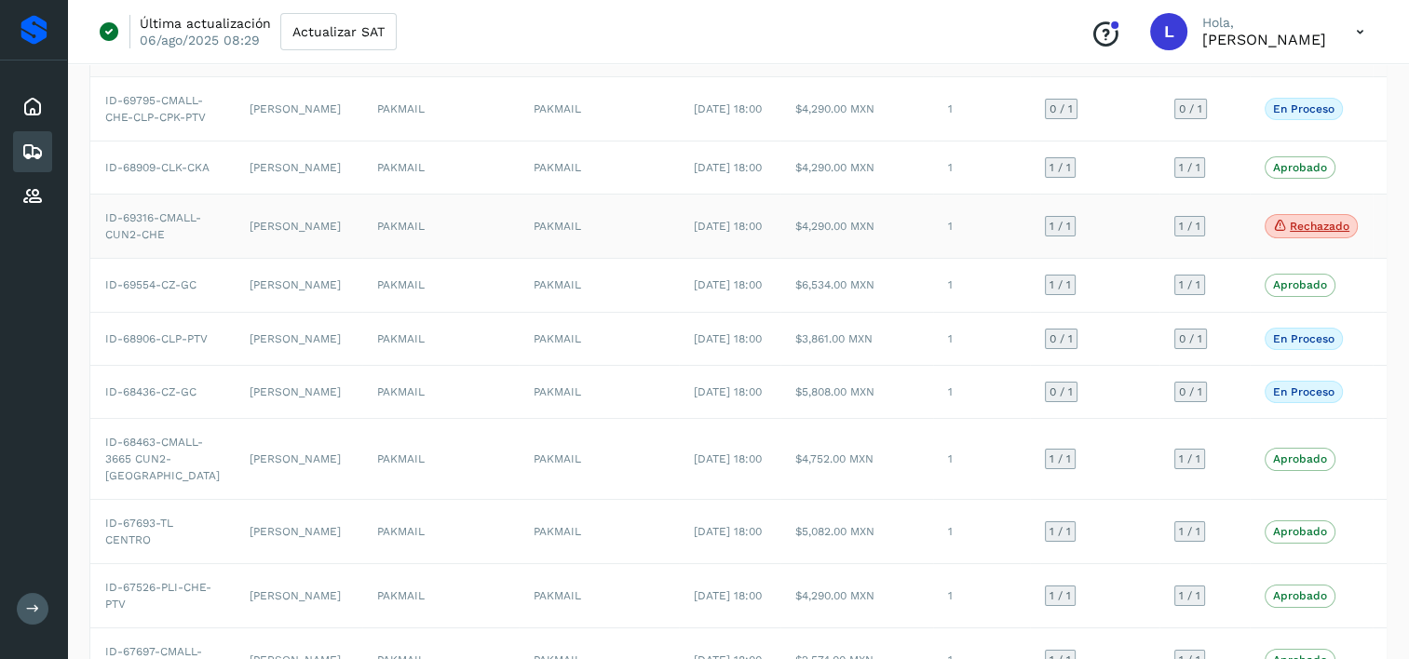
scroll to position [186, 0]
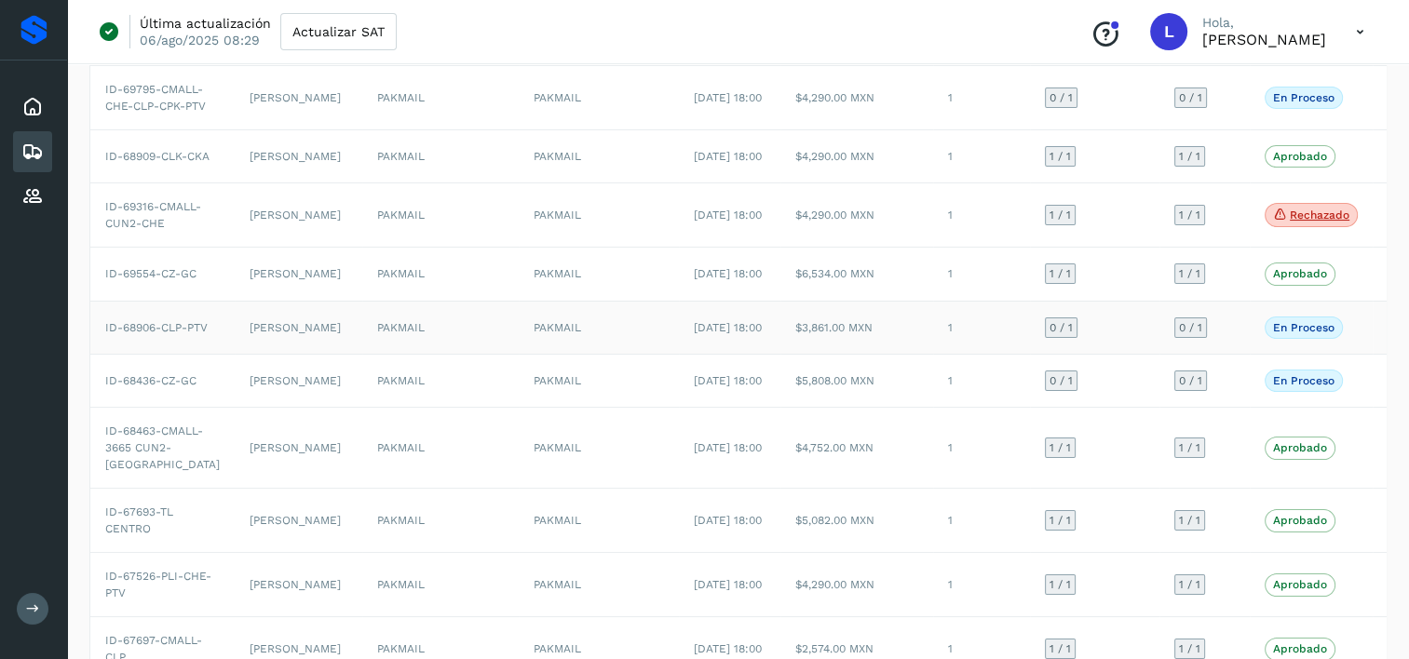
click at [235, 354] on td "[PERSON_NAME]" at bounding box center [299, 327] width 128 height 53
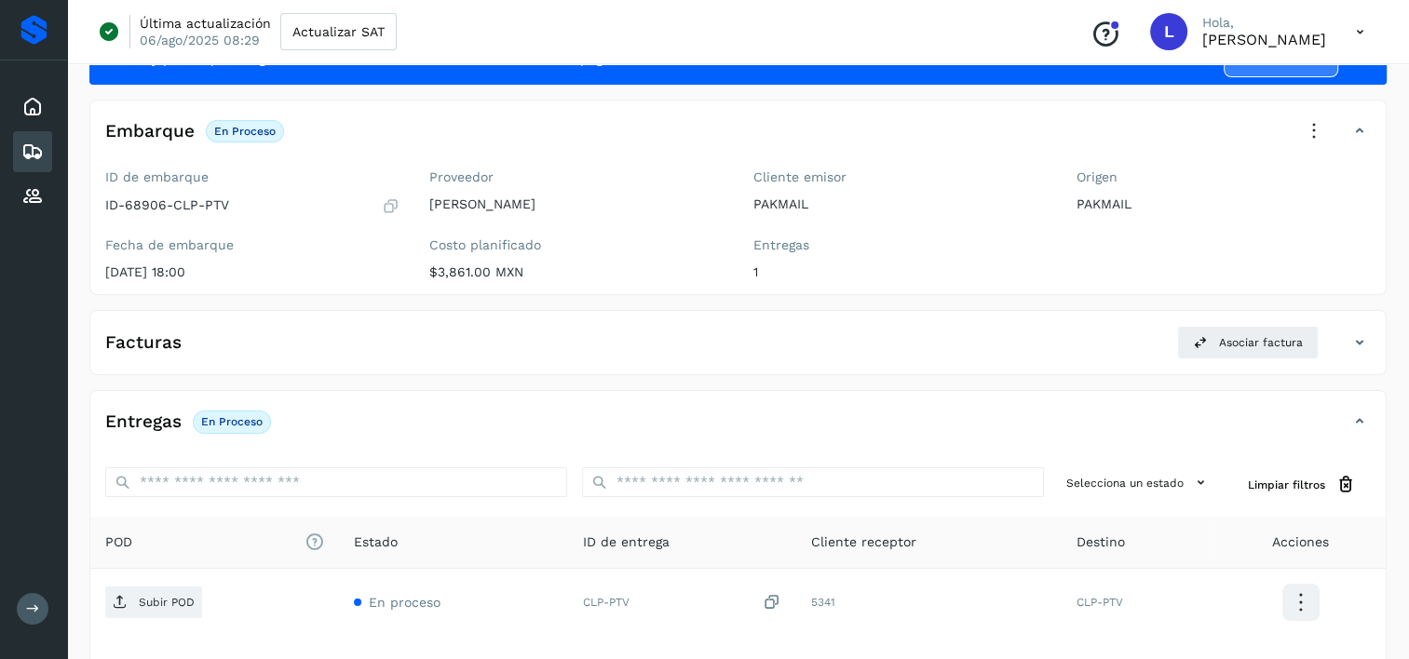
scroll to position [61, 0]
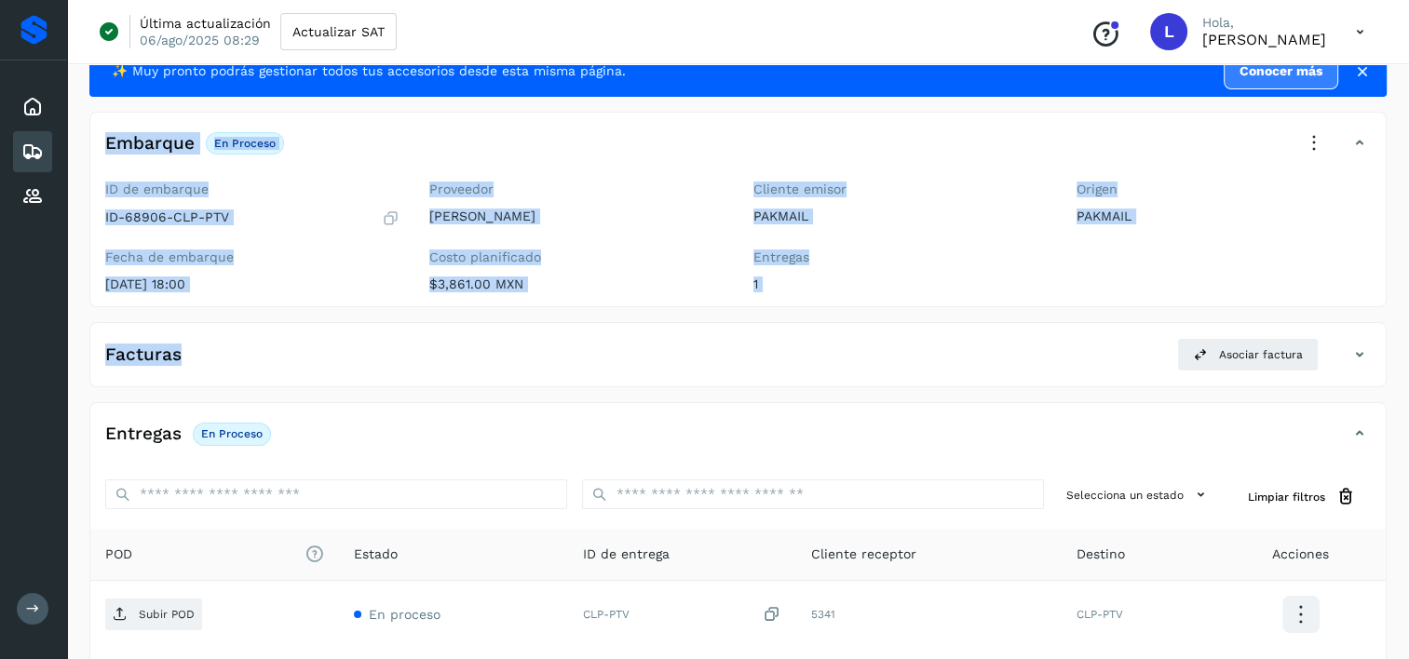
drag, startPoint x: 99, startPoint y: 114, endPoint x: 552, endPoint y: 309, distance: 493.8
click at [552, 309] on div "✨ Muy pronto podrás gestionar todos tus accesorios desde esta misma página. Con…" at bounding box center [737, 427] width 1297 height 762
click at [414, 342] on div "Facturas Asociar factura" at bounding box center [719, 355] width 1258 height 34
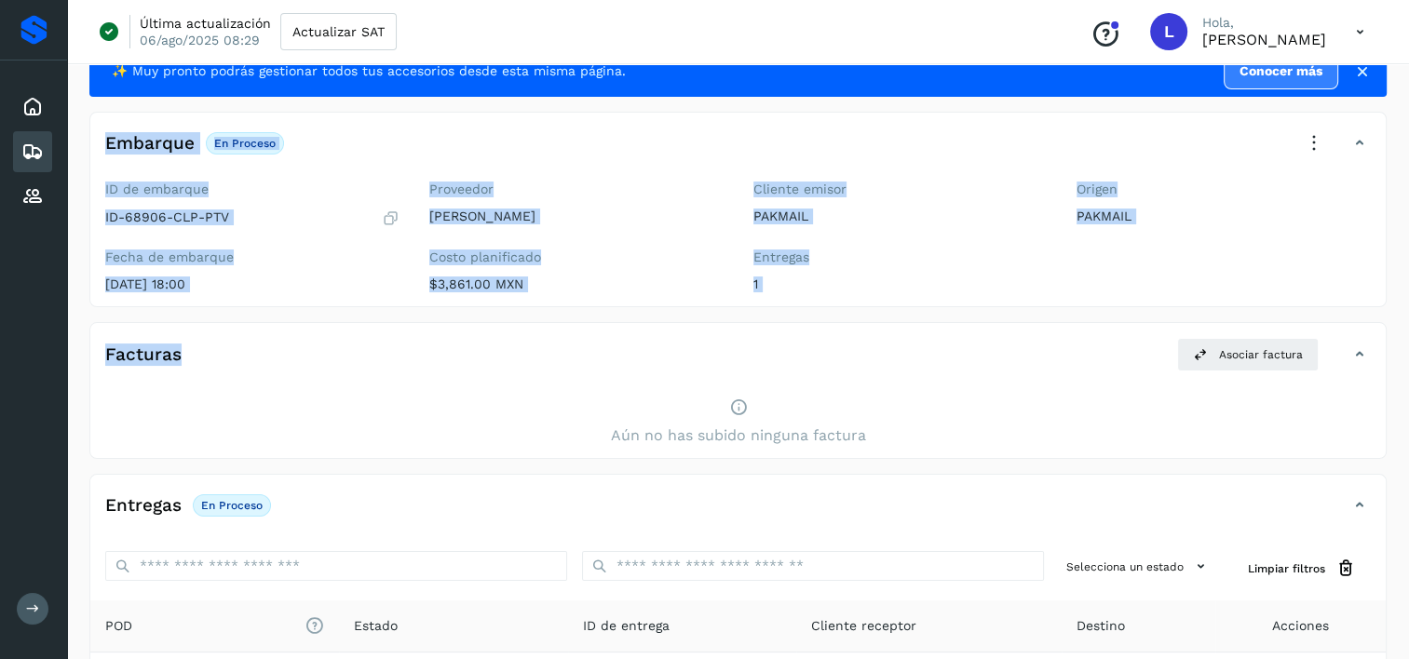
click at [432, 349] on div "Facturas Asociar factura" at bounding box center [719, 355] width 1258 height 34
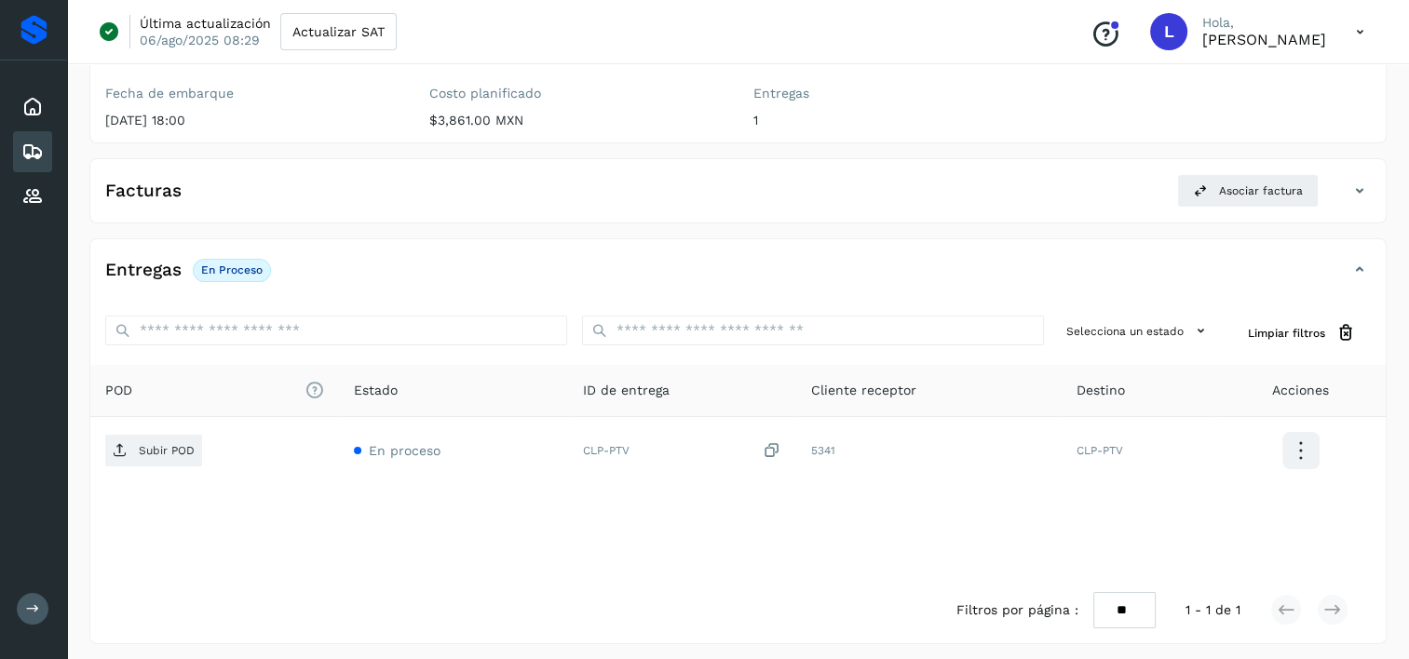
scroll to position [231, 0]
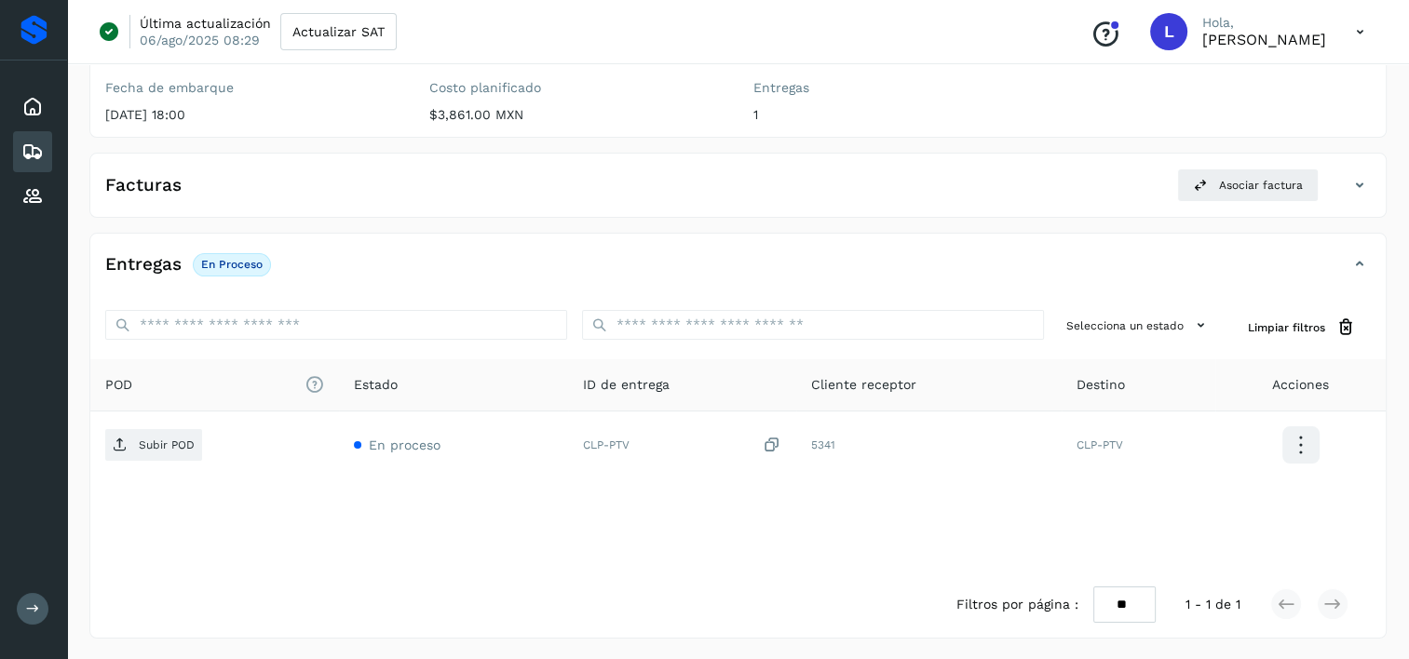
click at [636, 573] on div "Filtros por página : ** ** ** 1 - 1 de 1" at bounding box center [737, 605] width 1295 height 66
click at [29, 148] on icon at bounding box center [32, 152] width 22 height 22
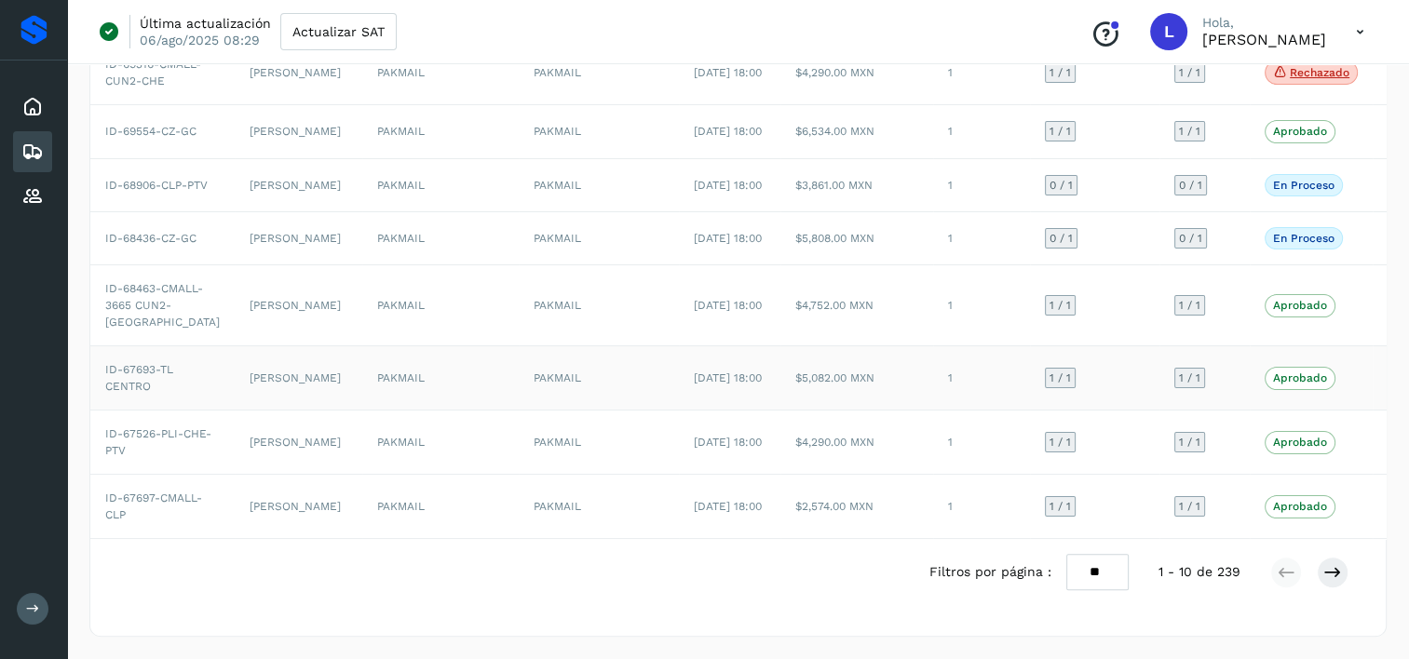
scroll to position [572, 0]
click at [421, 346] on td "PAKMAIL" at bounding box center [440, 305] width 156 height 81
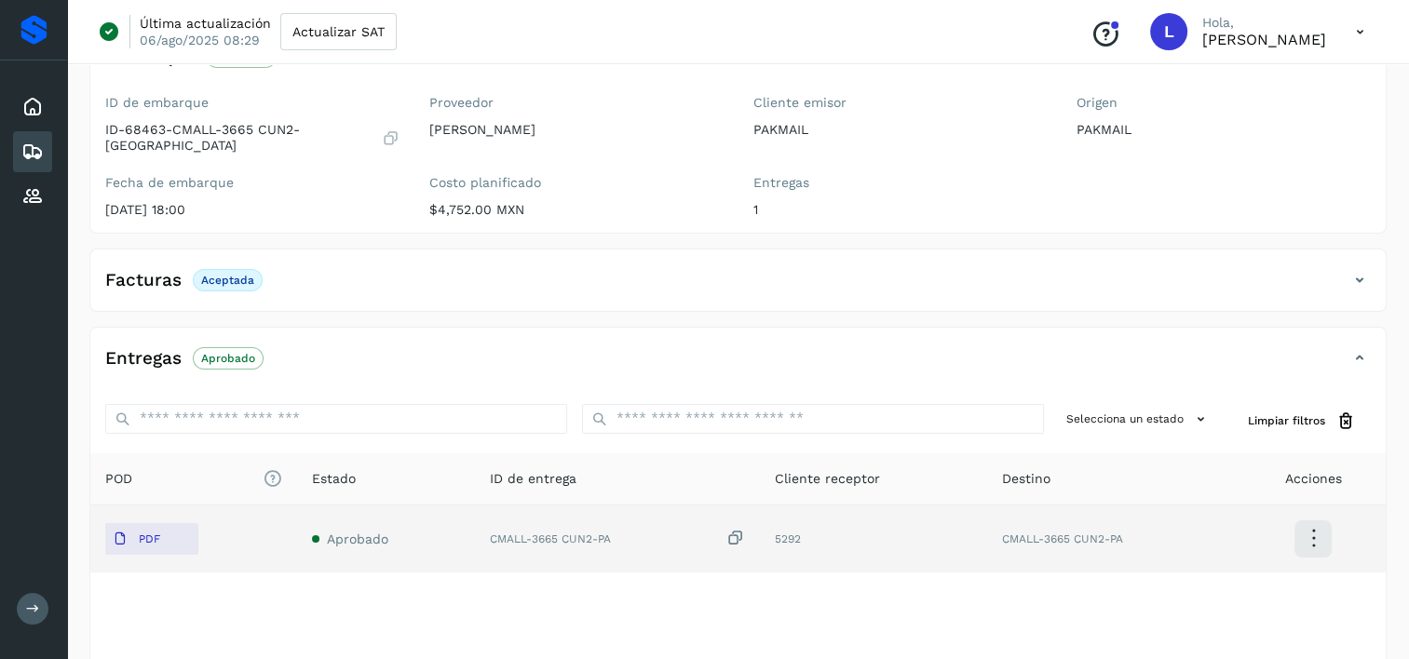
scroll to position [136, 0]
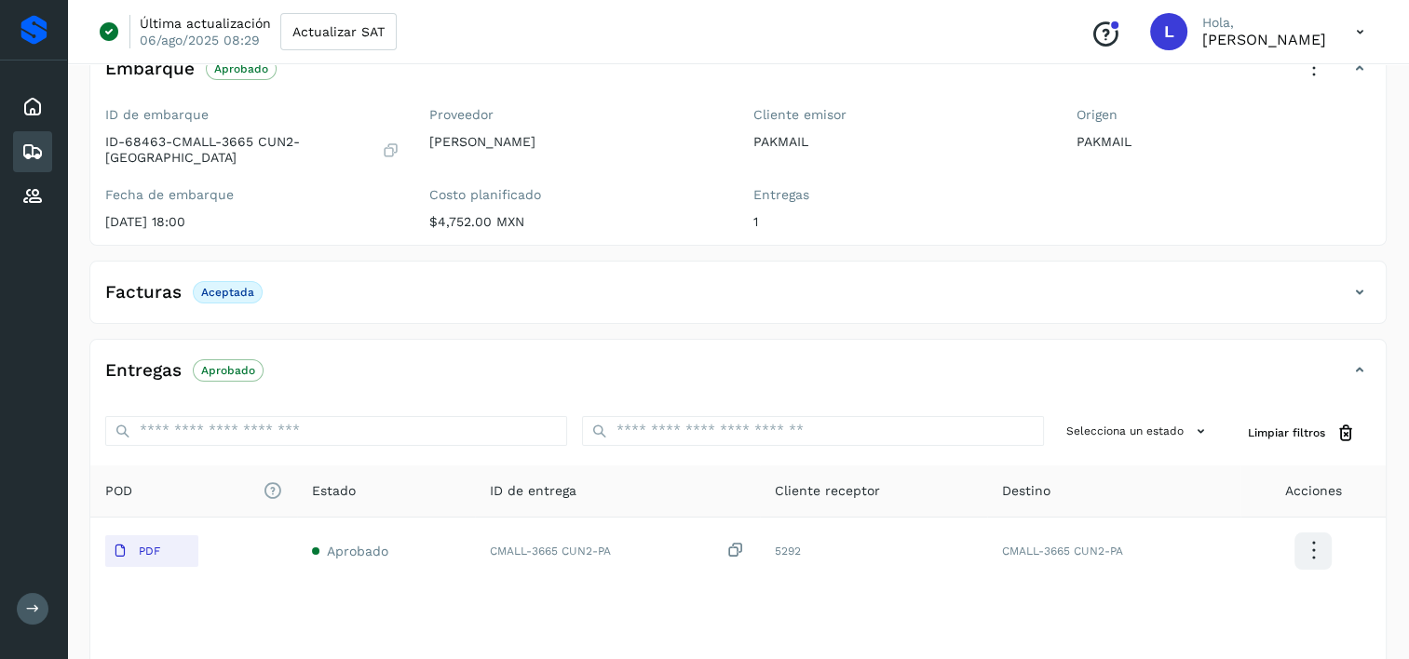
click at [28, 156] on icon at bounding box center [32, 152] width 22 height 22
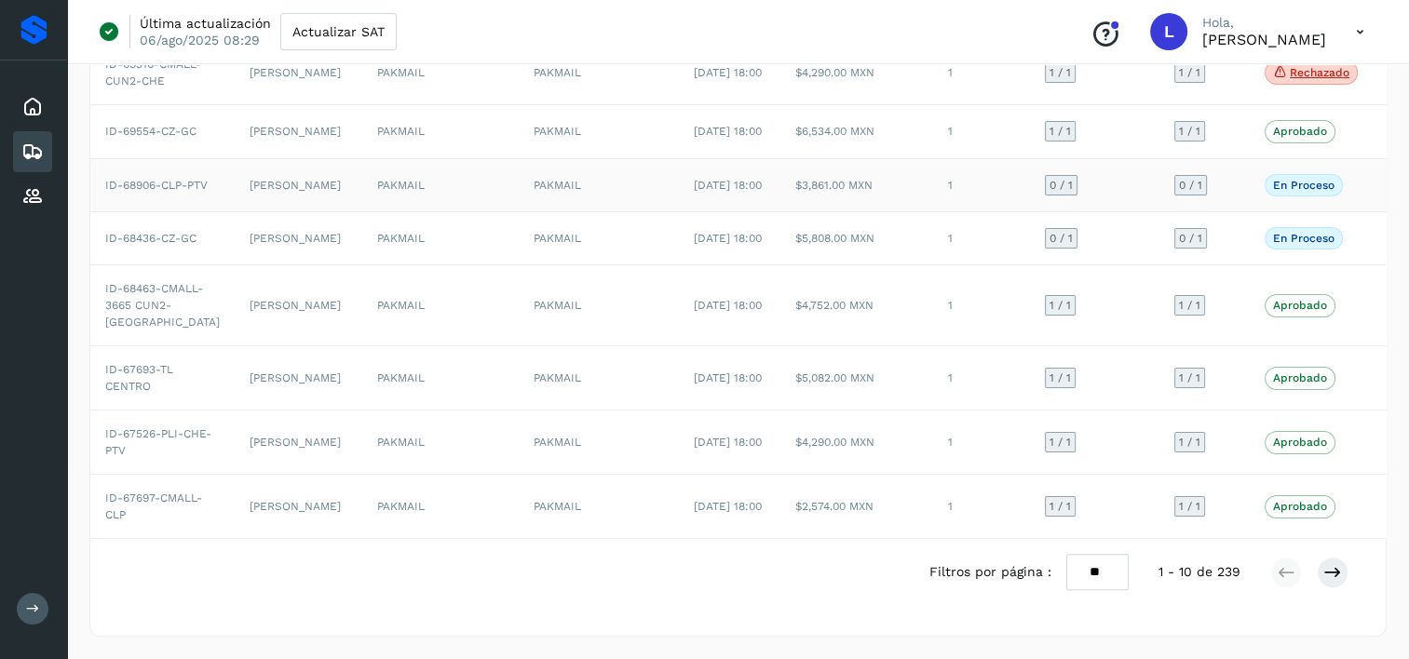
scroll to position [477, 0]
click at [235, 265] on td "[PERSON_NAME]" at bounding box center [299, 238] width 128 height 53
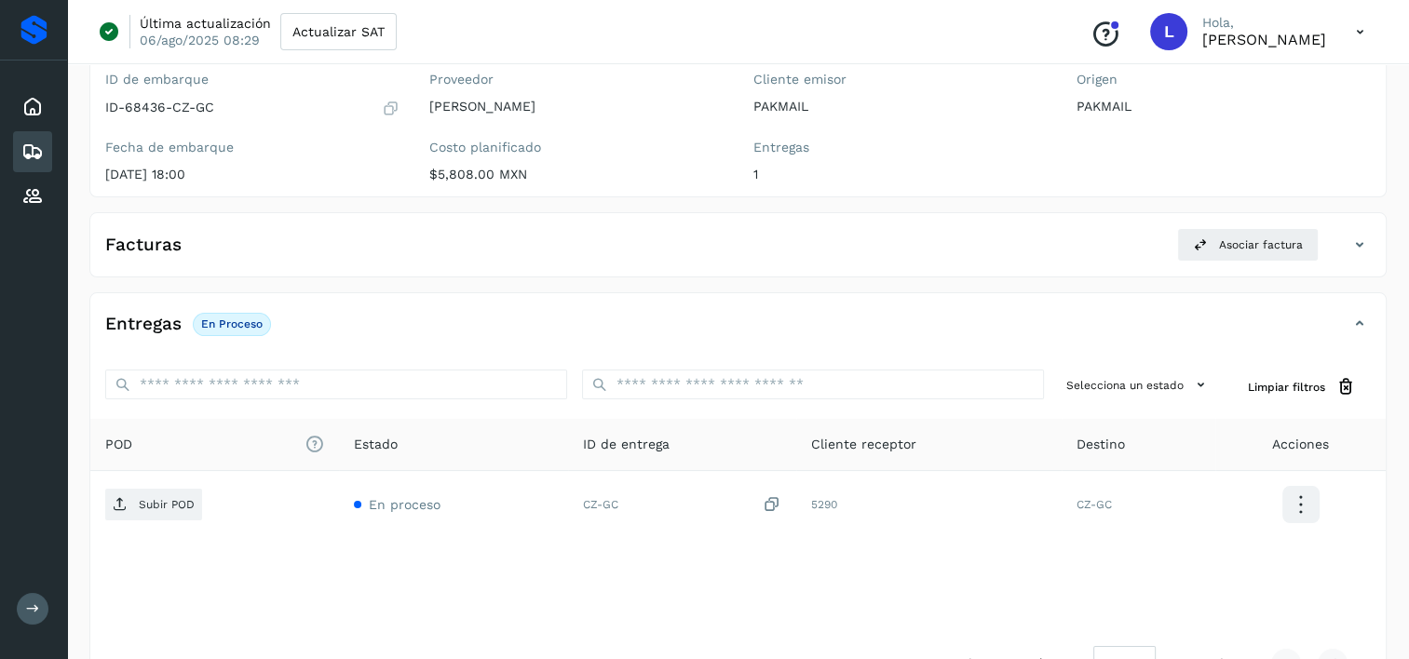
scroll to position [169, 0]
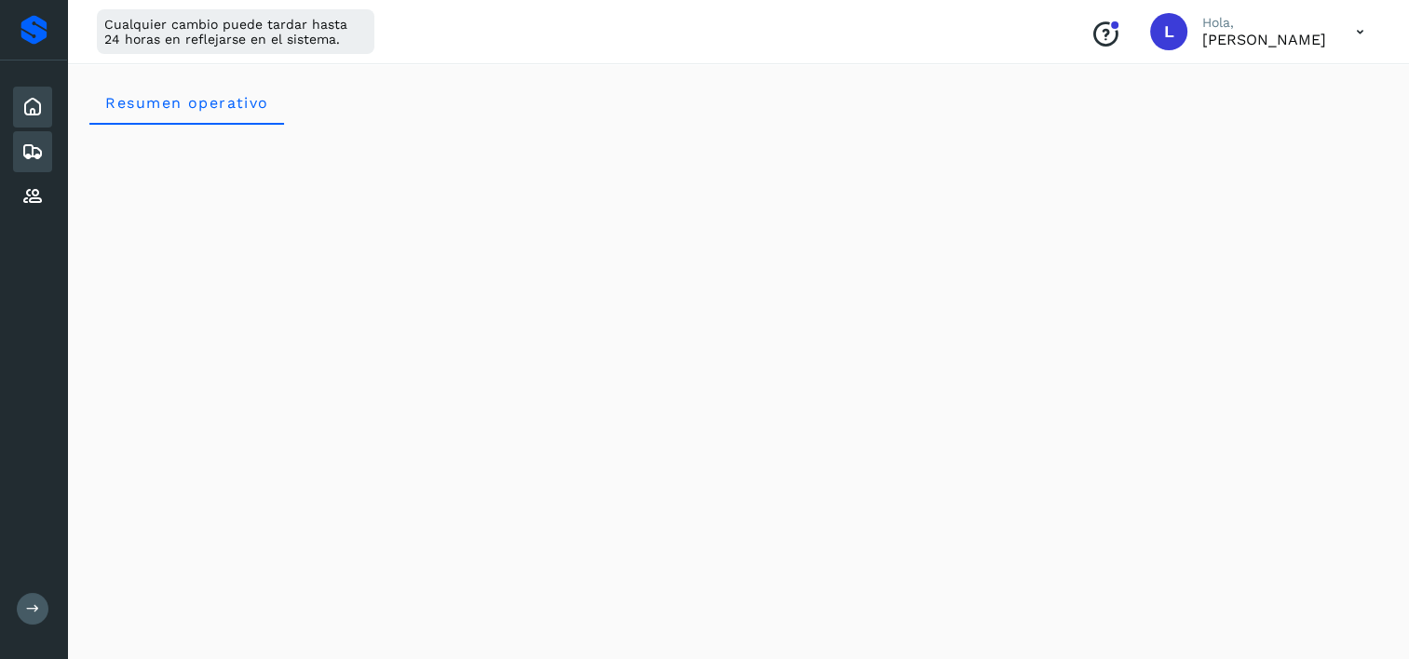
click at [27, 141] on icon at bounding box center [32, 152] width 22 height 22
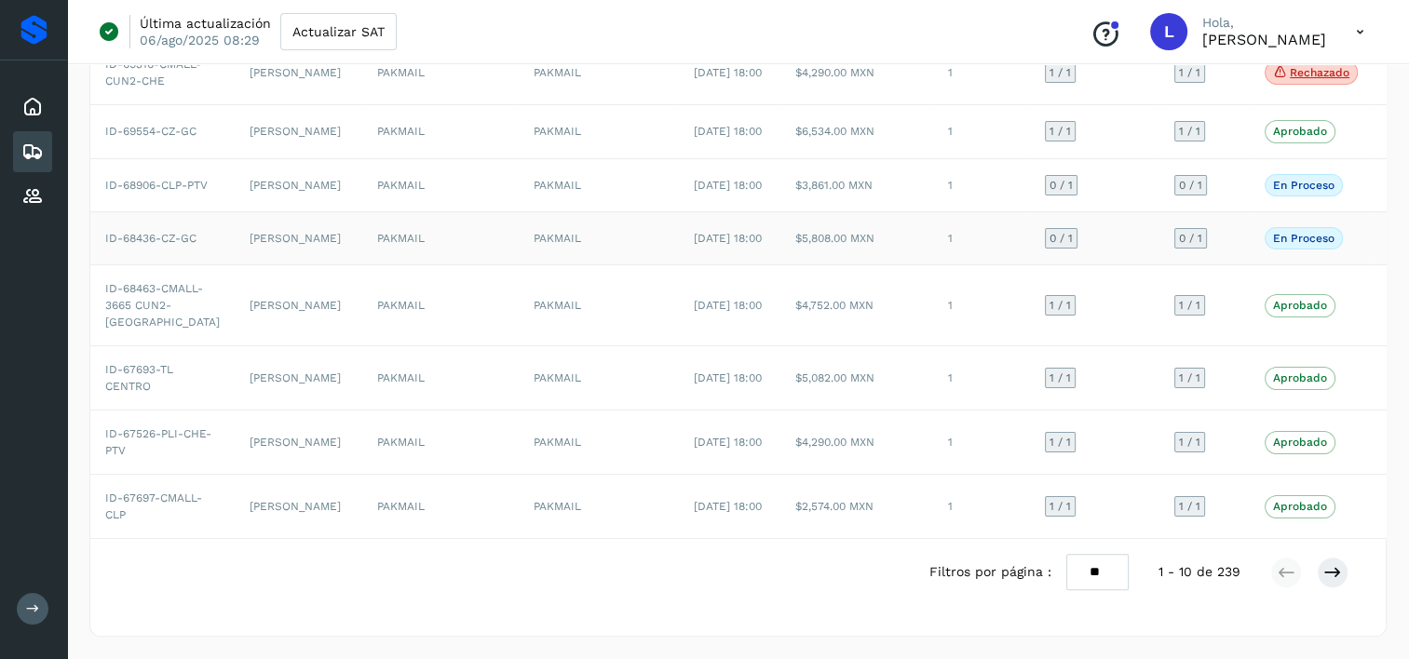
scroll to position [403, 0]
click at [259, 265] on td "[PERSON_NAME]" at bounding box center [299, 238] width 128 height 53
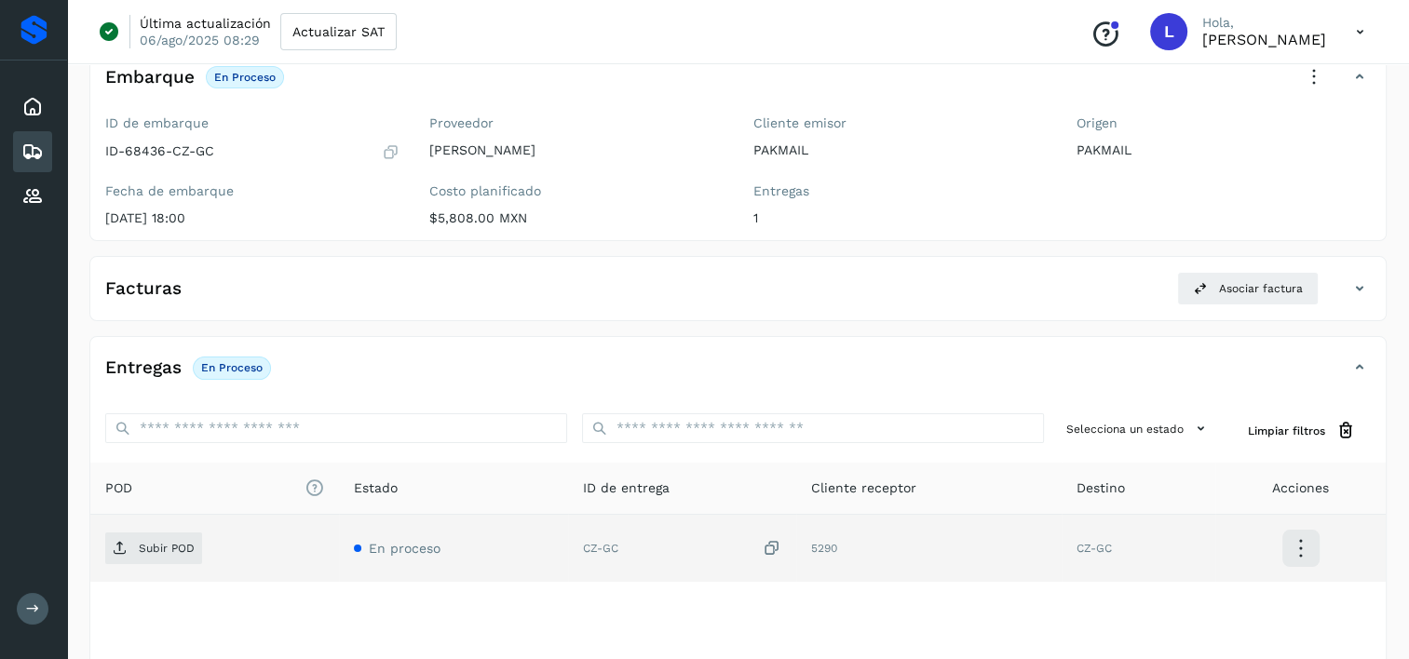
scroll to position [74, 0]
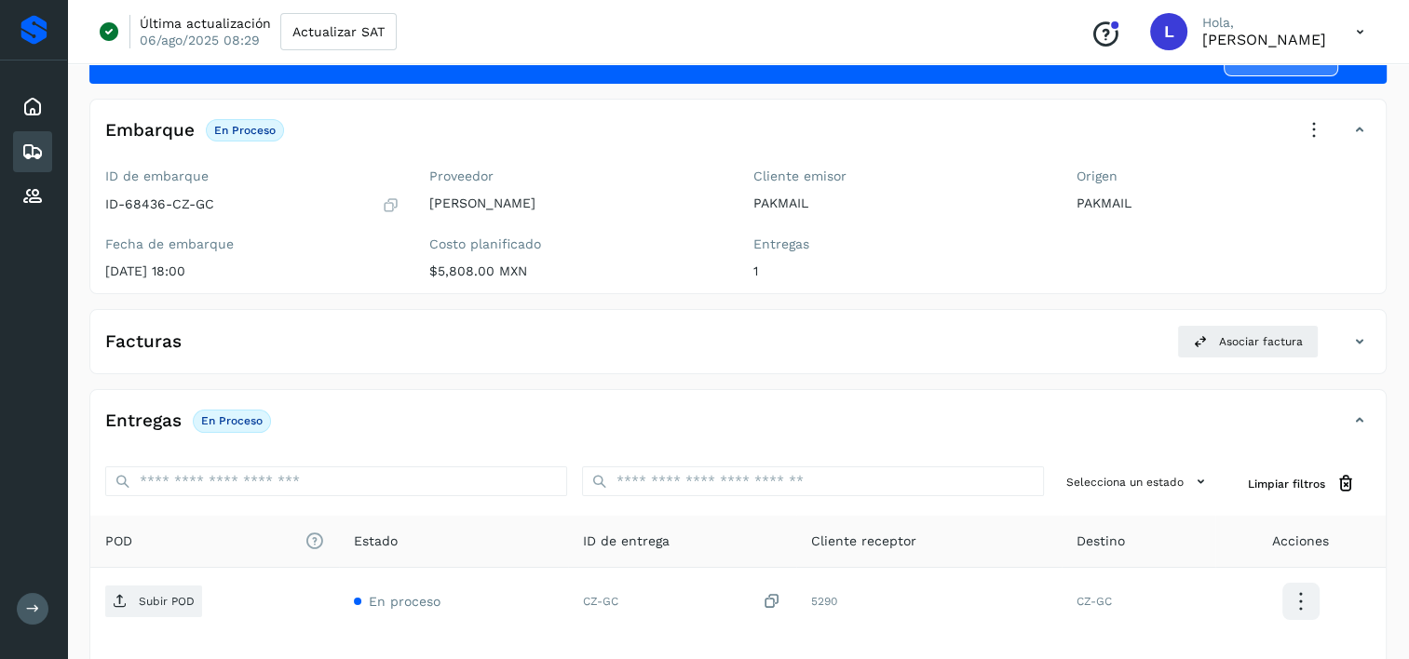
click at [33, 152] on icon at bounding box center [32, 152] width 22 height 22
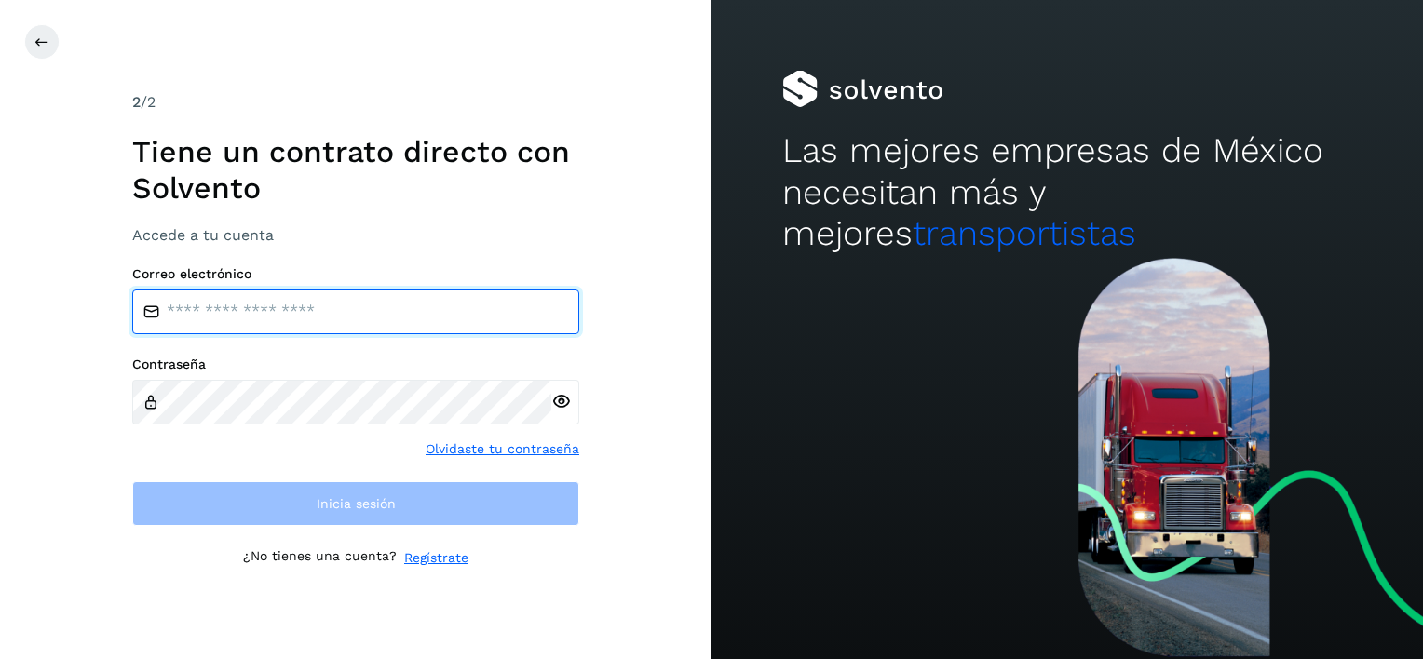
click at [370, 314] on input "email" at bounding box center [355, 312] width 447 height 45
type input "**********"
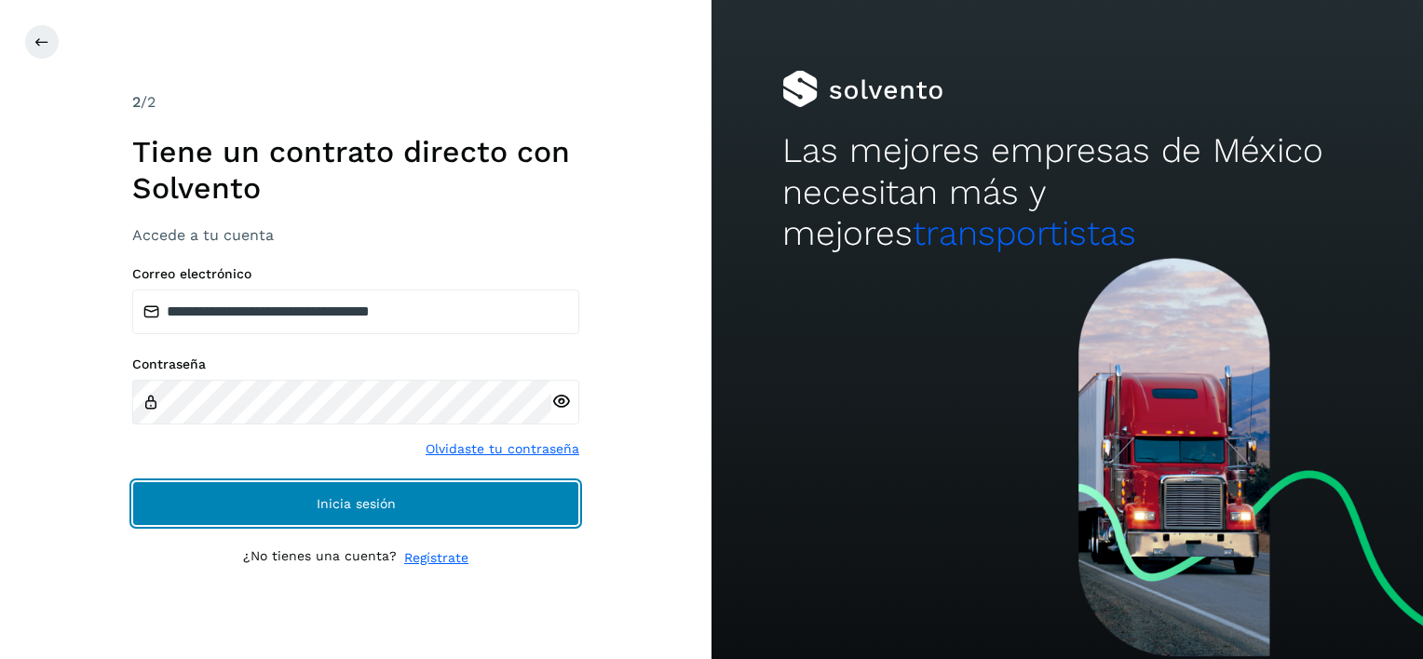
click at [374, 499] on span "Inicia sesión" at bounding box center [356, 503] width 79 height 13
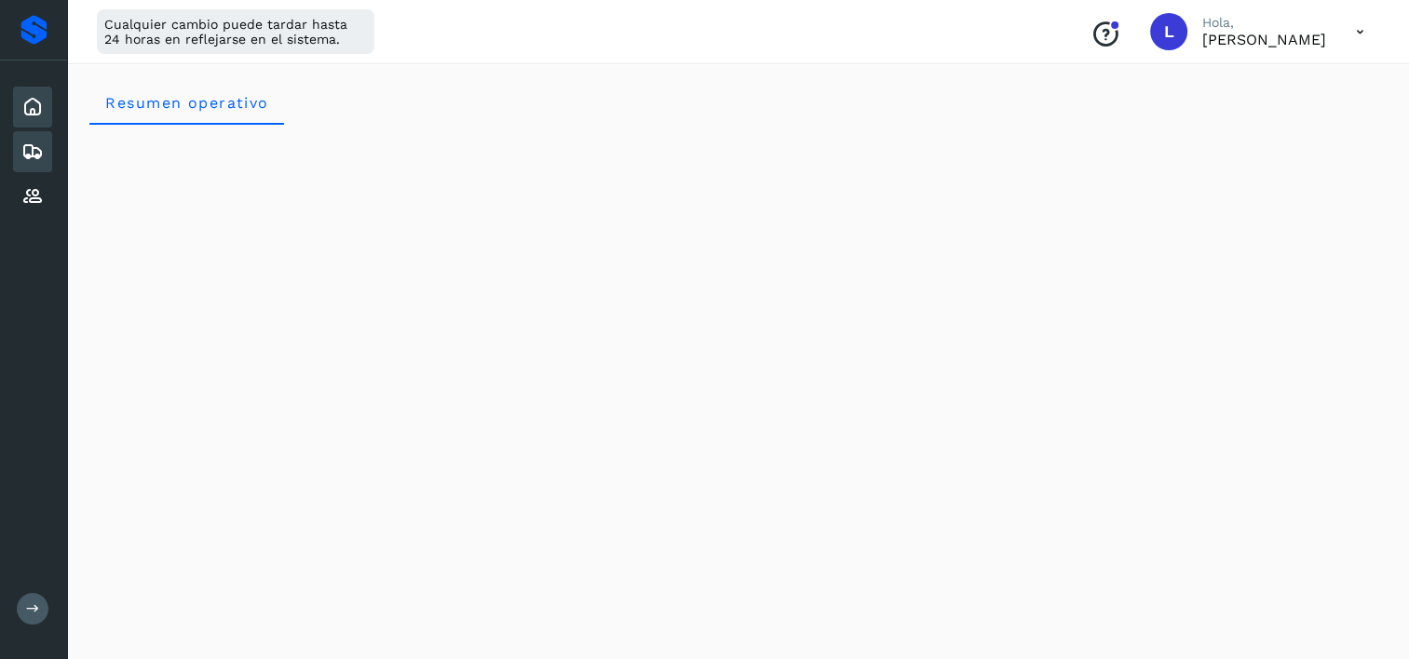
click at [33, 153] on icon at bounding box center [32, 152] width 22 height 22
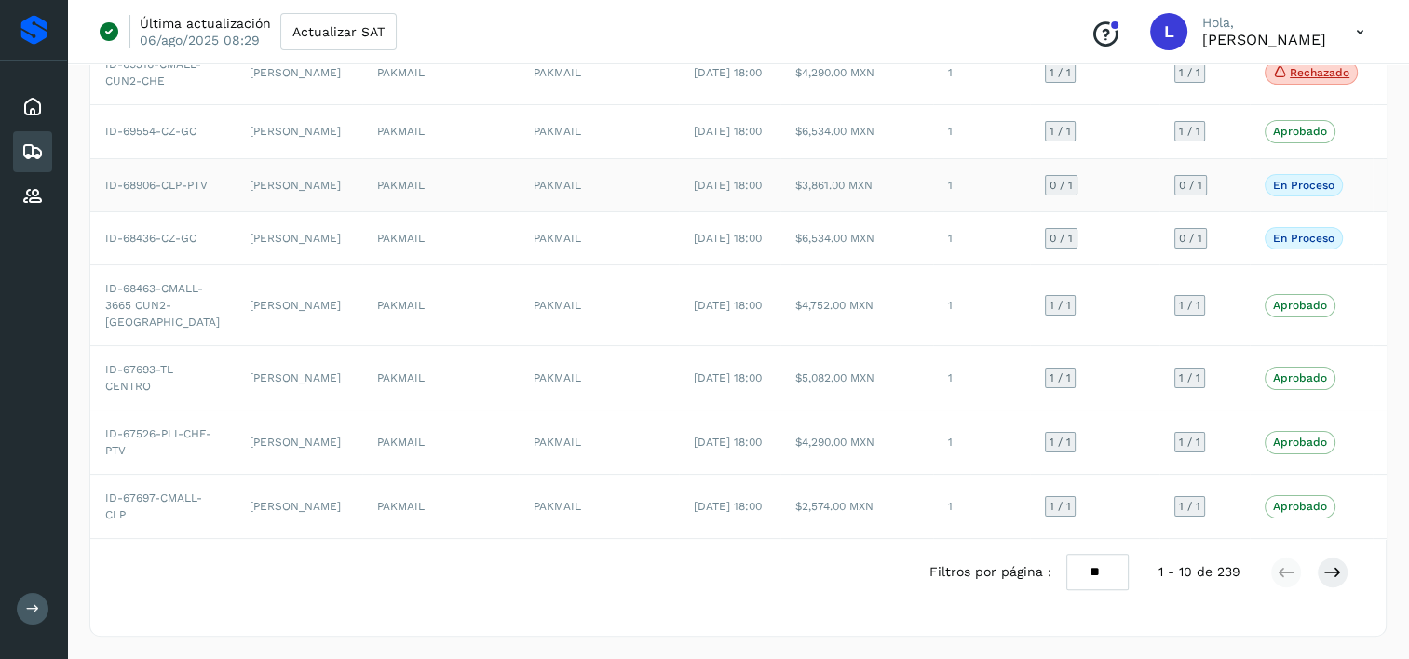
scroll to position [434, 0]
